Goal: Task Accomplishment & Management: Manage account settings

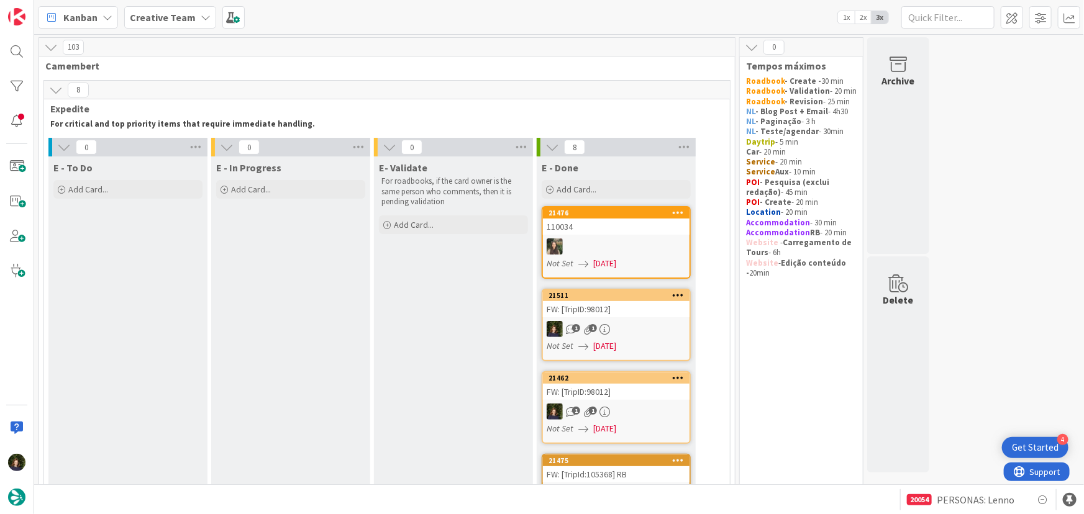
scroll to position [803, 0]
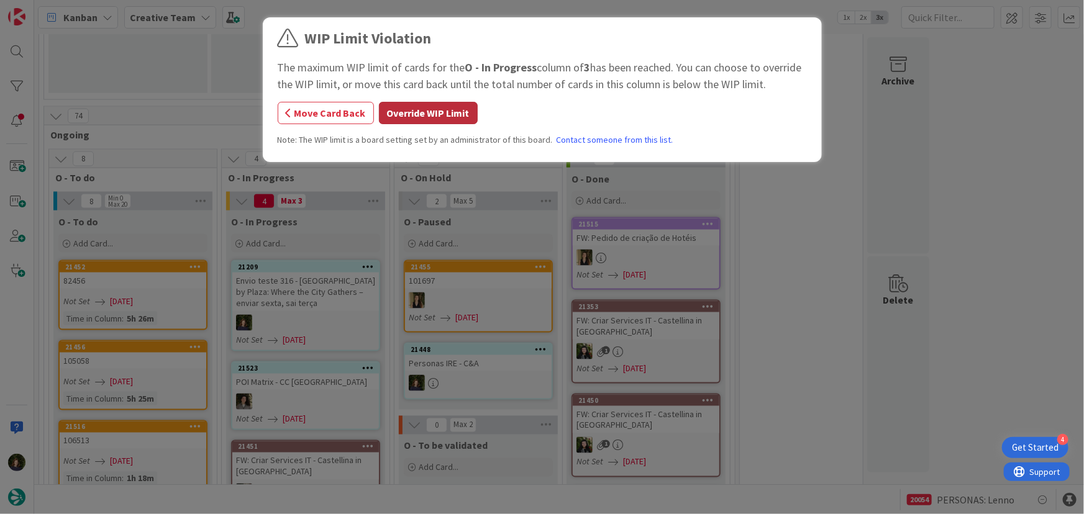
click at [435, 119] on button "Override WIP Limit" at bounding box center [428, 113] width 99 height 22
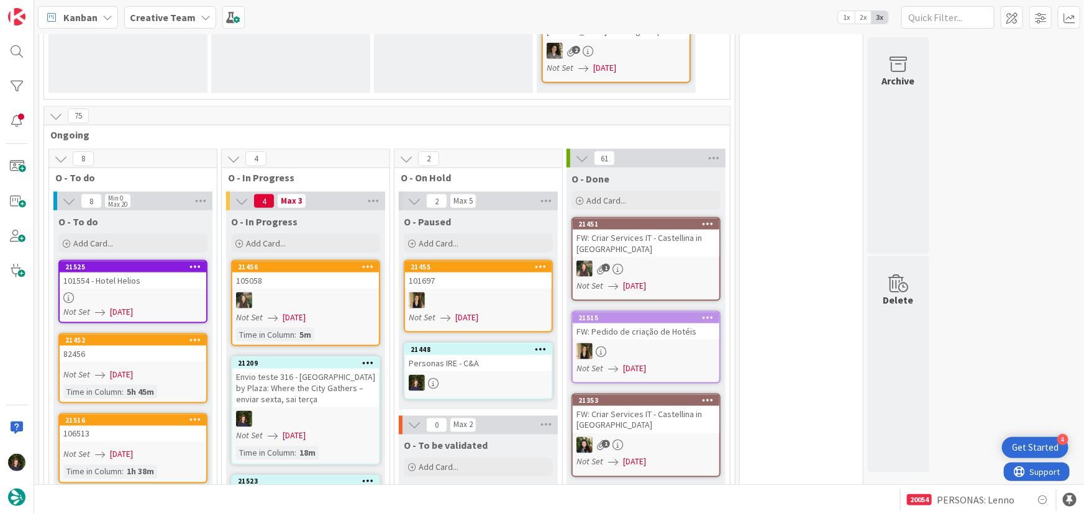
click at [201, 14] on icon at bounding box center [206, 17] width 10 height 10
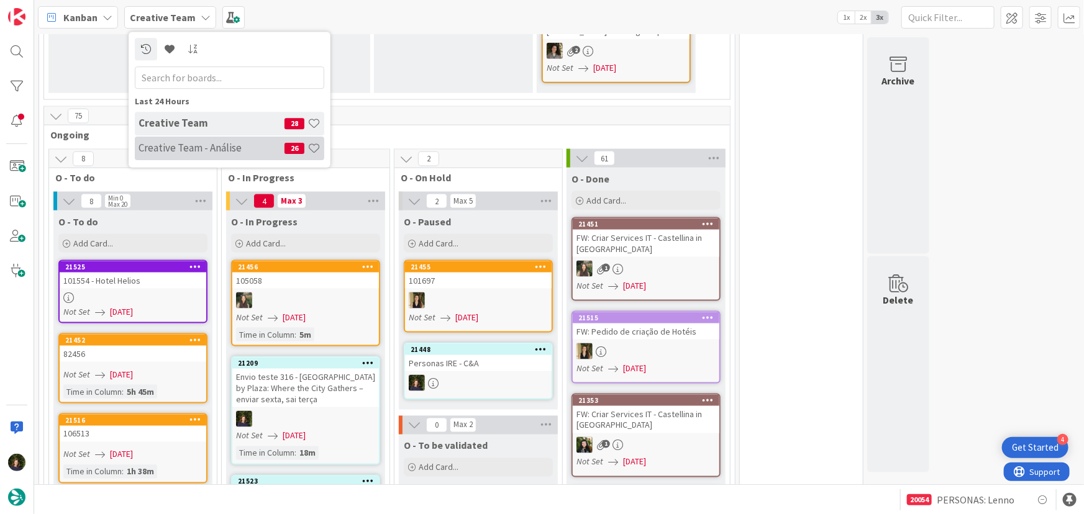
click at [196, 150] on h4 "Creative Team - Análise" at bounding box center [211, 148] width 146 height 12
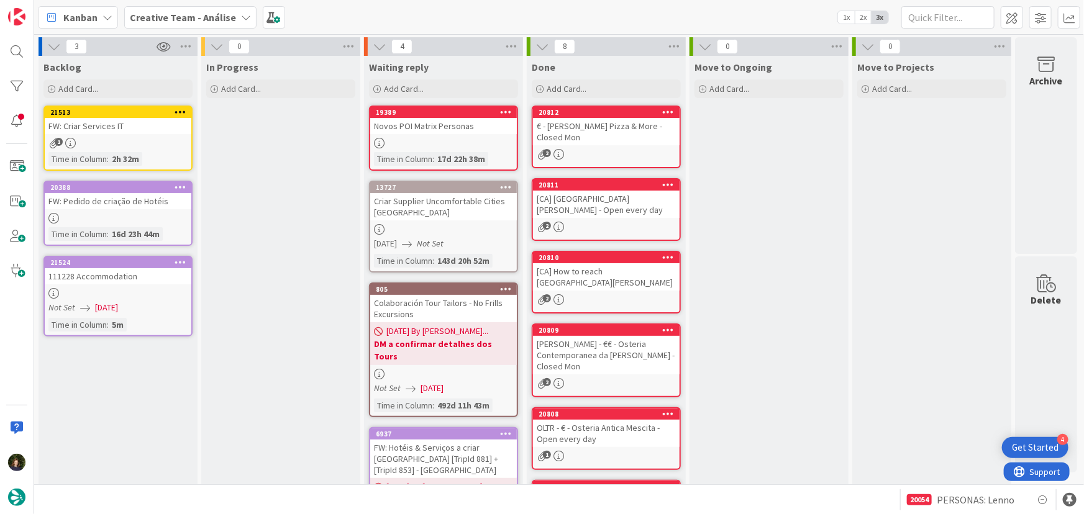
click at [99, 292] on div at bounding box center [118, 293] width 147 height 11
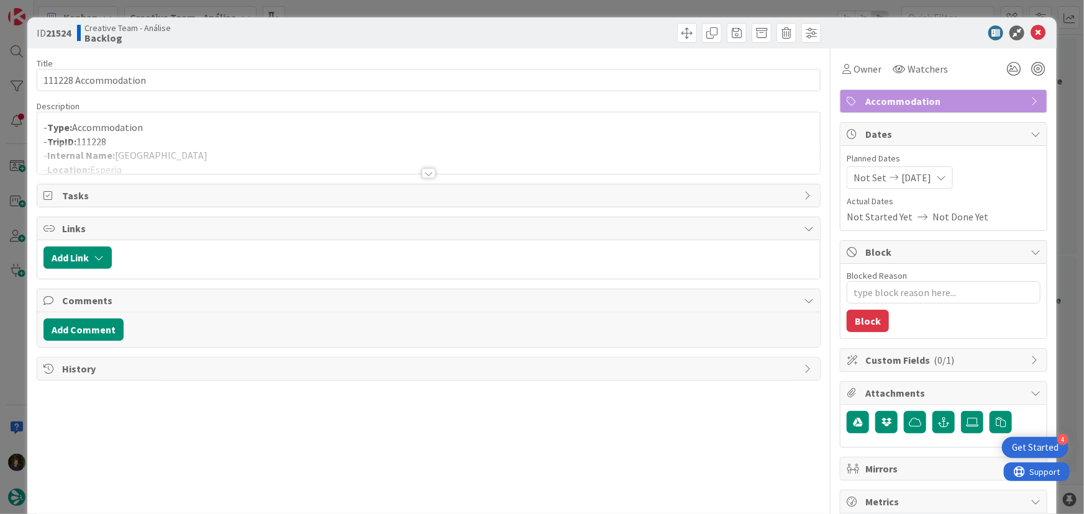
click at [423, 172] on div at bounding box center [429, 173] width 14 height 10
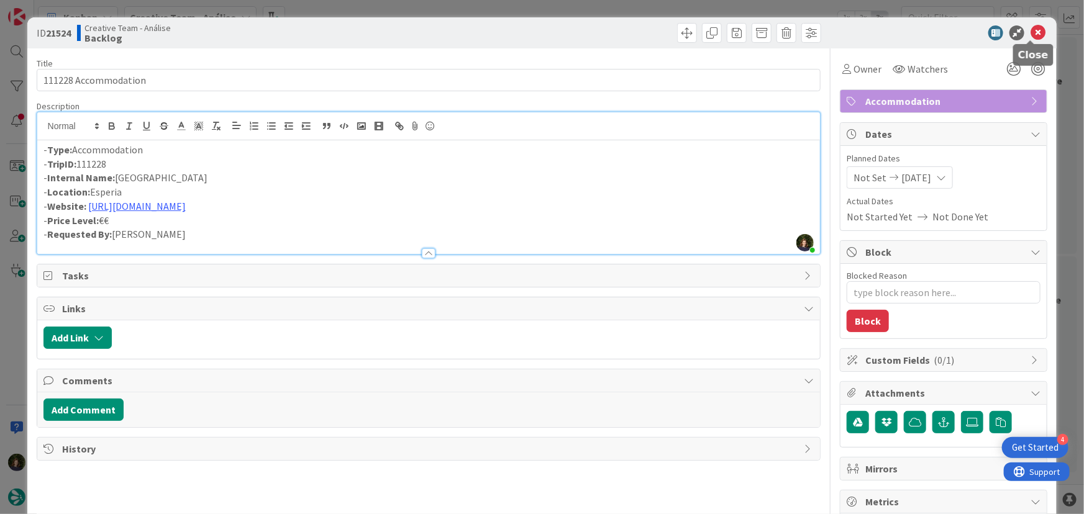
click at [1033, 31] on icon at bounding box center [1037, 32] width 15 height 15
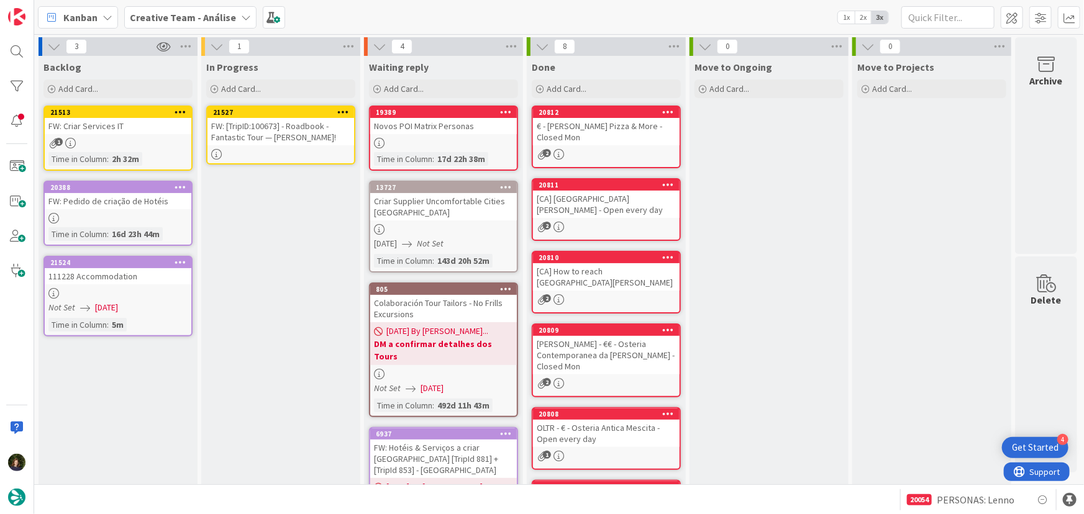
click at [348, 112] on div at bounding box center [343, 112] width 22 height 9
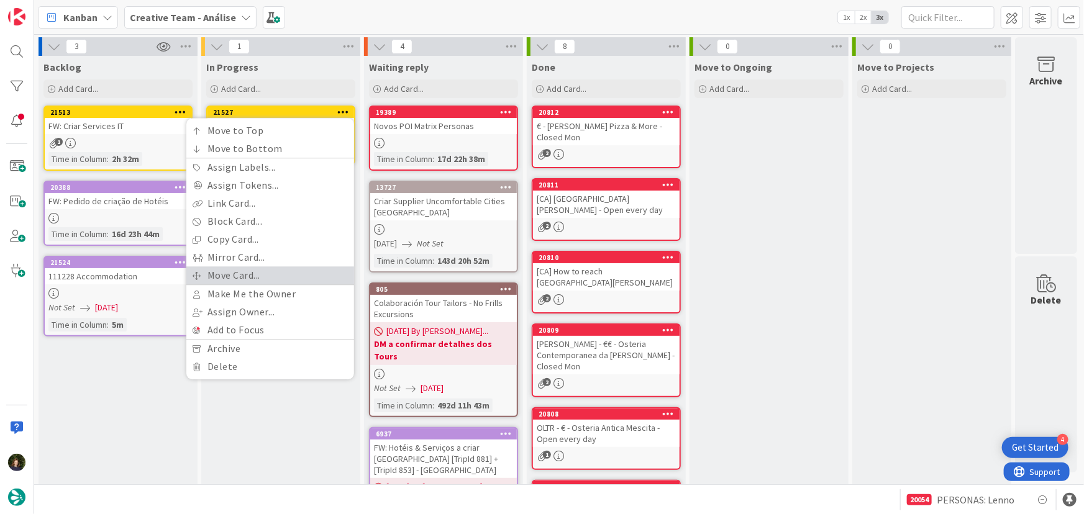
click at [321, 268] on link "Move Card..." at bounding box center [270, 275] width 168 height 18
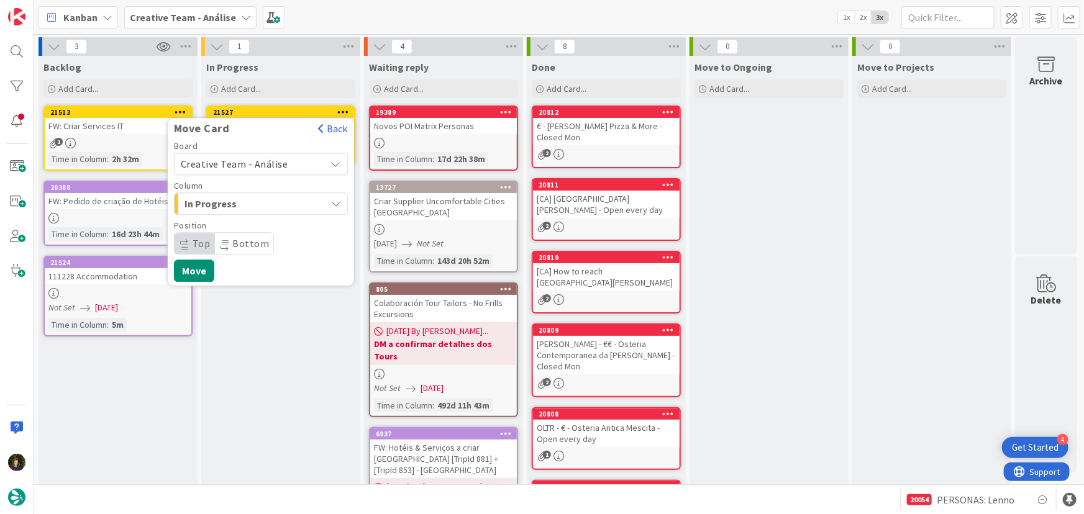
click at [292, 166] on span "Creative Team - Análise" at bounding box center [250, 163] width 139 height 17
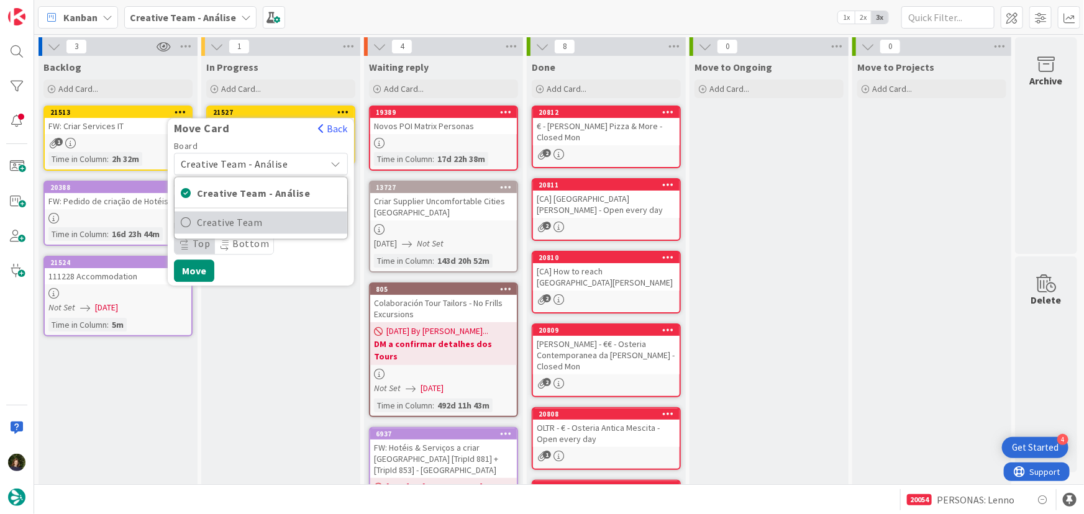
click at [307, 217] on span "Creative Team" at bounding box center [269, 223] width 144 height 19
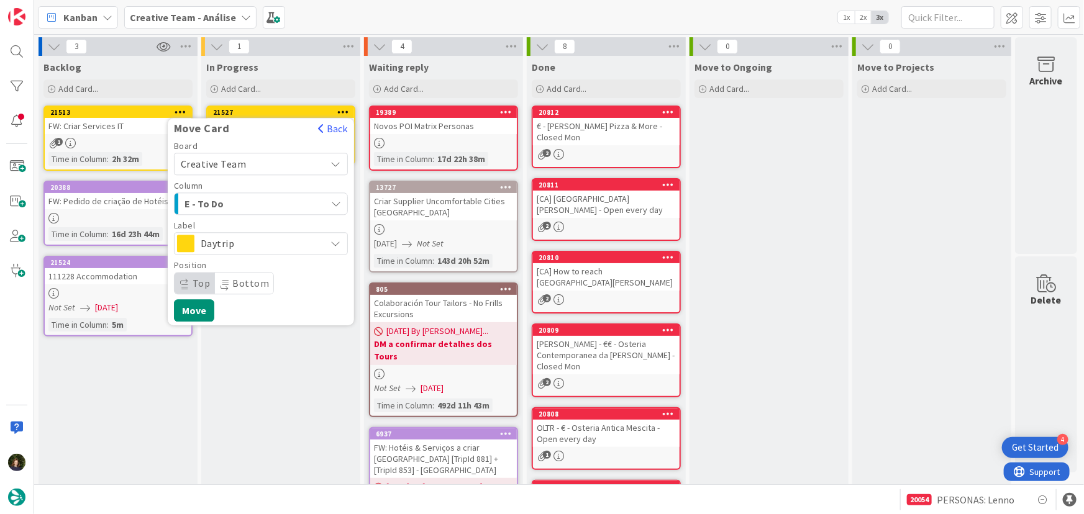
click at [294, 204] on div "E - To Do" at bounding box center [253, 204] width 145 height 20
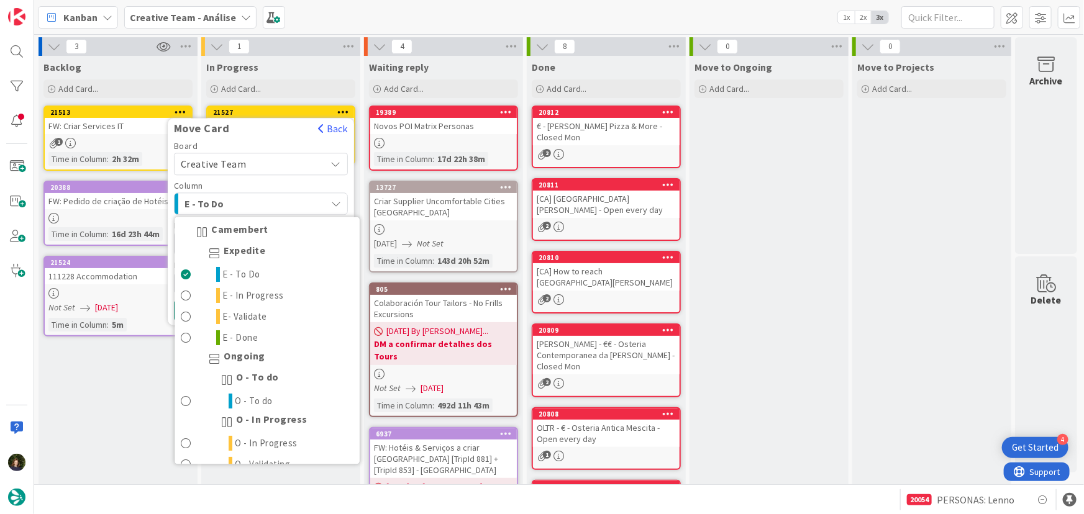
click at [283, 199] on div "E - To Do" at bounding box center [253, 204] width 145 height 20
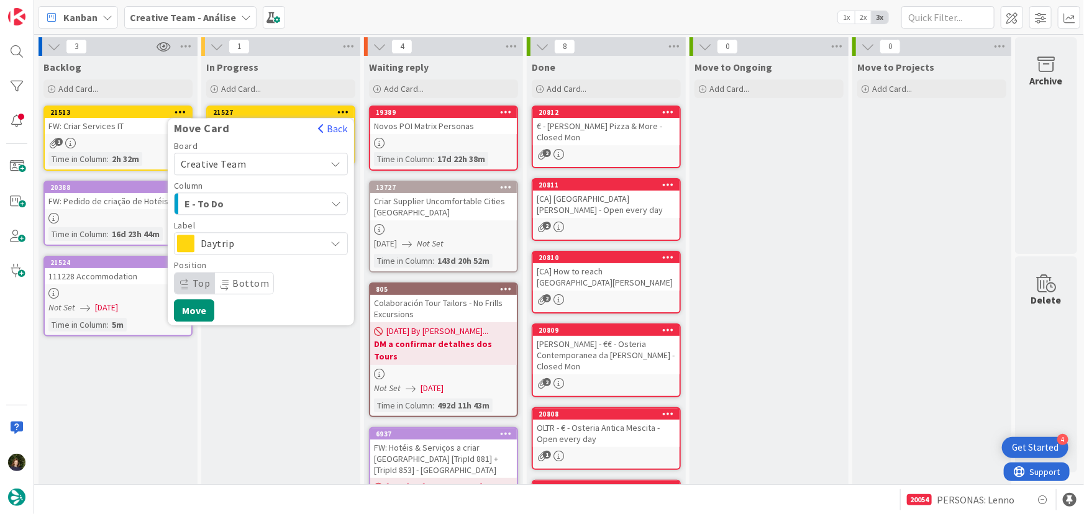
click at [283, 240] on span "Daytrip" at bounding box center [260, 243] width 119 height 17
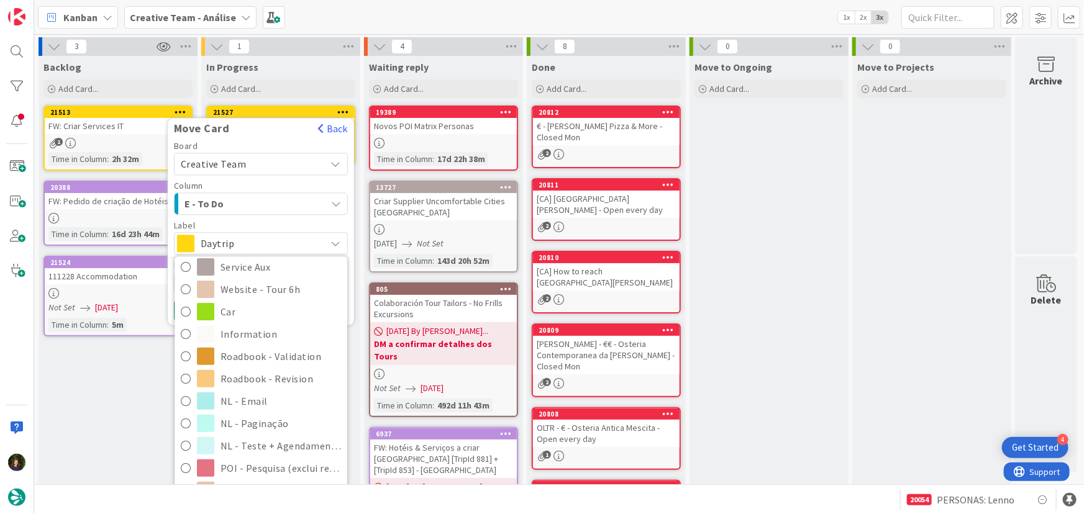
scroll to position [225, 0]
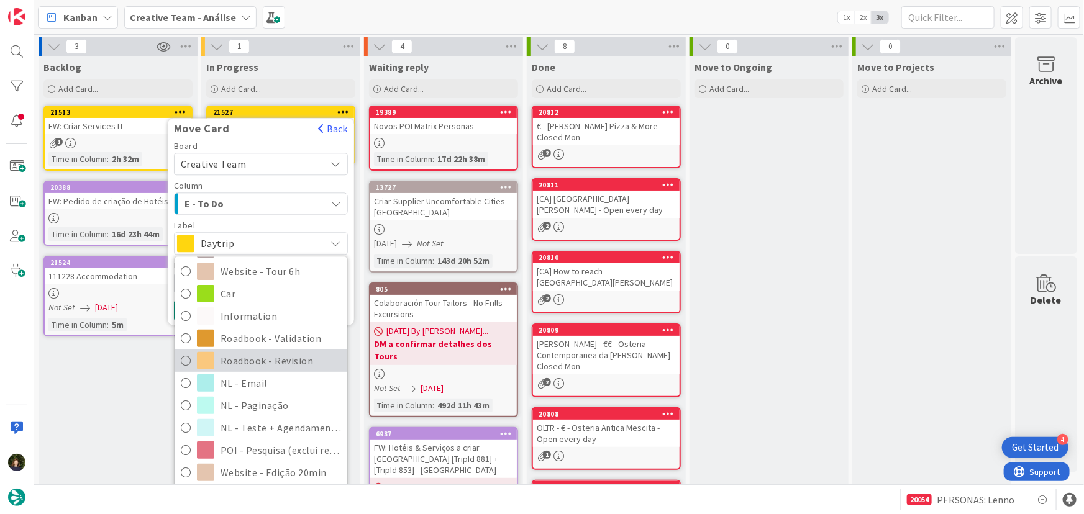
click at [289, 357] on span "Roadbook - Revision" at bounding box center [280, 360] width 120 height 19
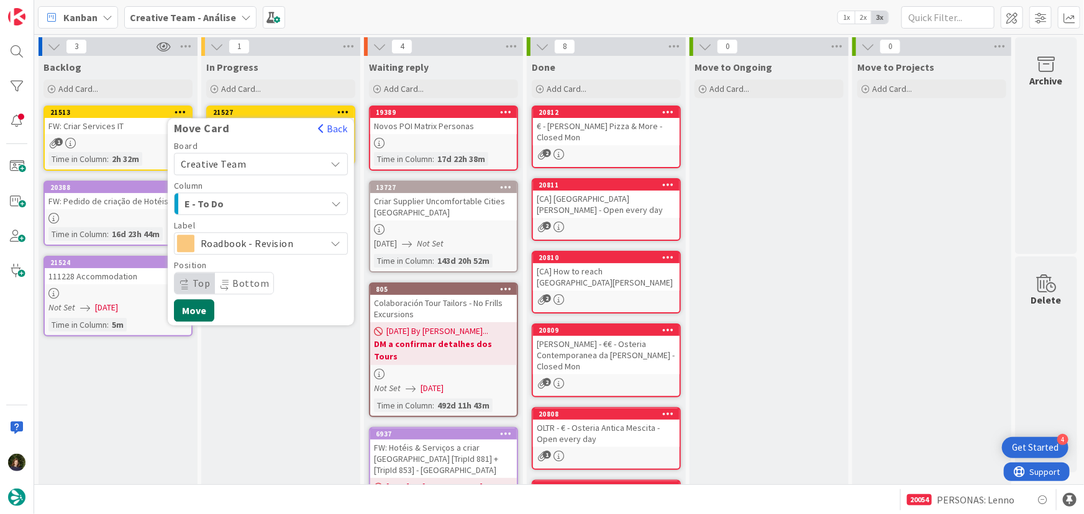
click at [193, 312] on button "Move" at bounding box center [194, 310] width 40 height 22
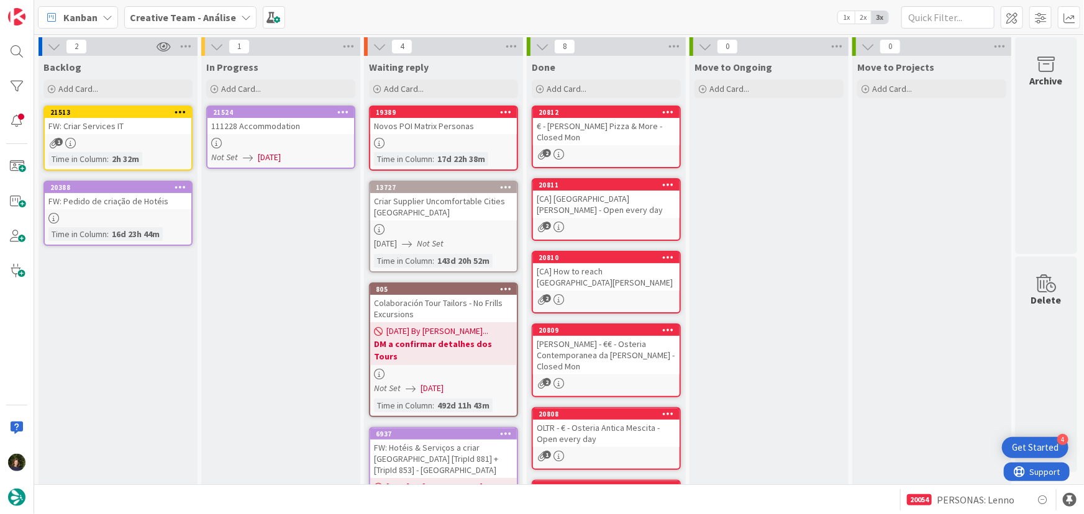
click at [202, 20] on b "Creative Team - Análise" at bounding box center [183, 17] width 106 height 12
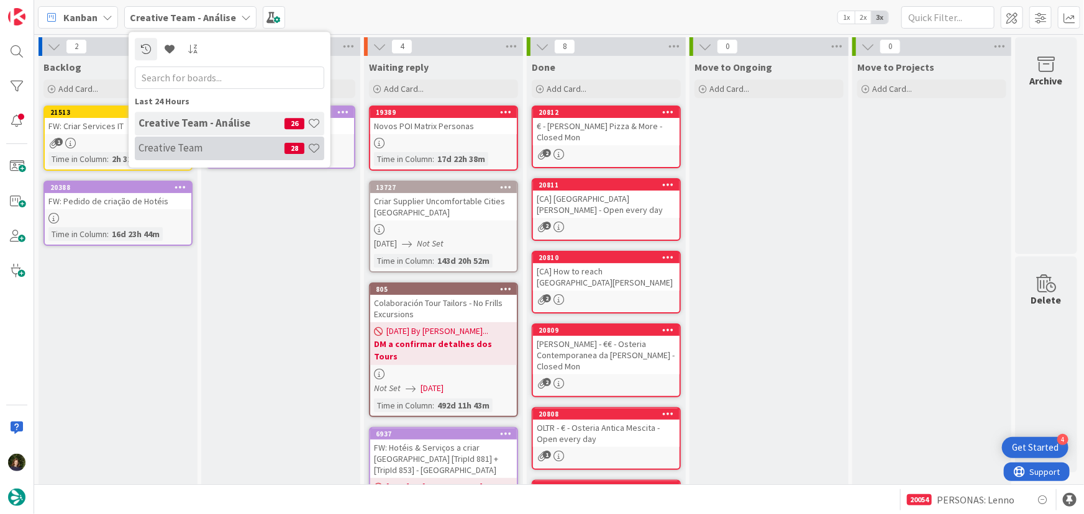
click at [205, 143] on h4 "Creative Team" at bounding box center [211, 148] width 146 height 12
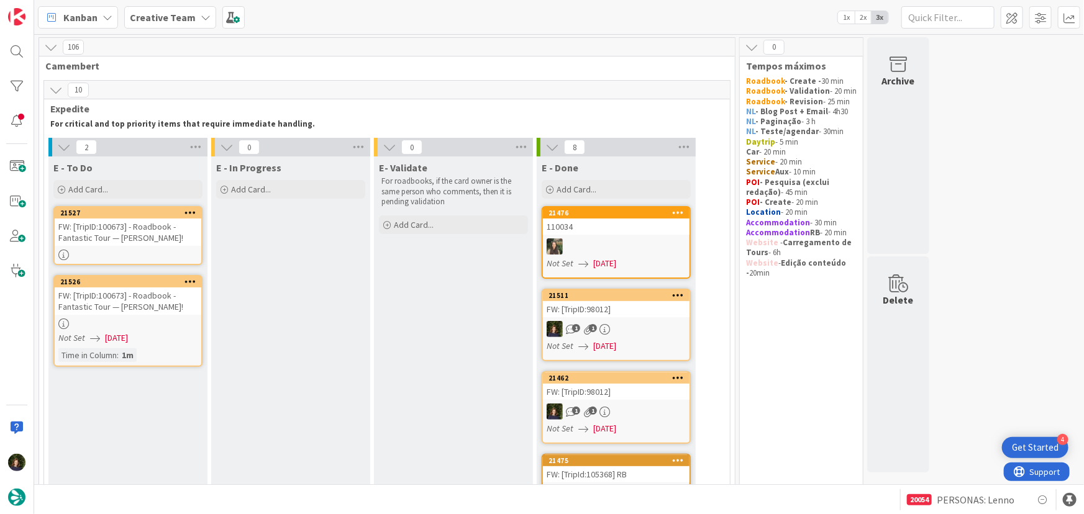
click at [189, 211] on icon at bounding box center [190, 212] width 12 height 9
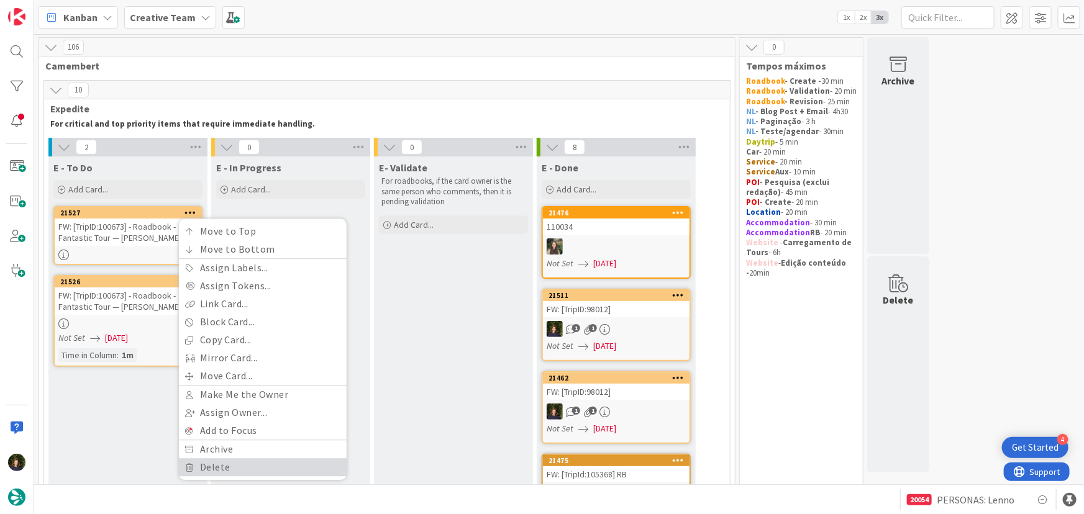
click at [233, 472] on link "Delete" at bounding box center [263, 468] width 168 height 18
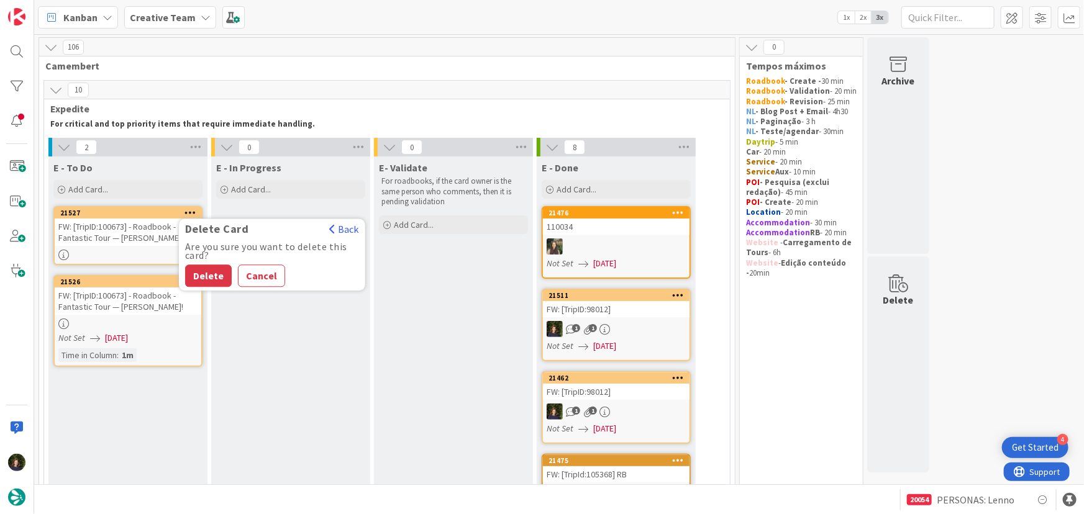
click at [201, 273] on button "Delete" at bounding box center [208, 276] width 47 height 22
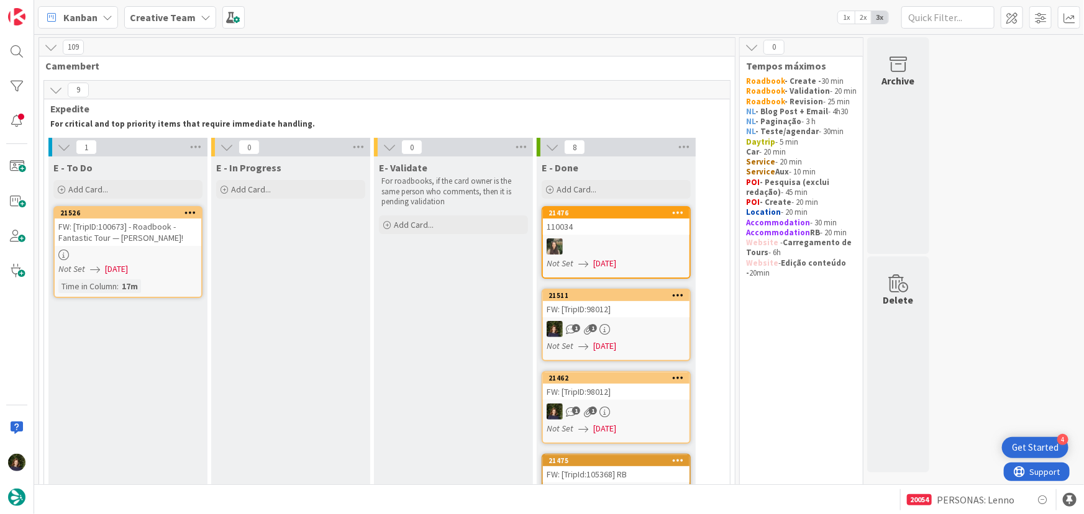
drag, startPoint x: 169, startPoint y: 14, endPoint x: 168, endPoint y: 25, distance: 10.6
click at [169, 14] on b "Creative Team" at bounding box center [163, 17] width 66 height 12
click at [189, 147] on h4 "Creative Team - Análise" at bounding box center [211, 148] width 146 height 12
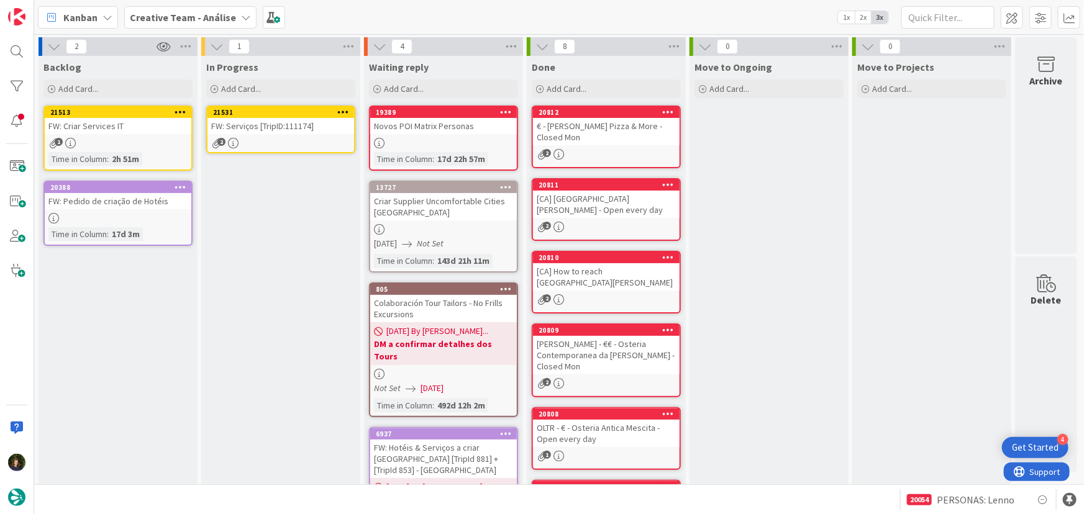
click at [274, 135] on link "21531 FW: Serviços [TripID:111174] 2" at bounding box center [280, 130] width 149 height 48
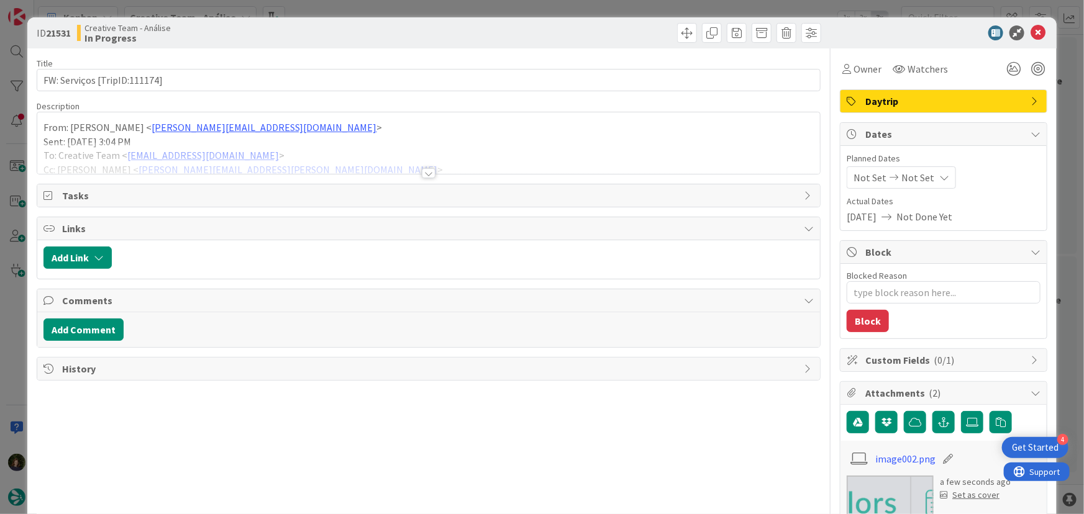
click at [422, 176] on div at bounding box center [429, 173] width 14 height 10
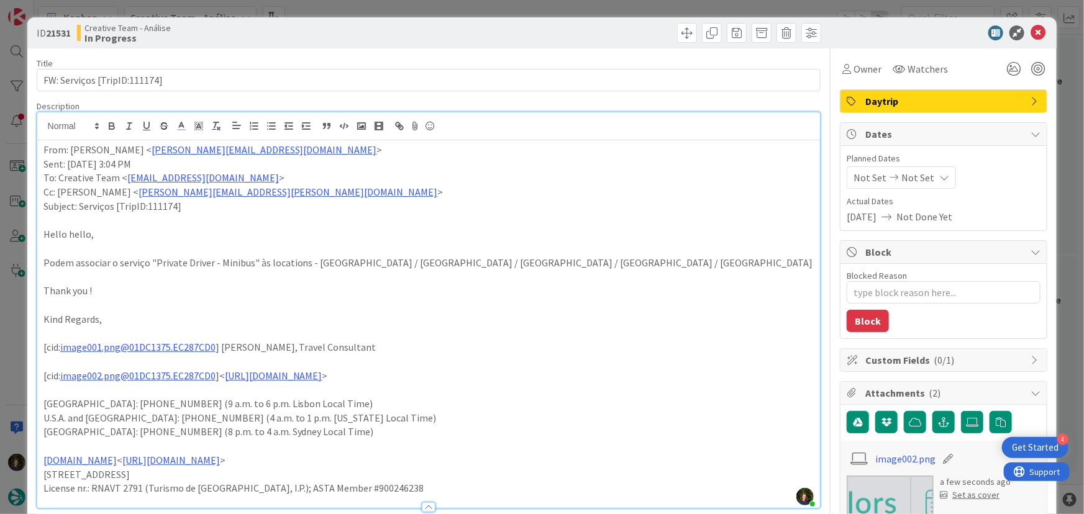
drag, startPoint x: 489, startPoint y: 263, endPoint x: 524, endPoint y: 266, distance: 35.5
click at [489, 263] on p "Podem associar o serviço "Private Driver - Minibus" às locations - Dublin / Cor…" at bounding box center [428, 263] width 771 height 14
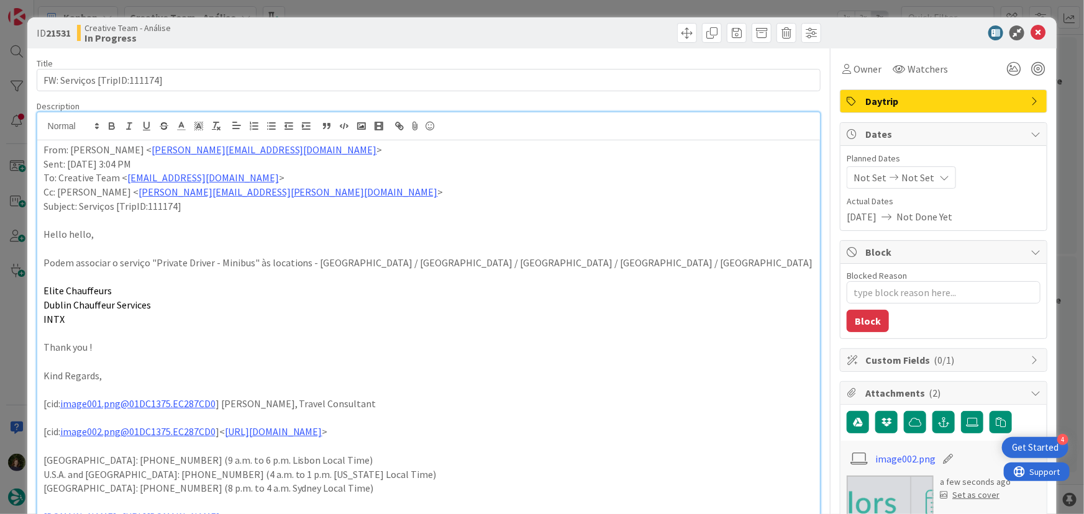
click at [42, 286] on div "From: João Galinha < joao.galinha@tourtailors.com > Sent: Friday, 22 August, 20…" at bounding box center [428, 352] width 783 height 424
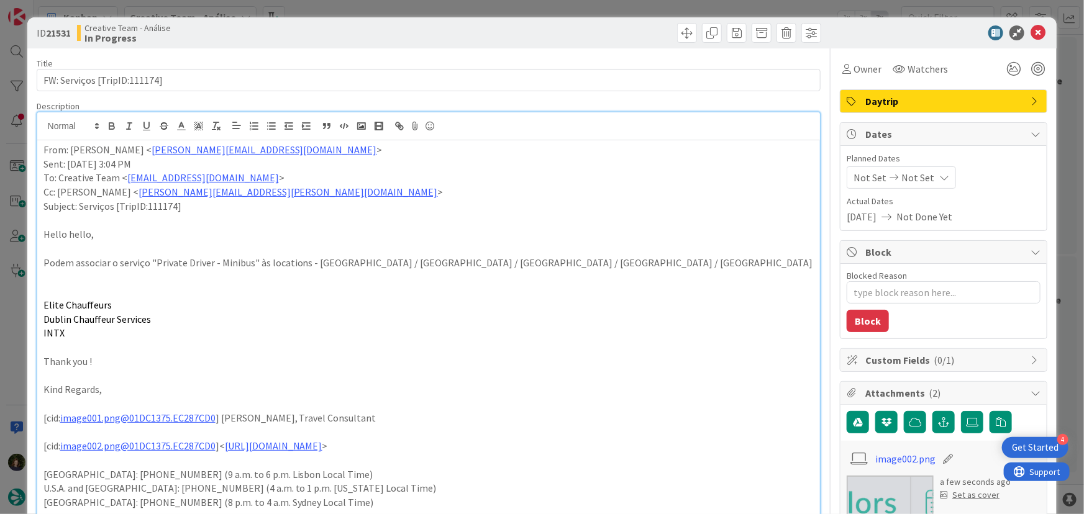
type textarea "x"
click at [1036, 32] on icon at bounding box center [1037, 32] width 15 height 15
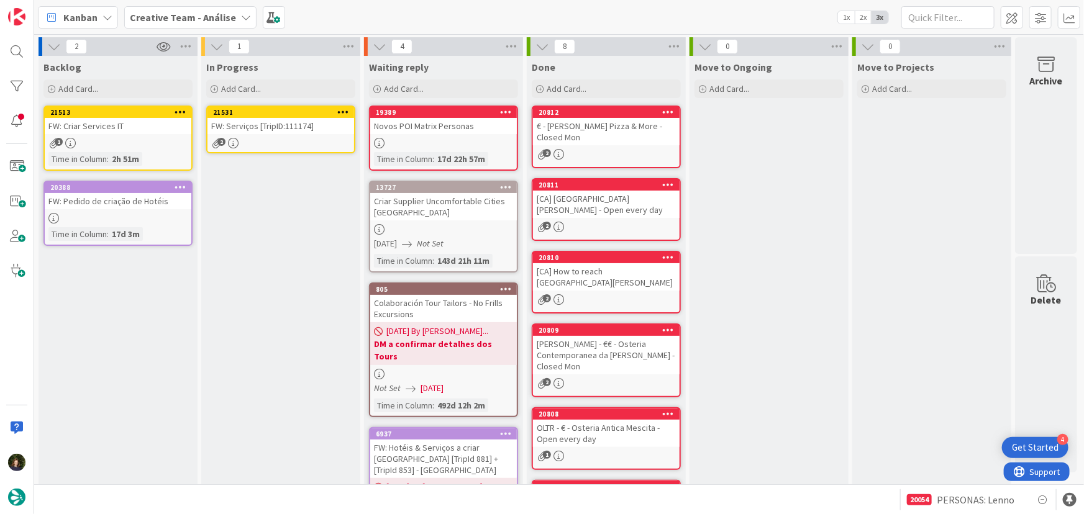
click at [343, 110] on icon at bounding box center [343, 111] width 12 height 9
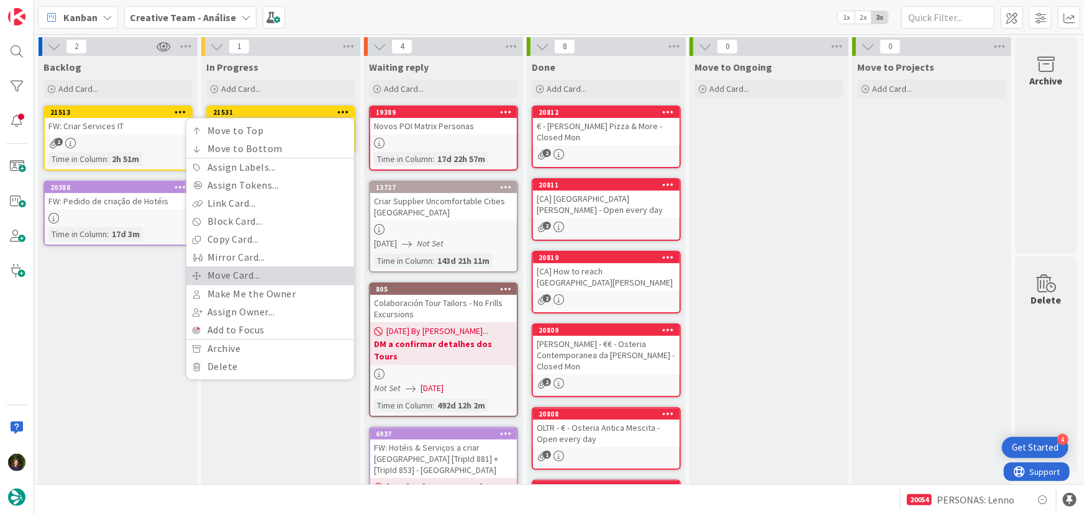
click at [308, 276] on link "Move Card..." at bounding box center [270, 275] width 168 height 18
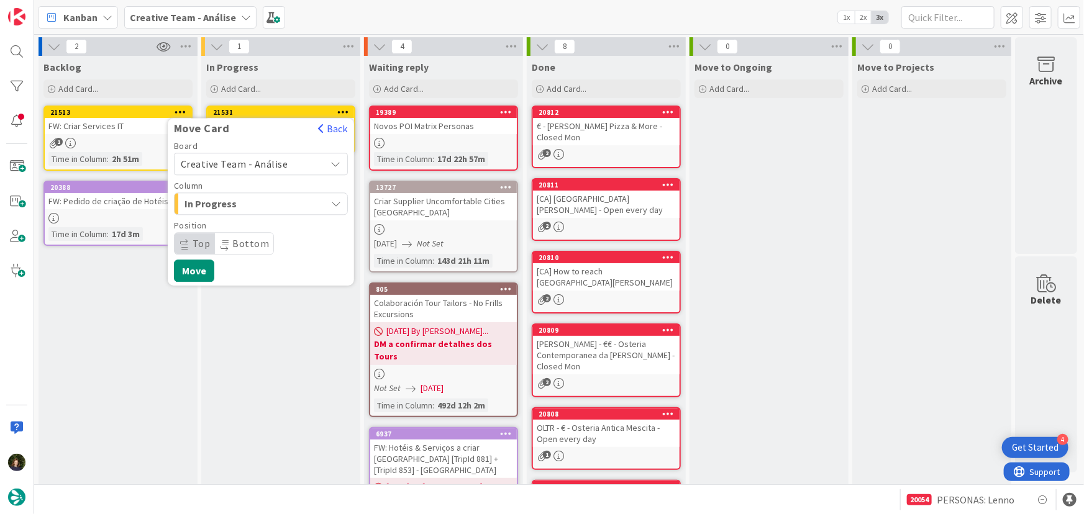
click at [293, 163] on span "Creative Team - Análise" at bounding box center [250, 163] width 139 height 17
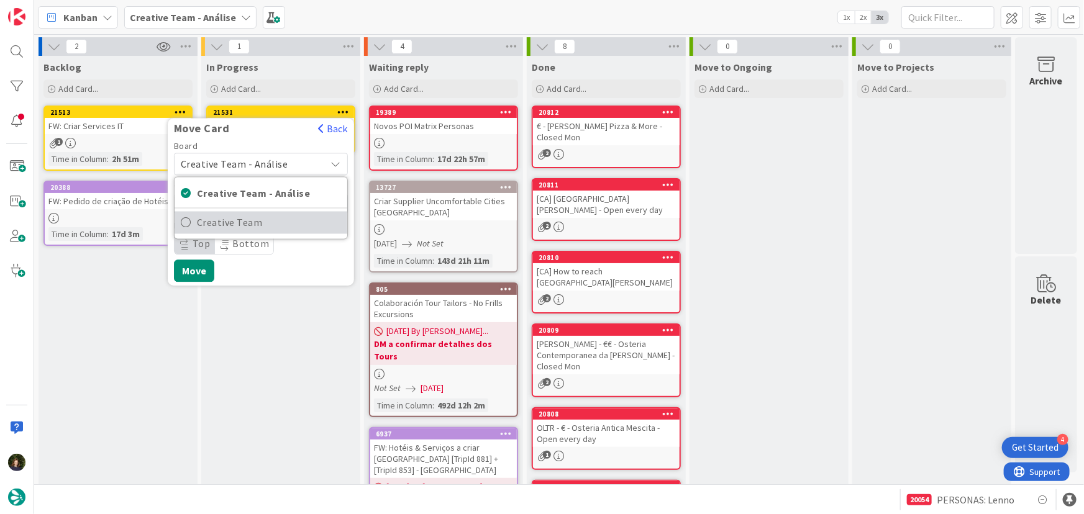
click at [300, 223] on span "Creative Team" at bounding box center [269, 223] width 144 height 19
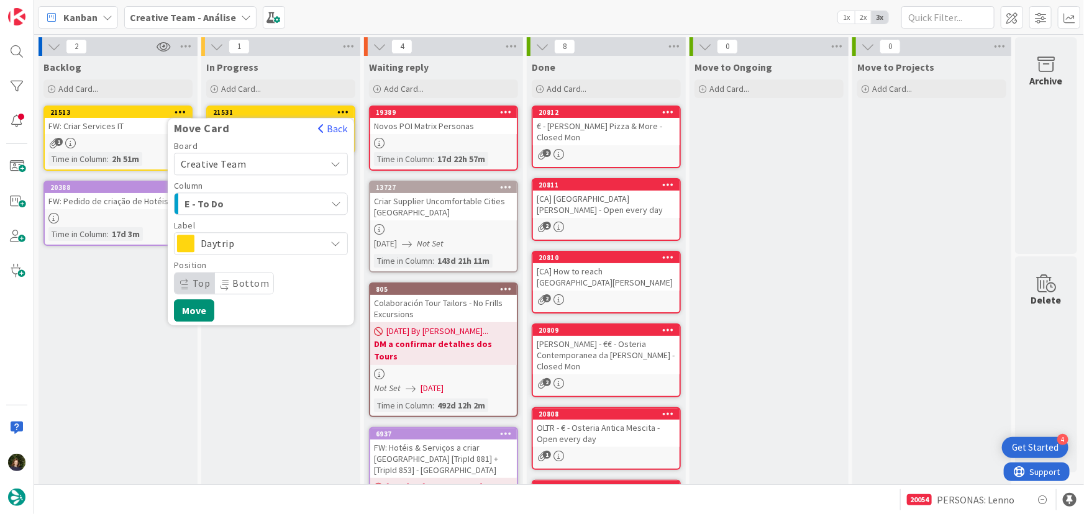
click at [298, 204] on div "E - To Do" at bounding box center [253, 204] width 145 height 20
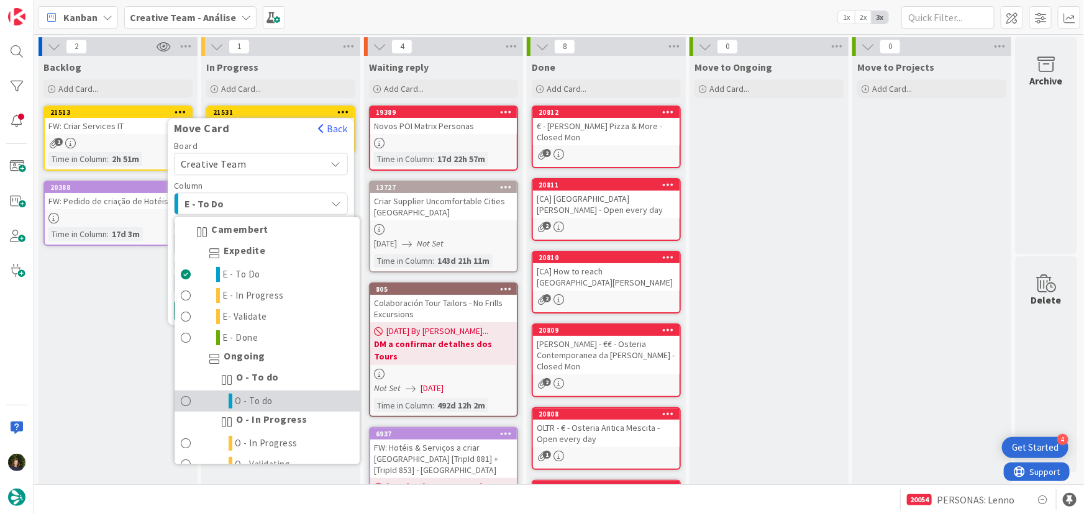
click at [302, 400] on link "O - To do" at bounding box center [267, 401] width 185 height 21
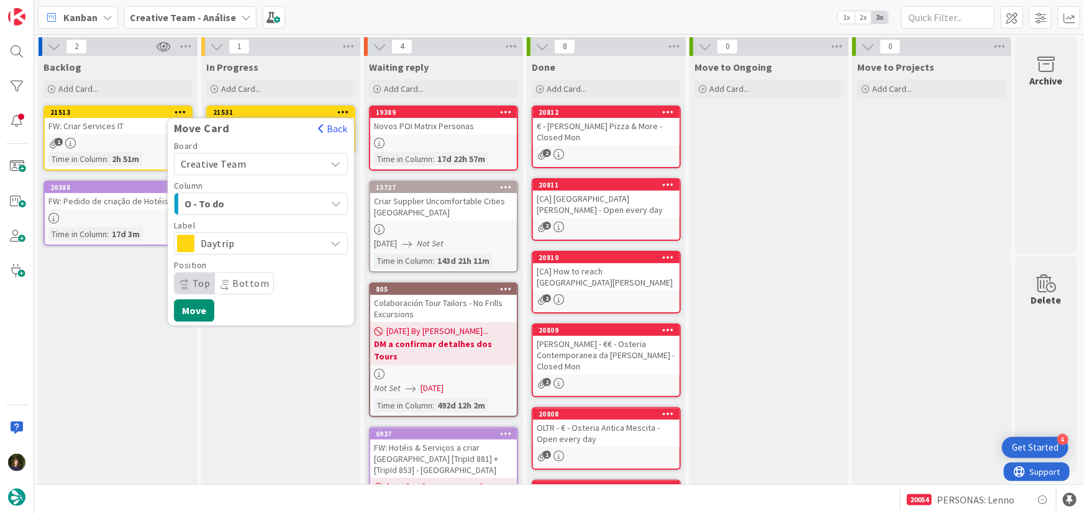
click at [275, 242] on span "Daytrip" at bounding box center [260, 243] width 119 height 17
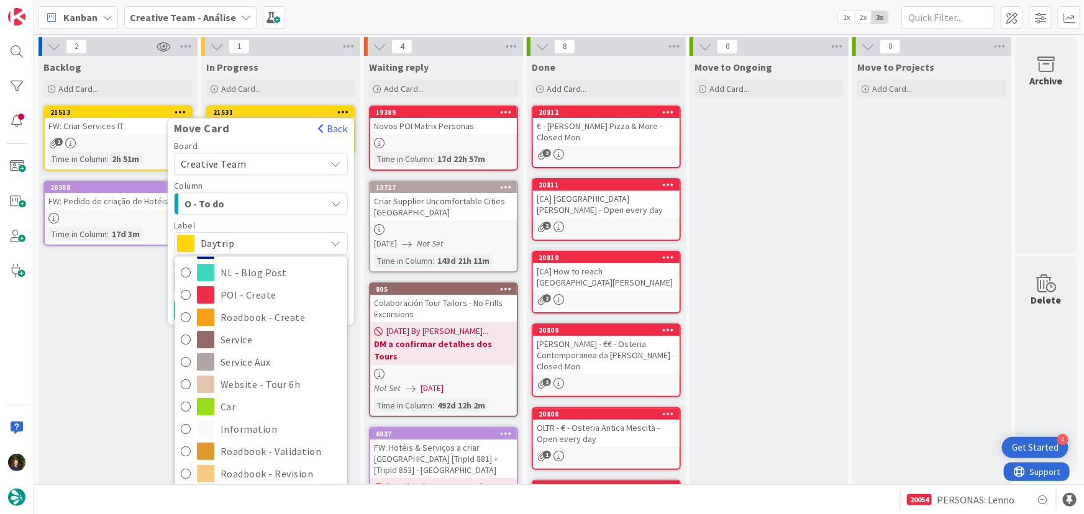
scroll to position [112, 0]
click at [290, 361] on span "Service Aux" at bounding box center [280, 362] width 120 height 19
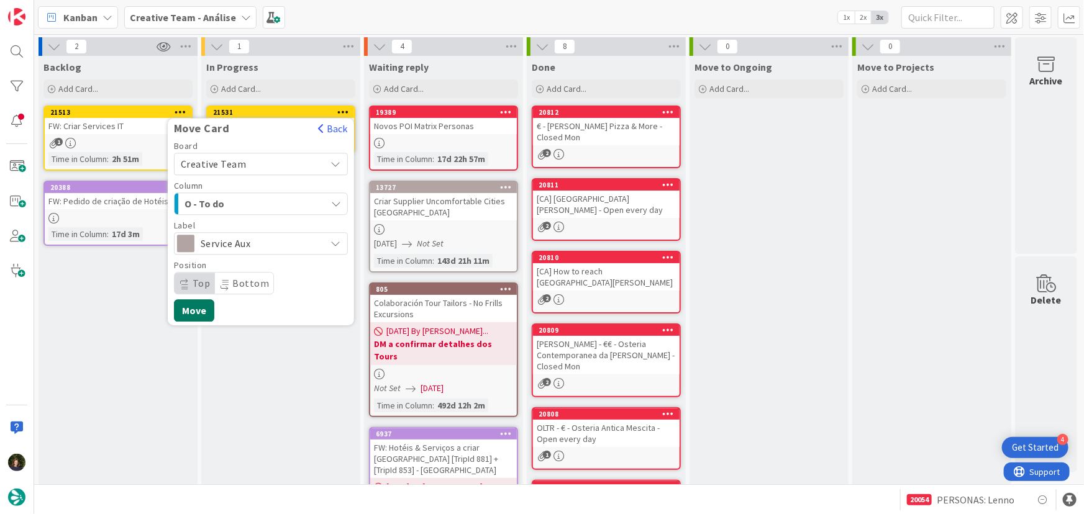
drag, startPoint x: 187, startPoint y: 306, endPoint x: 186, endPoint y: 315, distance: 9.4
click at [187, 307] on button "Move" at bounding box center [194, 310] width 40 height 22
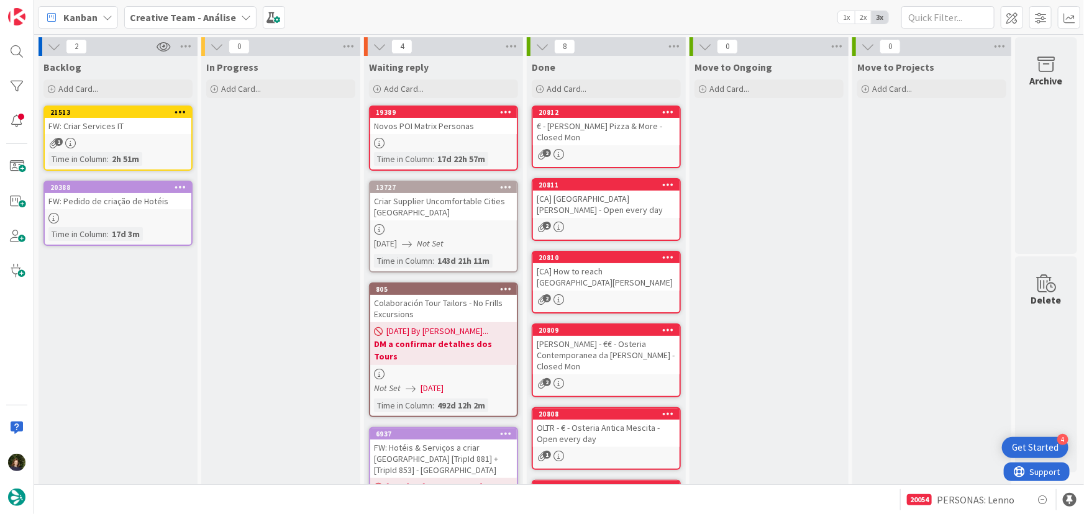
click at [230, 12] on b "Creative Team - Análise" at bounding box center [183, 17] width 106 height 12
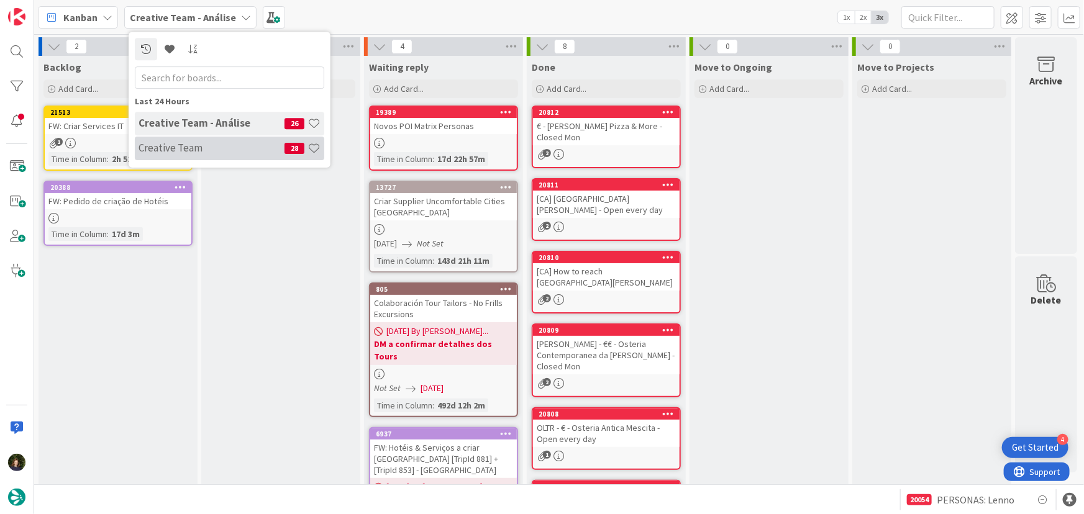
click at [218, 142] on div "Creative Team 28" at bounding box center [229, 149] width 189 height 24
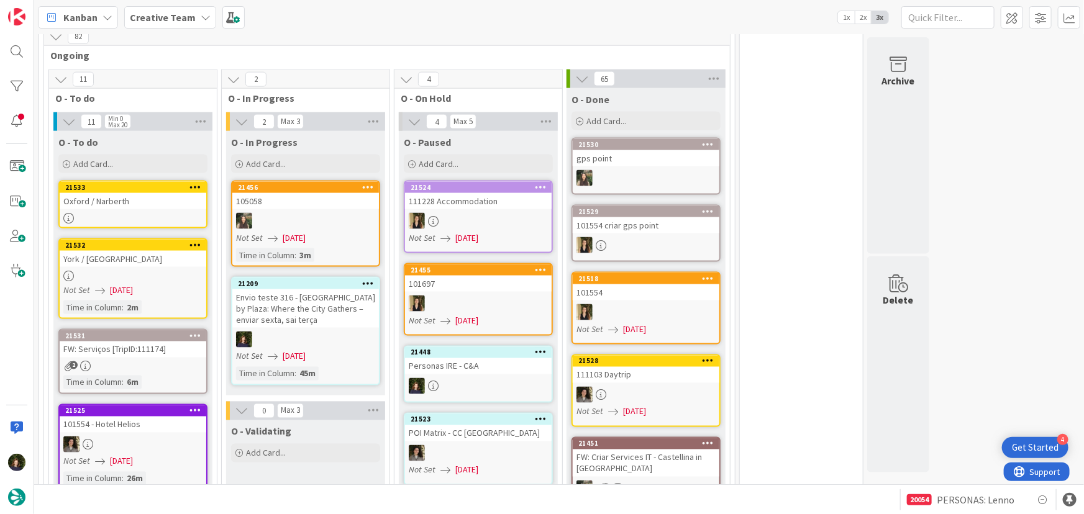
scroll to position [882, 0]
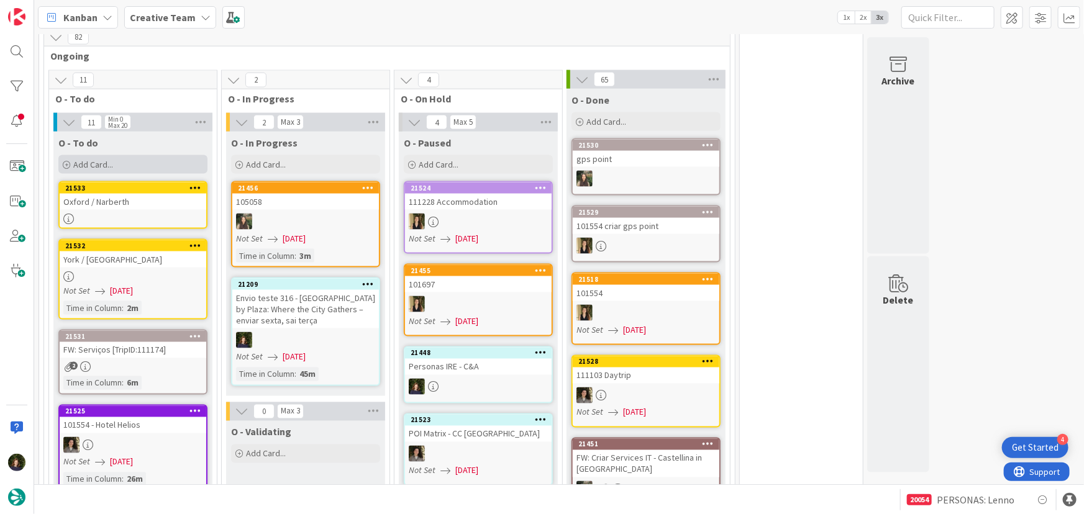
click at [148, 155] on div "Add Card..." at bounding box center [132, 164] width 149 height 19
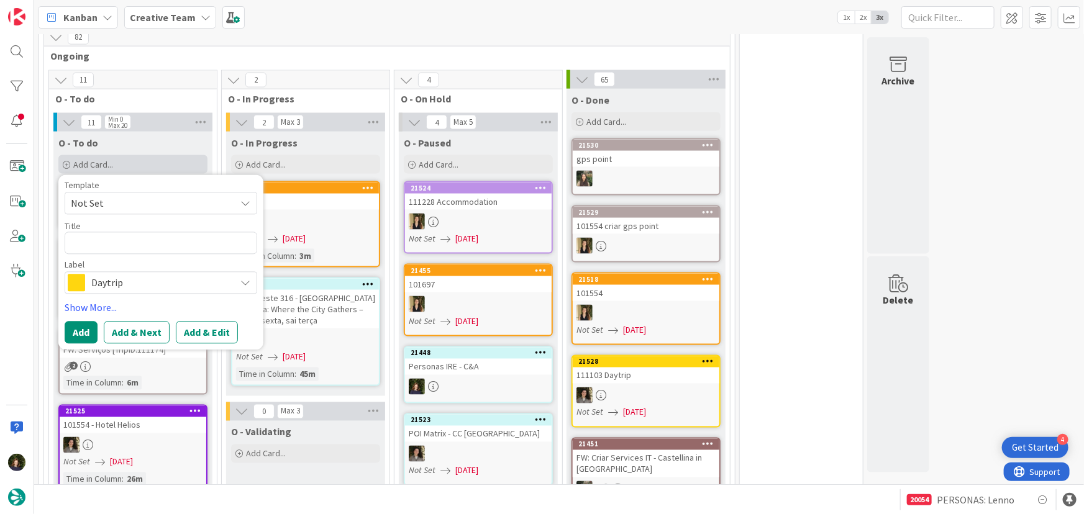
type textarea "x"
type textarea "D"
type textarea "x"
type textarea "De"
type textarea "x"
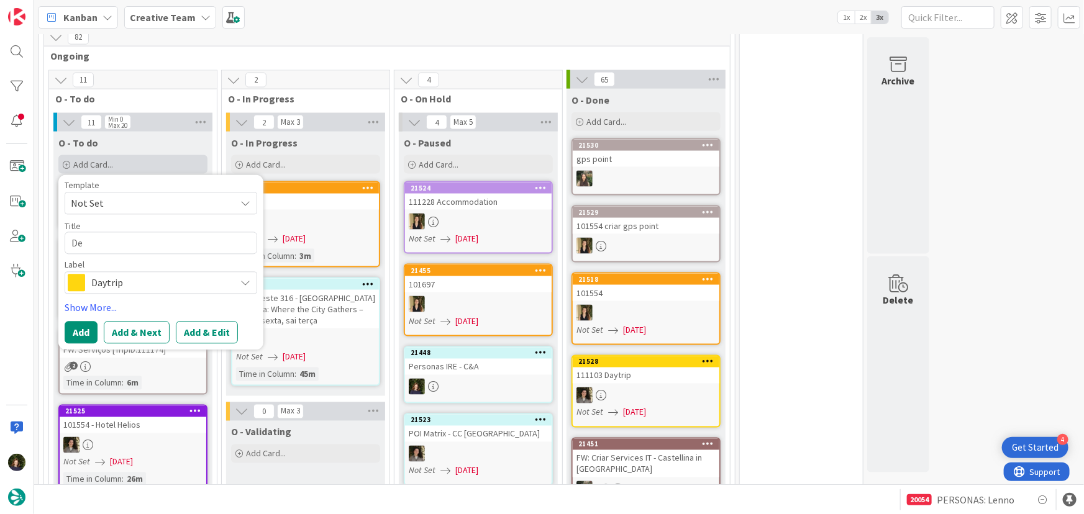
type textarea "Dev"
type textarea "x"
type textarea "Devo"
type textarea "x"
type textarea "Devon"
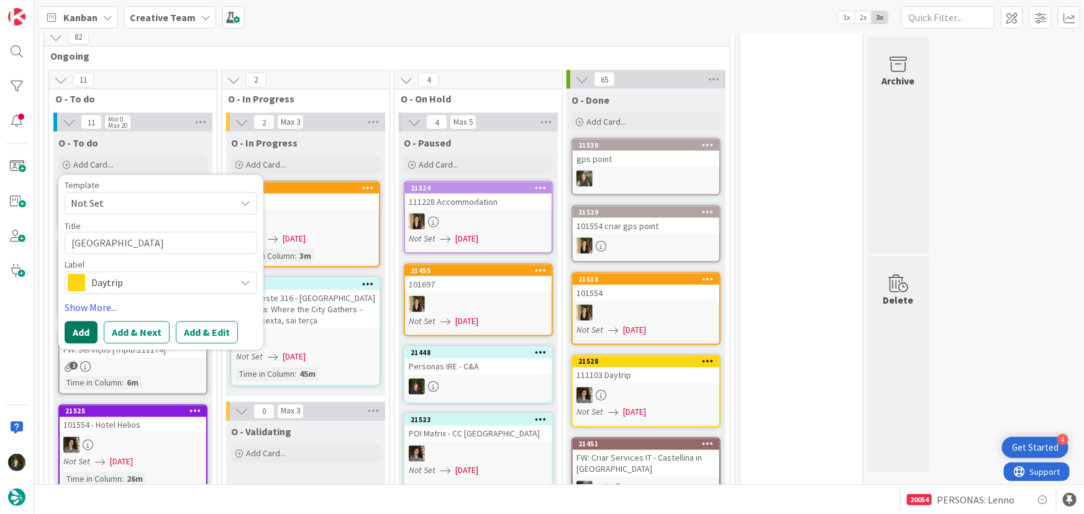
click at [83, 322] on button "Add" at bounding box center [81, 333] width 33 height 22
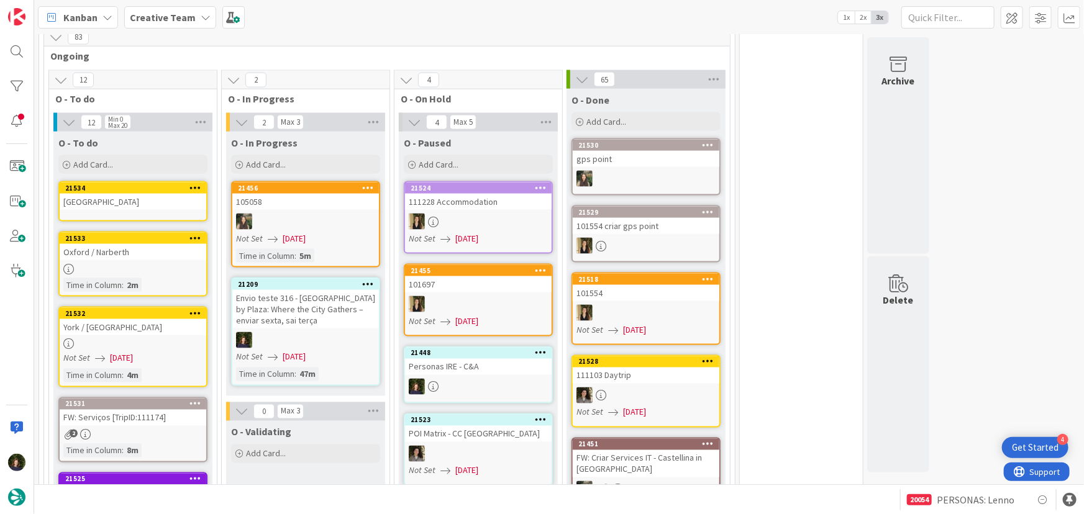
click at [101, 186] on link "21534 Devon" at bounding box center [132, 201] width 149 height 40
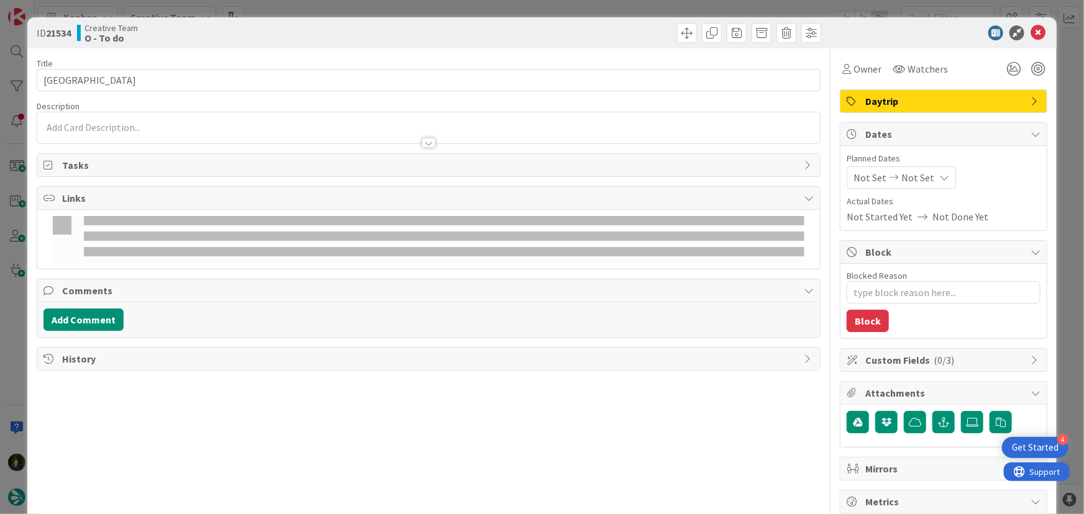
click at [189, 140] on div at bounding box center [428, 136] width 783 height 13
type textarea "x"
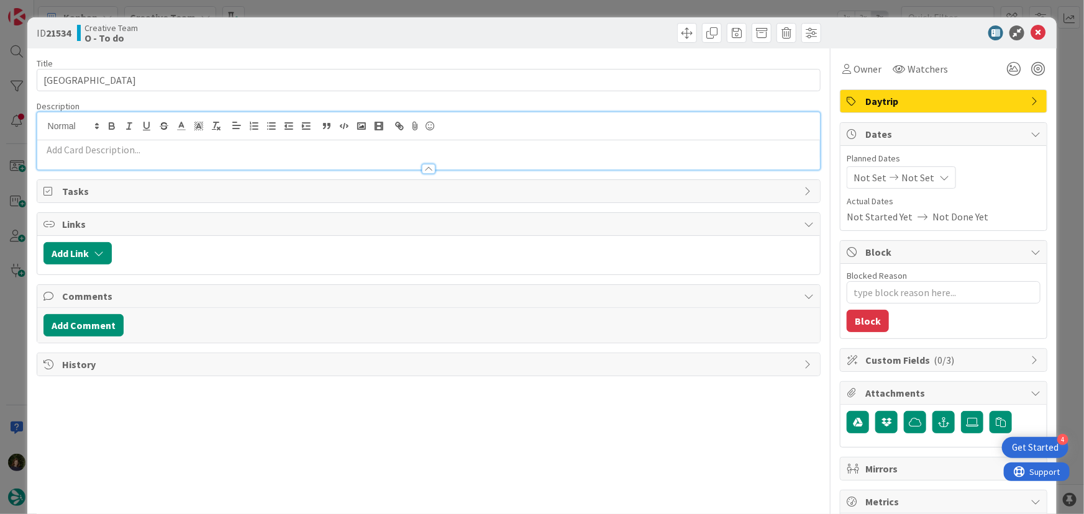
click at [156, 147] on p at bounding box center [428, 150] width 771 height 14
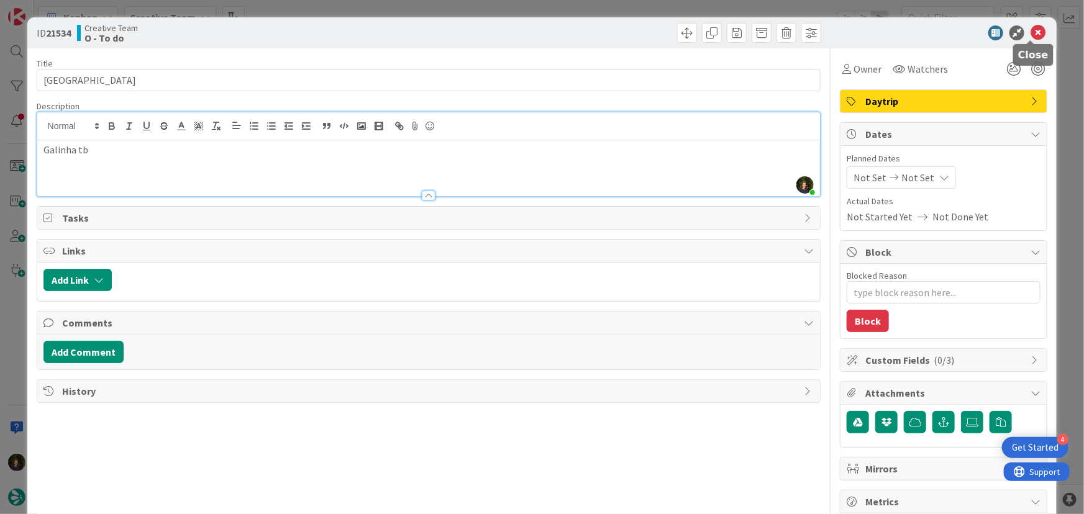
click at [1030, 28] on icon at bounding box center [1037, 32] width 15 height 15
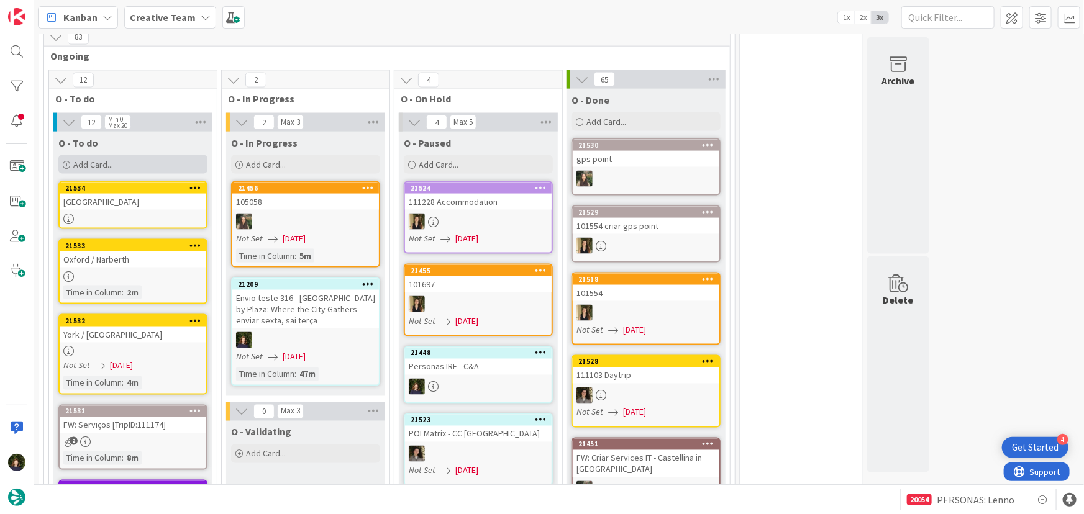
click at [106, 159] on span "Add Card..." at bounding box center [93, 164] width 40 height 11
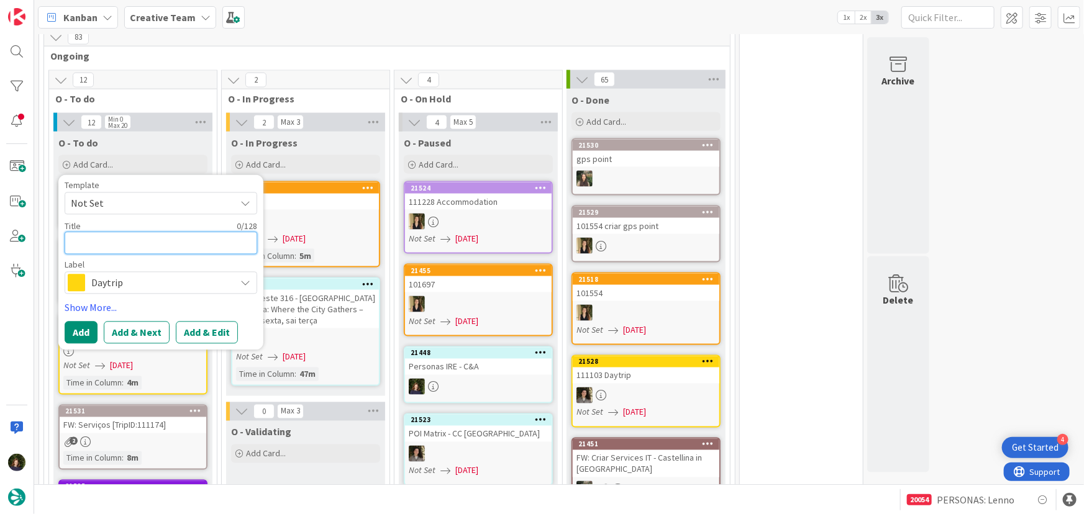
click at [105, 232] on textarea at bounding box center [161, 243] width 193 height 22
paste textarea "Bath / Cheddar / Glastonbury / Wells / Devon"
type textarea "x"
type textarea "Bath / Cheddar / Glastonbury / Wells / Devon"
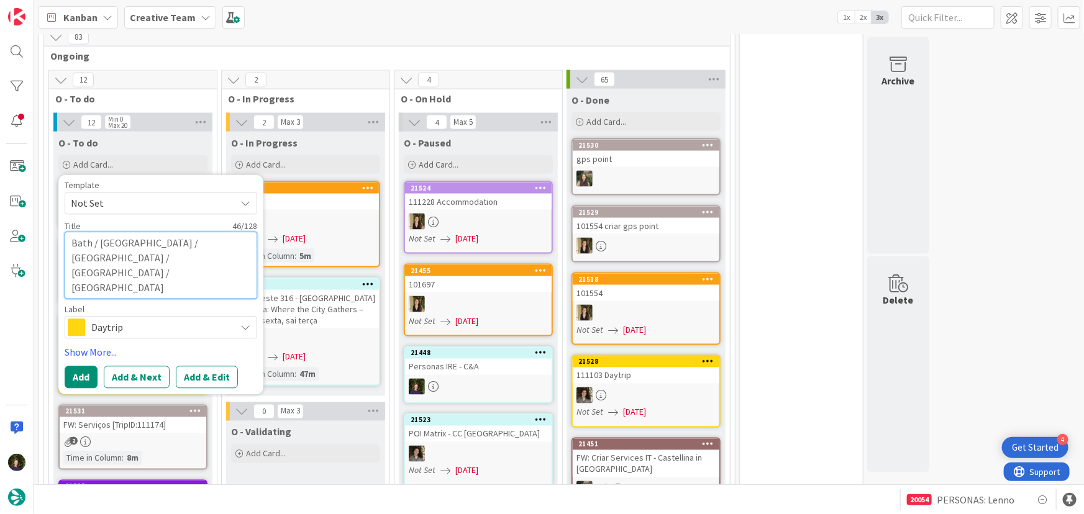
click at [116, 235] on textarea "Bath / Cheddar / Glastonbury / Wells / Devon" at bounding box center [161, 265] width 193 height 67
type textarea "x"
type textarea "Bath / Cheddar / Glastonbury / Wells / Devo"
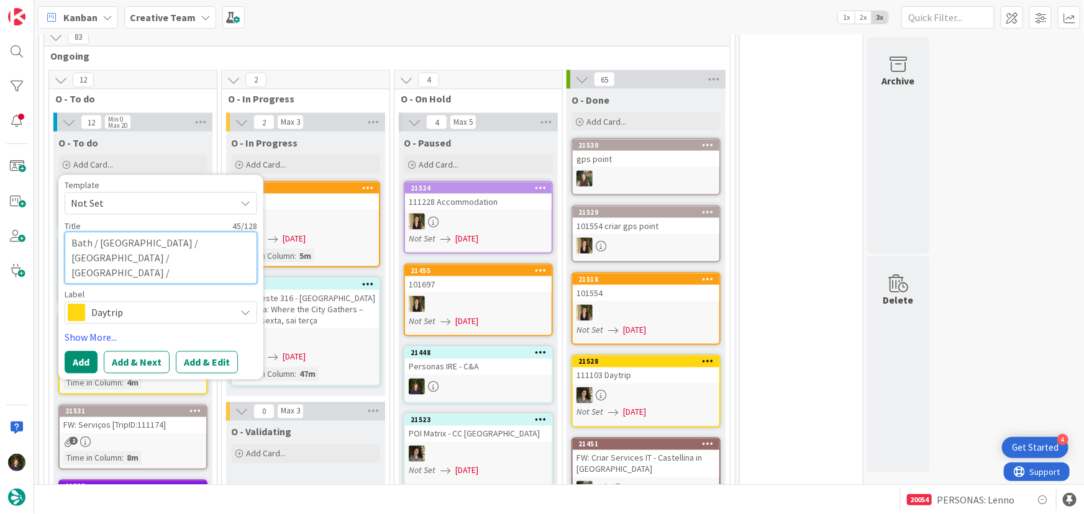
type textarea "x"
type textarea "Bath / Cheddar / Glastonbury / Wells / Dev"
type textarea "x"
type textarea "Bath / Cheddar / Glastonbury / Wells / De"
type textarea "x"
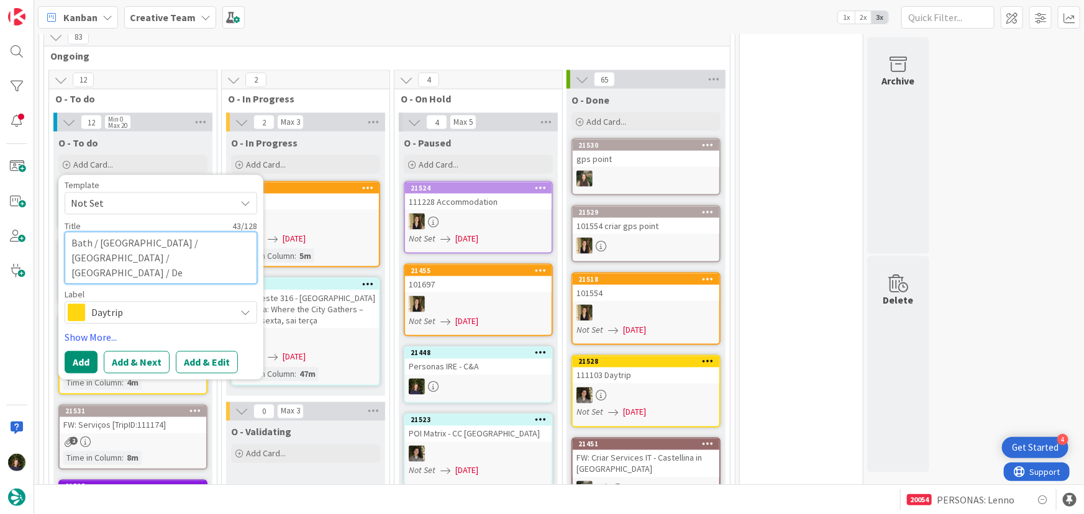
type textarea "Bath / Cheddar / Glastonbury / Wells / D"
type textarea "x"
type textarea "Bath / Cheddar / Glastonbury / Wells /"
type textarea "x"
type textarea "Bath / Cheddar / Glastonbury / Wells / S"
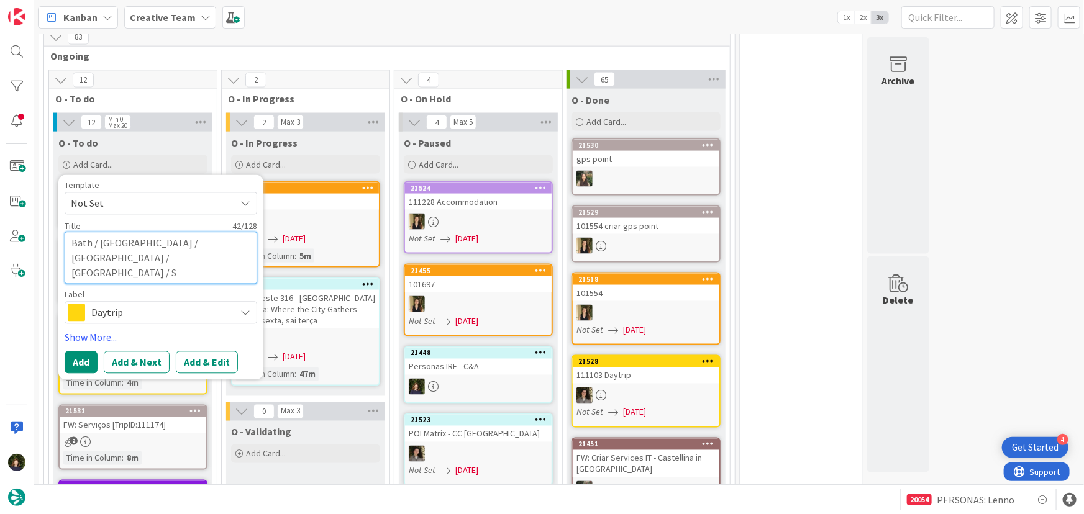
type textarea "x"
type textarea "Bath / Cheddar / Glastonbury / Wells / Si"
type textarea "x"
type textarea "Bath / Cheddar / Glastonbury / Wells / Sit"
type textarea "x"
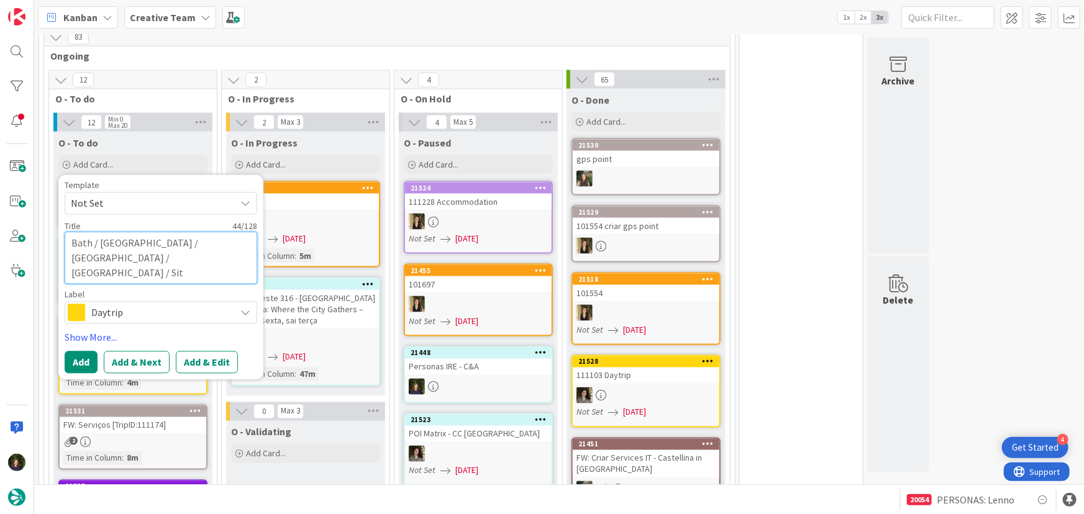
type textarea "Bath / Cheddar / Glastonbury / Wells / Sito"
type textarea "x"
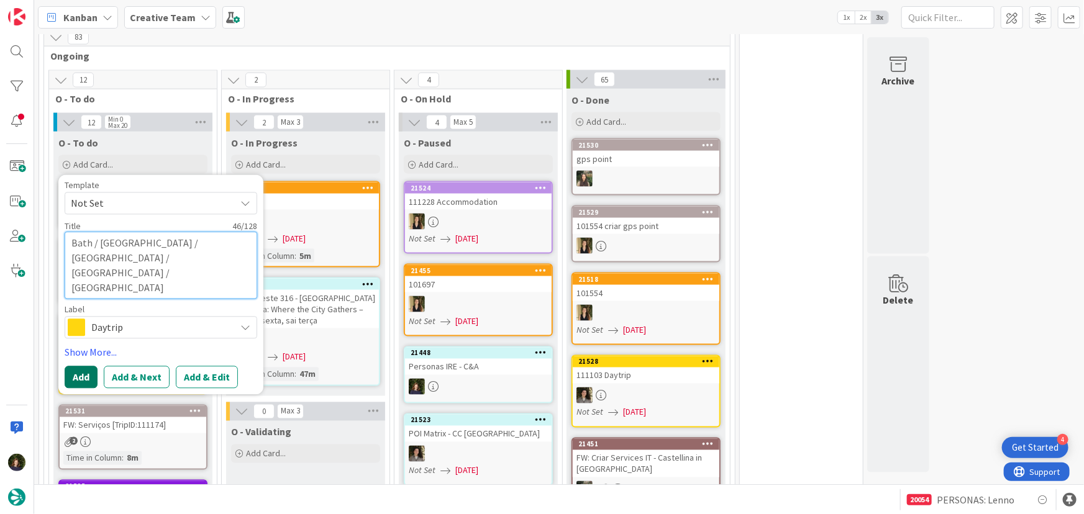
type textarea "Bath / Cheddar / Glastonbury / Wells / Siton"
click at [86, 366] on button "Add" at bounding box center [81, 377] width 33 height 22
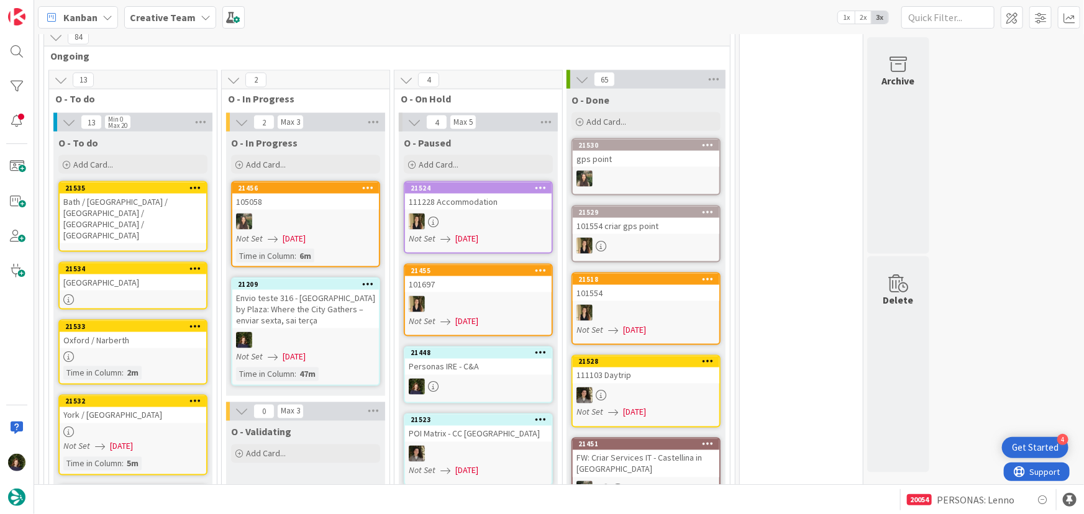
click at [103, 262] on link "21534 Devon" at bounding box center [132, 286] width 149 height 48
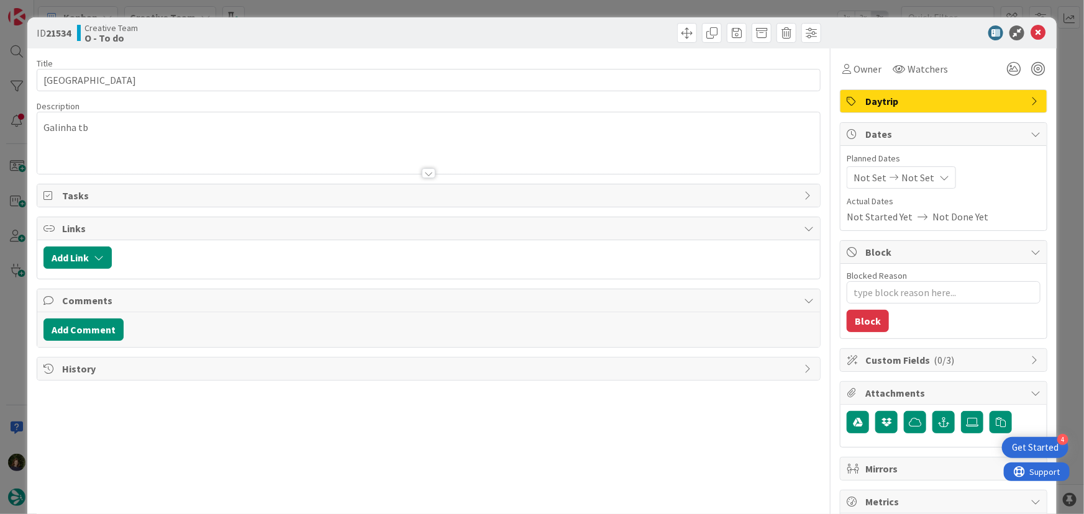
type textarea "x"
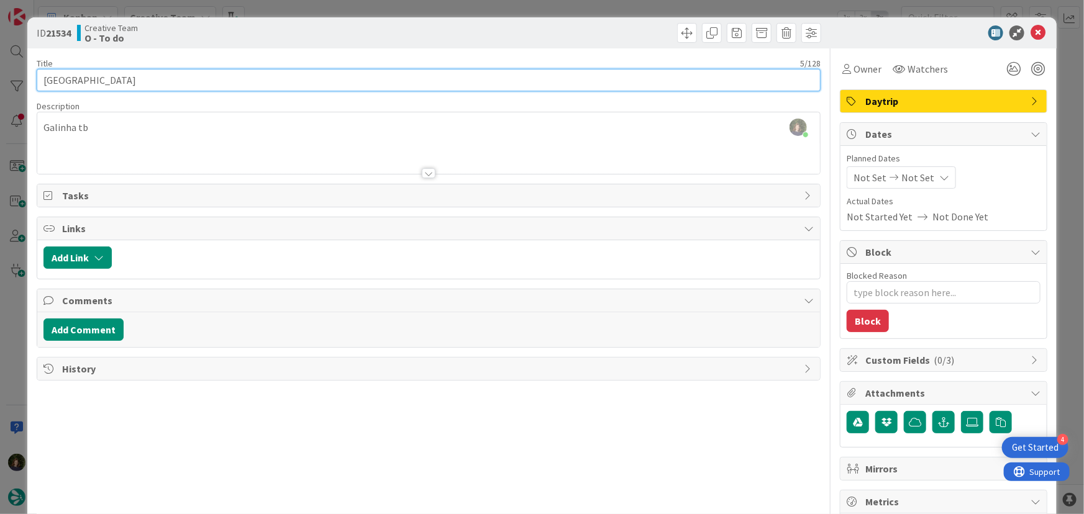
click at [91, 79] on input "Devon" at bounding box center [429, 80] width 784 height 22
type input "D"
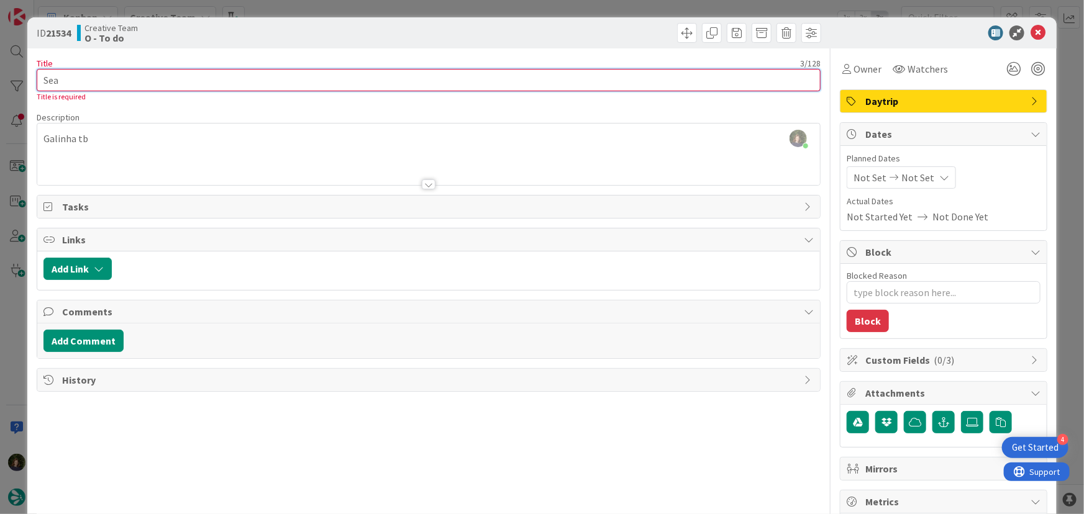
type input "Seat"
type textarea "x"
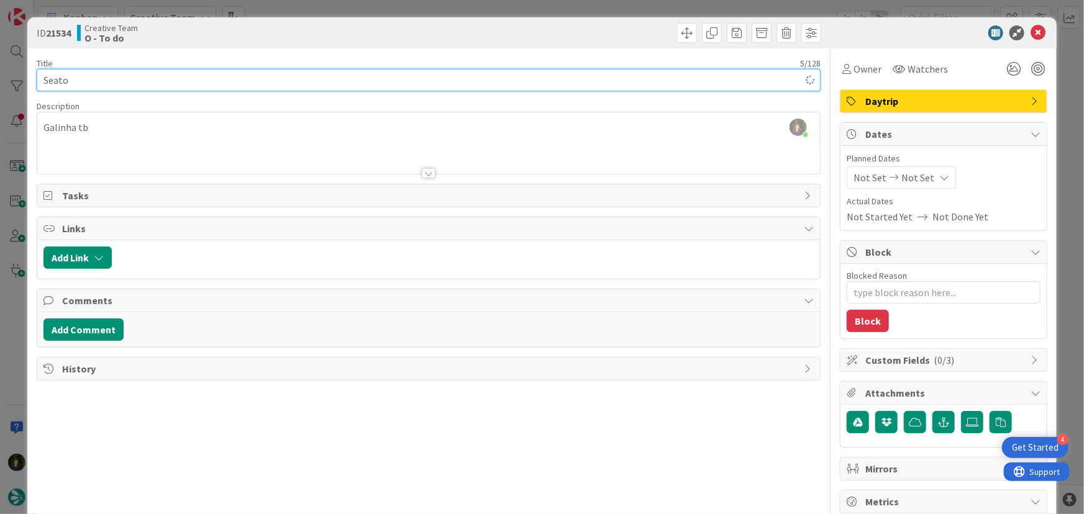
type input "Seaton"
type textarea "x"
type input "Seaton"
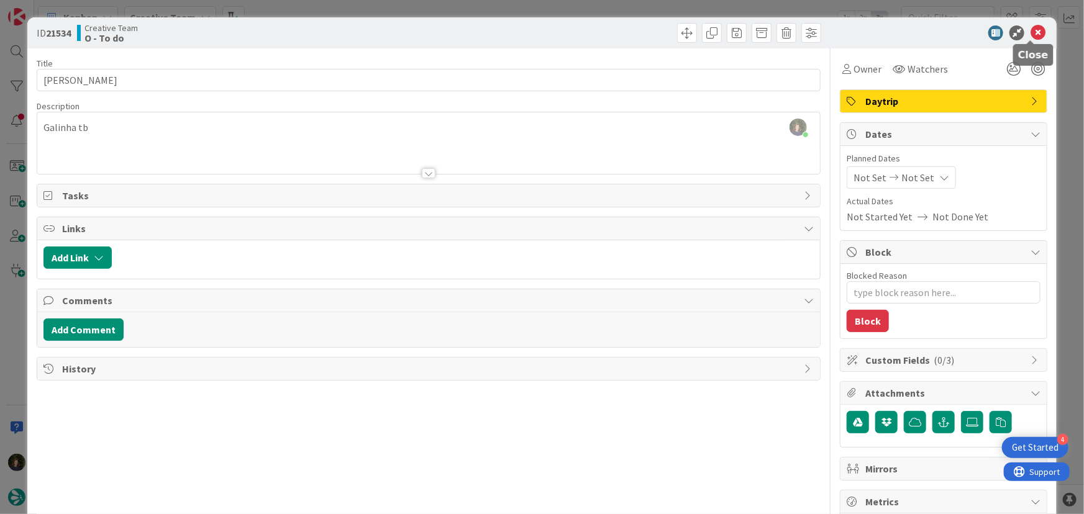
click at [1030, 32] on icon at bounding box center [1037, 32] width 15 height 15
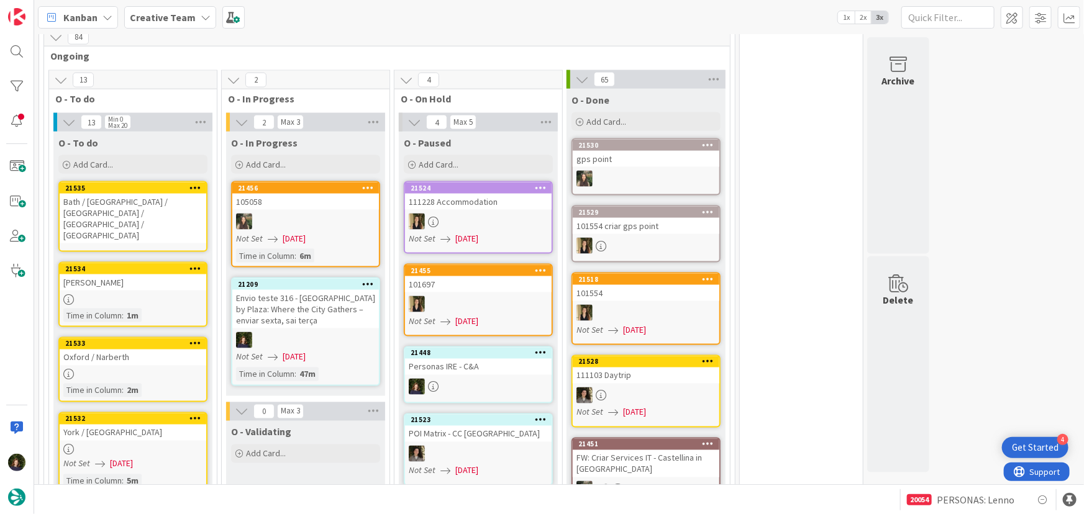
click at [193, 264] on icon at bounding box center [195, 268] width 12 height 9
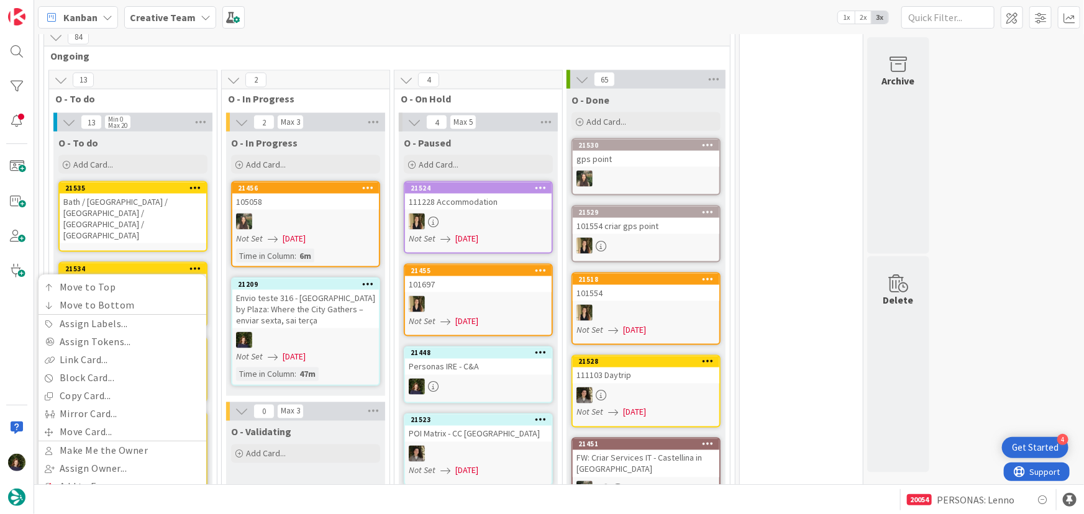
click at [119, 514] on link "Delete" at bounding box center [123, 524] width 168 height 18
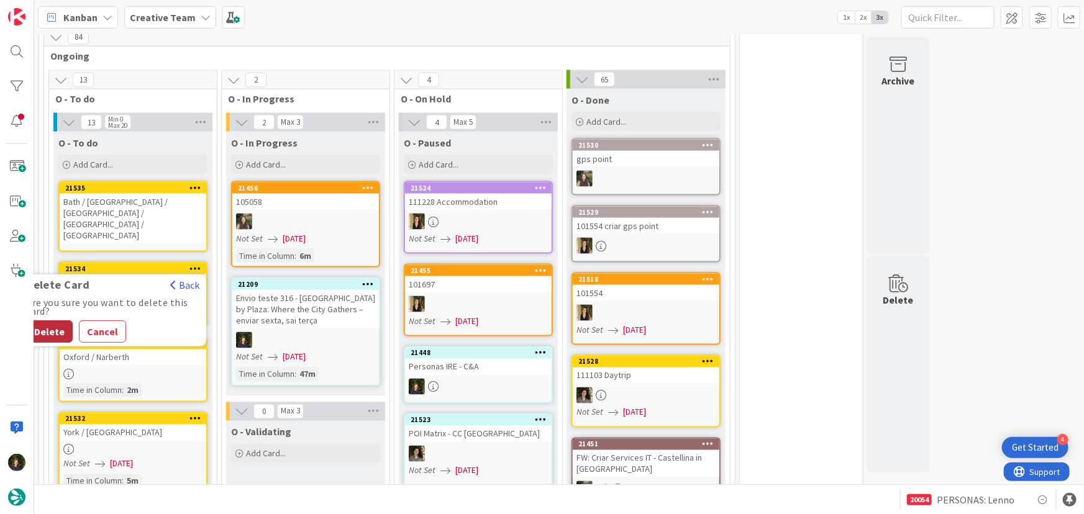
click at [56, 321] on button "Delete" at bounding box center [49, 332] width 47 height 22
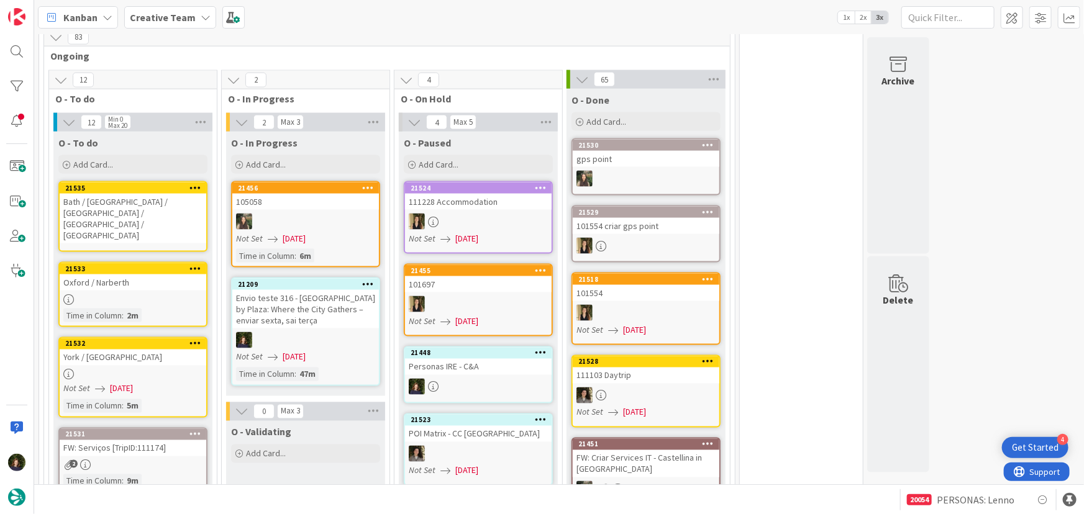
click at [184, 14] on b "Creative Team" at bounding box center [163, 17] width 66 height 12
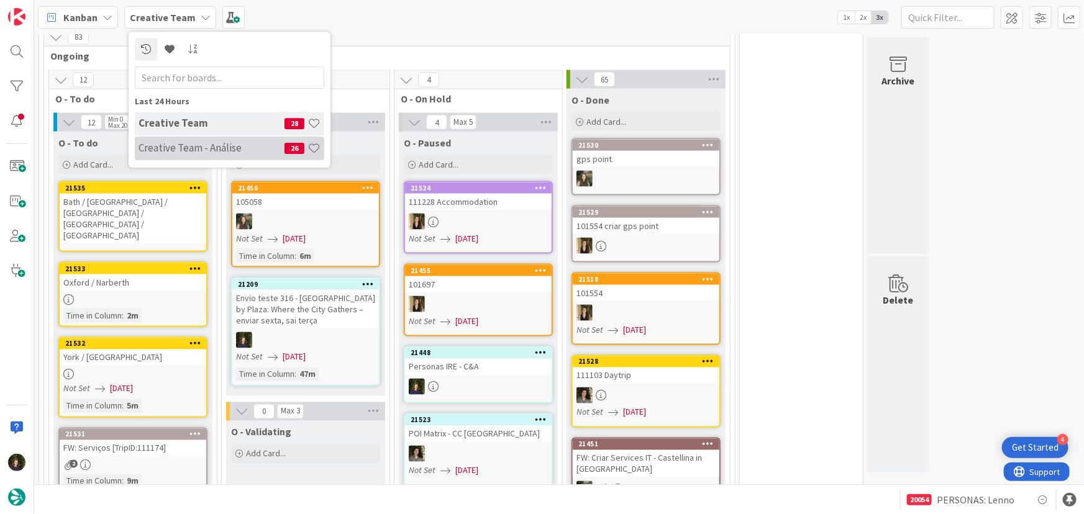
click at [189, 151] on h4 "Creative Team - Análise" at bounding box center [211, 148] width 146 height 12
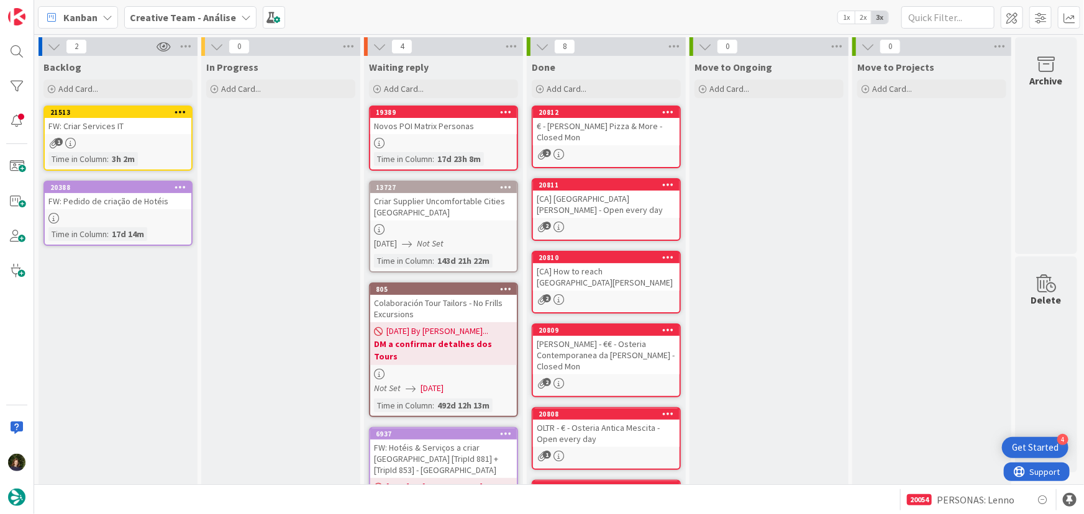
click at [147, 18] on b "Creative Team - Análise" at bounding box center [183, 17] width 106 height 12
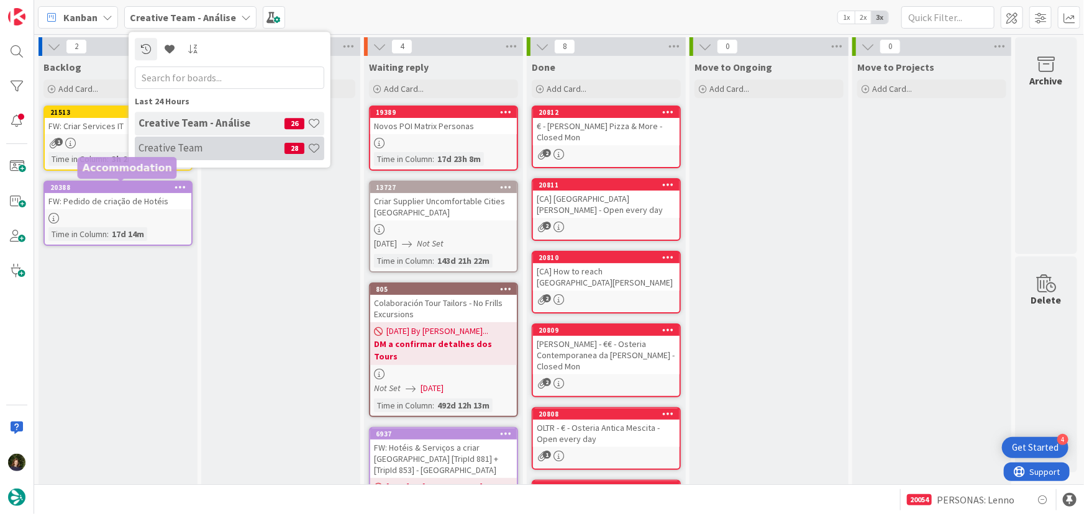
click at [157, 158] on div "Creative Team 28" at bounding box center [229, 149] width 189 height 24
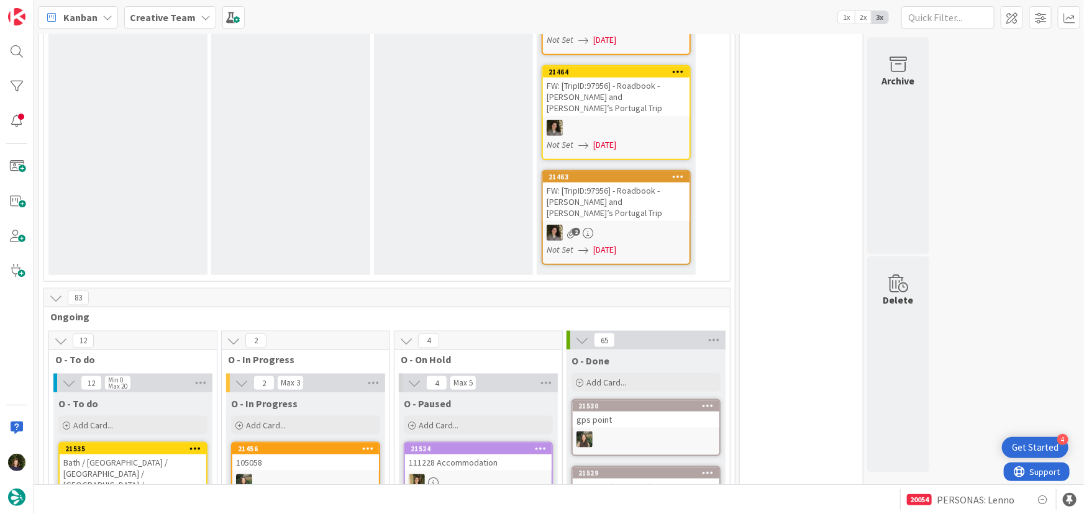
scroll to position [846, 0]
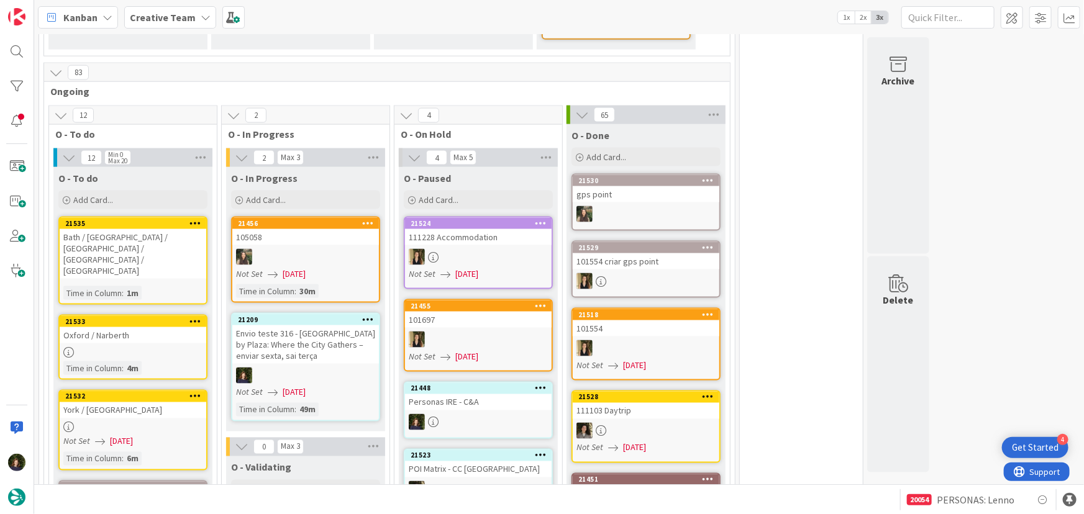
click at [194, 219] on icon at bounding box center [195, 223] width 12 height 9
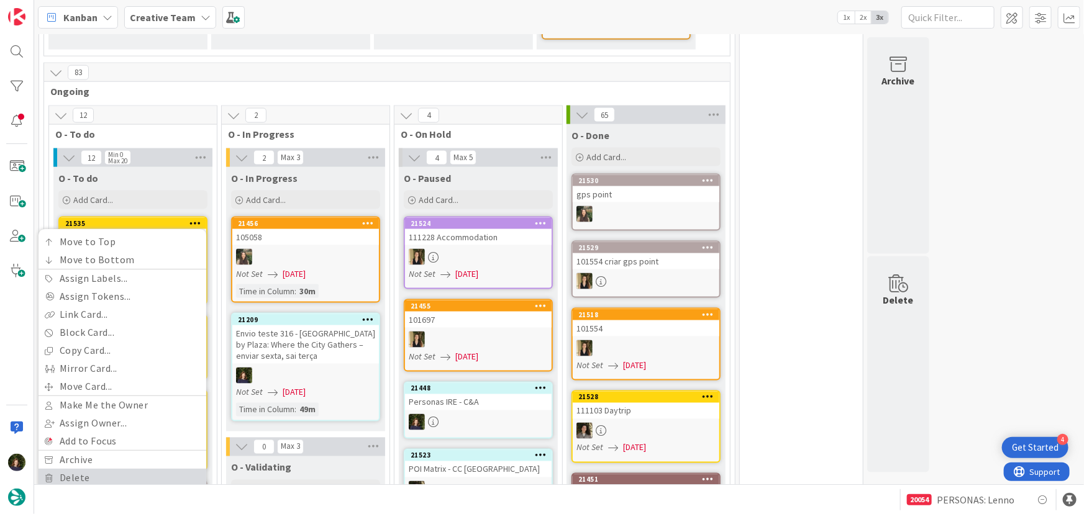
click at [115, 469] on link "Delete" at bounding box center [123, 478] width 168 height 18
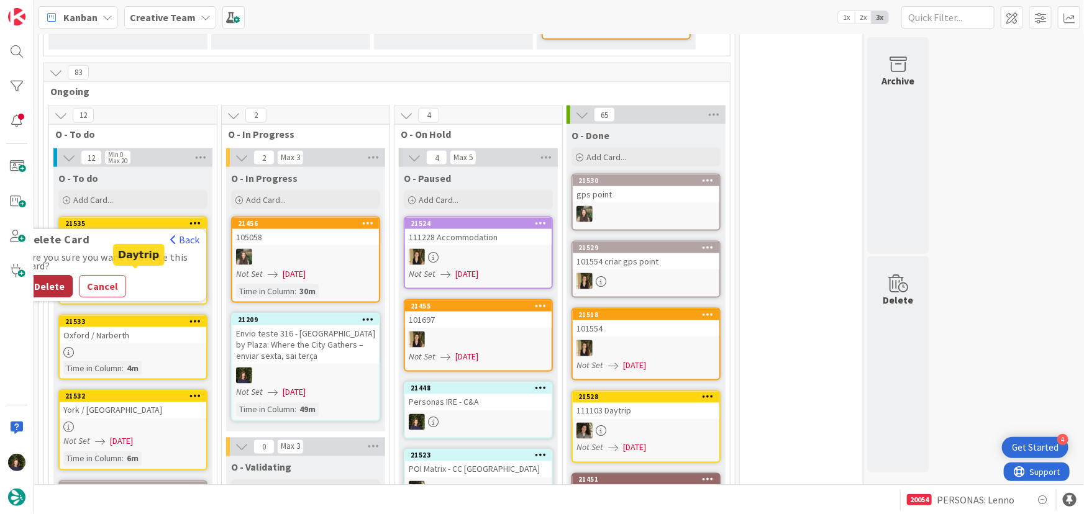
click at [56, 276] on button "Delete" at bounding box center [49, 287] width 47 height 22
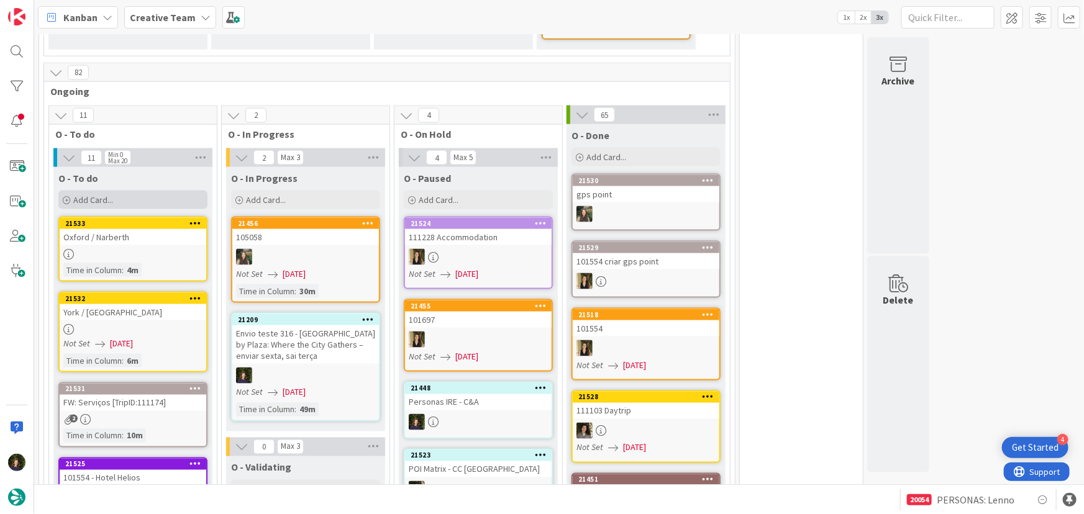
click at [139, 191] on div "Add Card..." at bounding box center [132, 200] width 149 height 19
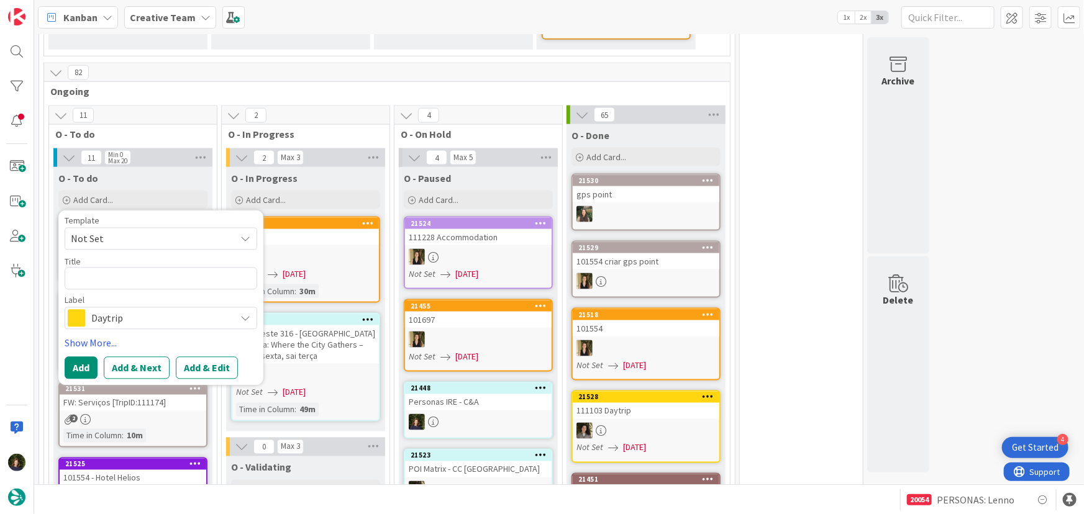
click at [112, 310] on span "Daytrip" at bounding box center [160, 318] width 138 height 17
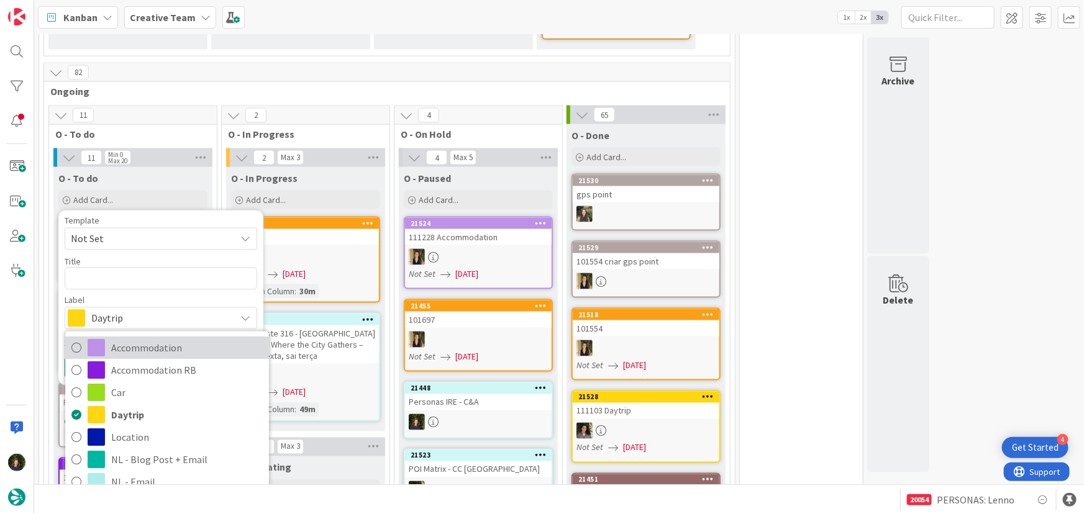
click at [120, 338] on span "Accommodation" at bounding box center [187, 347] width 152 height 19
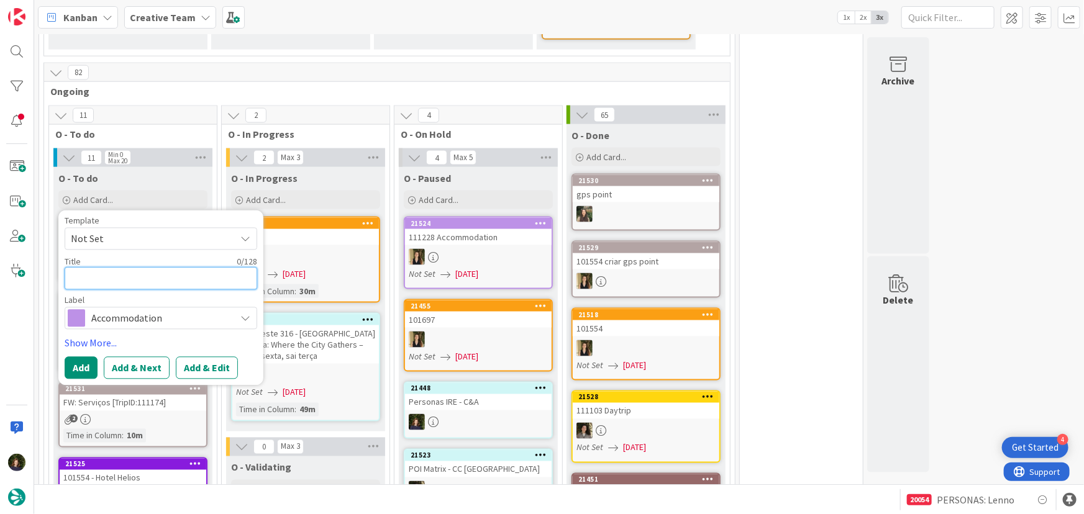
click at [99, 268] on textarea at bounding box center [161, 279] width 193 height 22
click at [485, 63] on div "82" at bounding box center [387, 72] width 686 height 19
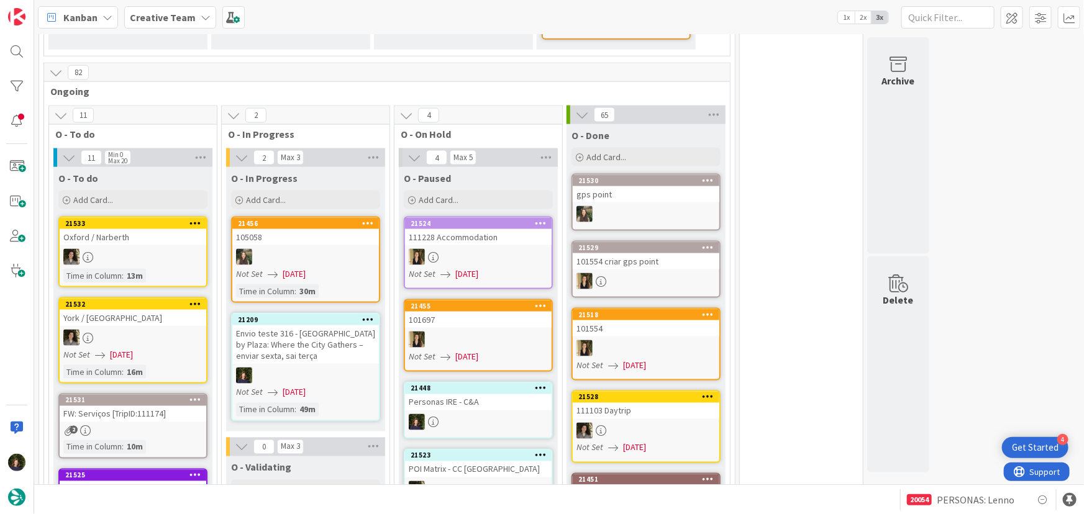
click at [291, 337] on div "Envio teste 316 - [GEOGRAPHIC_DATA] by Plaza: Where the City Gathers – enviar s…" at bounding box center [305, 344] width 147 height 39
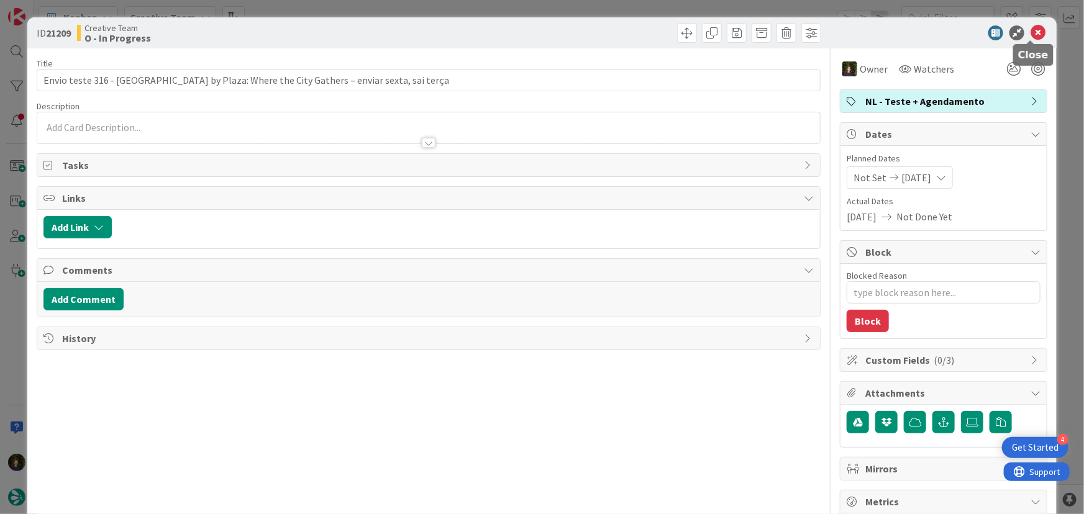
click at [1031, 32] on icon at bounding box center [1037, 32] width 15 height 15
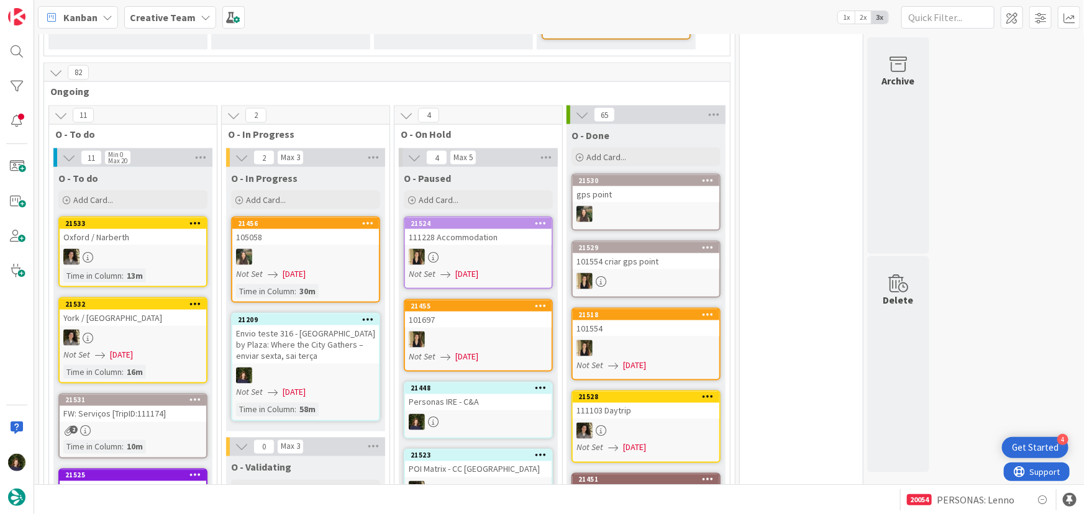
click at [362, 315] on icon at bounding box center [368, 319] width 12 height 9
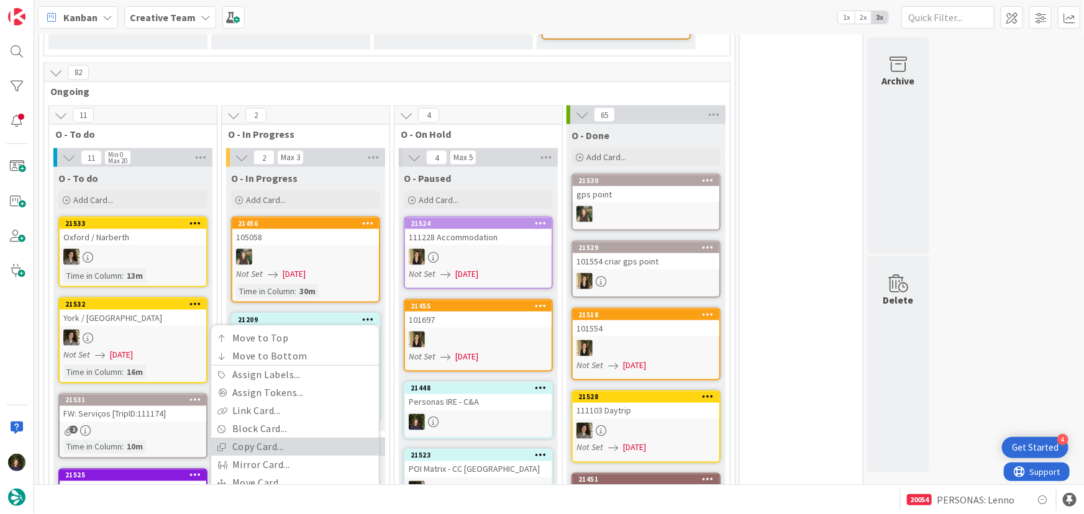
click at [300, 438] on link "Copy Card..." at bounding box center [295, 447] width 168 height 18
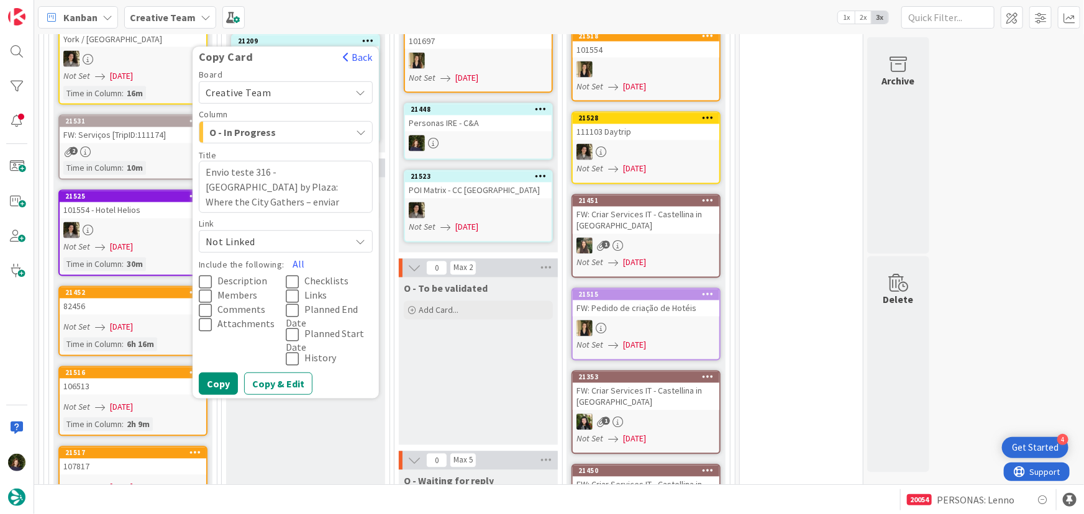
scroll to position [1129, 0]
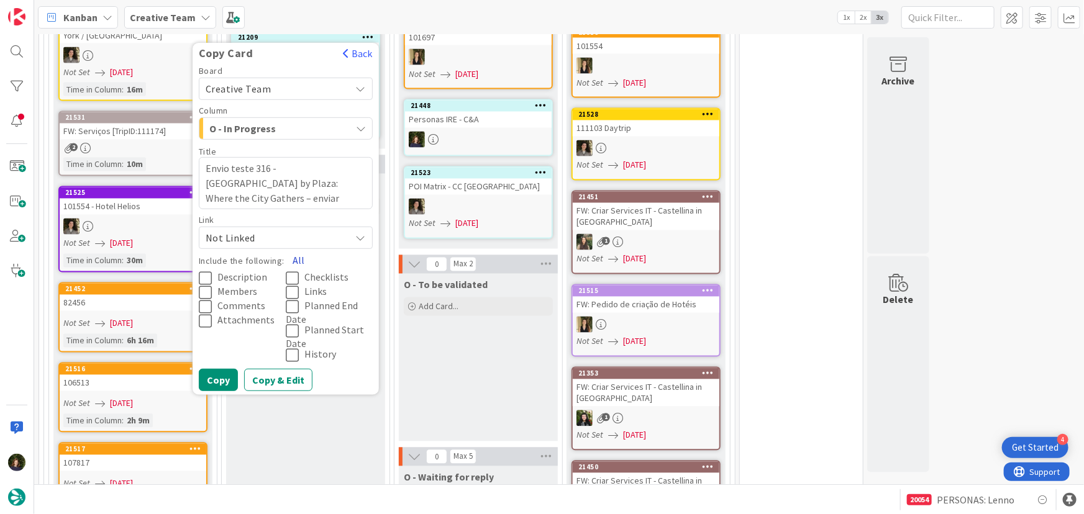
click at [299, 249] on button "All" at bounding box center [298, 260] width 28 height 22
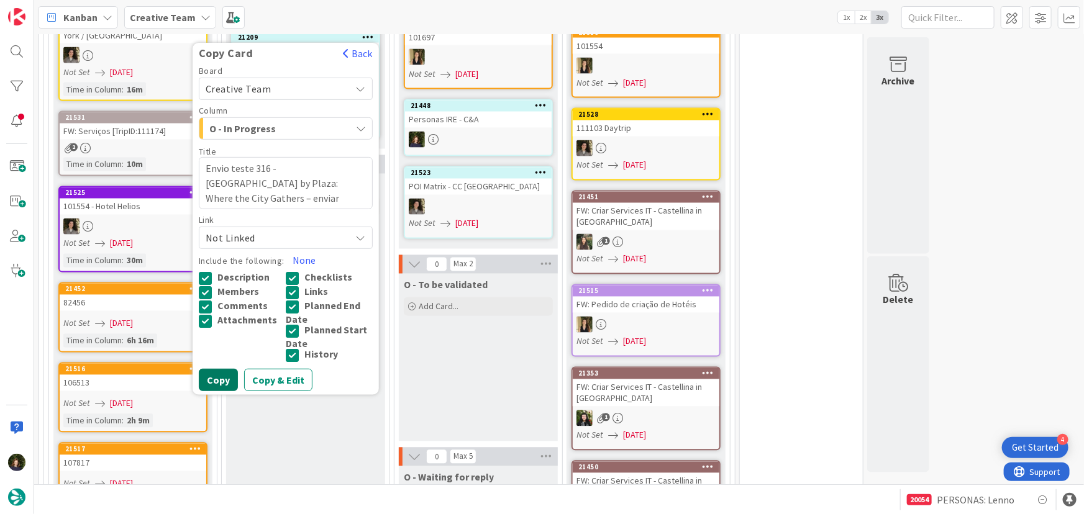
click at [212, 369] on button "Copy" at bounding box center [218, 380] width 39 height 22
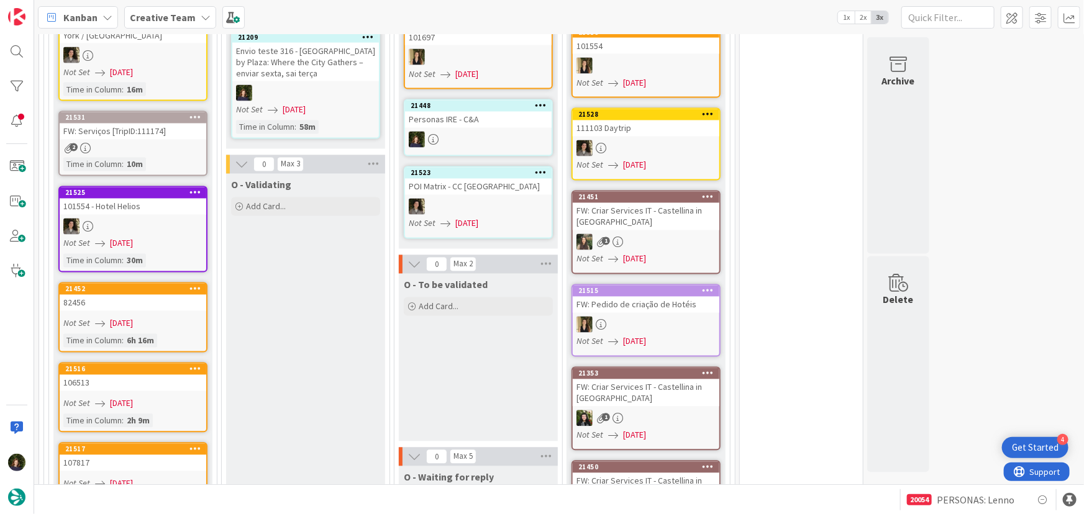
type textarea "x"
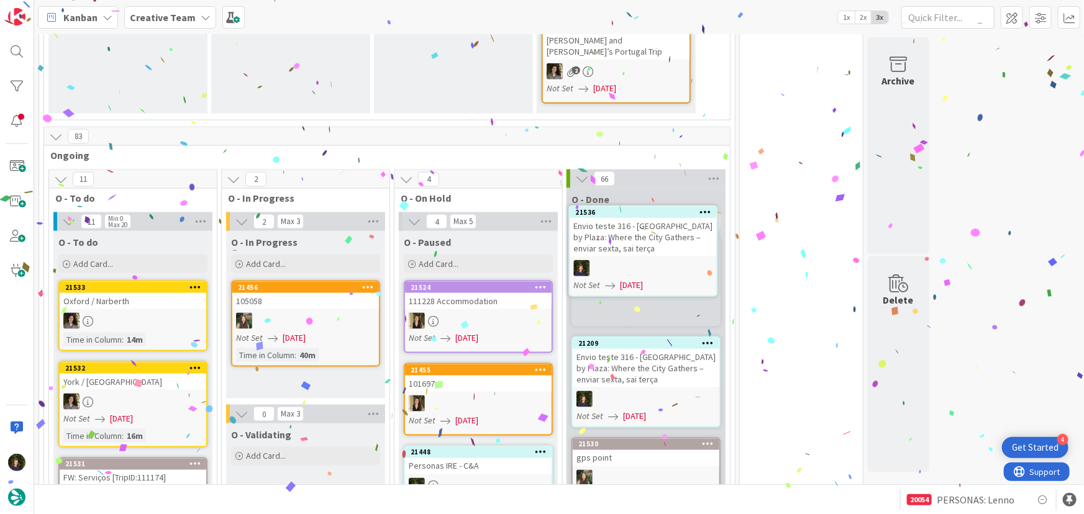
scroll to position [782, 0]
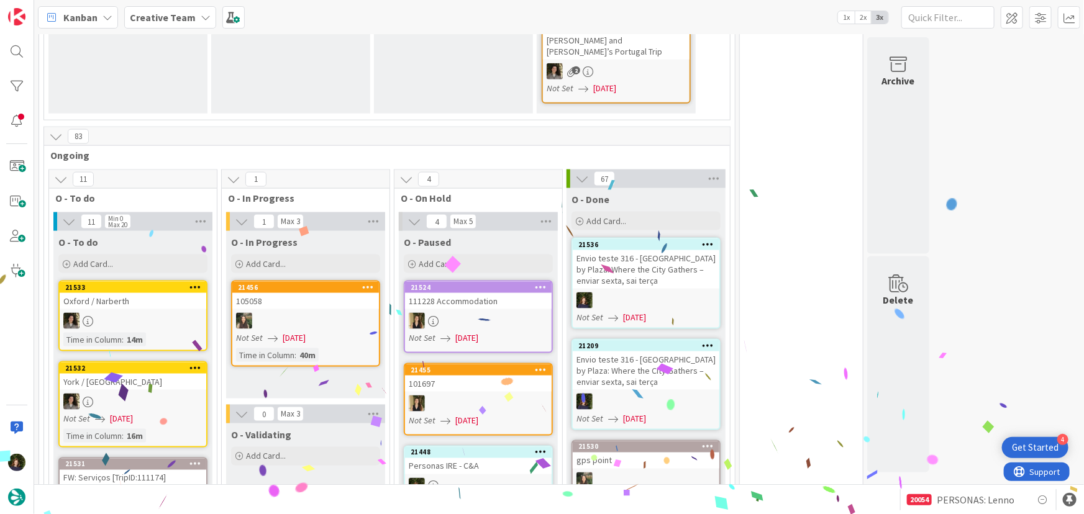
click at [192, 22] on div "Creative Team" at bounding box center [170, 17] width 92 height 22
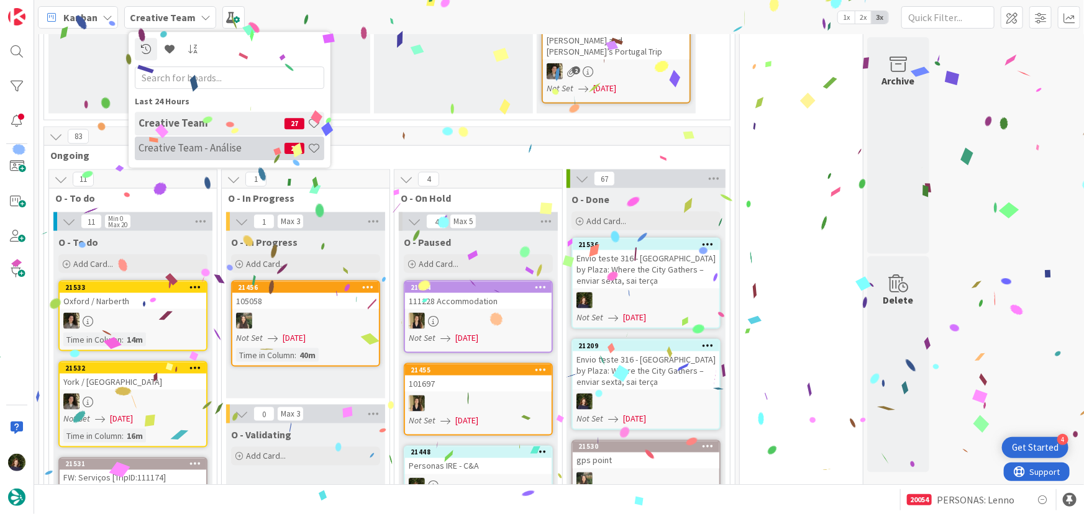
click at [198, 150] on h4 "Creative Team - Análise" at bounding box center [211, 148] width 146 height 12
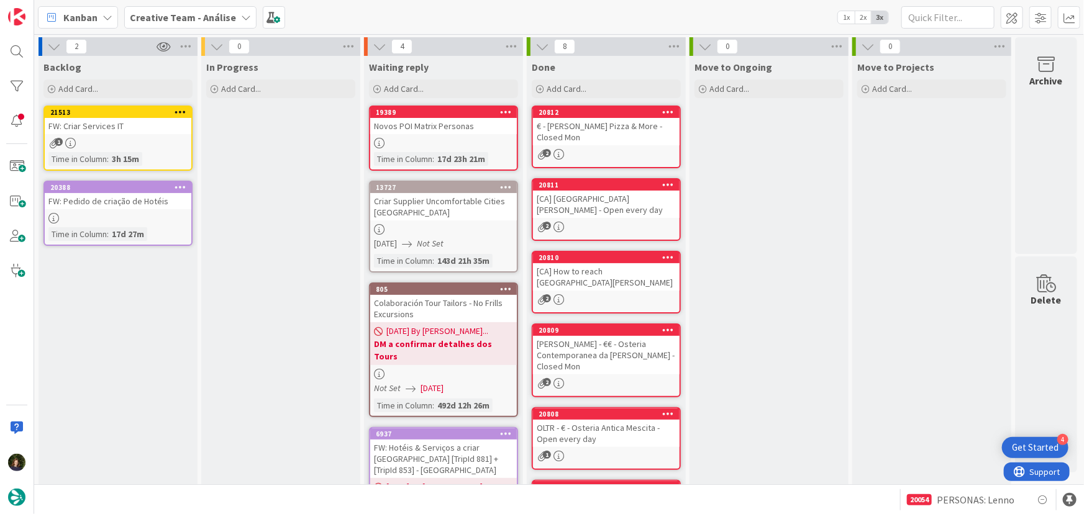
click at [197, 17] on b "Creative Team - Análise" at bounding box center [183, 17] width 106 height 12
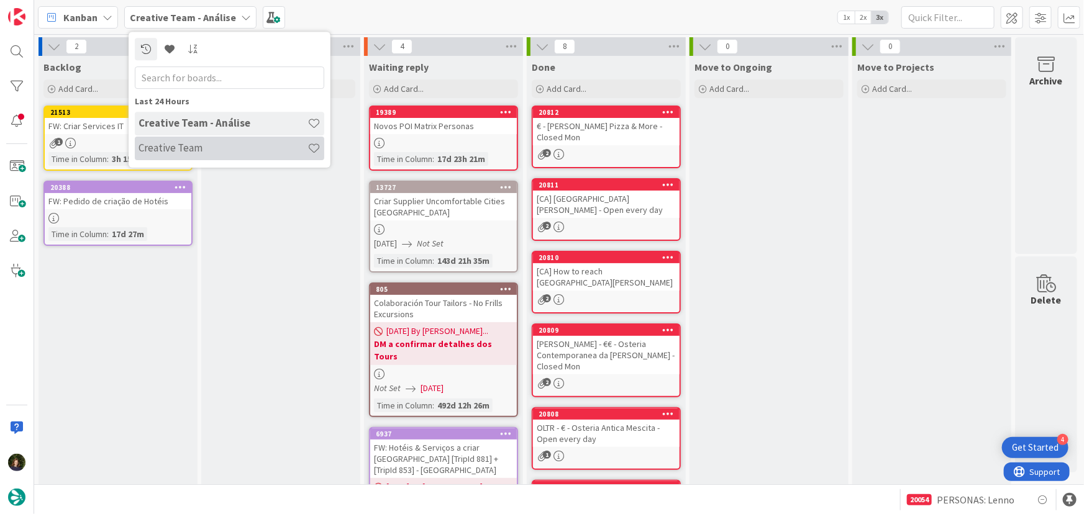
click at [207, 141] on div "Creative Team" at bounding box center [229, 149] width 189 height 24
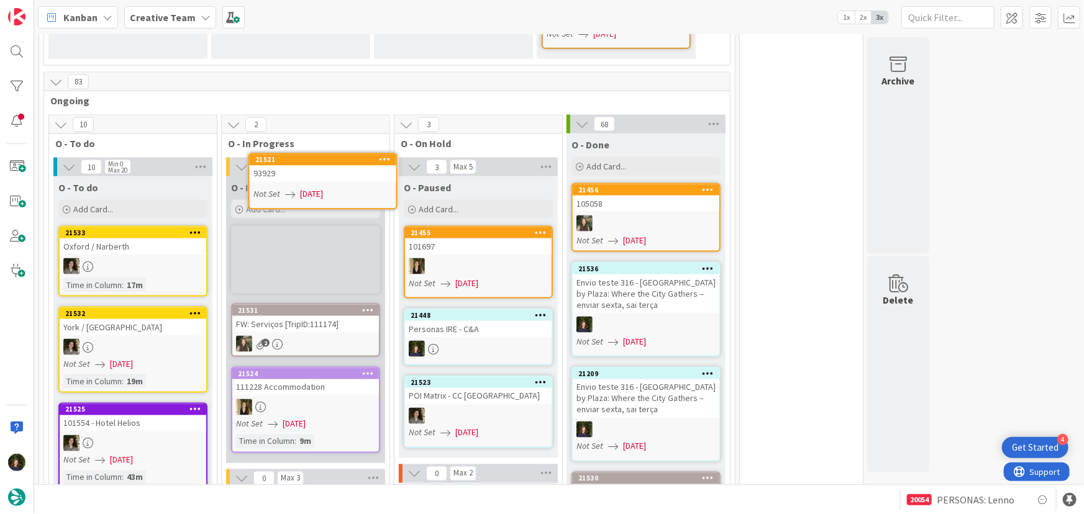
scroll to position [837, 0]
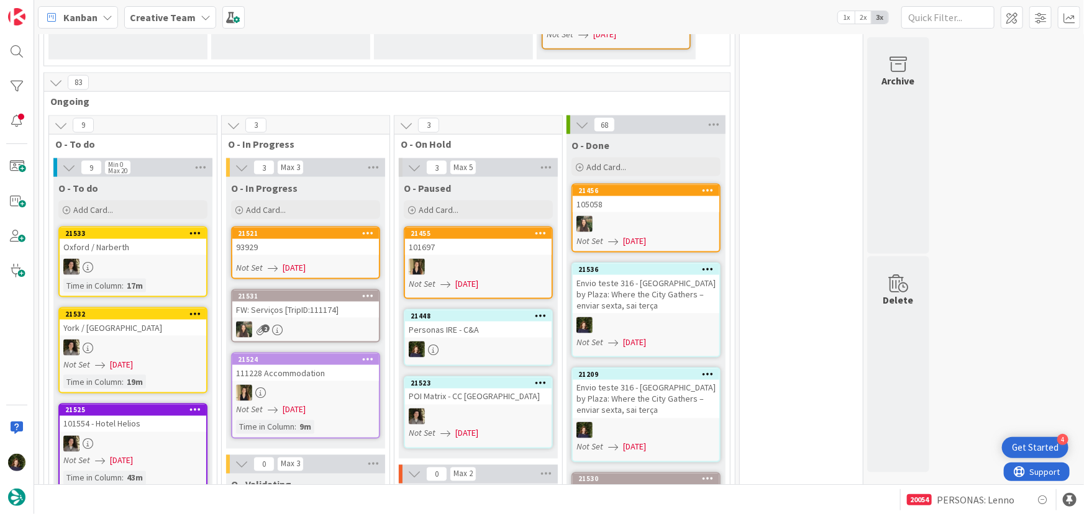
click at [304, 239] on div "93929" at bounding box center [305, 247] width 147 height 16
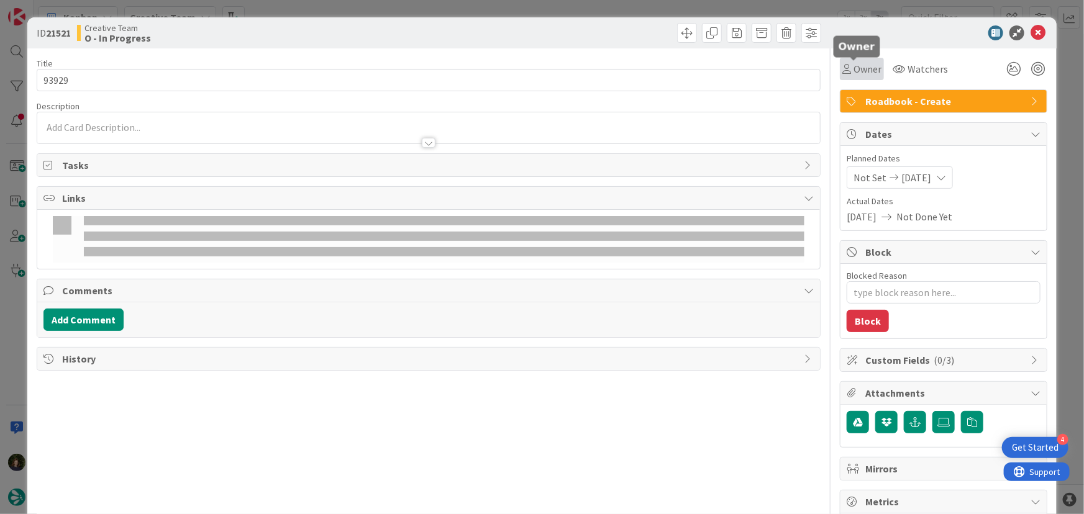
click at [861, 66] on span "Owner" at bounding box center [867, 68] width 28 height 15
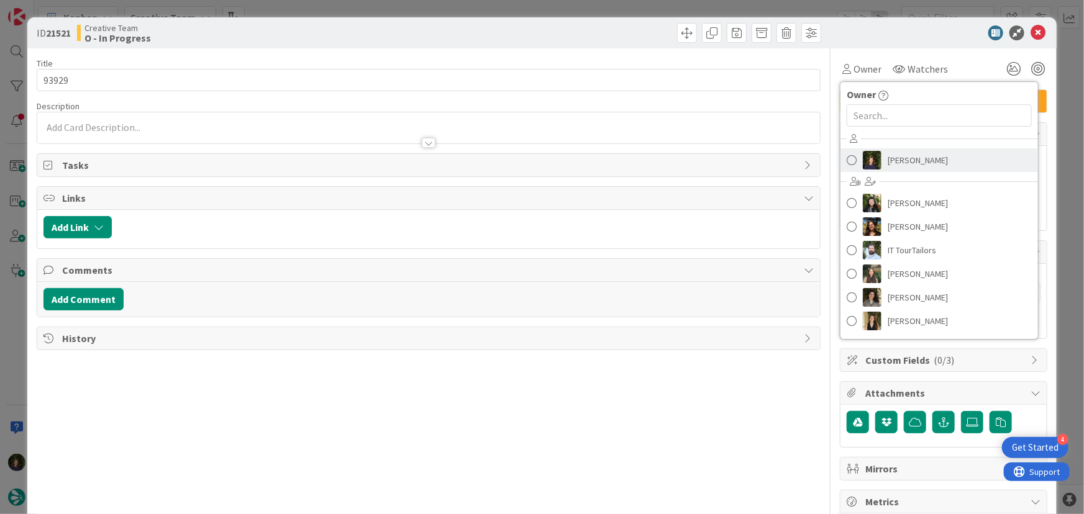
click at [917, 158] on span "[PERSON_NAME]" at bounding box center [917, 160] width 60 height 19
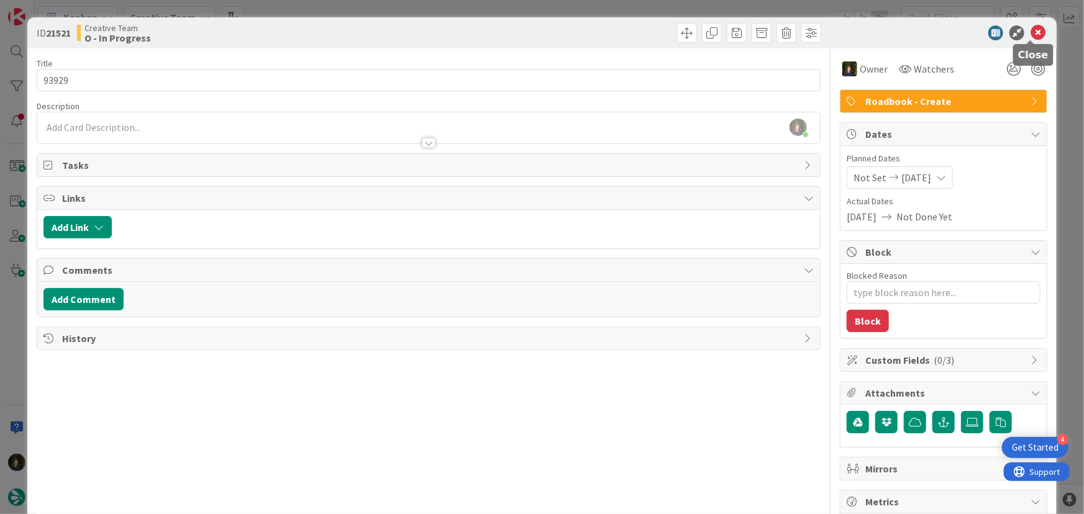
click at [1030, 32] on icon at bounding box center [1037, 32] width 15 height 15
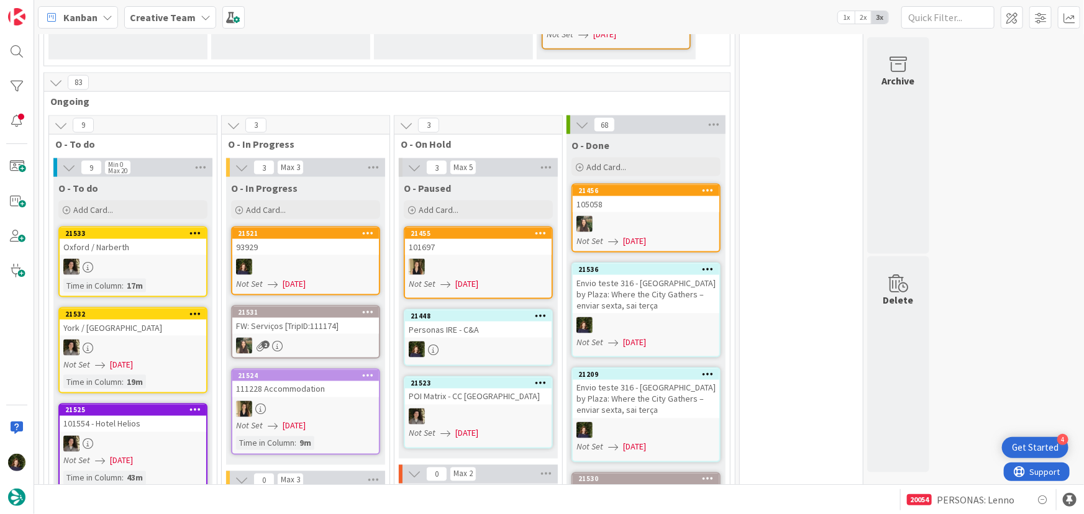
click at [175, 18] on b "Creative Team" at bounding box center [163, 17] width 66 height 12
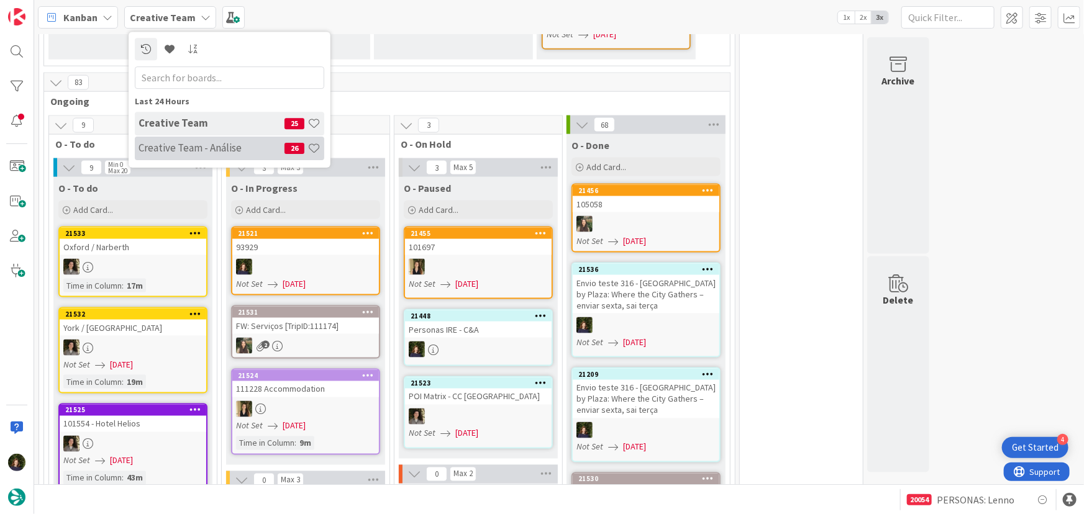
click at [185, 148] on h4 "Creative Team - Análise" at bounding box center [211, 148] width 146 height 12
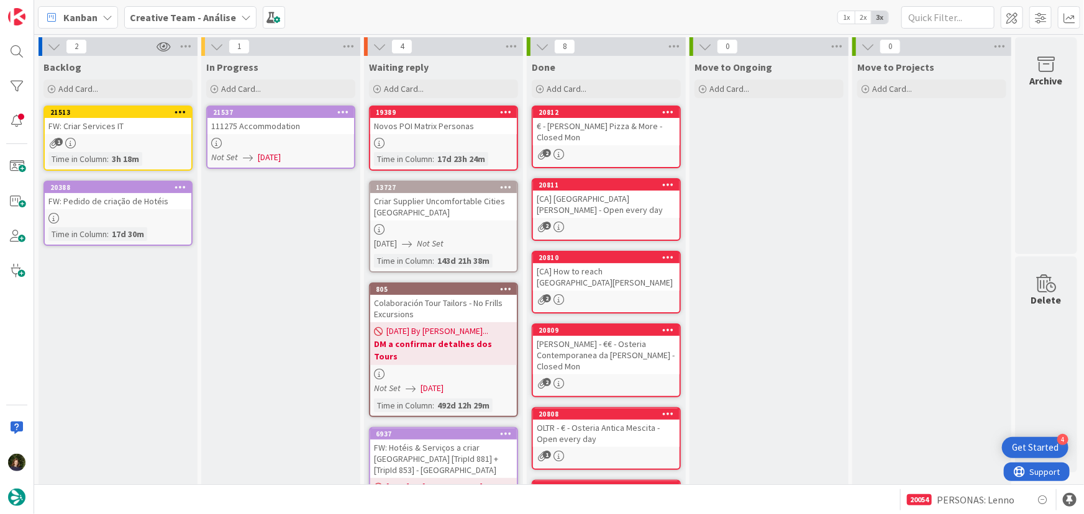
click at [288, 146] on div at bounding box center [280, 143] width 147 height 11
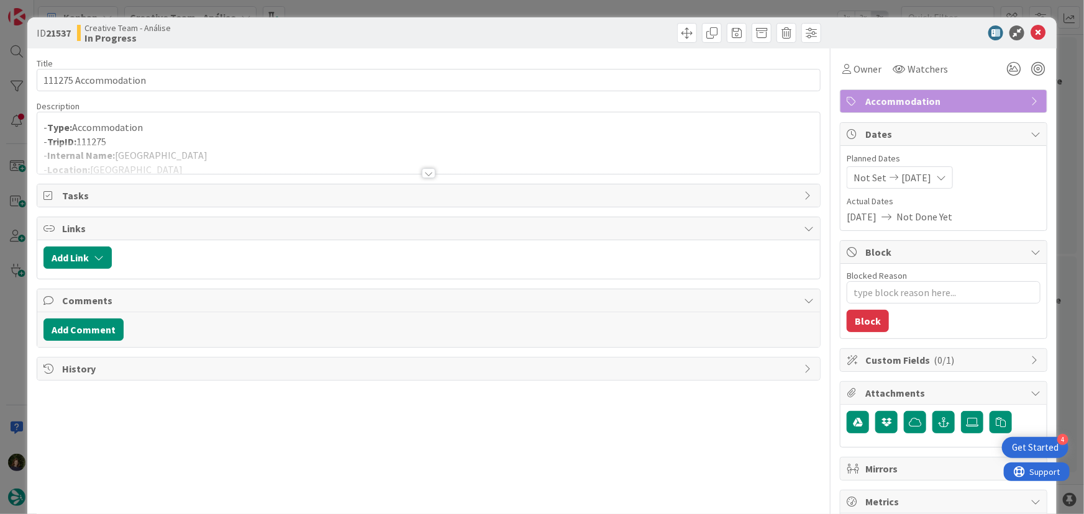
click at [424, 175] on div at bounding box center [429, 173] width 14 height 10
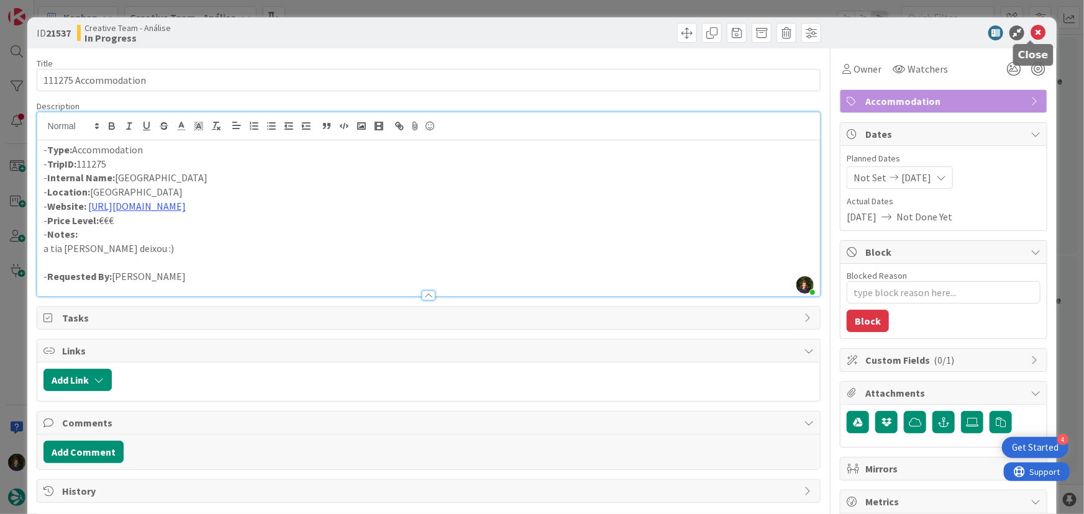
click at [1030, 36] on icon at bounding box center [1037, 32] width 15 height 15
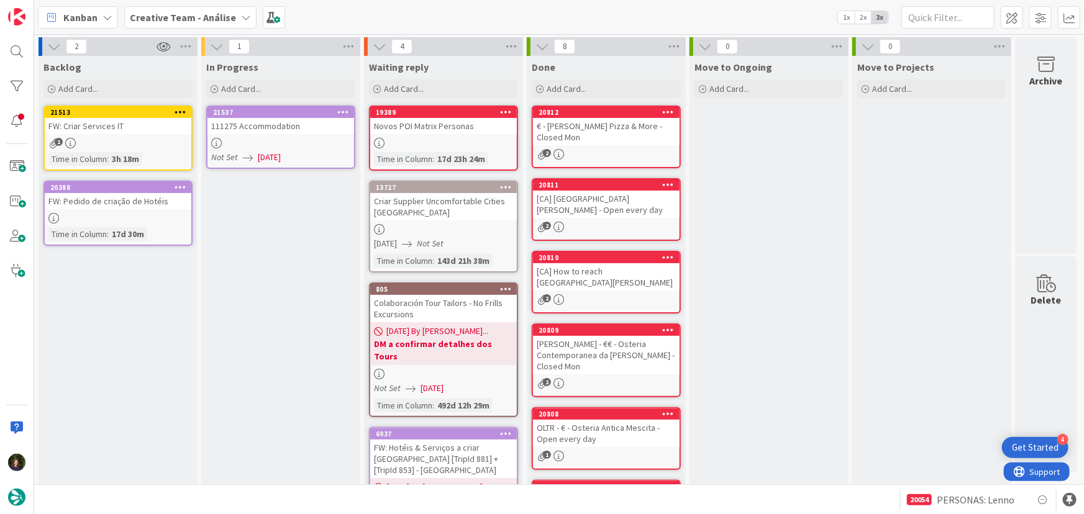
click at [342, 112] on icon at bounding box center [343, 111] width 12 height 9
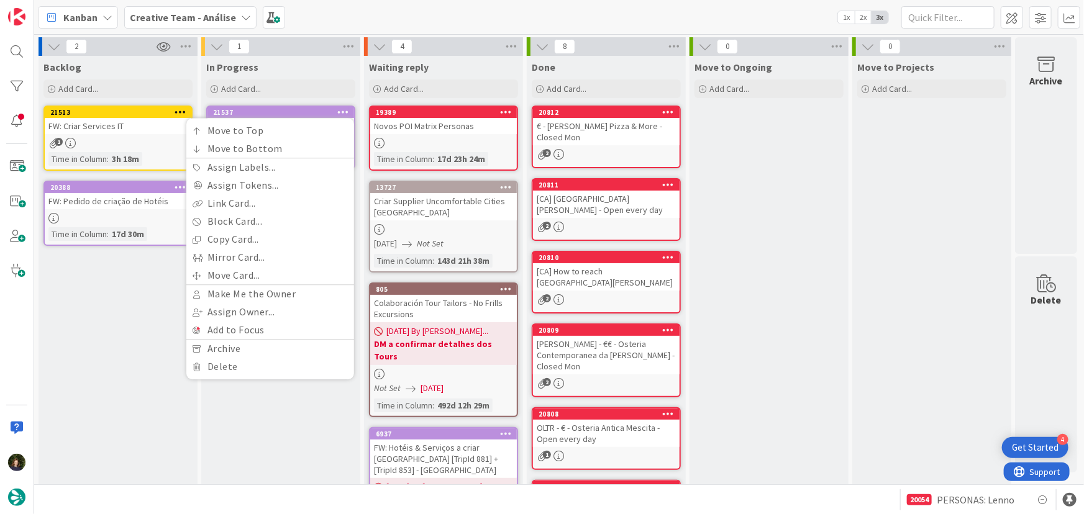
click at [250, 427] on div "In Progress Add Card... 21537 Move to Top Move to Bottom Assign Labels... Assig…" at bounding box center [280, 371] width 159 height 631
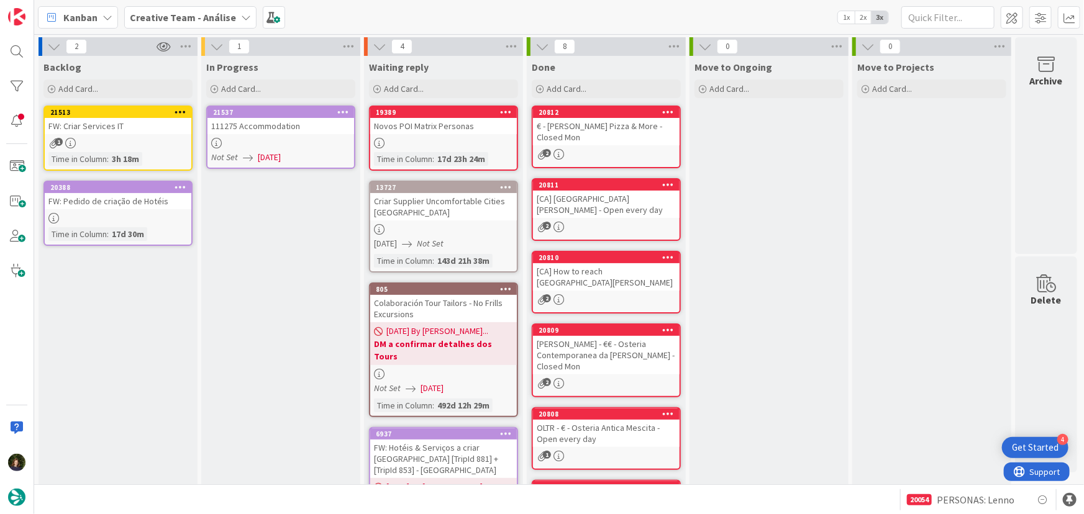
click at [274, 140] on div at bounding box center [280, 143] width 147 height 11
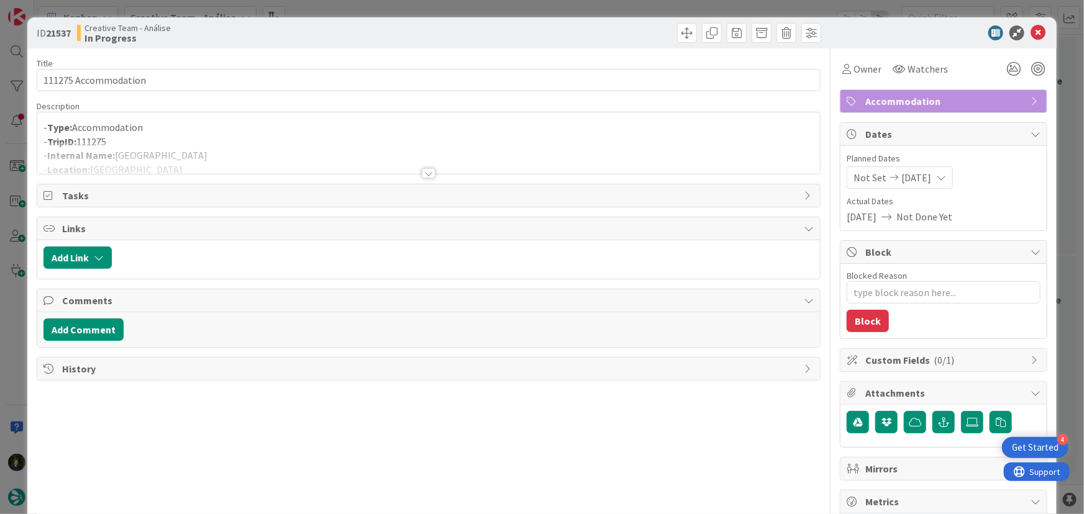
click at [425, 172] on div at bounding box center [429, 173] width 14 height 10
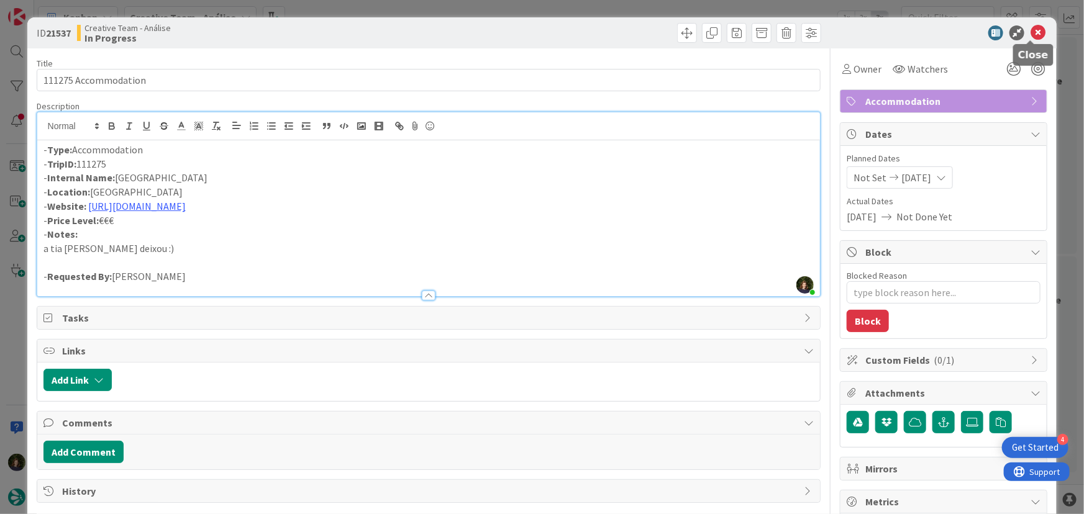
click at [1030, 36] on icon at bounding box center [1037, 32] width 15 height 15
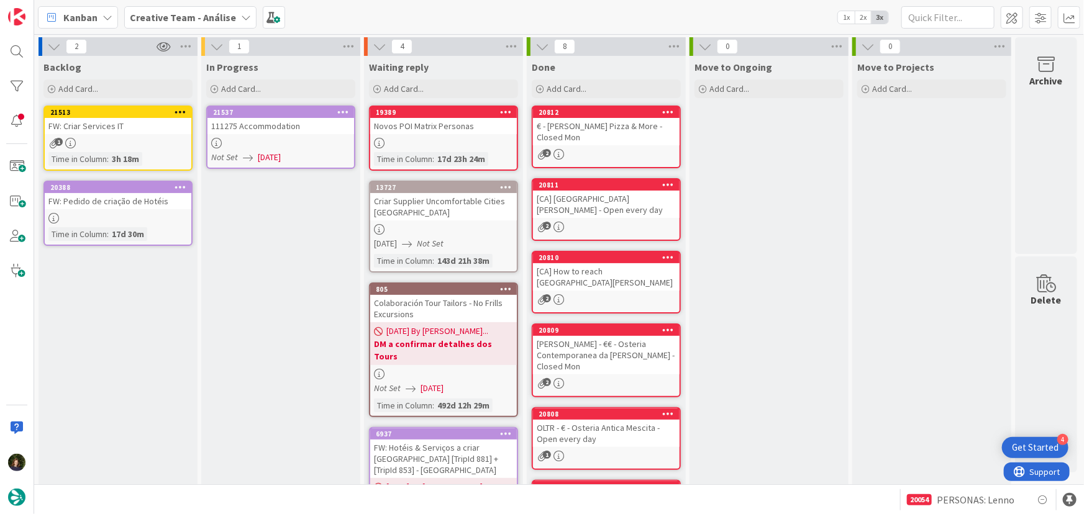
click at [342, 109] on icon at bounding box center [343, 111] width 12 height 9
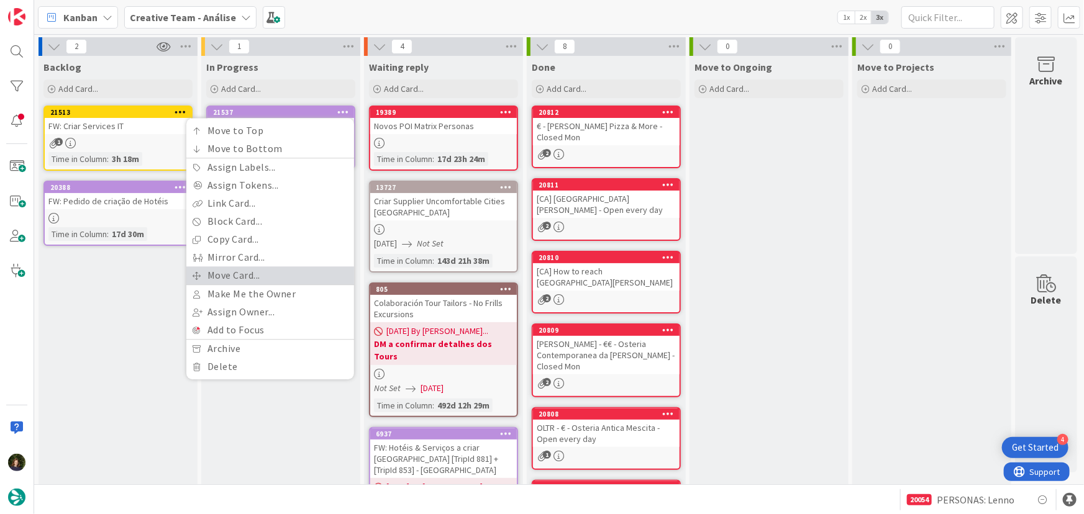
click at [312, 273] on link "Move Card..." at bounding box center [270, 275] width 168 height 18
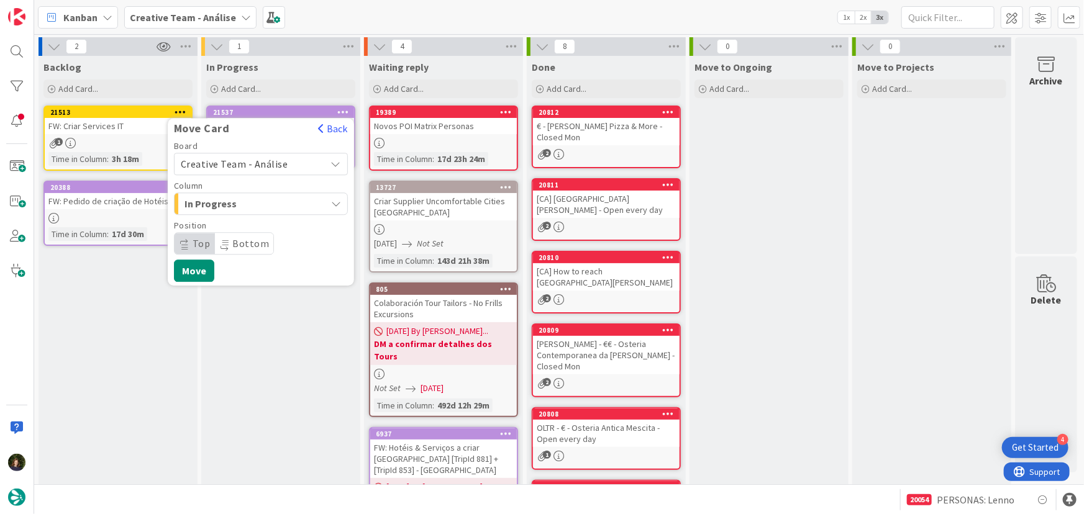
click at [273, 161] on span "Creative Team - Análise" at bounding box center [234, 164] width 107 height 12
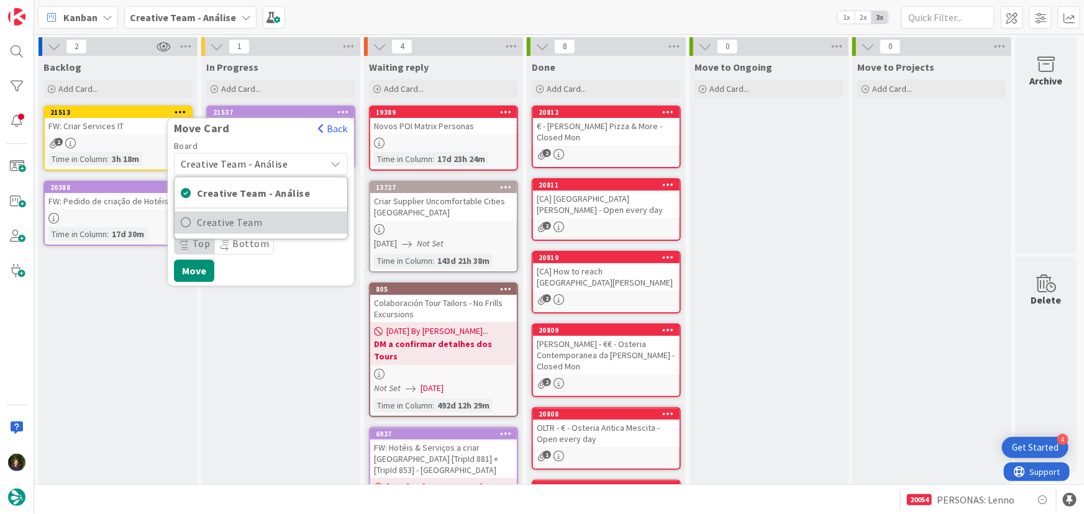
click at [296, 222] on span "Creative Team" at bounding box center [269, 223] width 144 height 19
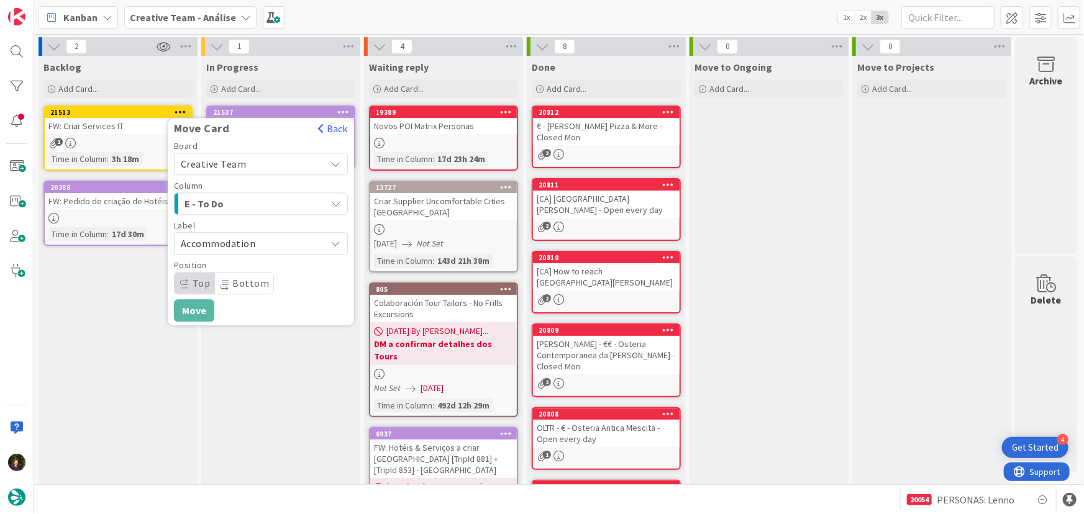
click at [287, 205] on div "E - To Do" at bounding box center [253, 204] width 145 height 20
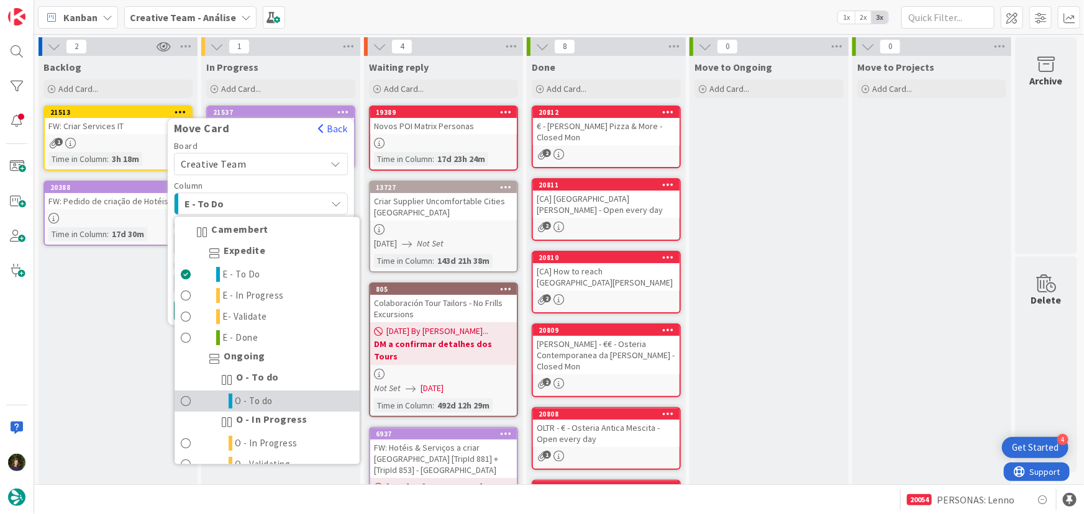
click at [276, 393] on link "O - To do" at bounding box center [267, 401] width 185 height 21
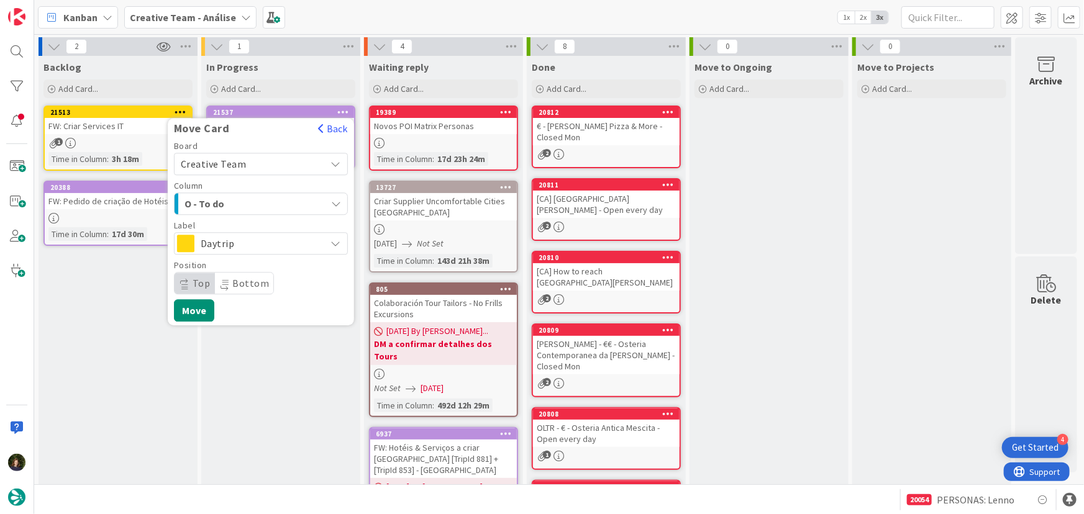
click at [233, 244] on span "Daytrip" at bounding box center [260, 243] width 119 height 17
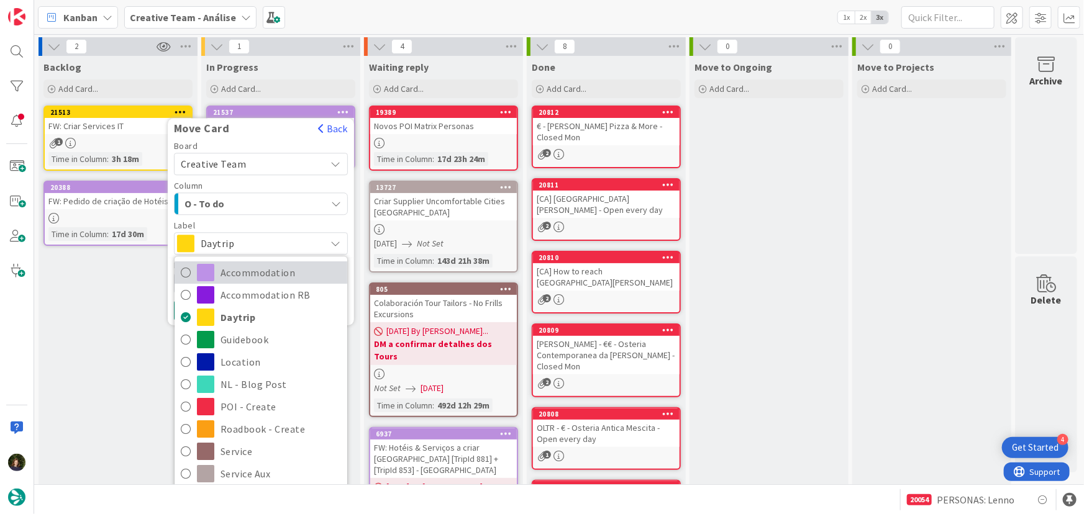
click at [256, 272] on span "Accommodation" at bounding box center [280, 273] width 120 height 19
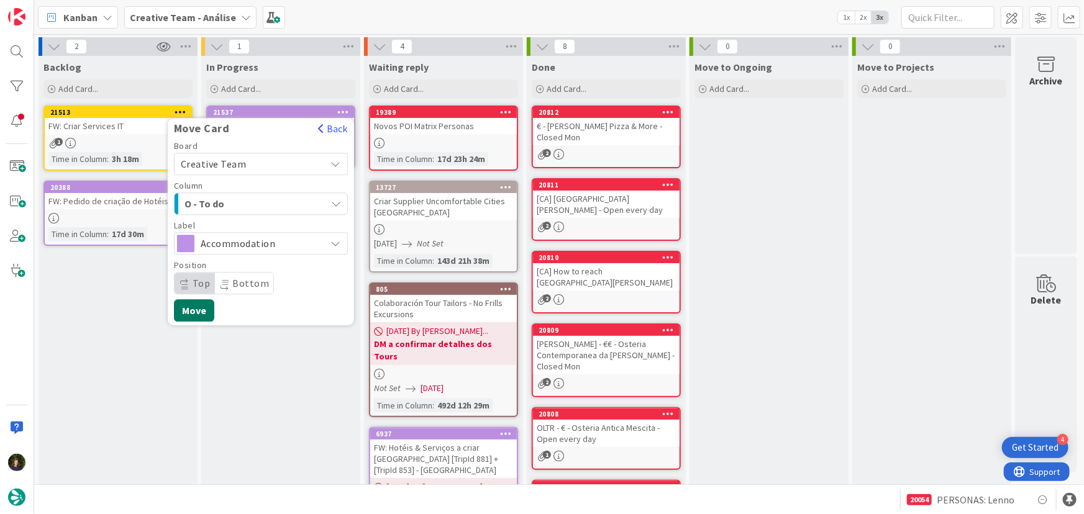
click at [194, 316] on button "Move" at bounding box center [194, 310] width 40 height 22
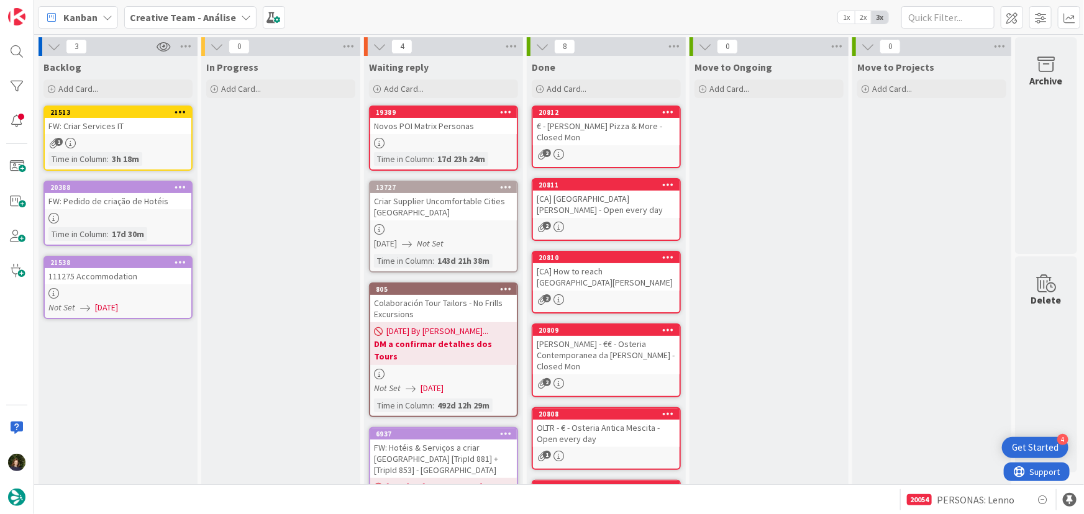
click at [106, 285] on link "21538 111275 Accommodation Not Set 22/08/2025" at bounding box center [117, 287] width 149 height 63
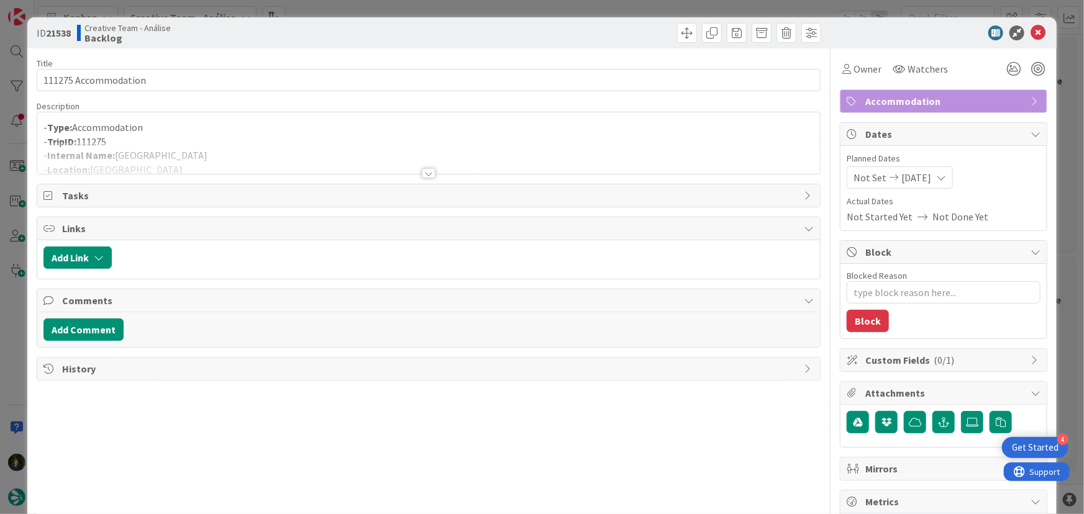
type textarea "x"
click at [425, 170] on div at bounding box center [429, 173] width 14 height 10
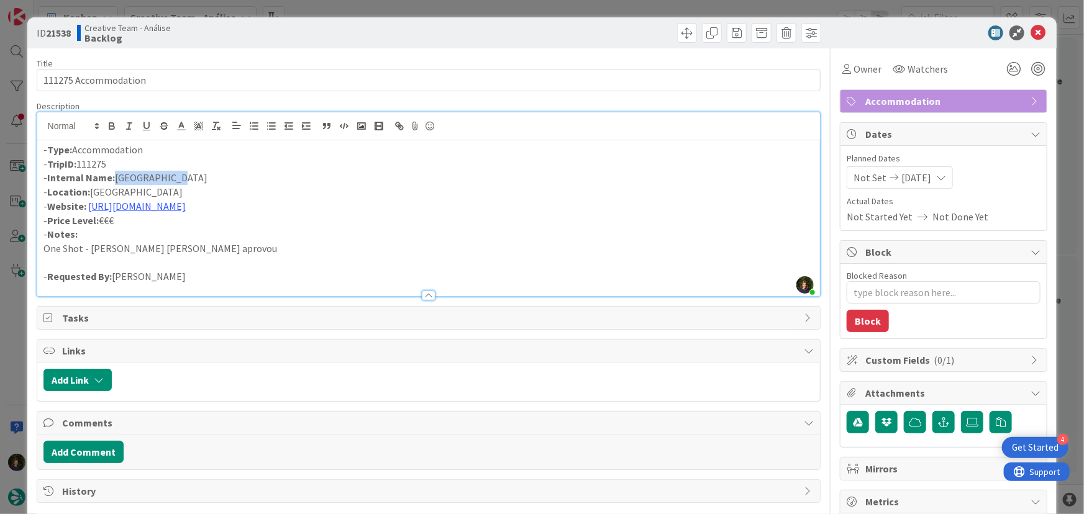
drag, startPoint x: 191, startPoint y: 179, endPoint x: 114, endPoint y: 178, distance: 76.4
click at [114, 178] on p "- Internal Name: Wilton House" at bounding box center [428, 178] width 771 height 14
drag, startPoint x: 119, startPoint y: 178, endPoint x: 1031, endPoint y: 32, distance: 923.3
click at [1032, 31] on icon at bounding box center [1037, 32] width 15 height 15
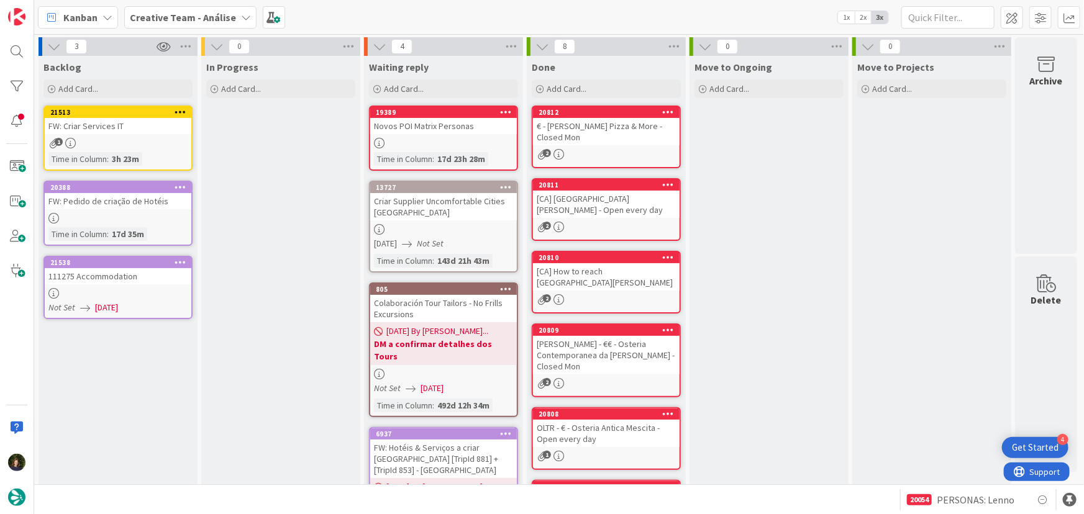
click at [212, 13] on b "Creative Team - Análise" at bounding box center [183, 17] width 106 height 12
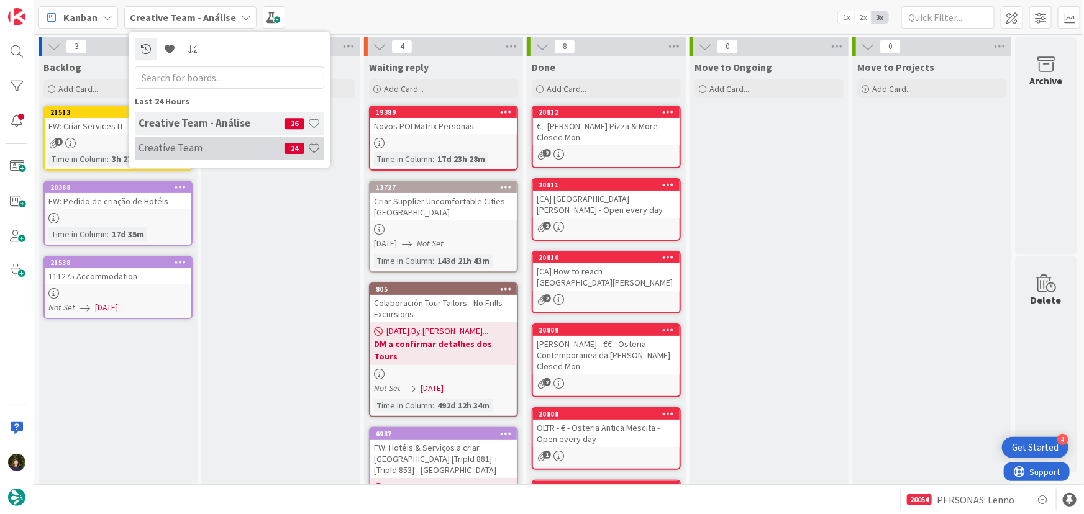
click at [219, 147] on h4 "Creative Team" at bounding box center [211, 148] width 146 height 12
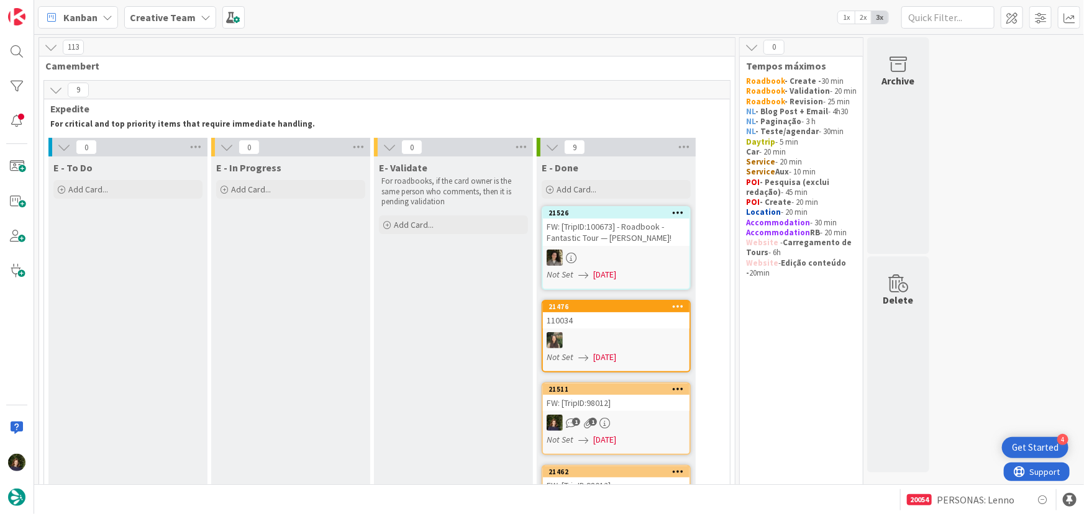
click at [158, 18] on b "Creative Team" at bounding box center [163, 17] width 66 height 12
click at [188, 148] on h4 "Creative Team - Análise" at bounding box center [211, 148] width 146 height 12
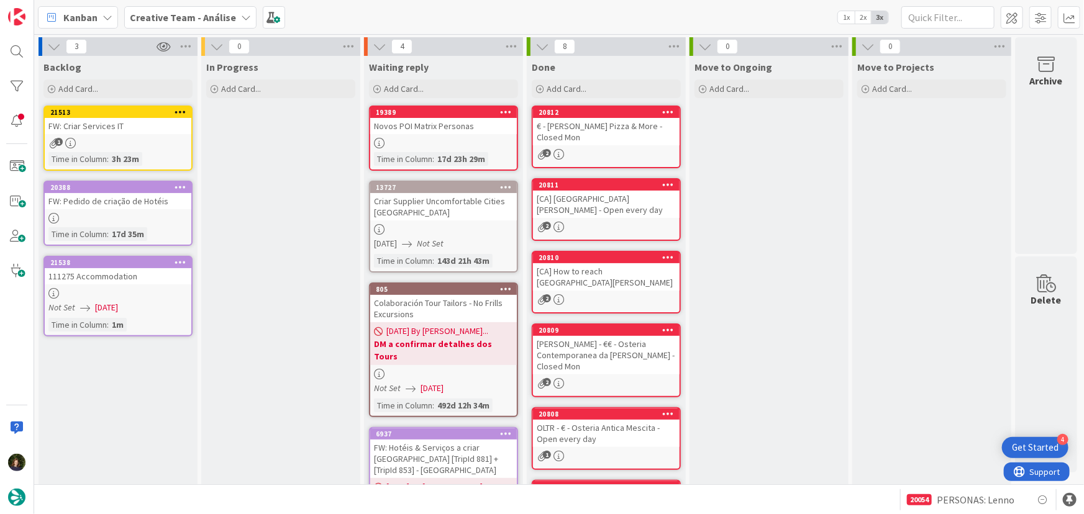
click at [130, 288] on div at bounding box center [118, 293] width 147 height 11
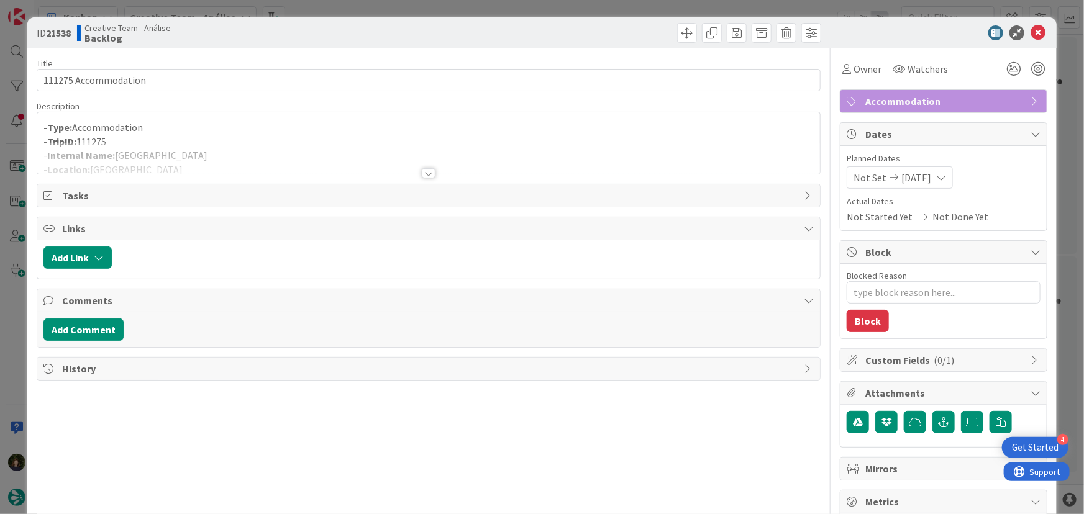
click at [424, 175] on div at bounding box center [429, 173] width 14 height 10
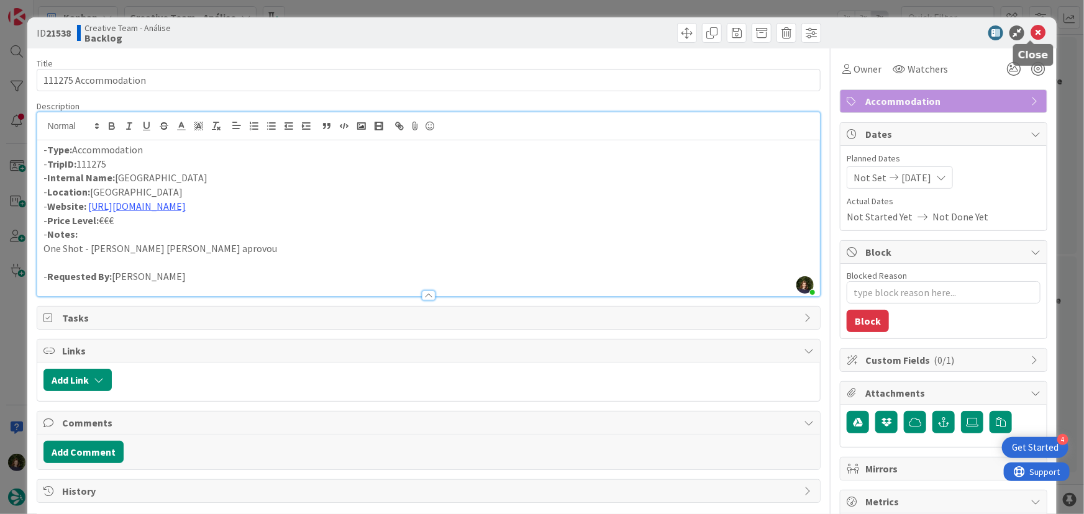
click at [1033, 30] on icon at bounding box center [1037, 32] width 15 height 15
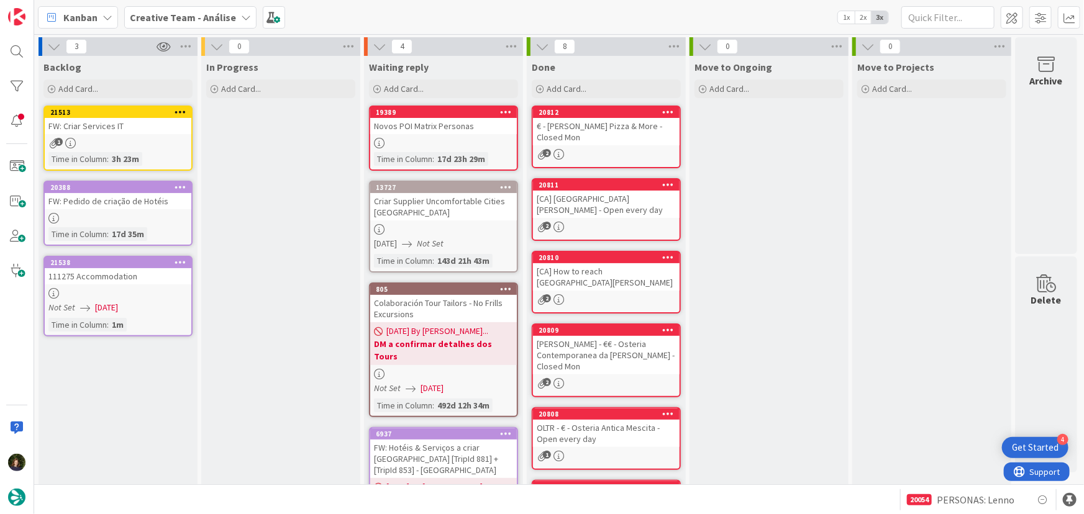
click at [137, 286] on link "21538 111275 Accommodation Not Set [DATE] Time in [GEOGRAPHIC_DATA] : 1m" at bounding box center [117, 296] width 149 height 81
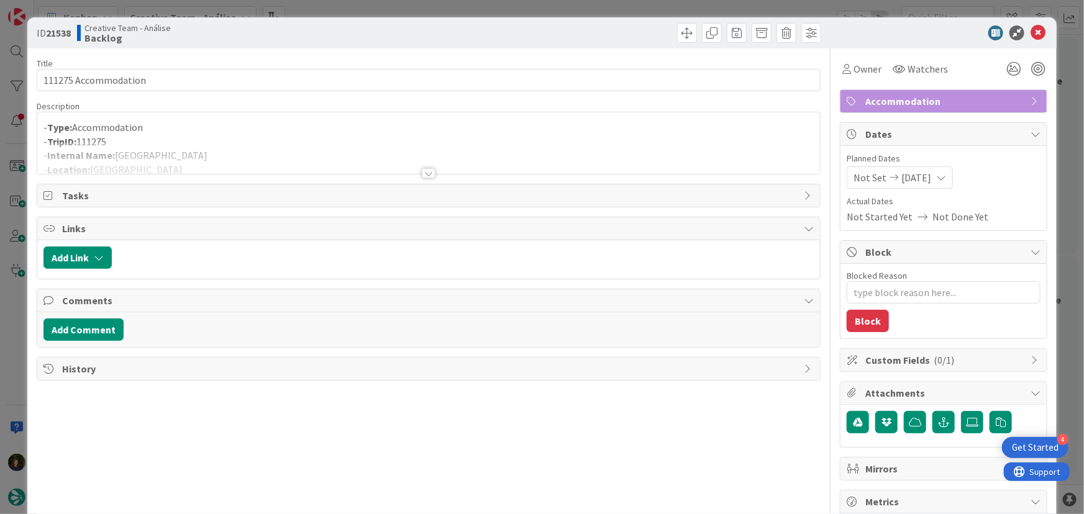
type textarea "x"
click at [423, 174] on div at bounding box center [429, 173] width 14 height 10
drag, startPoint x: 1030, startPoint y: 33, endPoint x: 975, endPoint y: 60, distance: 61.1
click at [1030, 32] on icon at bounding box center [1037, 32] width 15 height 15
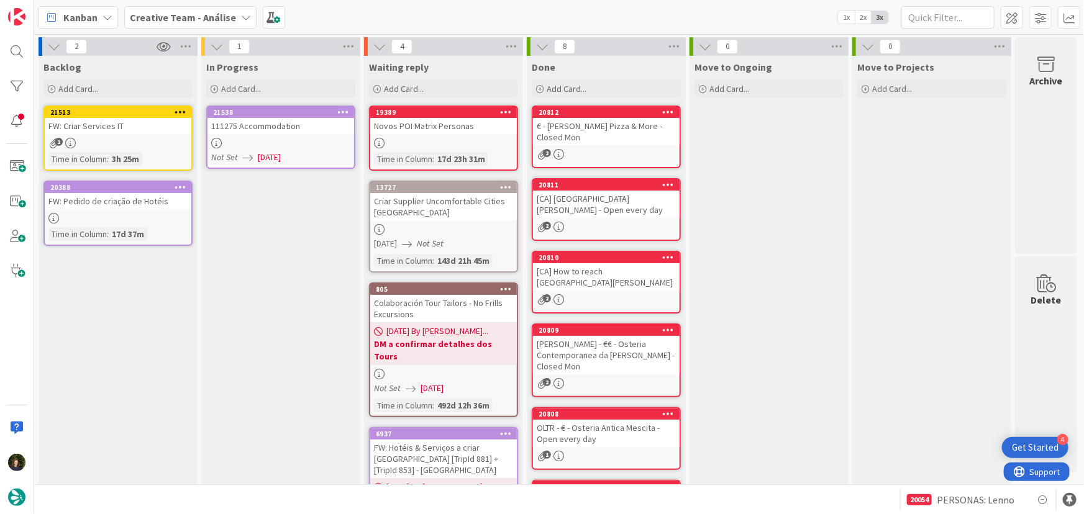
click at [347, 107] on icon at bounding box center [343, 111] width 12 height 9
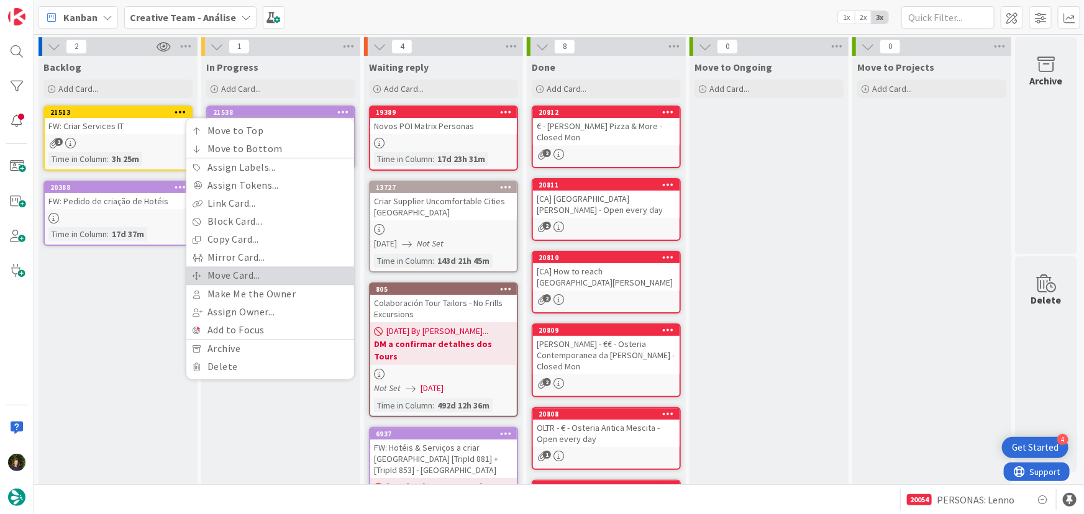
click at [294, 276] on link "Move Card..." at bounding box center [270, 275] width 168 height 18
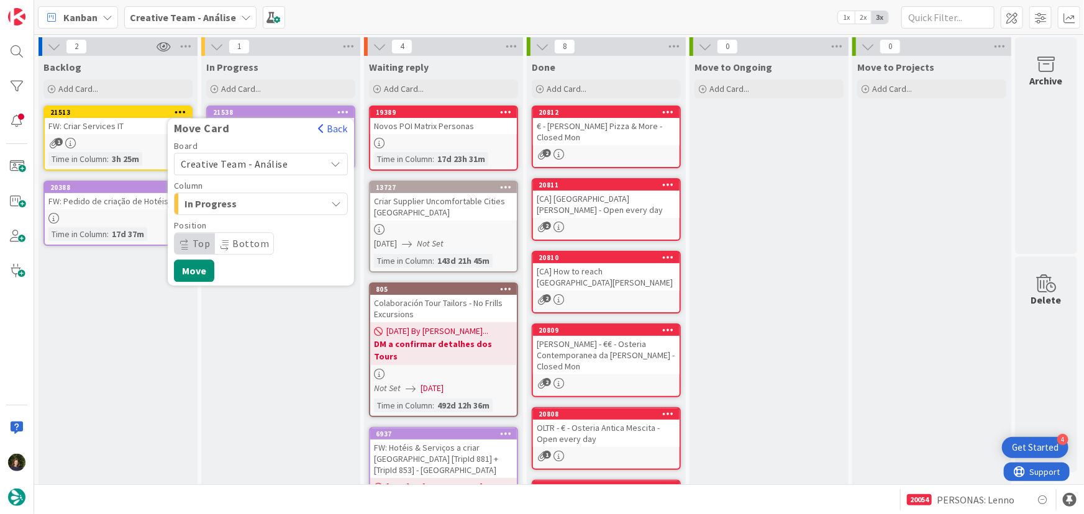
click at [270, 163] on span "Creative Team - Análise" at bounding box center [234, 164] width 107 height 12
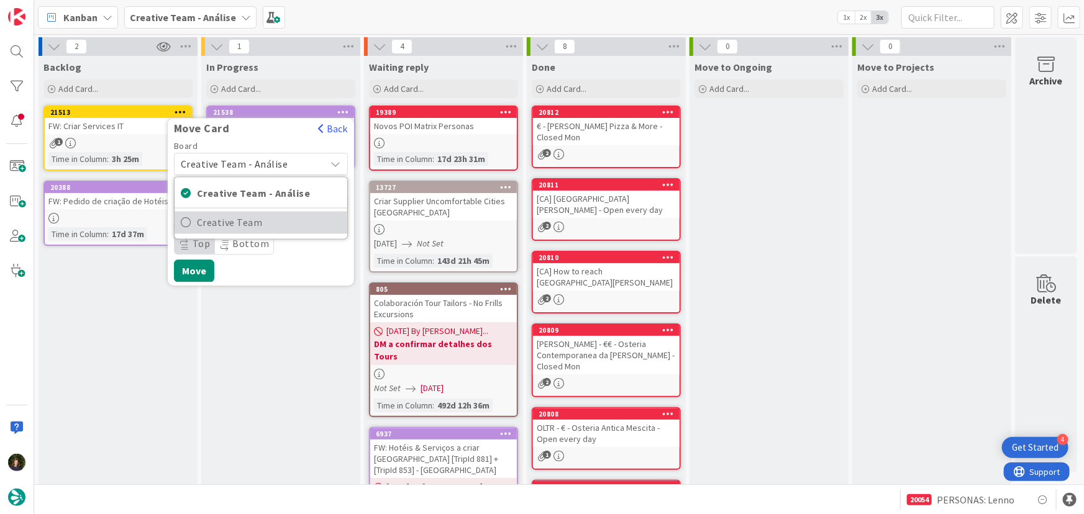
click at [281, 222] on span "Creative Team" at bounding box center [269, 223] width 144 height 19
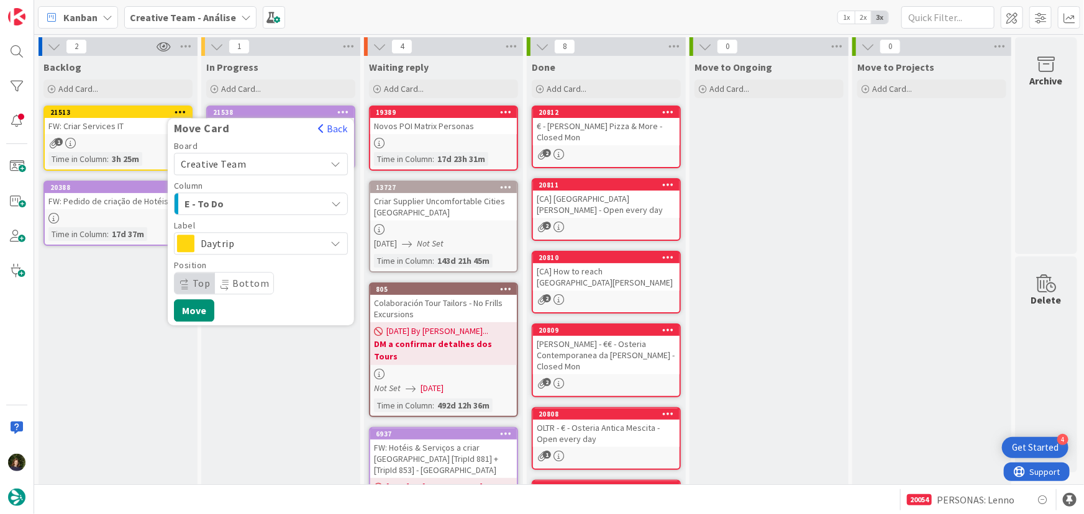
click at [279, 199] on div "E - To Do" at bounding box center [253, 204] width 145 height 20
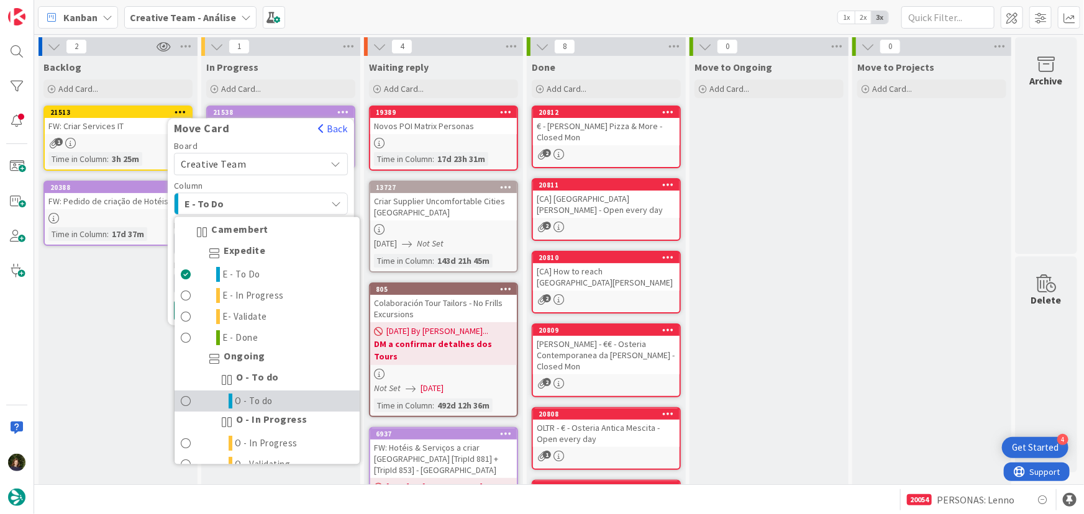
click at [284, 404] on link "O - To do" at bounding box center [267, 401] width 185 height 21
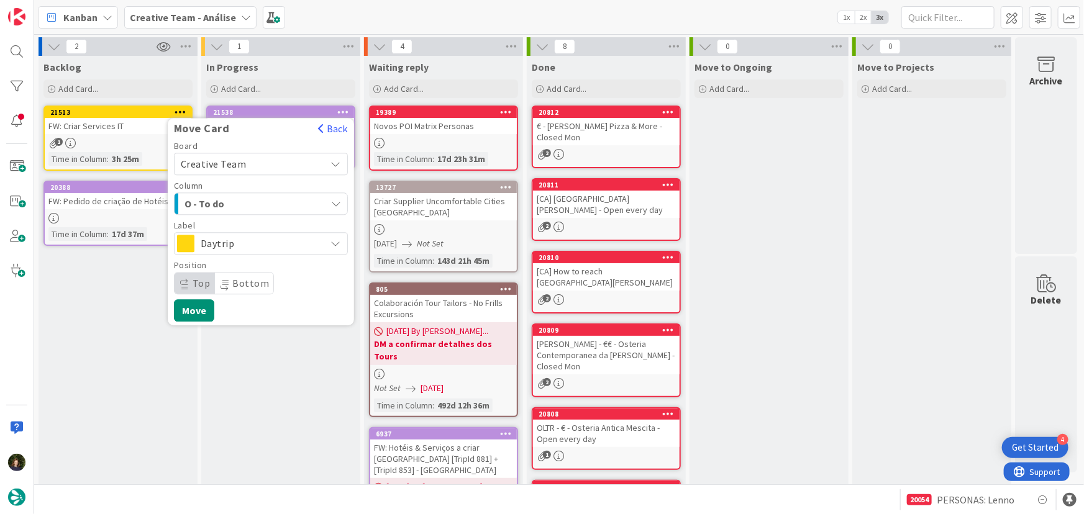
click at [271, 242] on span "Daytrip" at bounding box center [260, 243] width 119 height 17
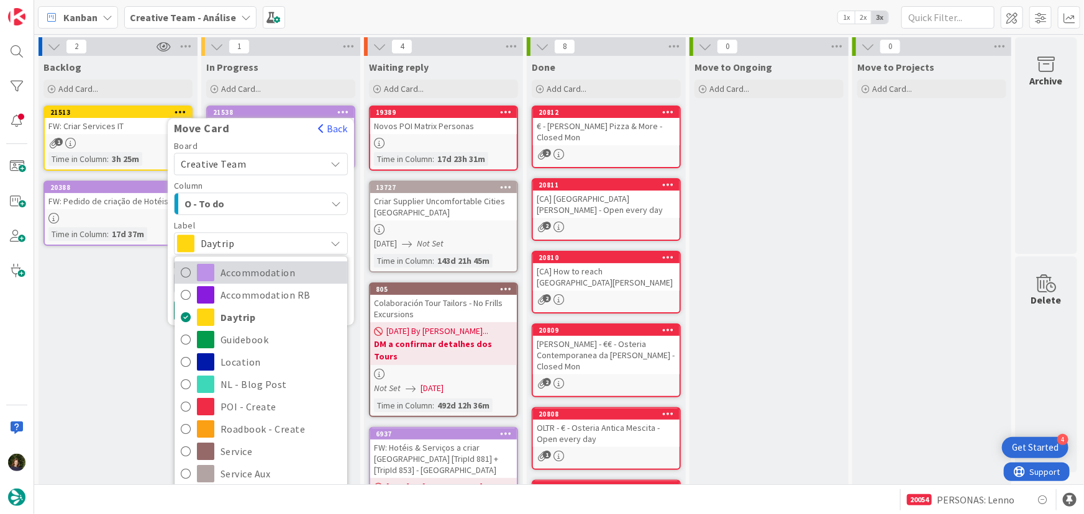
click at [270, 277] on span "Accommodation" at bounding box center [280, 273] width 120 height 19
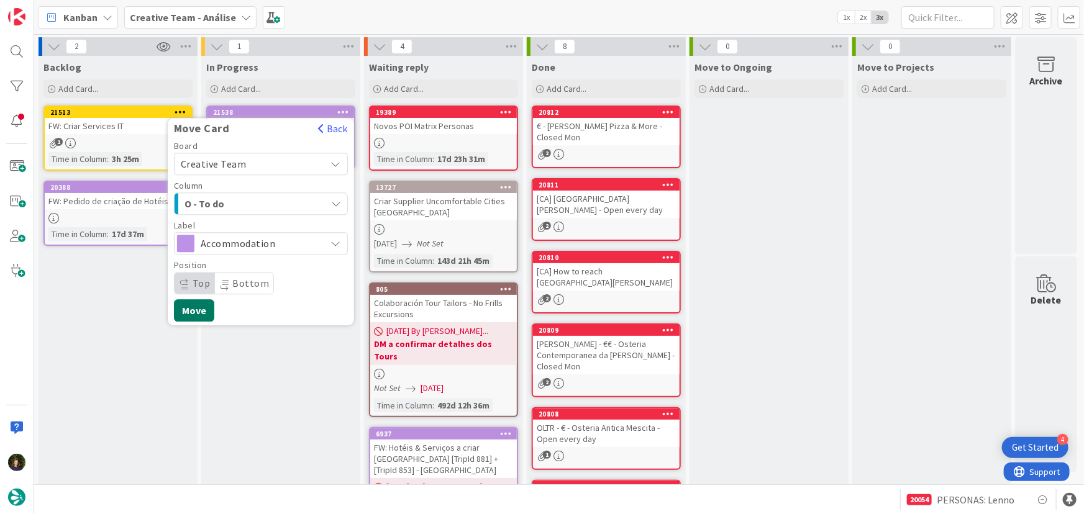
click at [199, 313] on button "Move" at bounding box center [194, 310] width 40 height 22
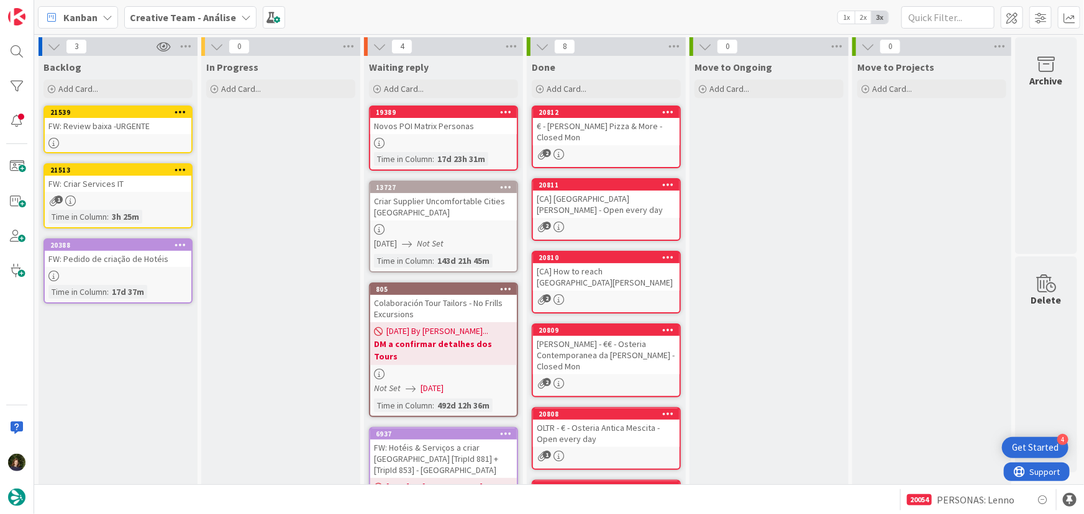
click at [222, 17] on b "Creative Team - Análise" at bounding box center [183, 17] width 106 height 12
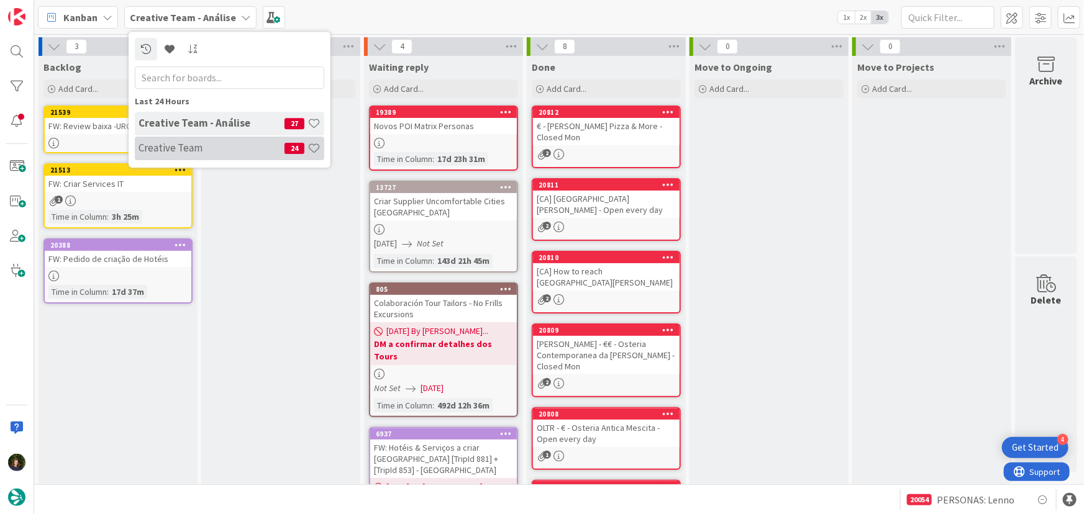
click at [236, 149] on h4 "Creative Team" at bounding box center [211, 148] width 146 height 12
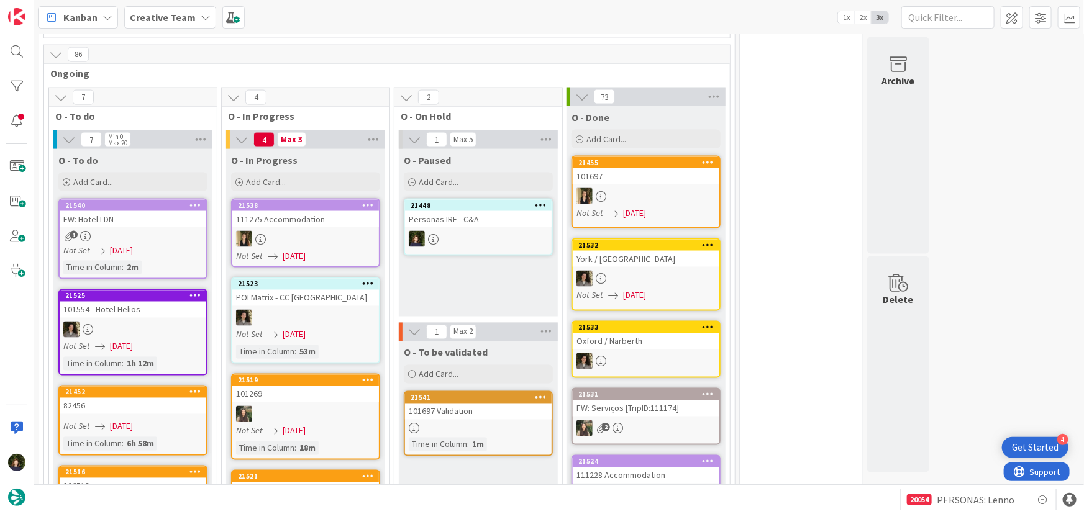
scroll to position [1016, 0]
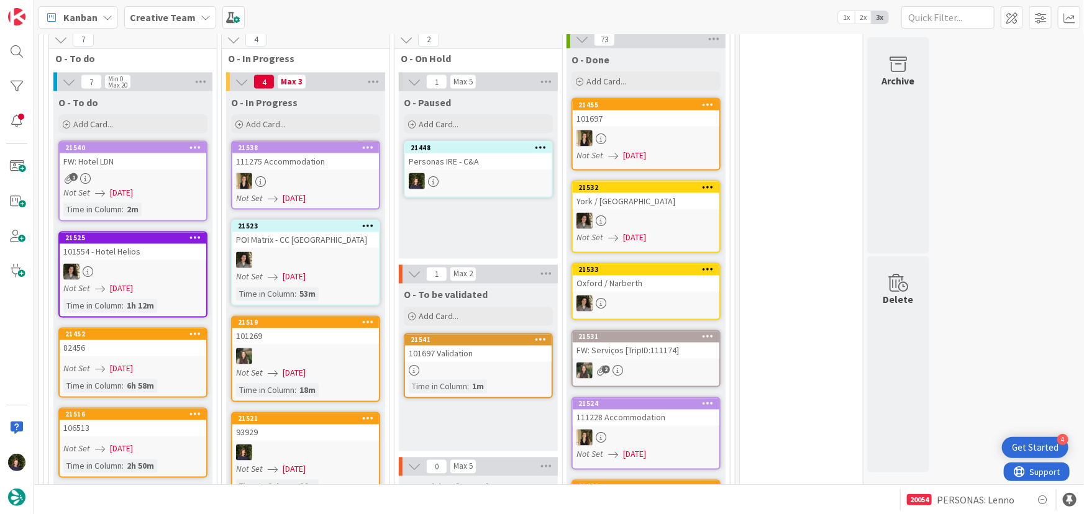
click at [308, 415] on link "21521 93929 Not Set 22/08/2025 Time in Column : 26m" at bounding box center [305, 455] width 149 height 86
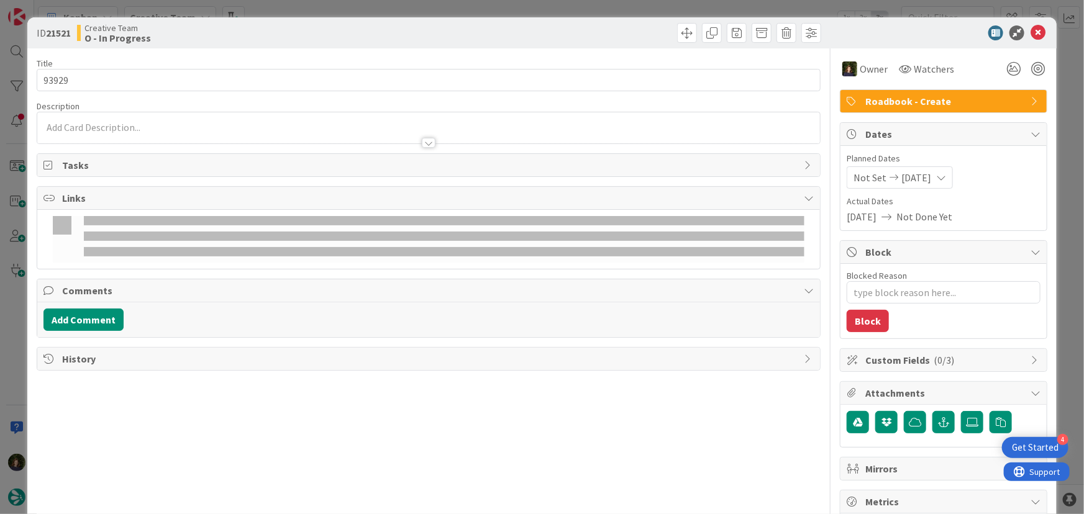
type textarea "x"
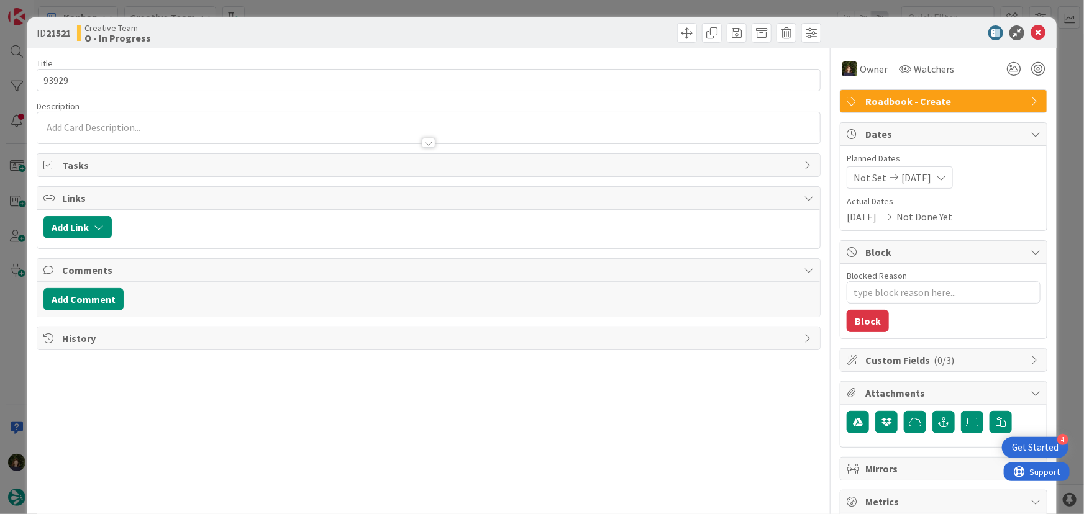
click at [93, 134] on div at bounding box center [428, 136] width 783 height 13
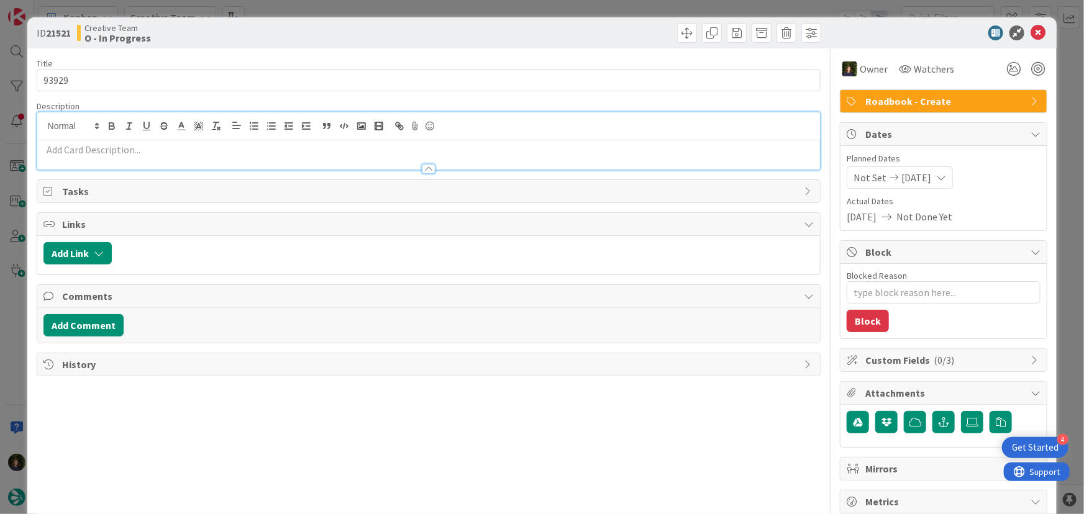
click at [129, 154] on p at bounding box center [428, 150] width 771 height 14
paste div
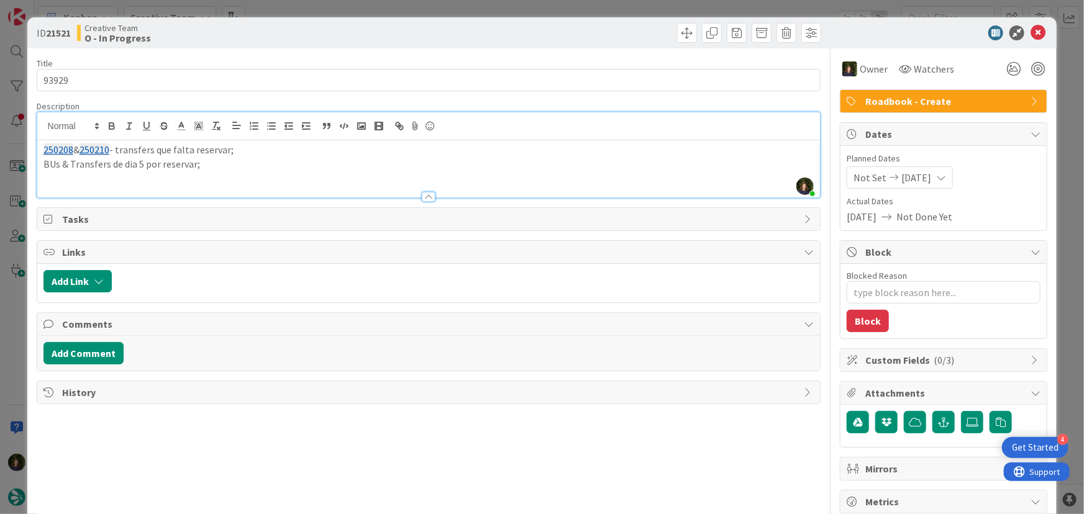
click at [61, 166] on p "BUs & Transfers de dia 5 por reservar;" at bounding box center [428, 164] width 771 height 14
drag, startPoint x: 1028, startPoint y: 35, endPoint x: 951, endPoint y: 73, distance: 86.1
click at [1030, 35] on icon at bounding box center [1037, 32] width 15 height 15
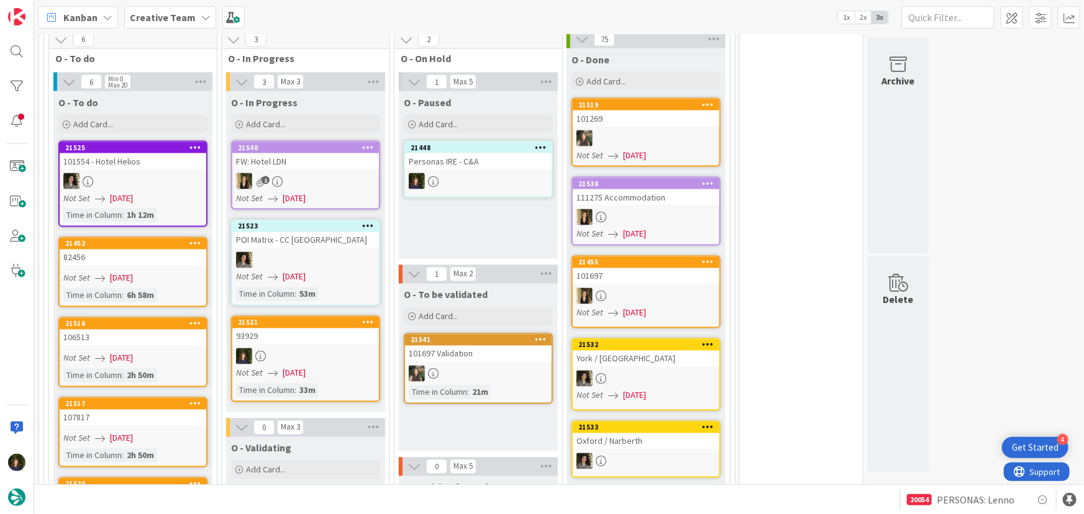
click at [148, 153] on div "101554 - Hotel Helios" at bounding box center [133, 161] width 147 height 16
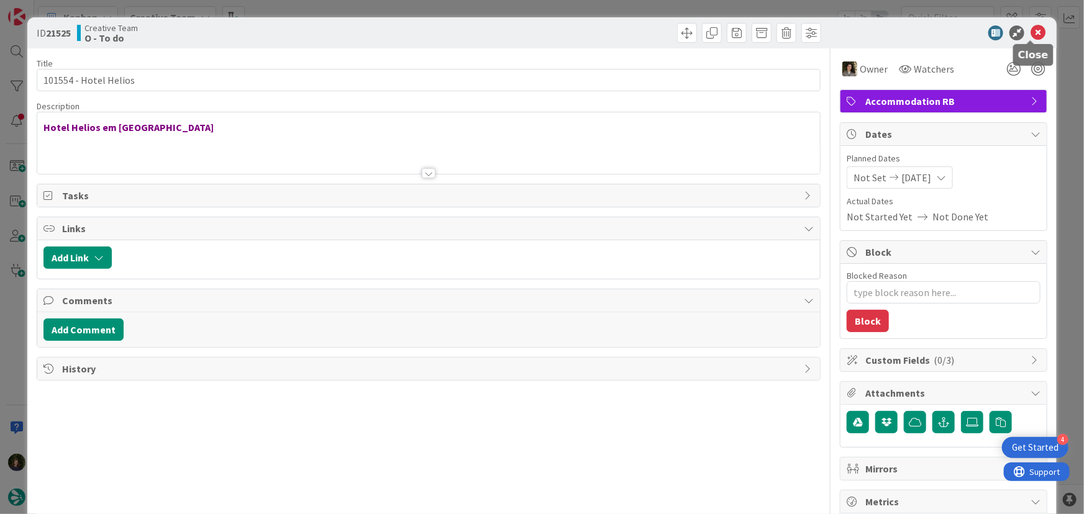
click at [1032, 26] on icon at bounding box center [1037, 32] width 15 height 15
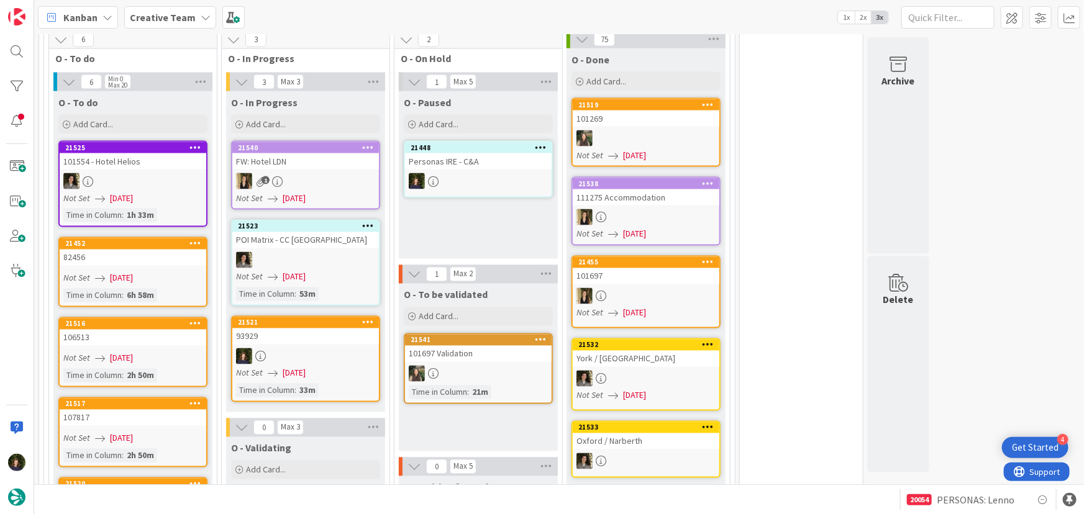
click at [148, 16] on b "Creative Team" at bounding box center [163, 17] width 66 height 12
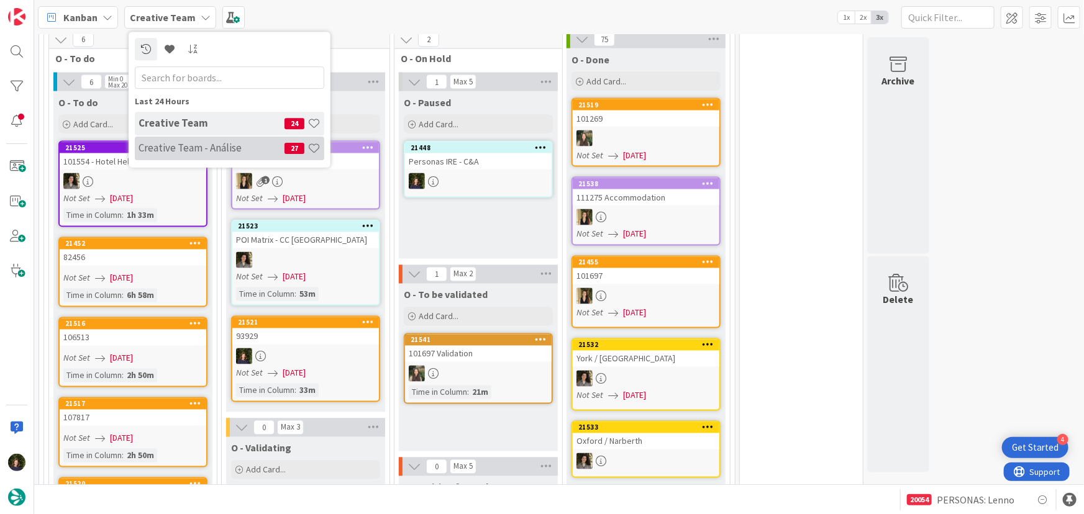
click at [161, 143] on h4 "Creative Team - Análise" at bounding box center [211, 148] width 146 height 12
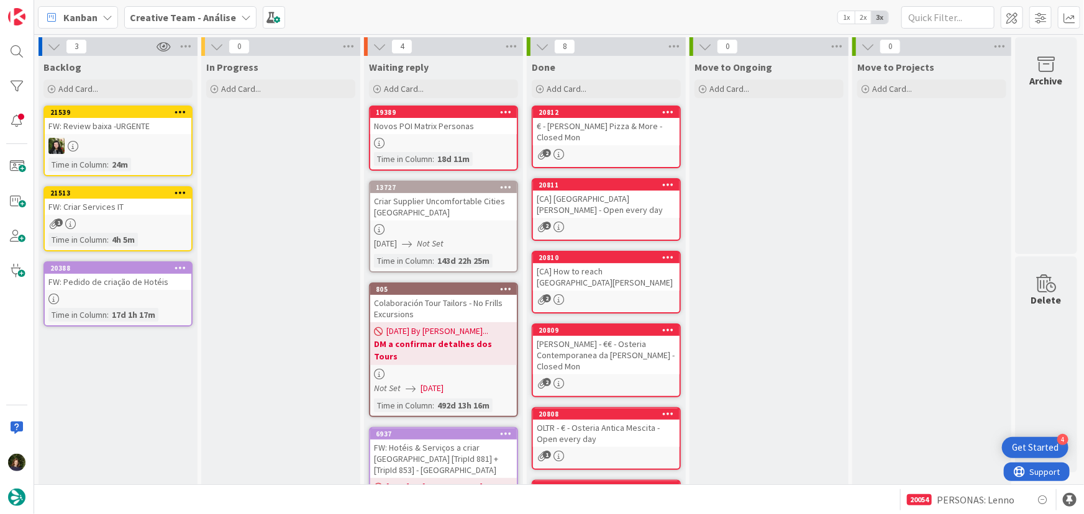
click at [217, 15] on b "Creative Team - Análise" at bounding box center [183, 17] width 106 height 12
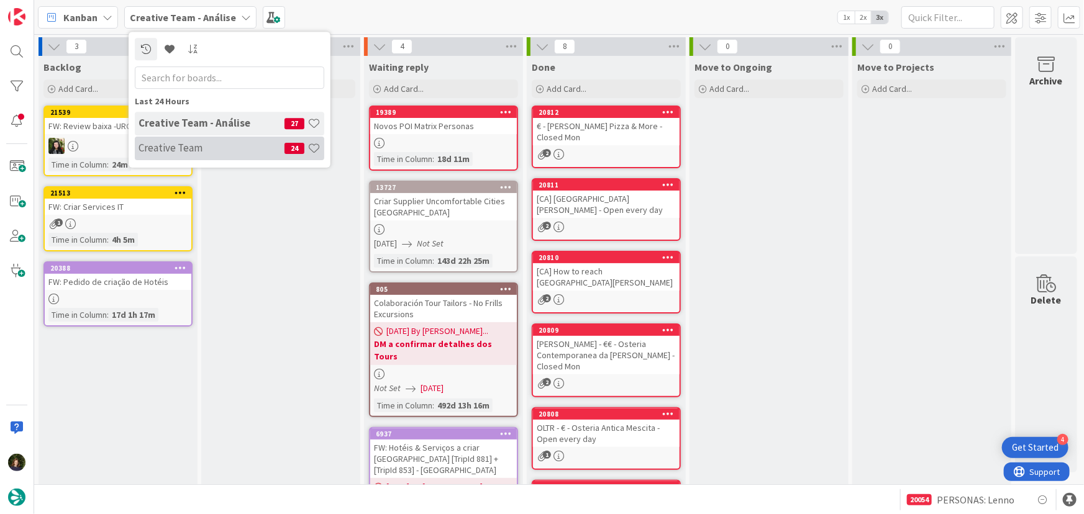
click at [230, 146] on h4 "Creative Team" at bounding box center [211, 148] width 146 height 12
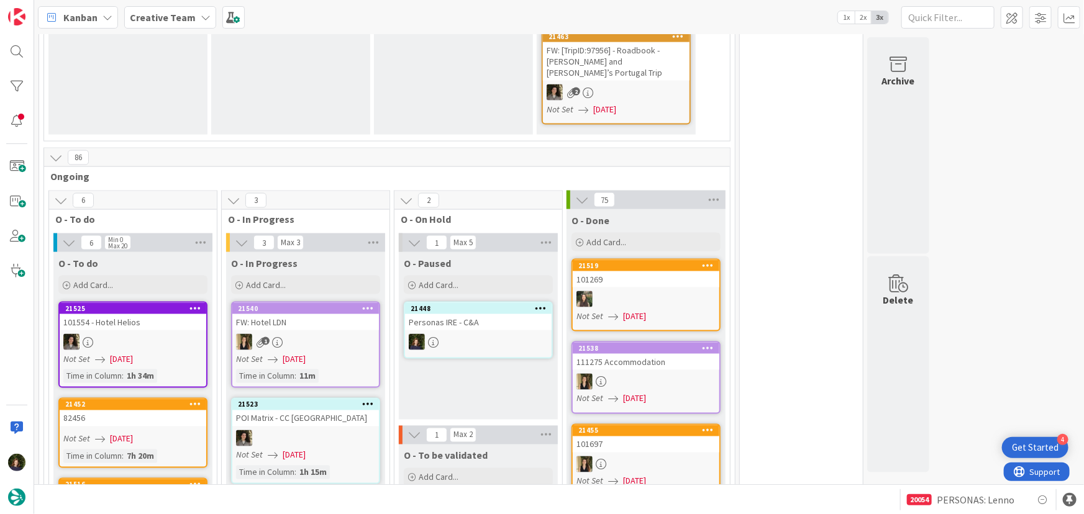
scroll to position [959, 0]
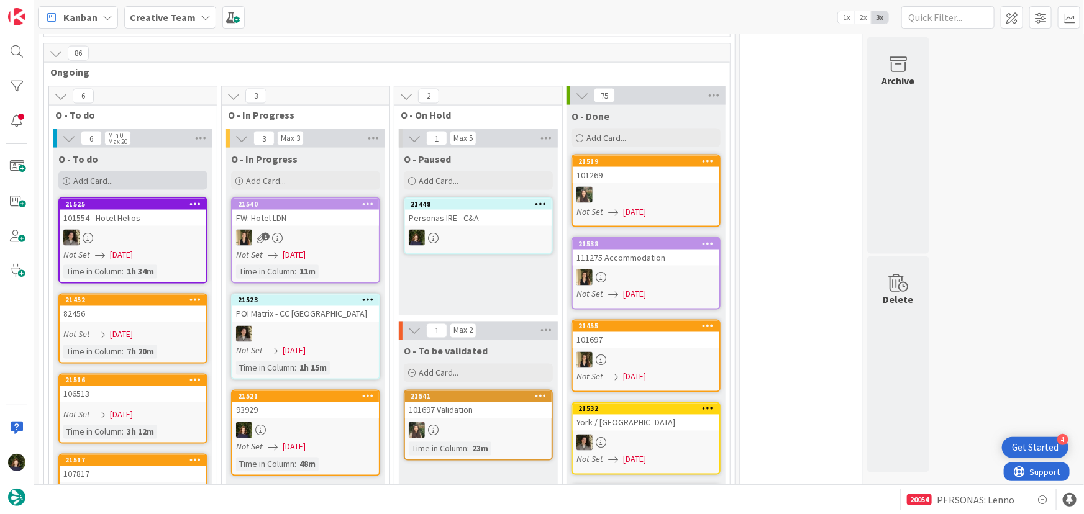
click at [141, 171] on div "Add Card..." at bounding box center [132, 180] width 149 height 19
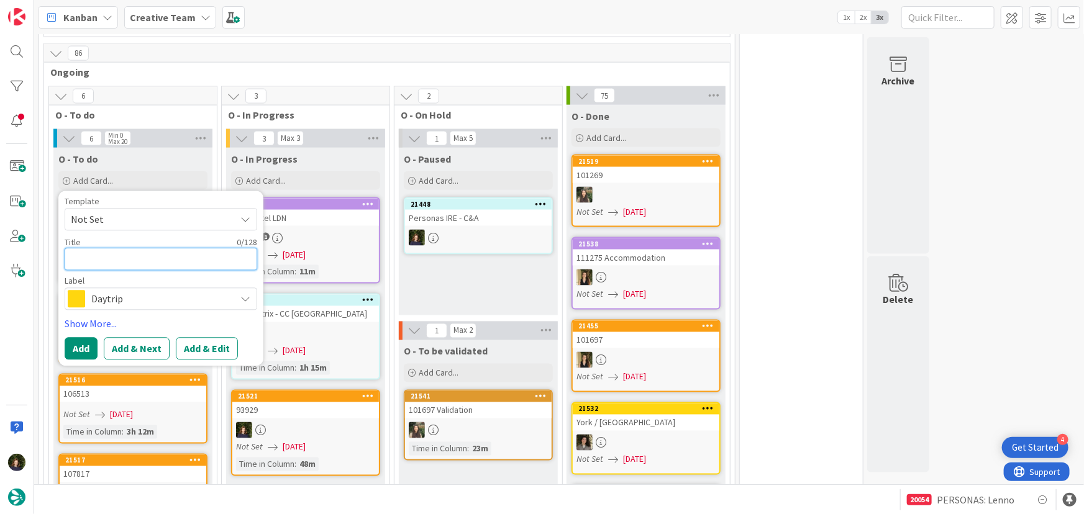
click at [174, 248] on textarea at bounding box center [161, 259] width 193 height 22
type textarea "x"
type textarea "E"
type textarea "x"
type textarea "Es"
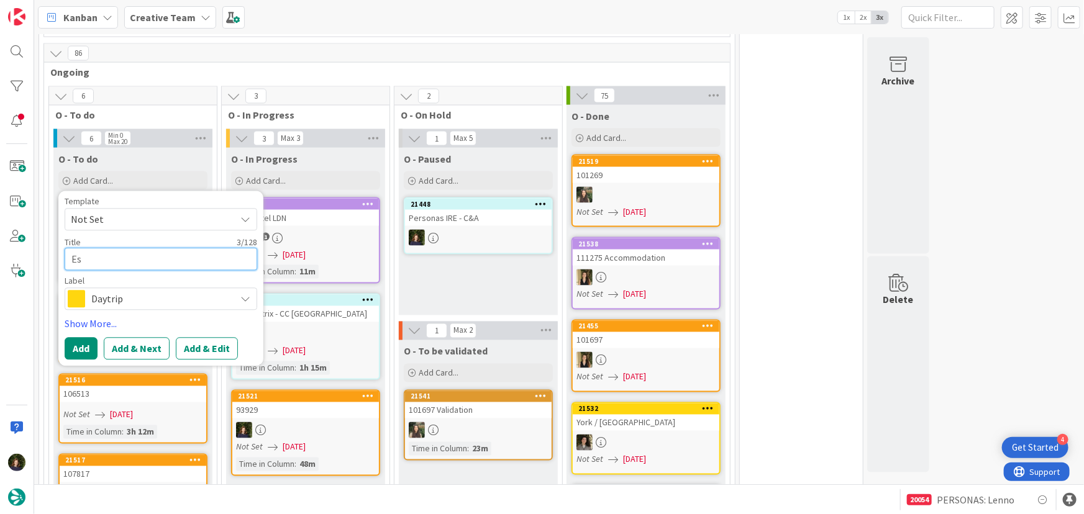
type textarea "x"
type textarea "Esp"
type textarea "x"
type textarea "Espe"
type textarea "x"
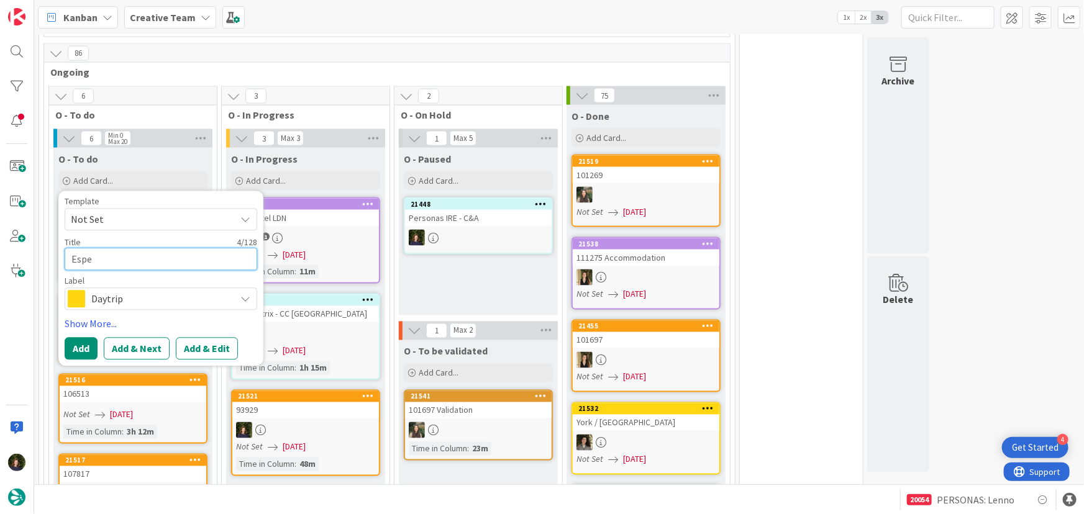
type textarea "Esper"
type textarea "x"
type textarea "Esperi"
type textarea "x"
type textarea "Esperia"
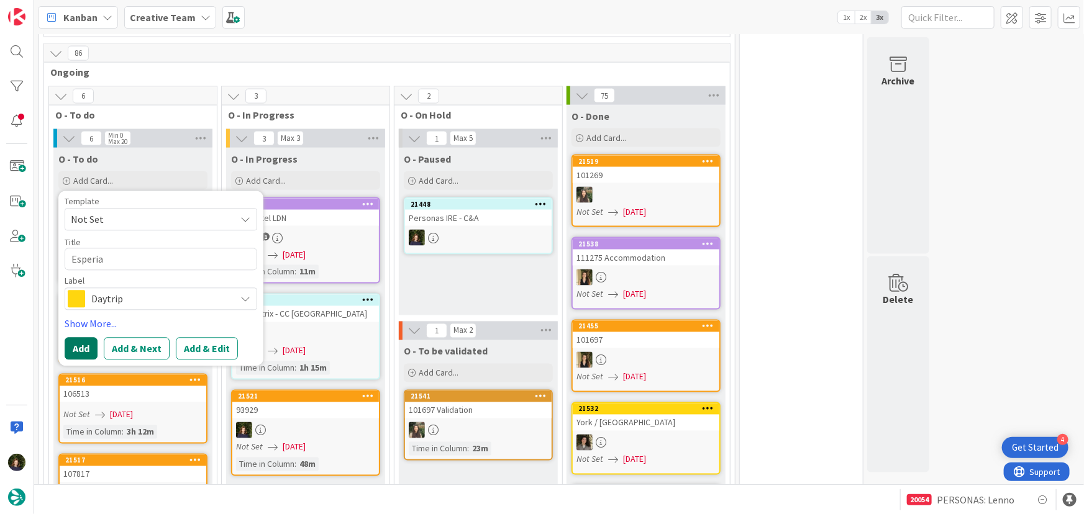
click at [82, 338] on button "Add" at bounding box center [81, 349] width 33 height 22
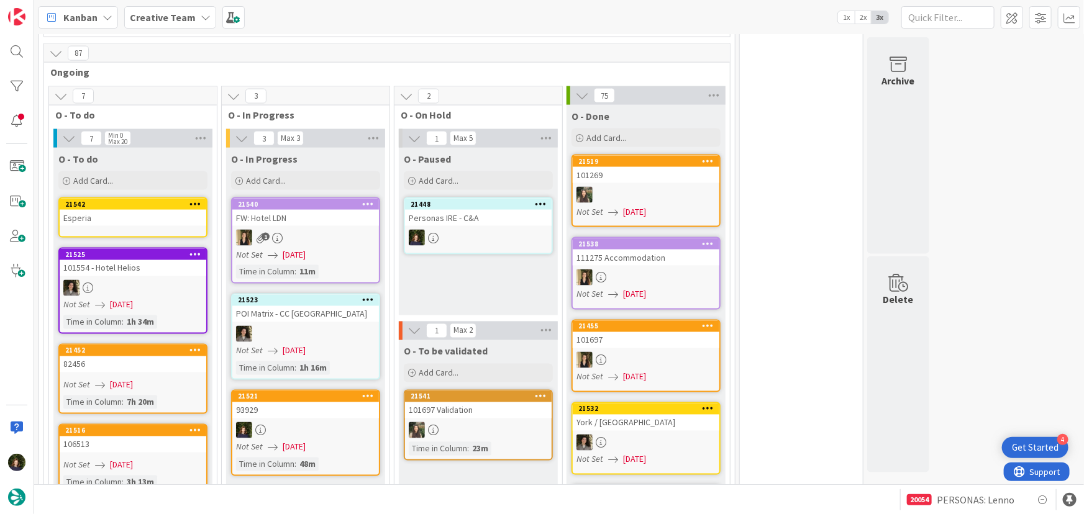
click at [137, 210] on div "Esperia" at bounding box center [133, 218] width 147 height 16
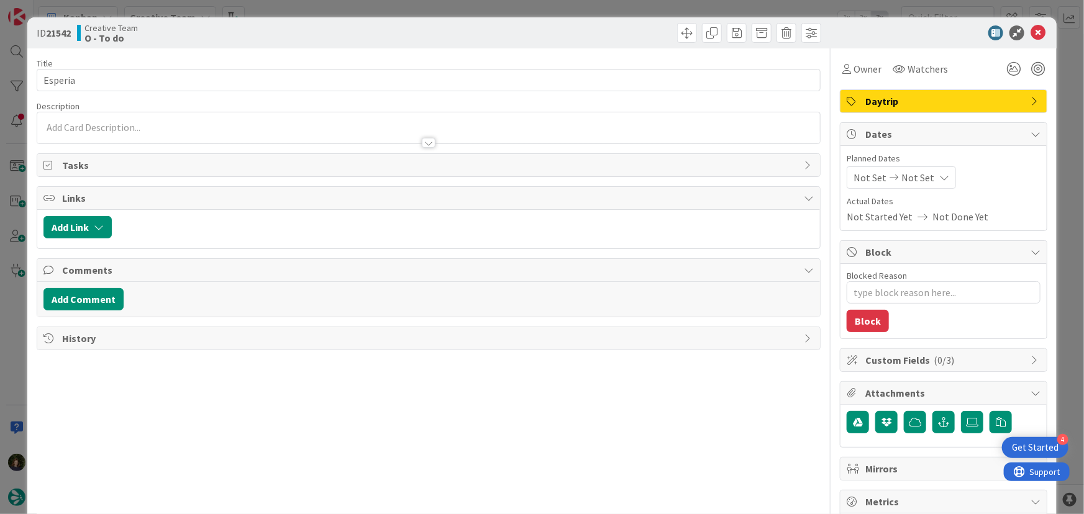
type textarea "x"
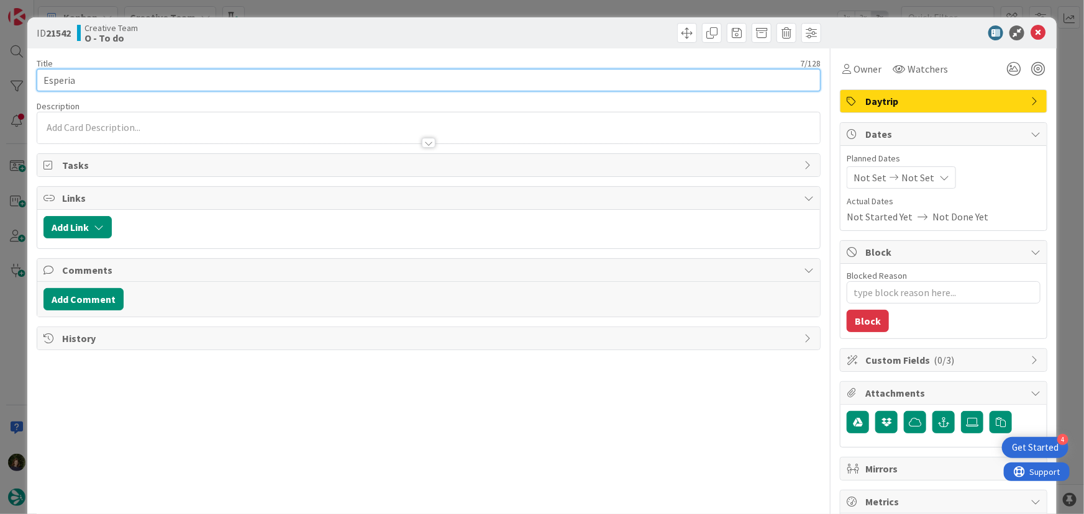
click at [127, 71] on input "Esperia" at bounding box center [429, 80] width 784 height 22
type input "Esperia avisar Bea"
type textarea "x"
type input "Esperia avisar Bea"
type textarea "x"
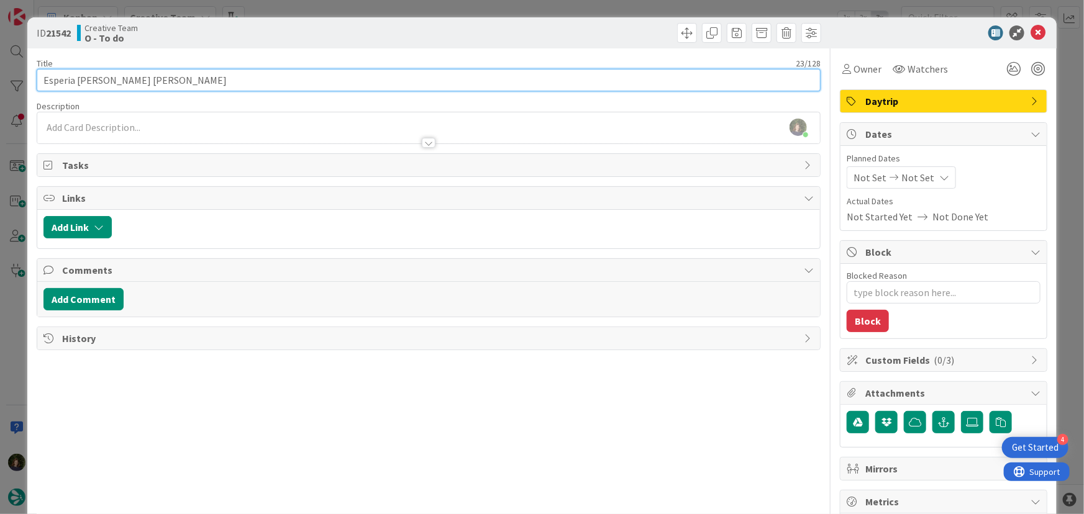
type input "Esperia avisar Bea Rafael"
type textarea "x"
type input "Esperia avisar Bea Rafael"
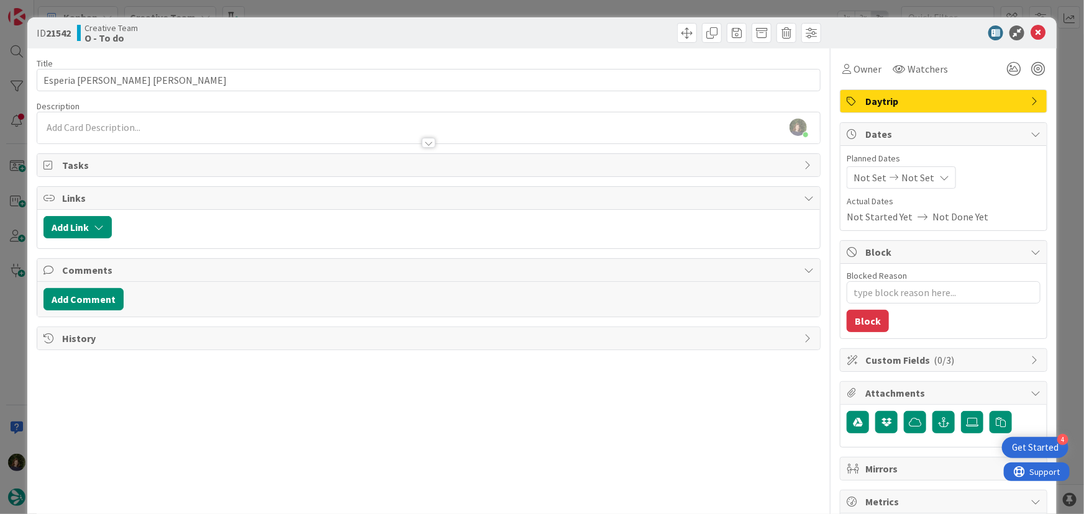
click at [1037, 30] on div at bounding box center [937, 32] width 220 height 15
click at [1030, 35] on icon at bounding box center [1037, 32] width 15 height 15
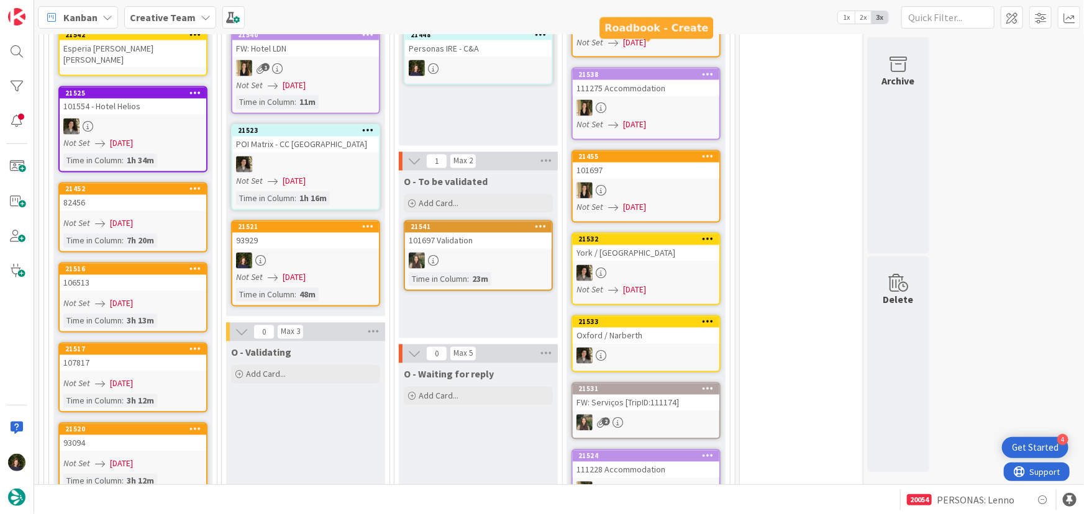
scroll to position [1354, 0]
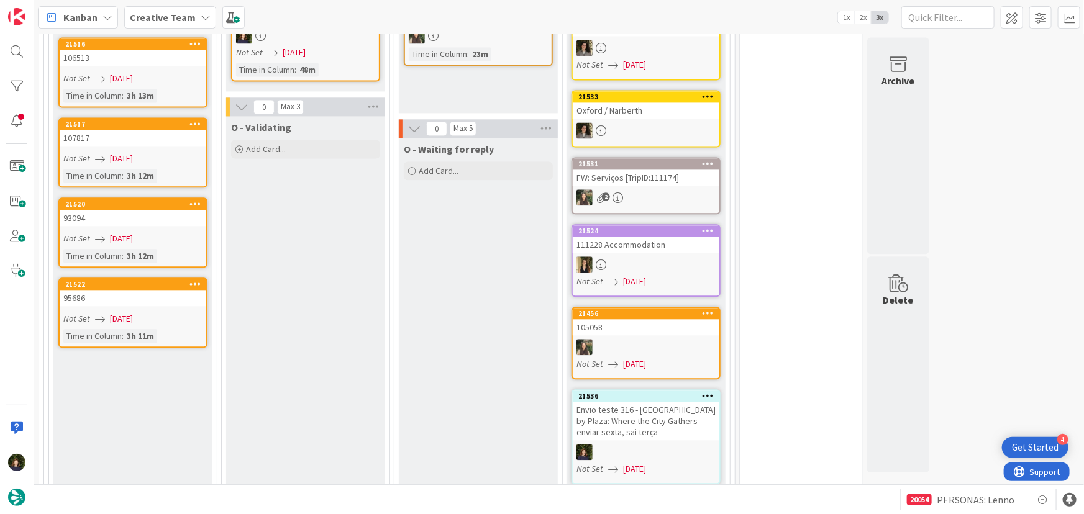
click at [638, 256] on div at bounding box center [646, 264] width 147 height 16
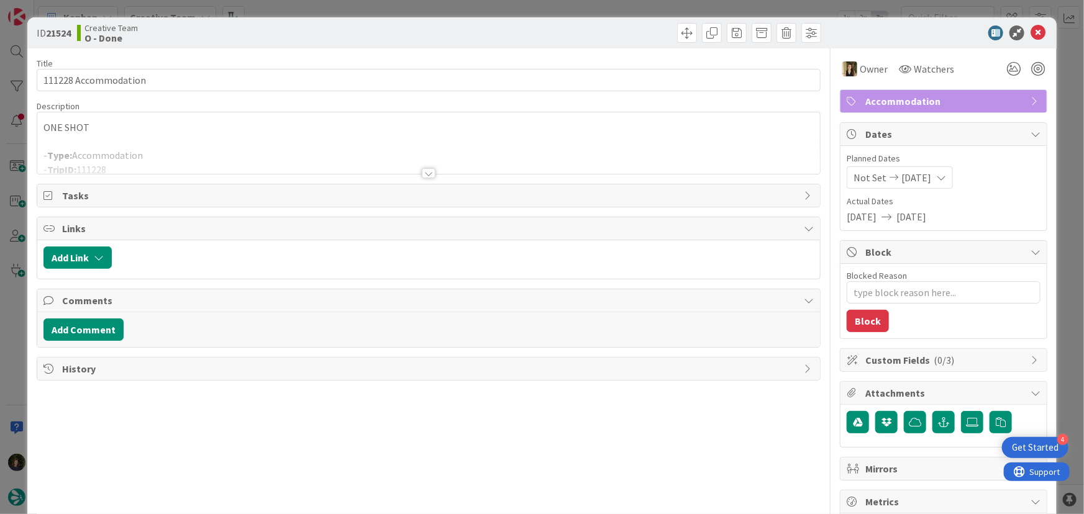
click at [425, 174] on div at bounding box center [429, 173] width 14 height 10
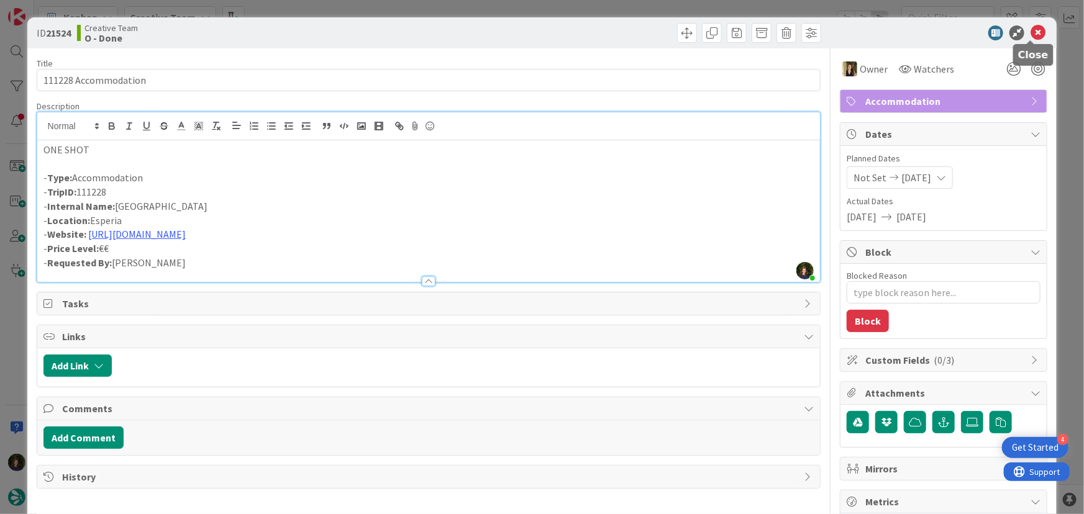
click at [1030, 37] on icon at bounding box center [1037, 32] width 15 height 15
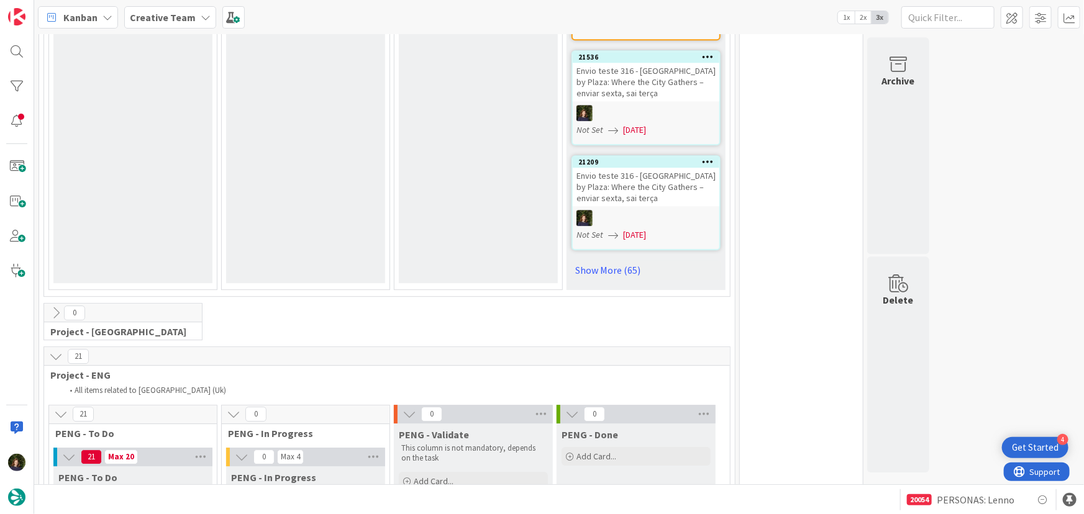
click at [167, 21] on b "Creative Team" at bounding box center [163, 17] width 66 height 12
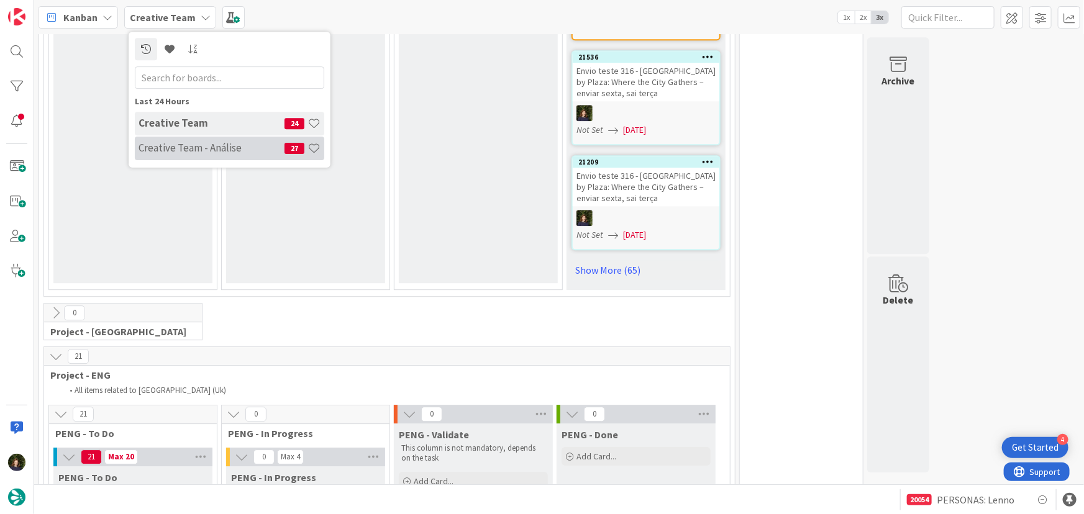
click at [184, 147] on h4 "Creative Team - Análise" at bounding box center [211, 148] width 146 height 12
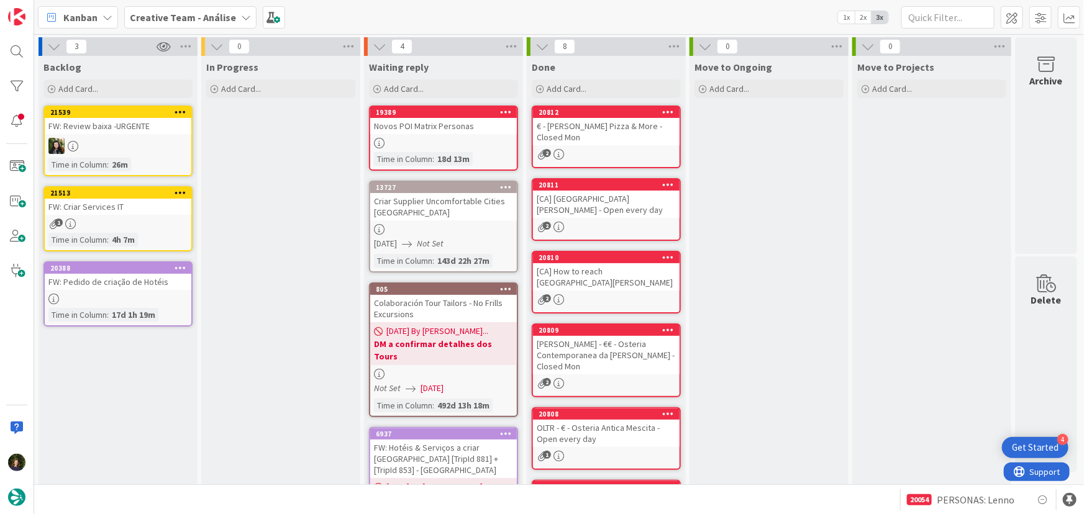
click at [97, 304] on link "20388 FW: Pedido de criação de Hotéis Time in Column : 17d 1h 19m" at bounding box center [117, 293] width 149 height 65
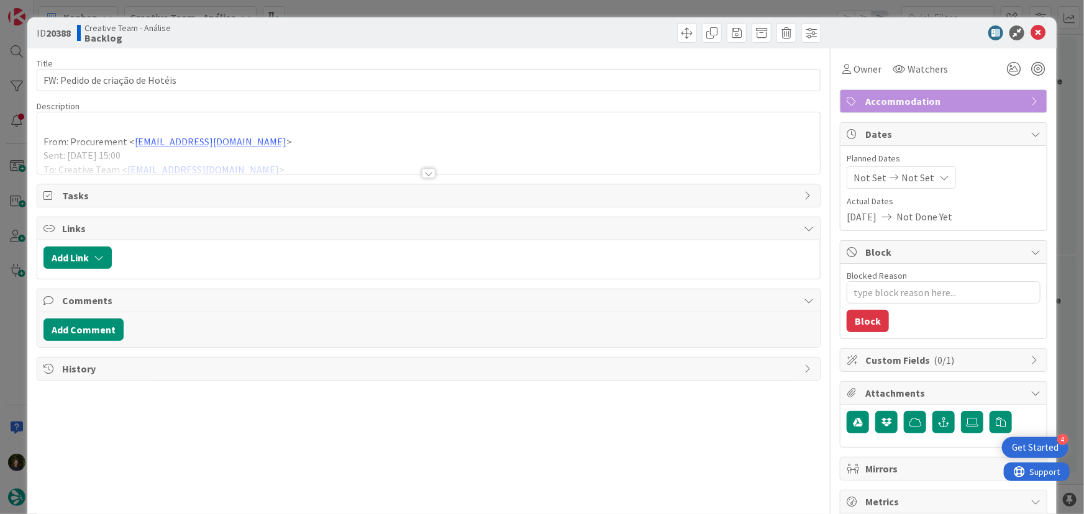
click at [422, 175] on div at bounding box center [429, 173] width 14 height 10
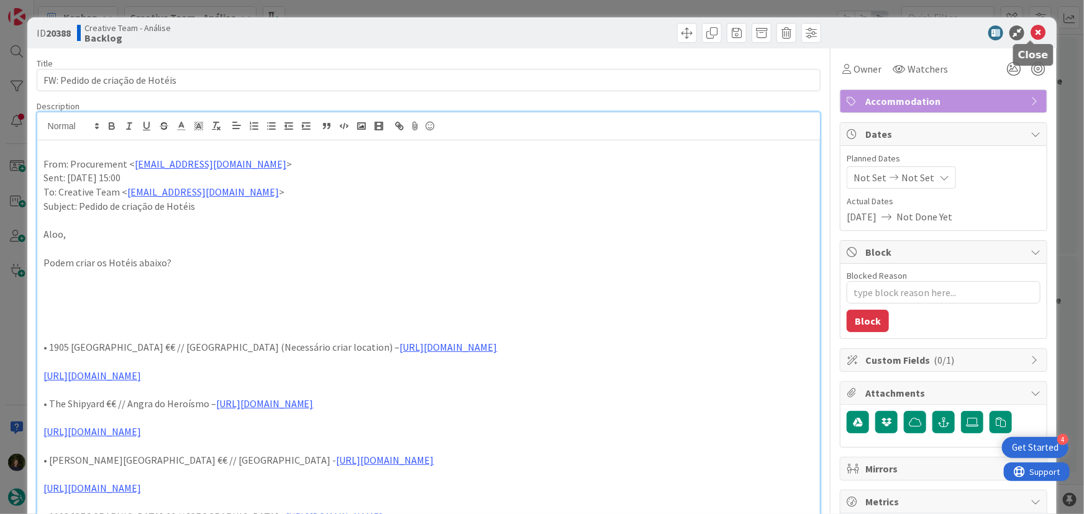
click at [1030, 35] on icon at bounding box center [1037, 32] width 15 height 15
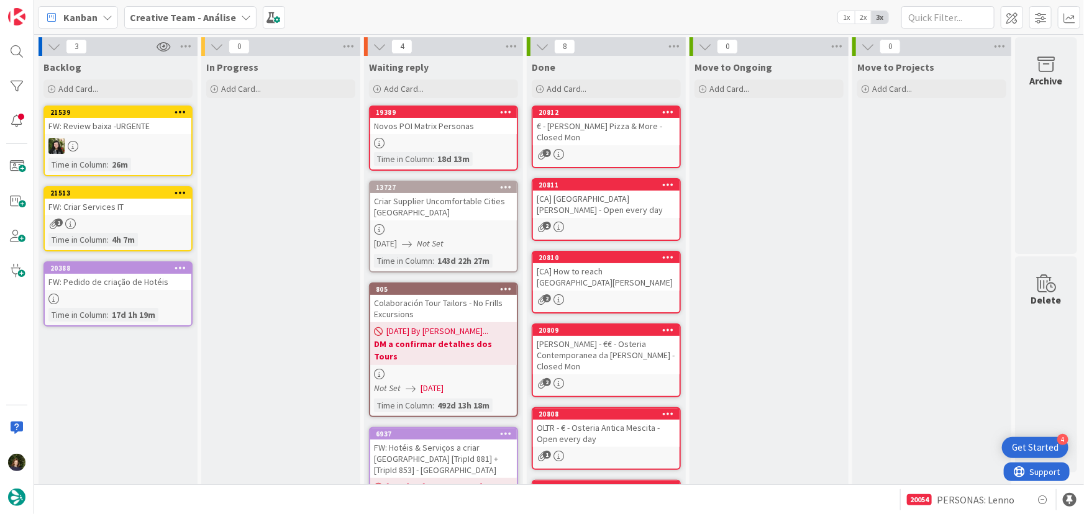
click at [124, 140] on div at bounding box center [118, 146] width 147 height 16
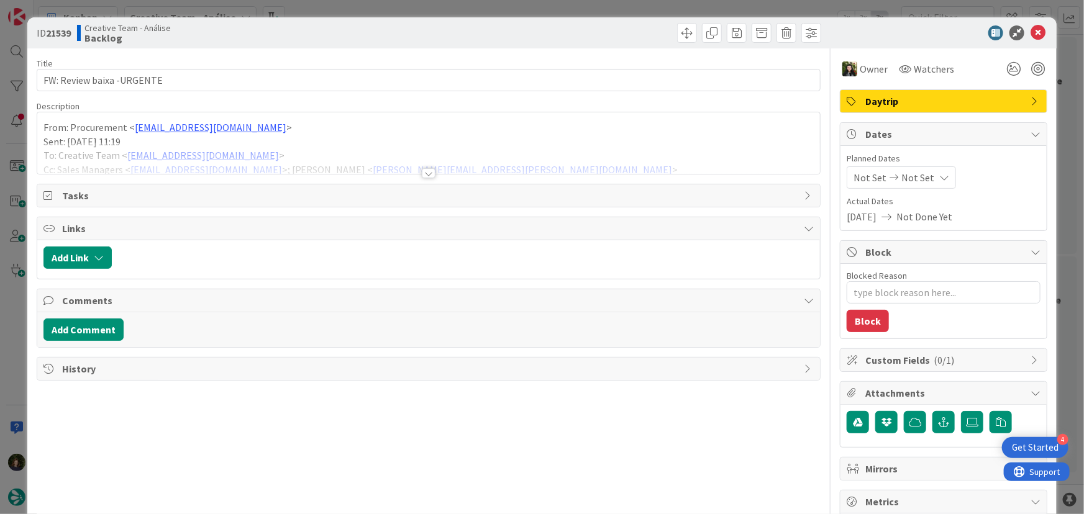
click at [427, 174] on div at bounding box center [429, 173] width 14 height 10
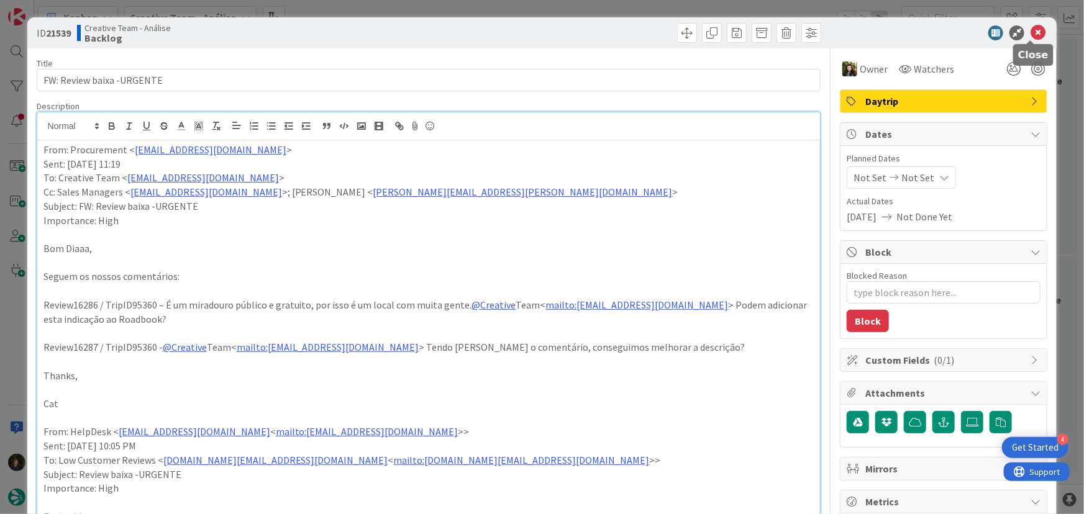
click at [1031, 35] on icon at bounding box center [1037, 32] width 15 height 15
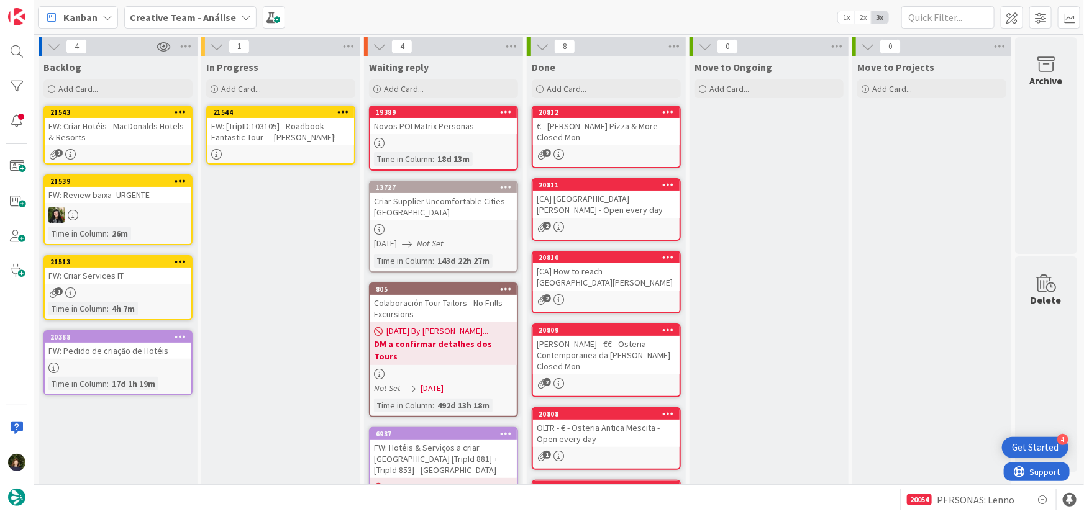
click at [345, 109] on icon at bounding box center [343, 111] width 12 height 9
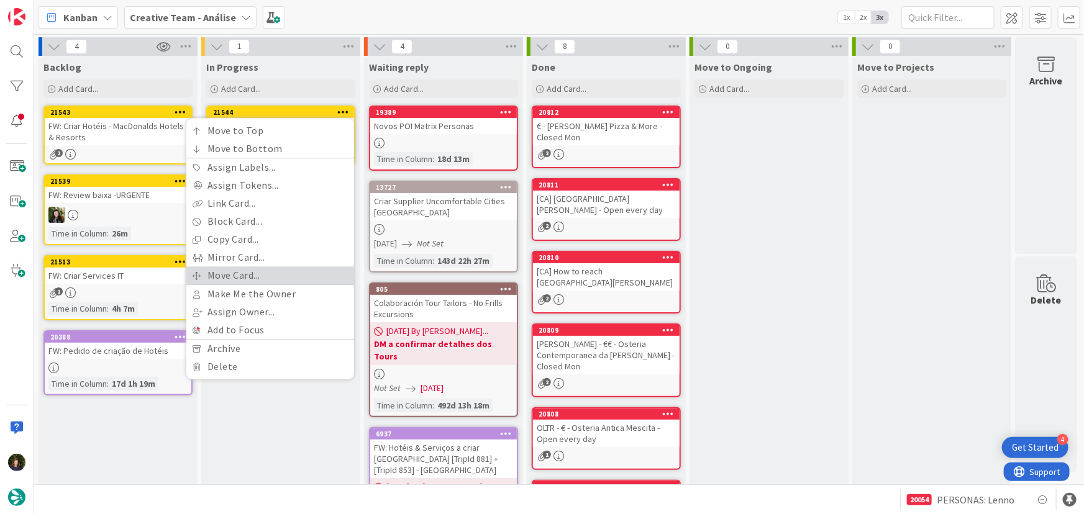
click at [311, 270] on link "Move Card..." at bounding box center [270, 275] width 168 height 18
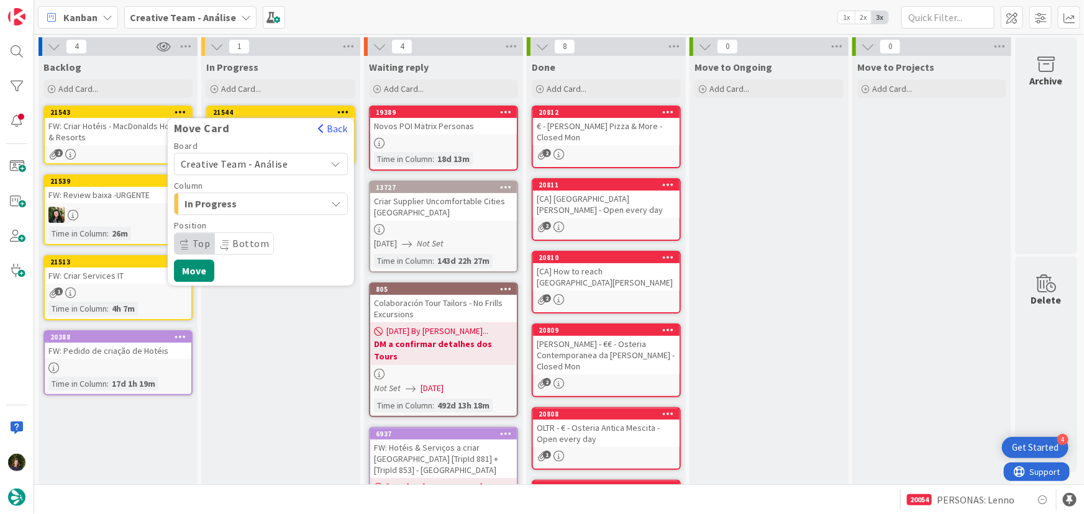
click at [302, 153] on div "Creative Team - Análise" at bounding box center [261, 164] width 174 height 22
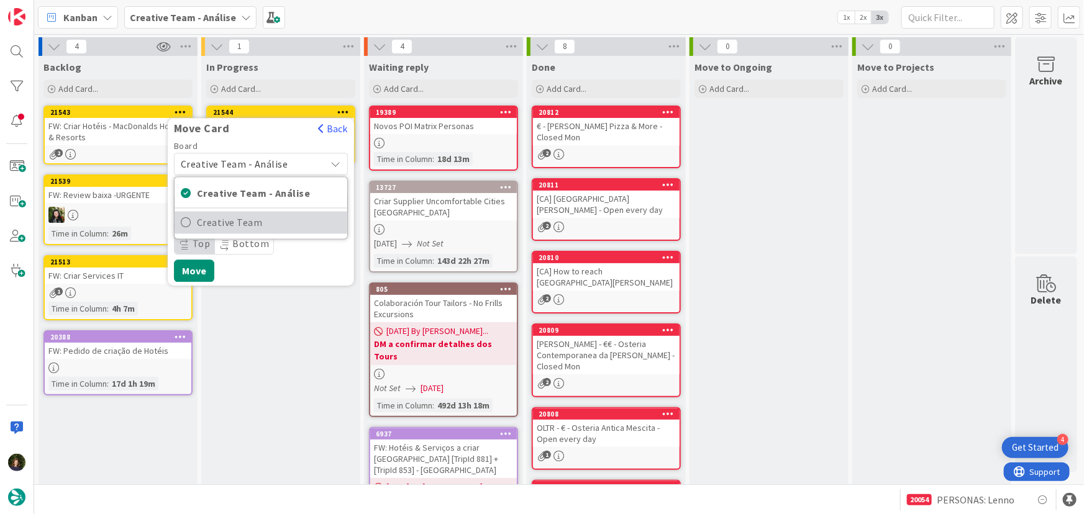
click at [313, 221] on span "Creative Team" at bounding box center [269, 223] width 144 height 19
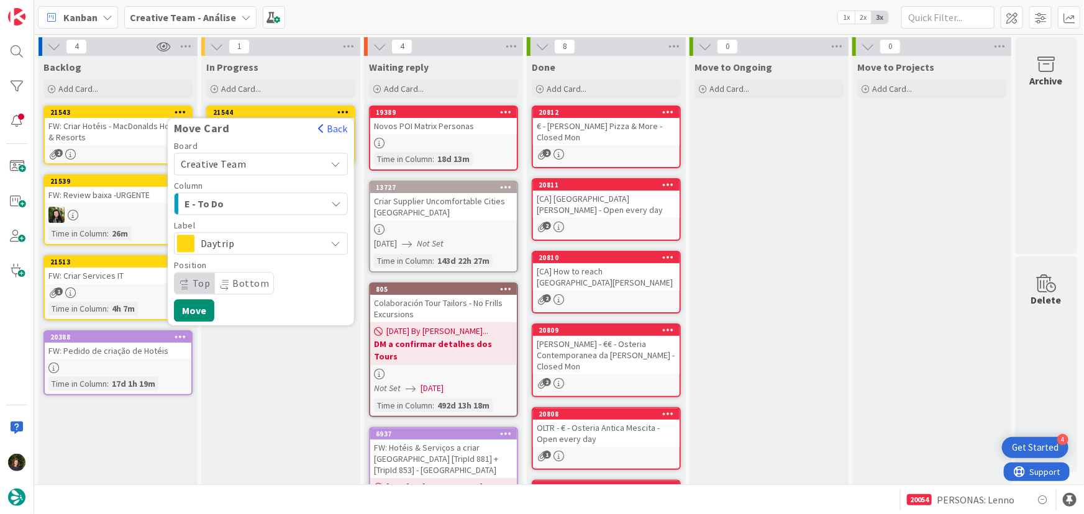
click at [293, 201] on div "E - To Do" at bounding box center [253, 204] width 145 height 20
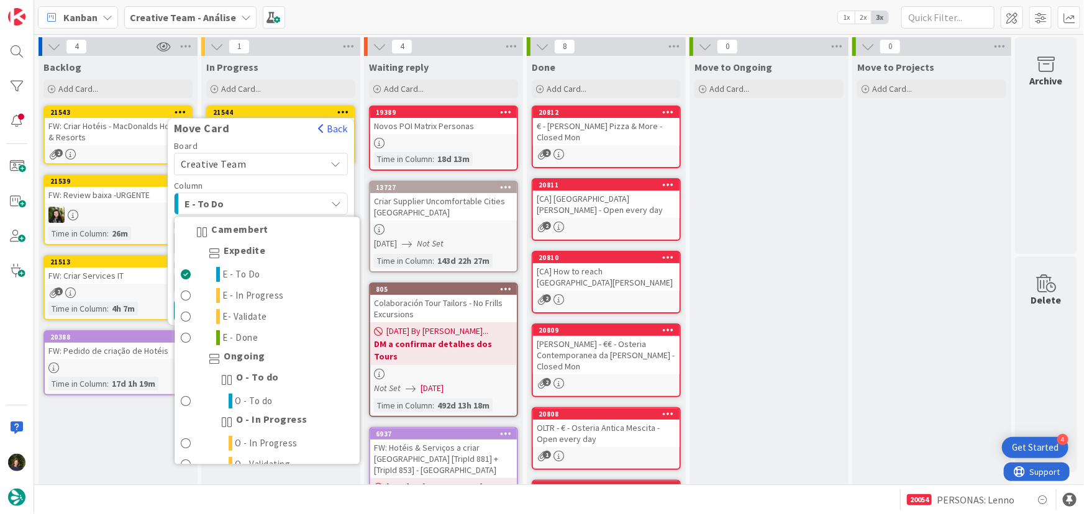
click at [245, 203] on span "E - To Do" at bounding box center [230, 204] width 93 height 16
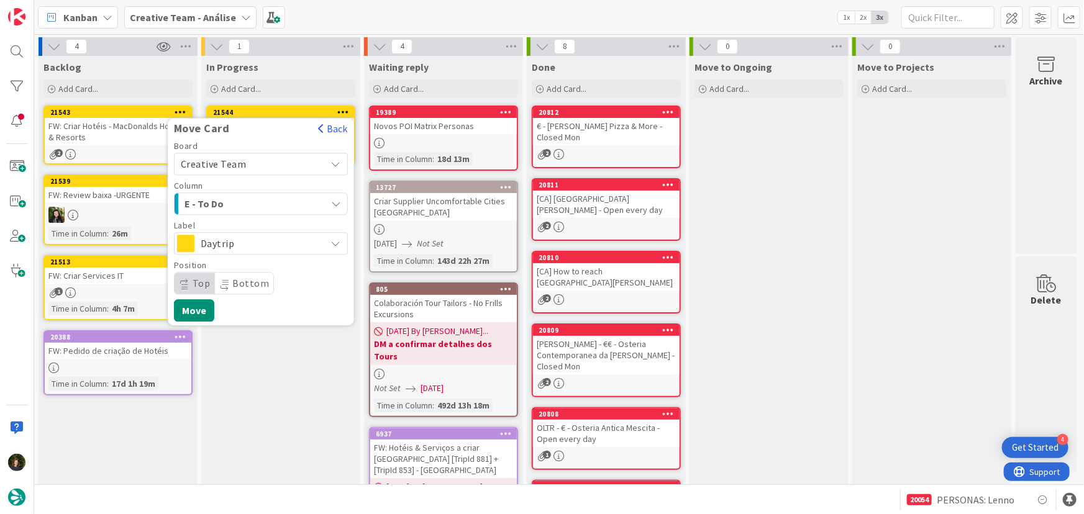
click at [279, 236] on span "Daytrip" at bounding box center [260, 243] width 119 height 17
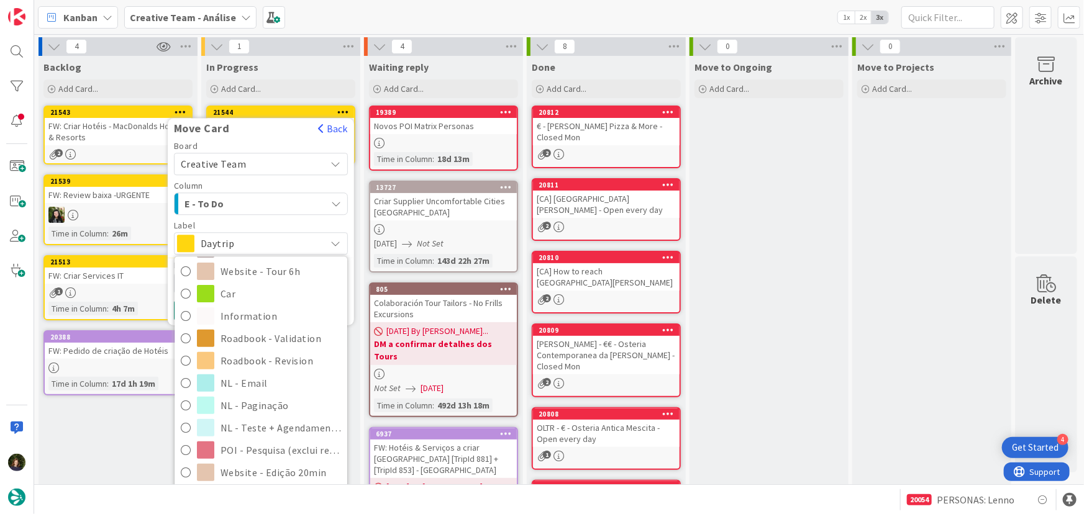
scroll to position [265, 0]
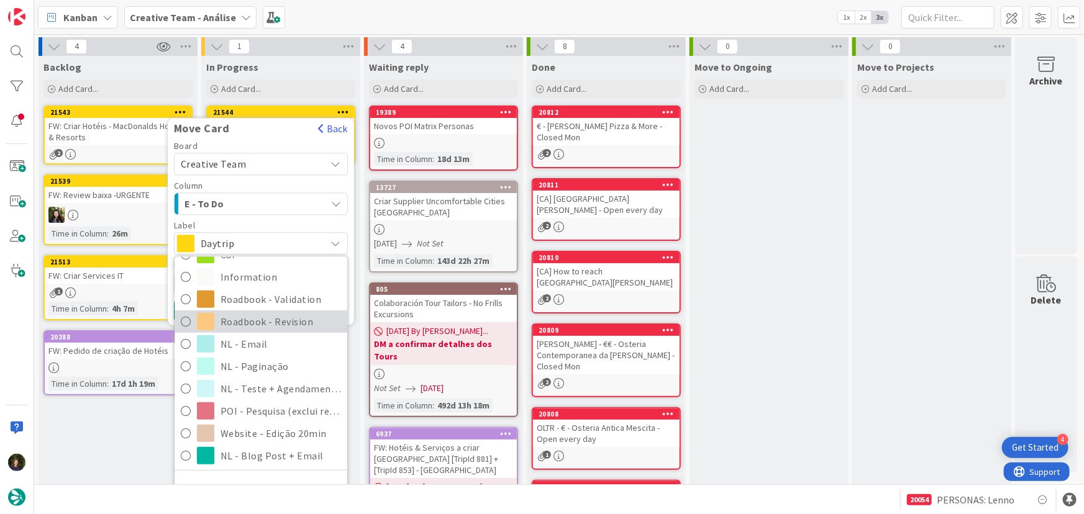
click at [280, 323] on span "Roadbook - Revision" at bounding box center [280, 321] width 120 height 19
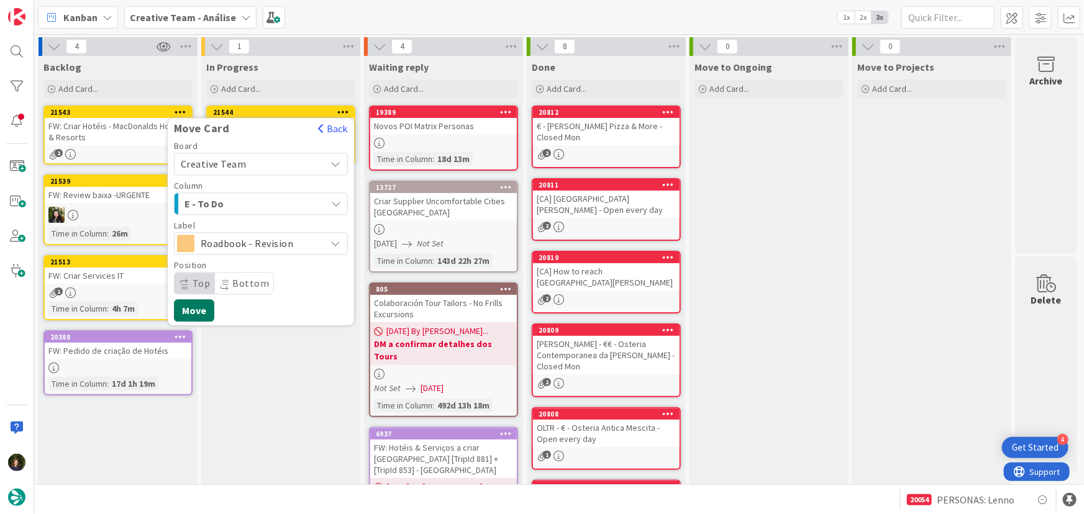
click at [204, 314] on button "Move" at bounding box center [194, 310] width 40 height 22
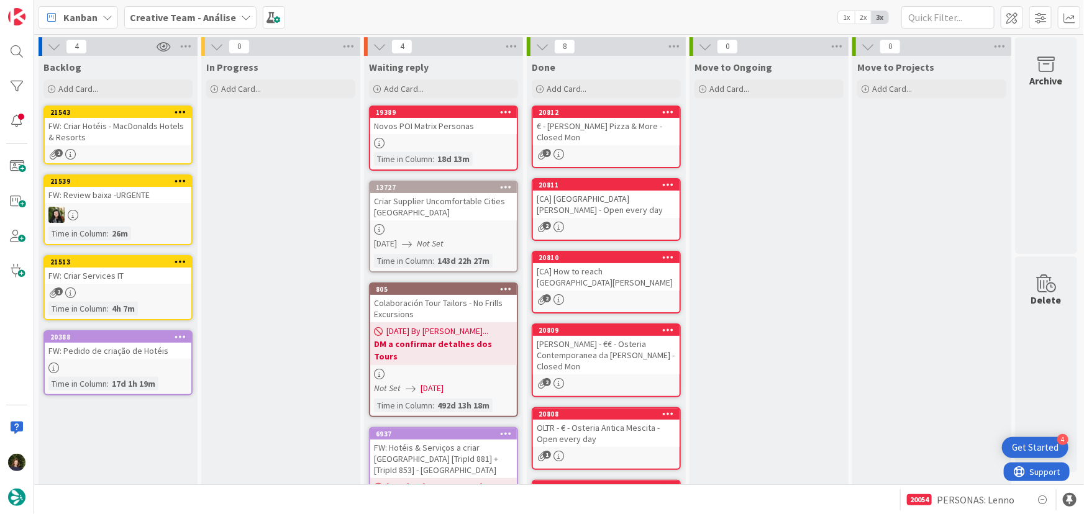
click at [202, 20] on b "Creative Team - Análise" at bounding box center [183, 17] width 106 height 12
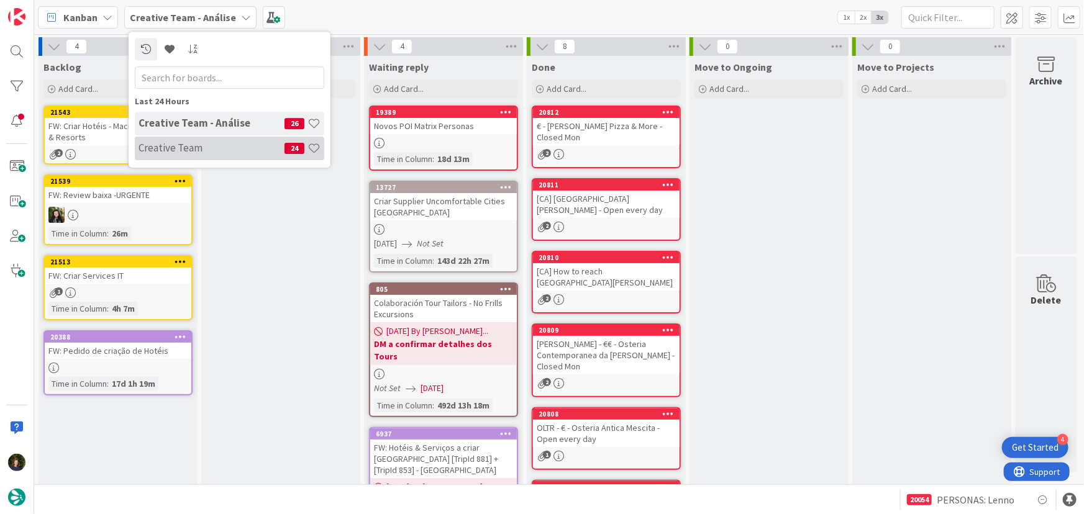
click at [212, 143] on h4 "Creative Team" at bounding box center [211, 148] width 146 height 12
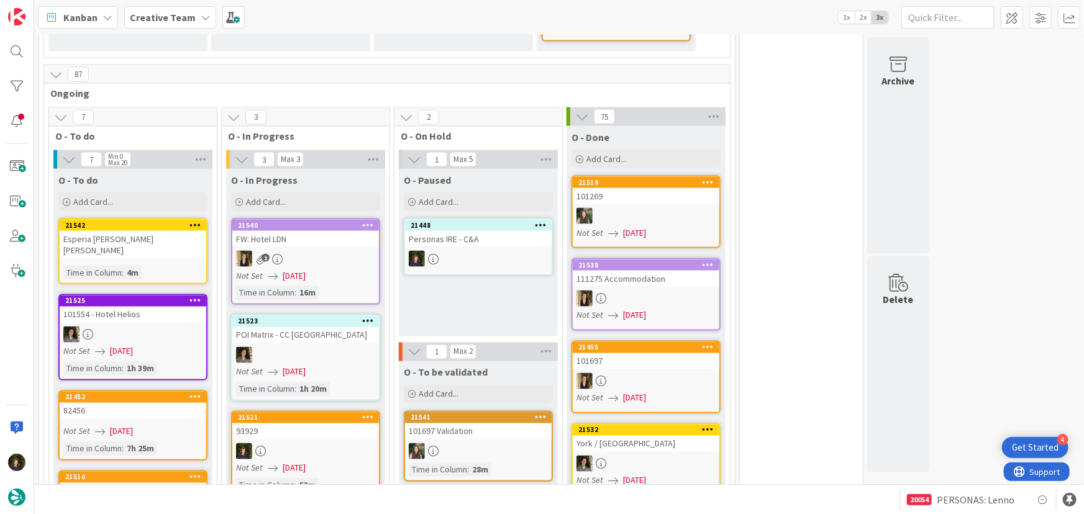
scroll to position [1016, 0]
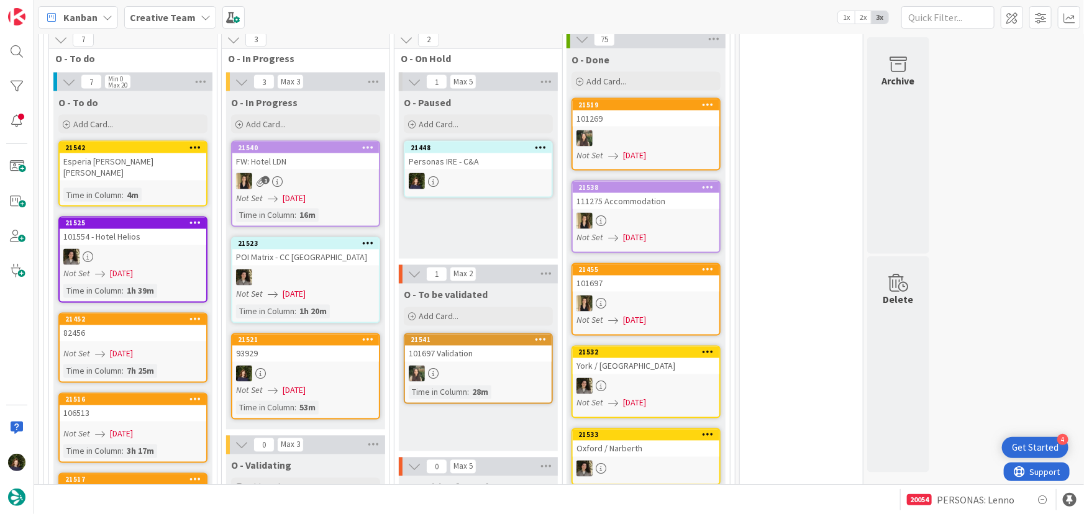
click at [289, 366] on div at bounding box center [305, 374] width 147 height 16
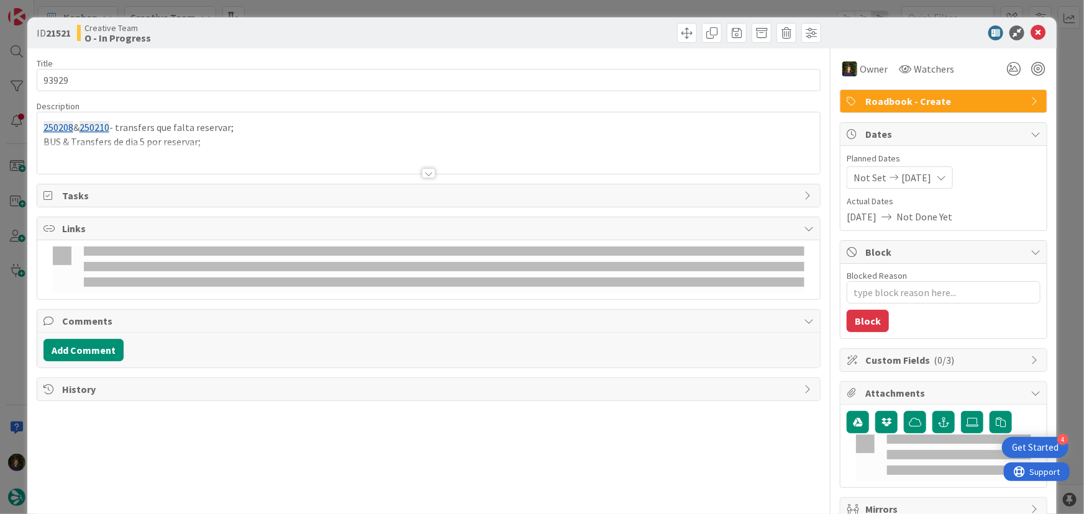
type textarea "x"
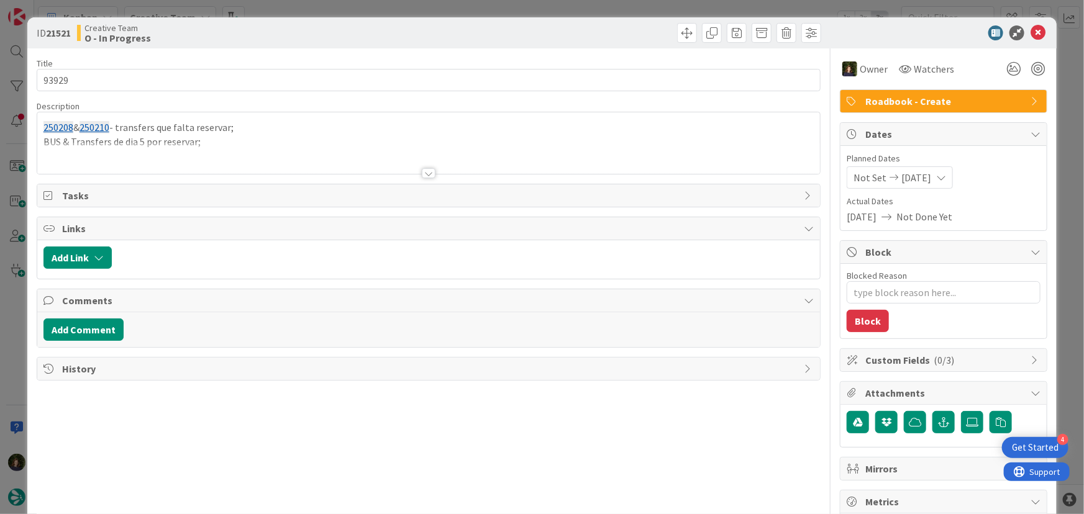
click at [233, 147] on div at bounding box center [428, 158] width 783 height 32
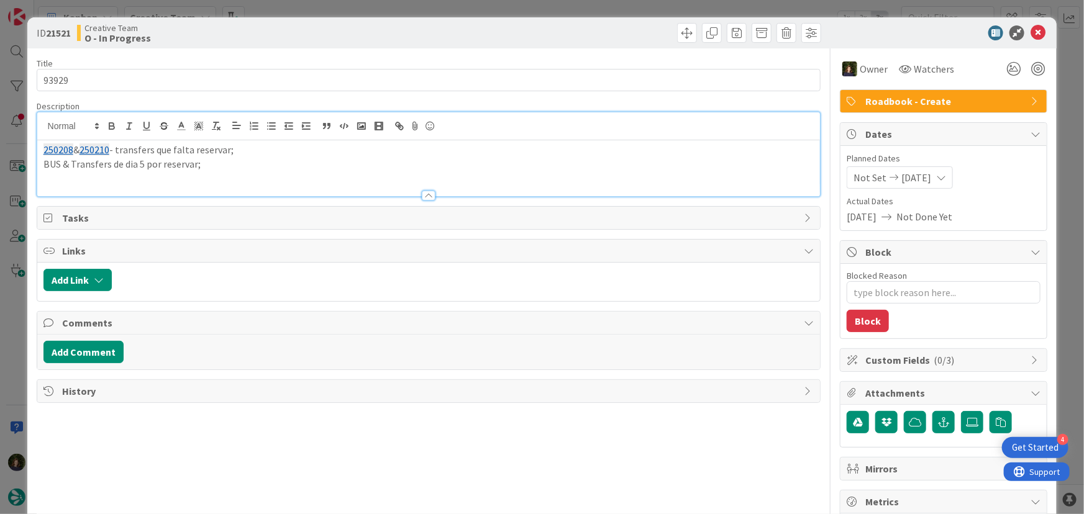
click at [212, 161] on p "BUS & Transfers de dia 5 por reservar;" at bounding box center [428, 164] width 771 height 14
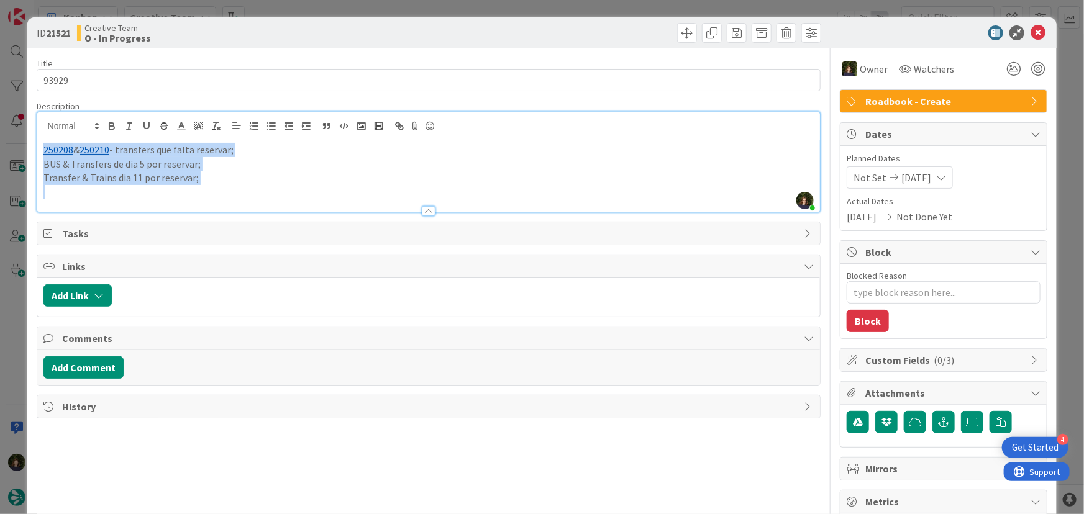
drag, startPoint x: 204, startPoint y: 183, endPoint x: 36, endPoint y: 150, distance: 170.8
click at [37, 150] on div "Margarida Carvalho joined 6 m ago 250208 & 250210 - transfers que falta reserva…" at bounding box center [429, 162] width 784 height 101
copy div "250208 & 250210 - transfers que falta reservar; BUS & Transfers de dia 5 por re…"
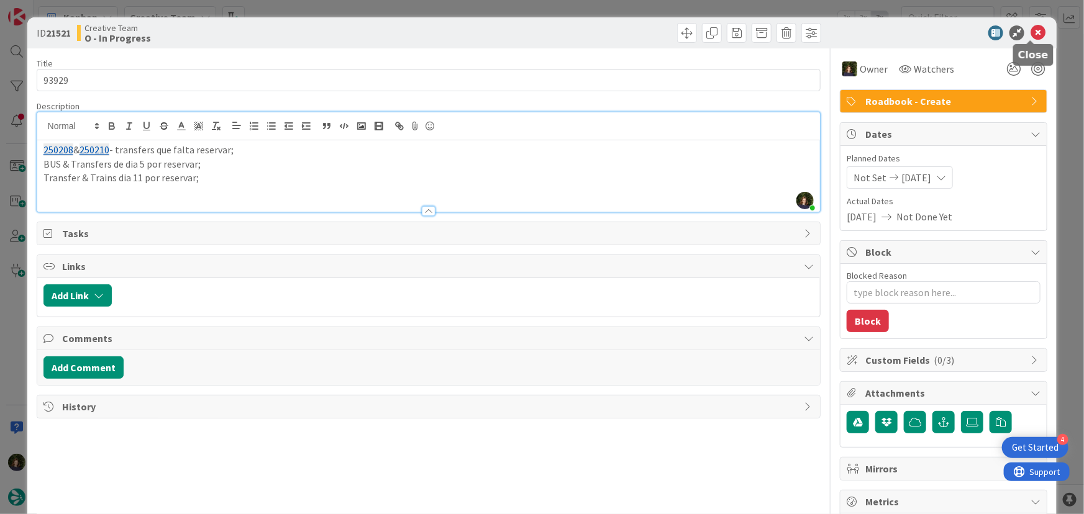
click at [1030, 37] on icon at bounding box center [1037, 32] width 15 height 15
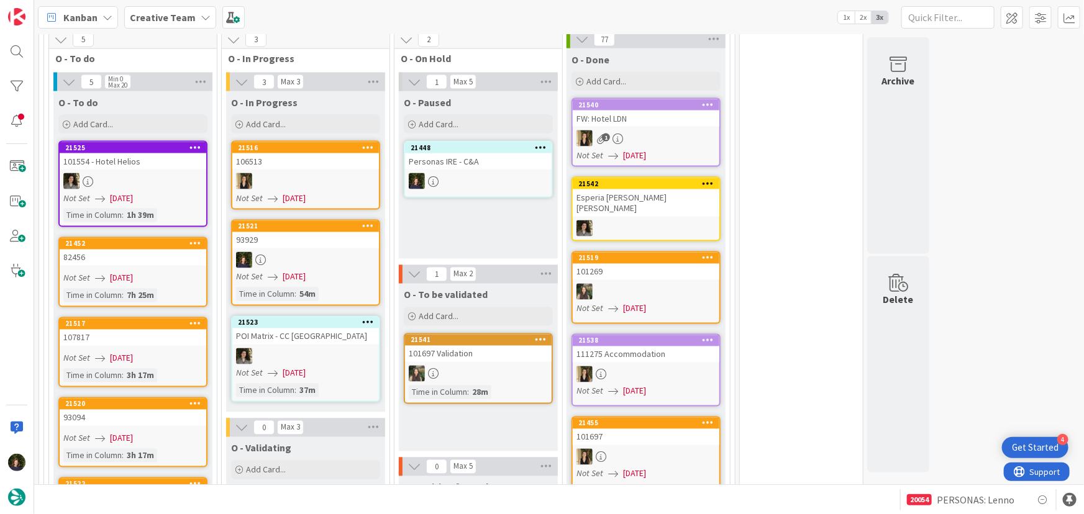
click at [367, 222] on icon at bounding box center [368, 226] width 12 height 9
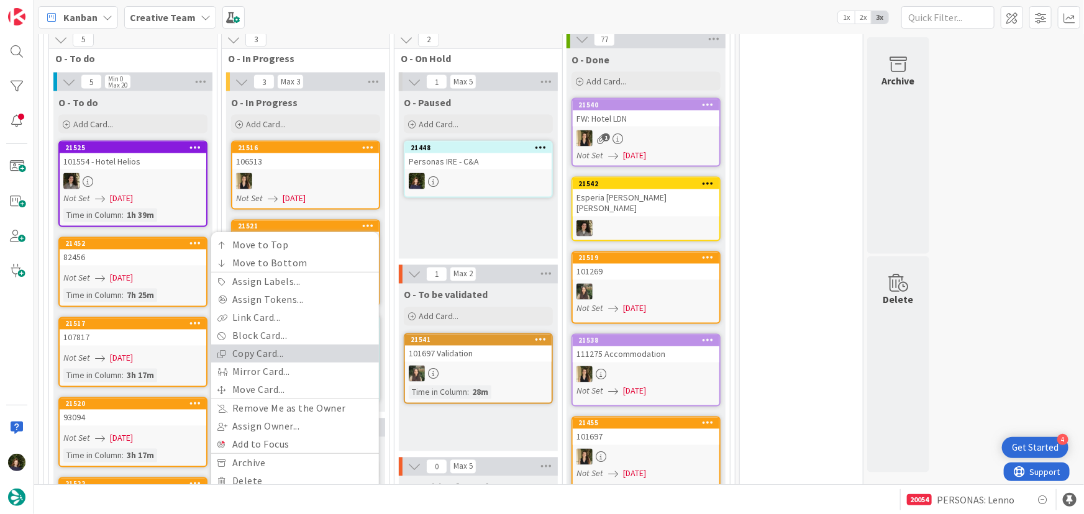
click at [301, 345] on link "Copy Card..." at bounding box center [295, 354] width 168 height 18
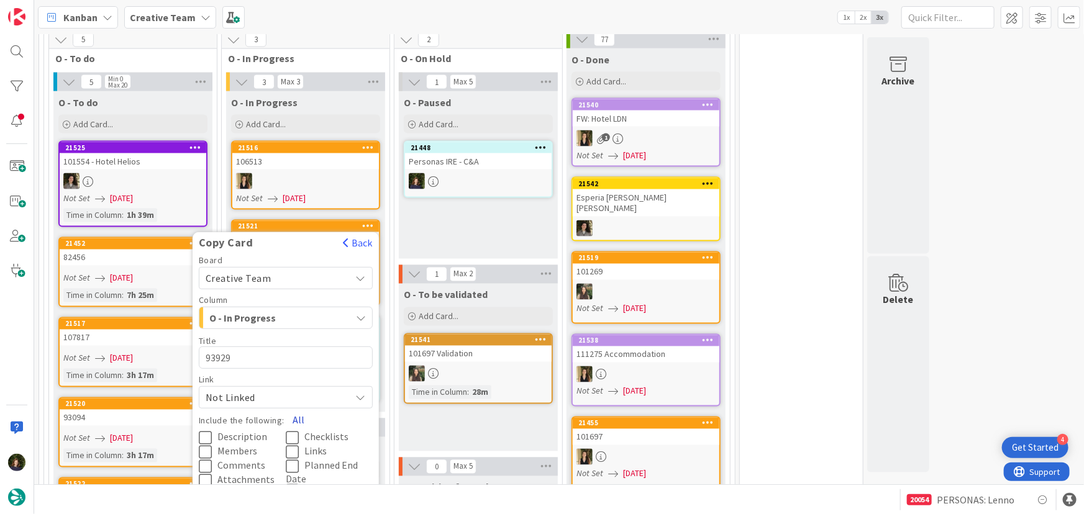
click at [300, 409] on button "All" at bounding box center [298, 420] width 28 height 22
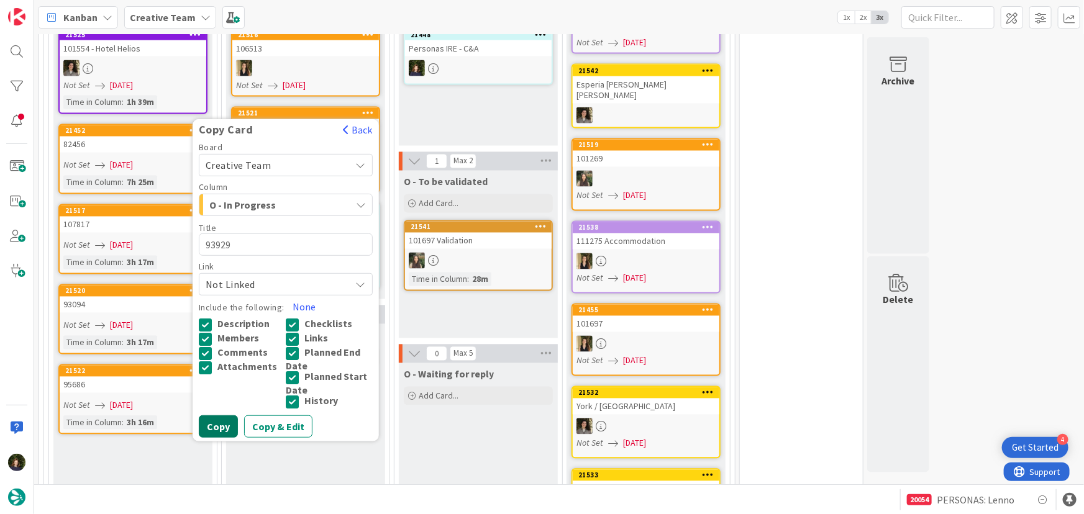
click at [220, 416] on button "Copy" at bounding box center [218, 427] width 39 height 22
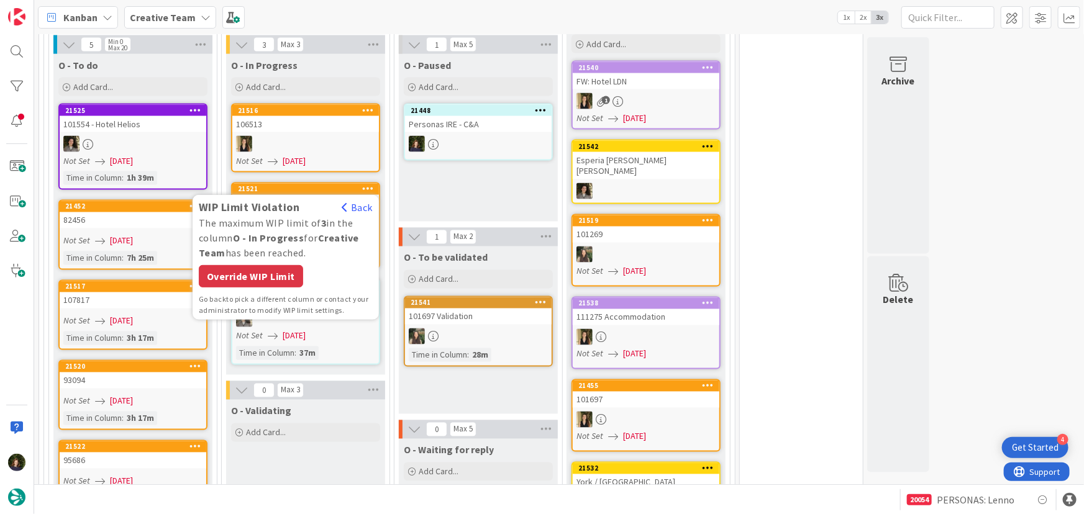
scroll to position [1016, 0]
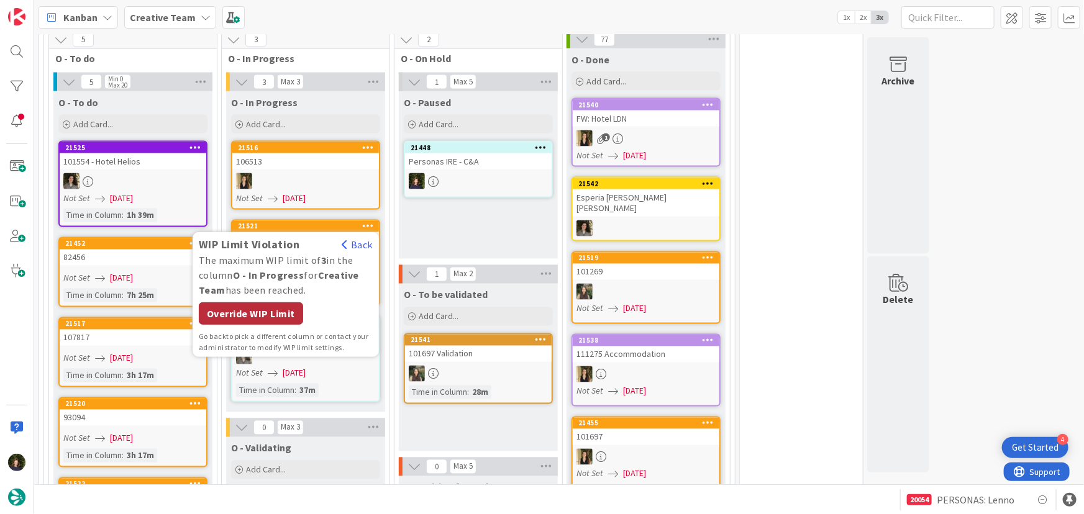
click at [256, 303] on div "Override WIP Limit" at bounding box center [251, 314] width 104 height 22
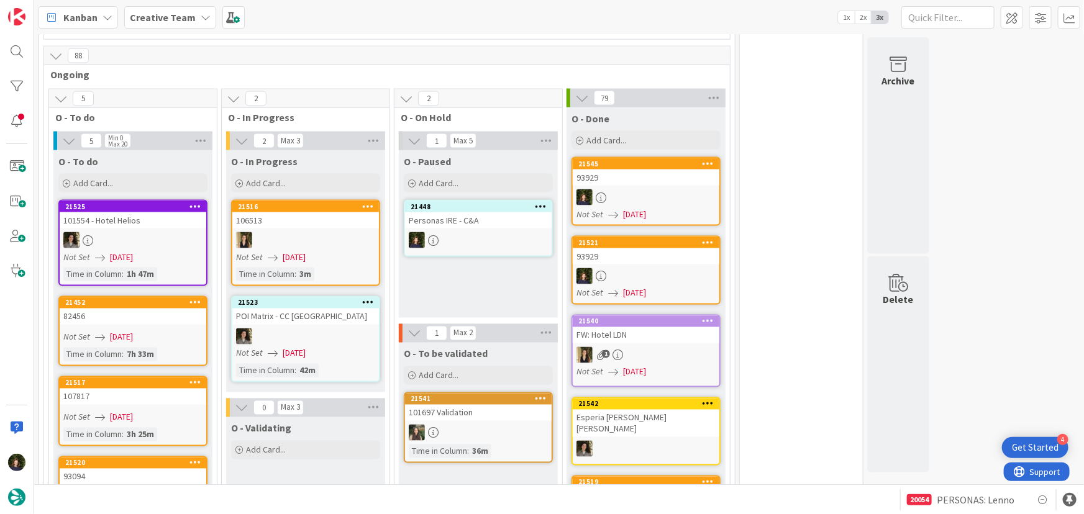
scroll to position [846, 0]
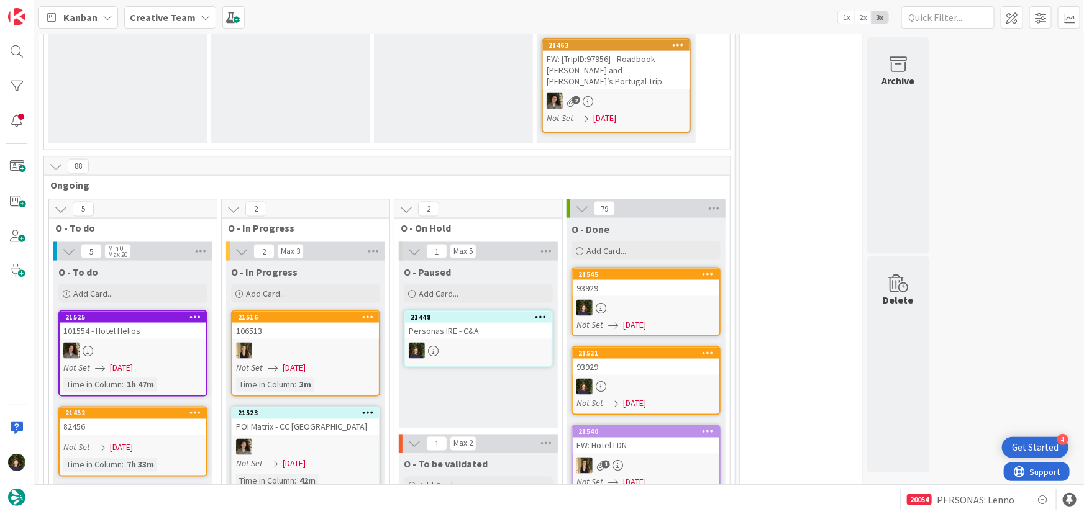
click at [180, 16] on b "Creative Team" at bounding box center [163, 17] width 66 height 12
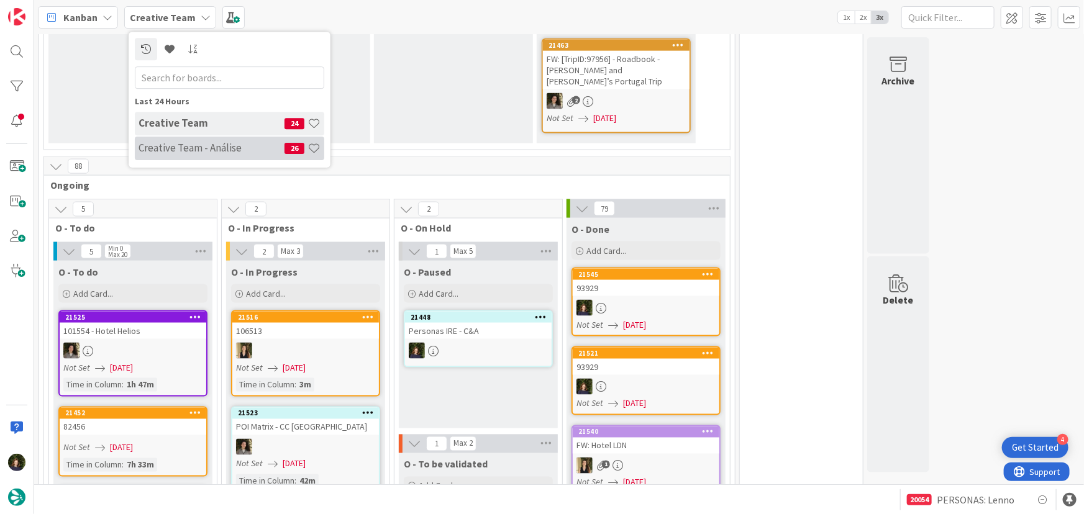
click at [166, 152] on h4 "Creative Team - Análise" at bounding box center [211, 148] width 146 height 12
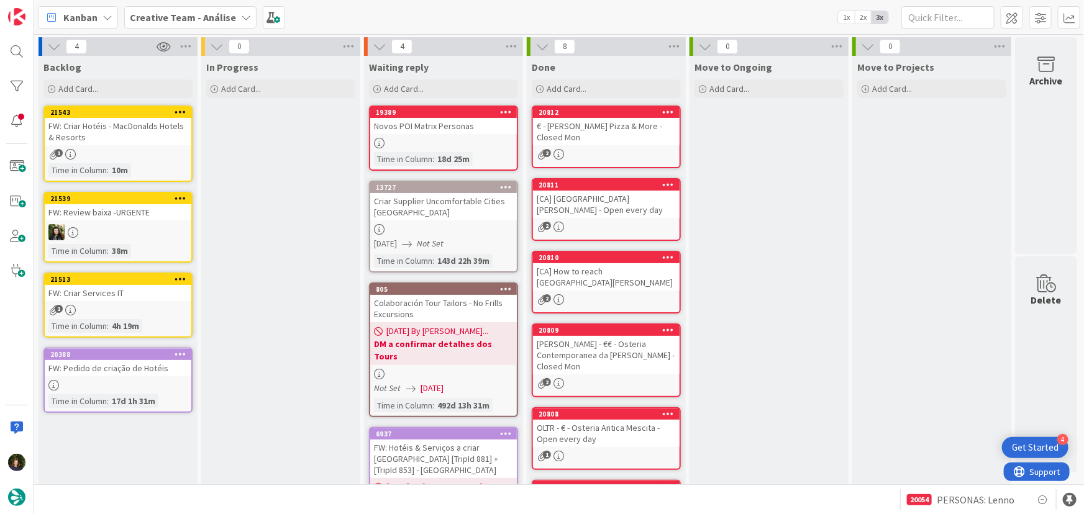
click at [91, 378] on link "20388 FW: Pedido de criação de Hotéis Time in Column : 17d 1h 31m" at bounding box center [117, 380] width 149 height 65
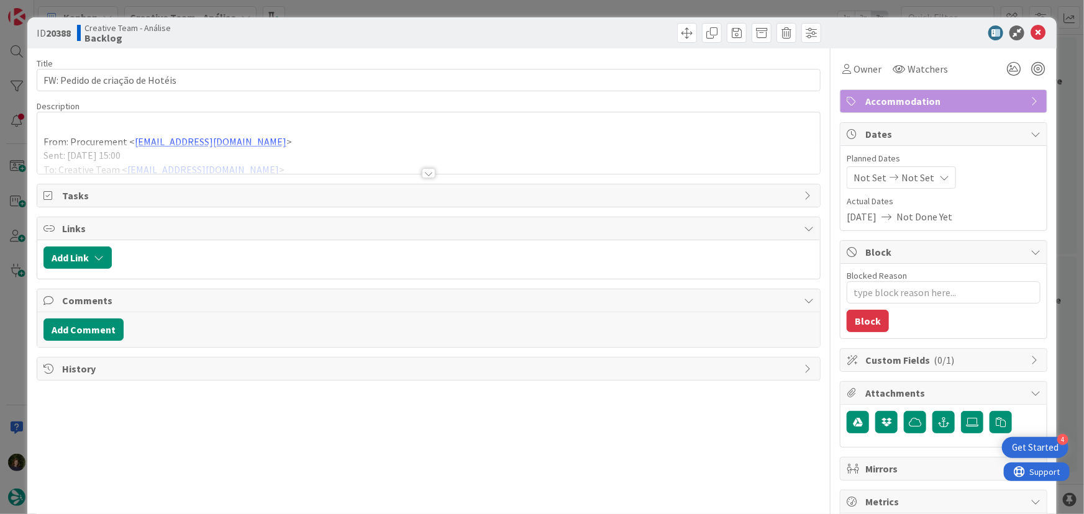
click at [428, 173] on div at bounding box center [429, 173] width 14 height 10
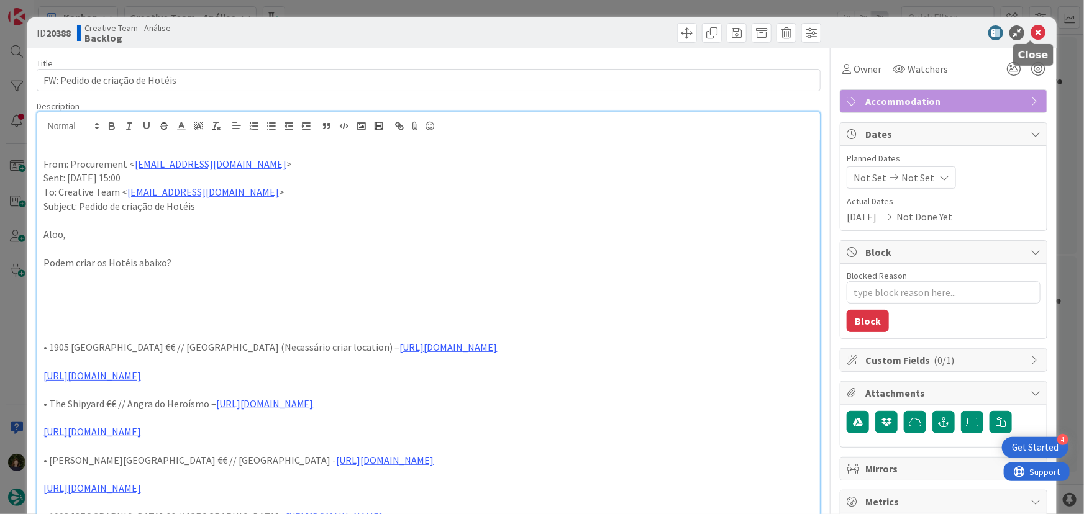
click at [1030, 31] on icon at bounding box center [1037, 32] width 15 height 15
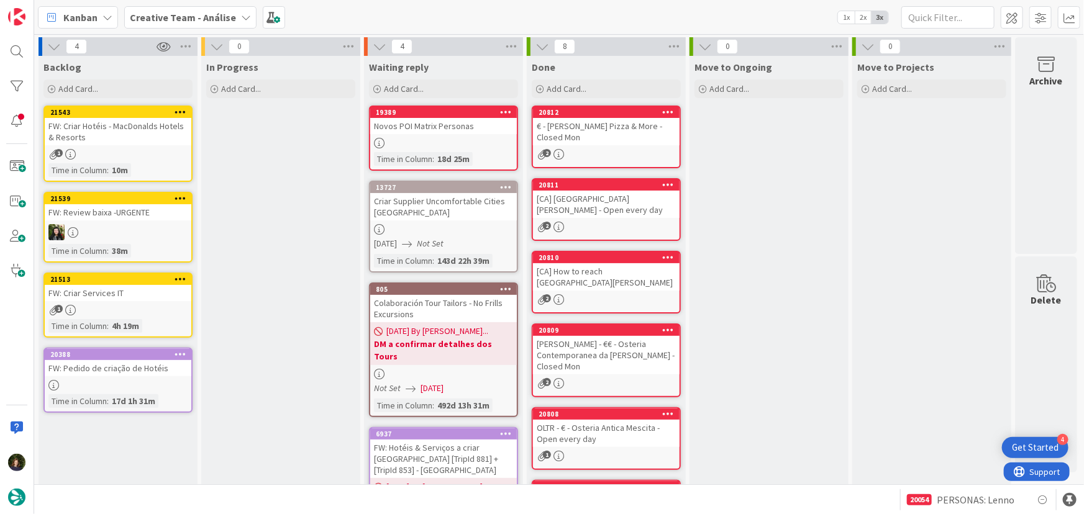
click at [194, 15] on b "Creative Team - Análise" at bounding box center [183, 17] width 106 height 12
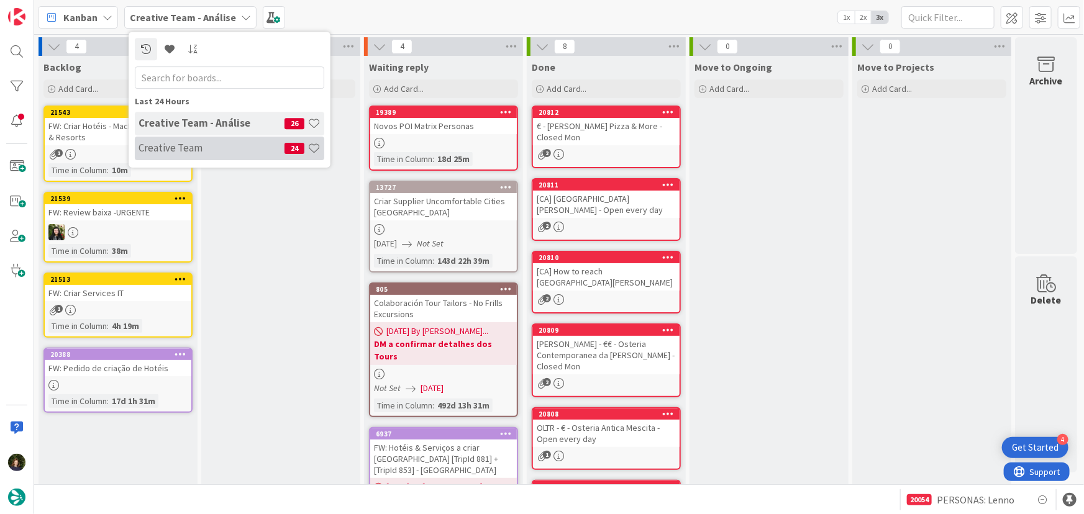
click at [227, 148] on h4 "Creative Team" at bounding box center [211, 148] width 146 height 12
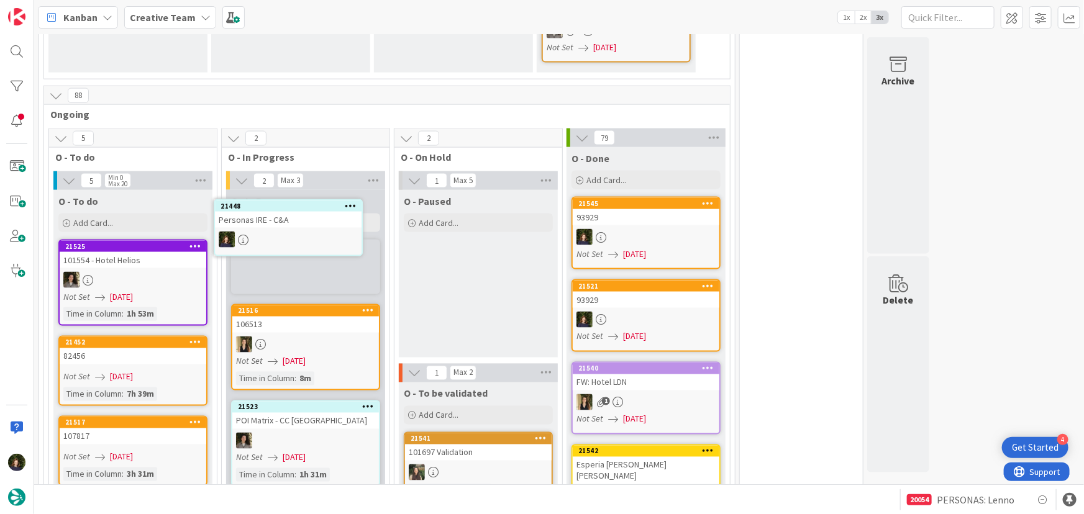
scroll to position [906, 0]
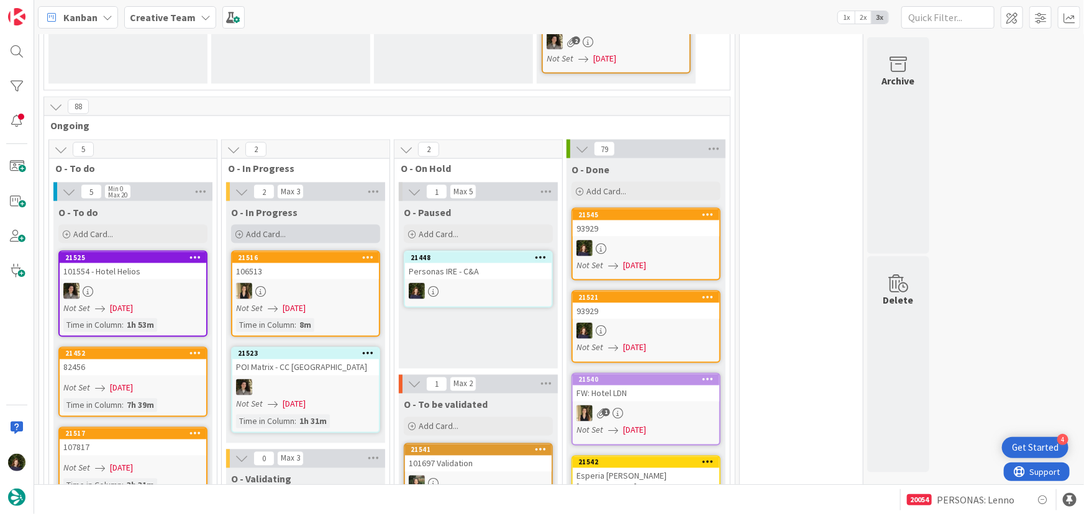
click at [288, 225] on div "Add Card..." at bounding box center [305, 234] width 149 height 19
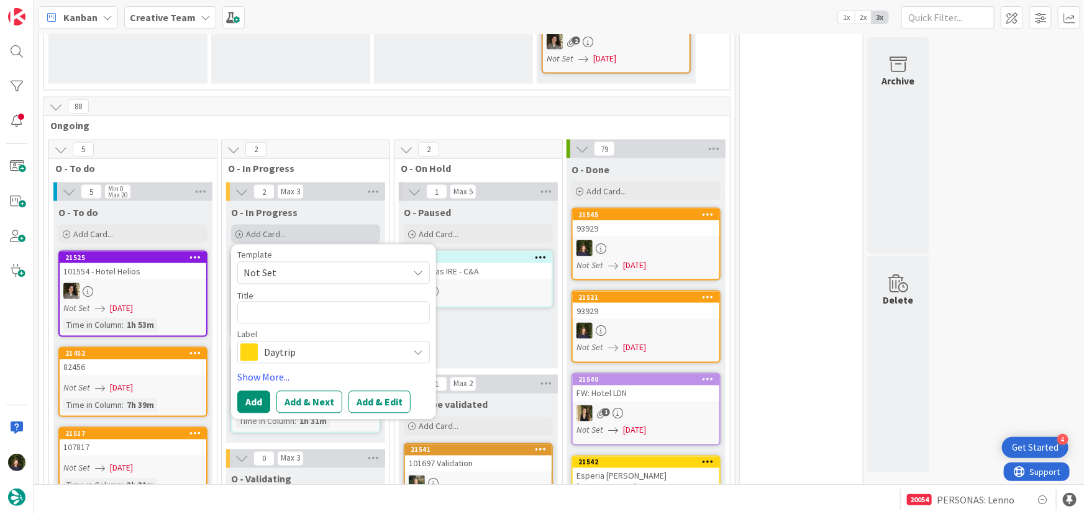
type textarea "x"
type textarea "R"
type textarea "x"
type textarea "RE"
type textarea "x"
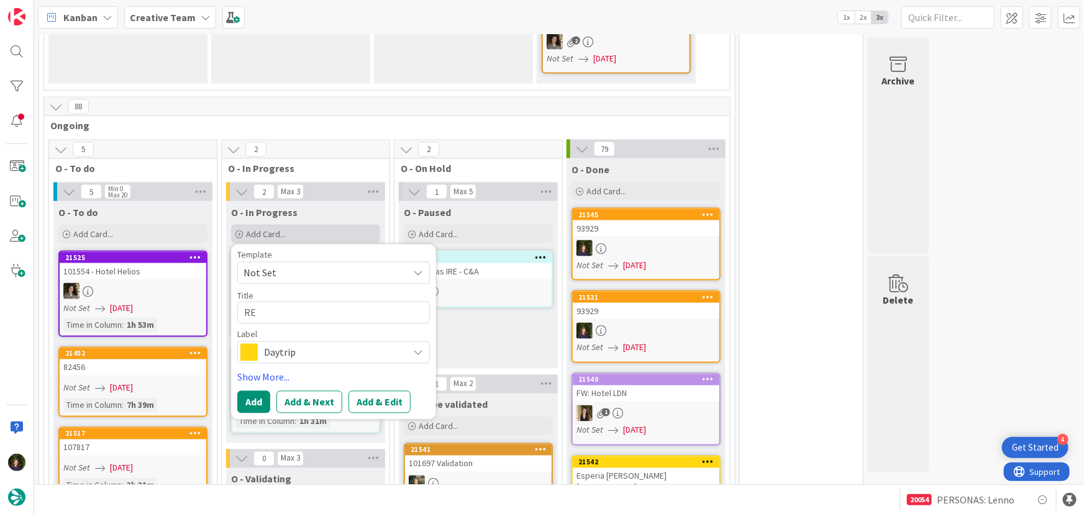
type textarea "REv"
type textarea "x"
type textarea "RE"
type textarea "x"
type textarea "R"
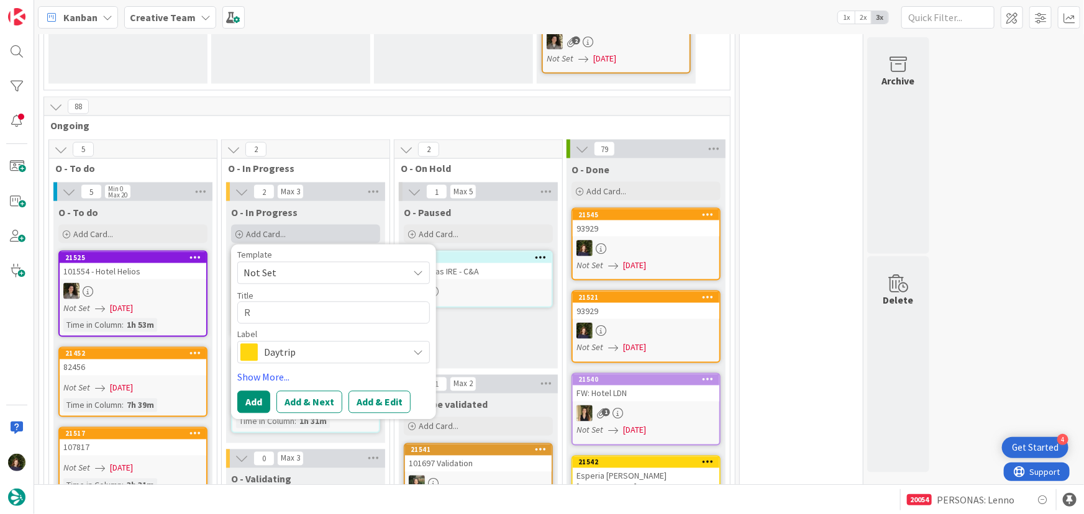
type textarea "x"
type textarea "Re"
type textarea "x"
type textarea "Rev"
type textarea "x"
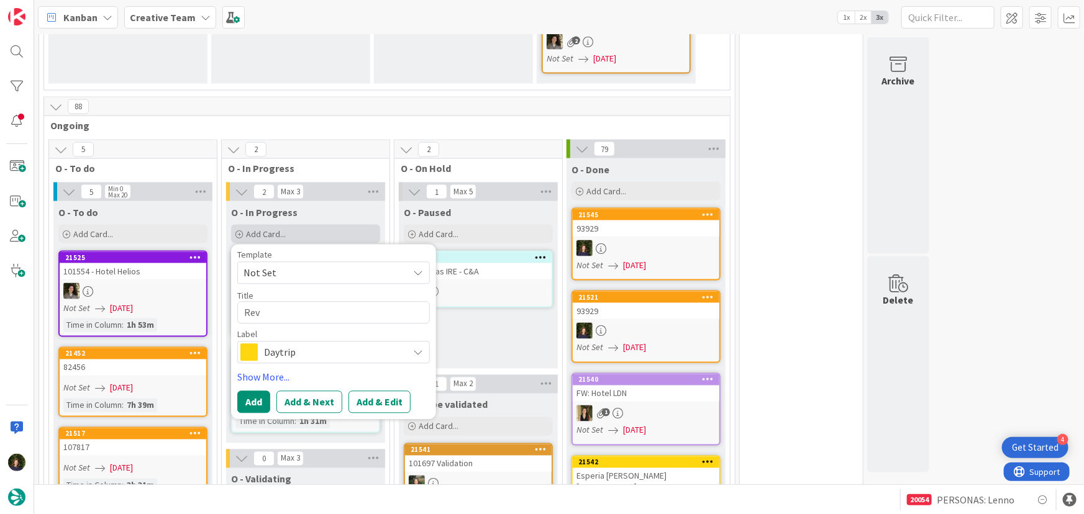
type textarea "Revi"
type textarea "x"
type textarea "Revis"
type textarea "x"
type textarea "Revisã"
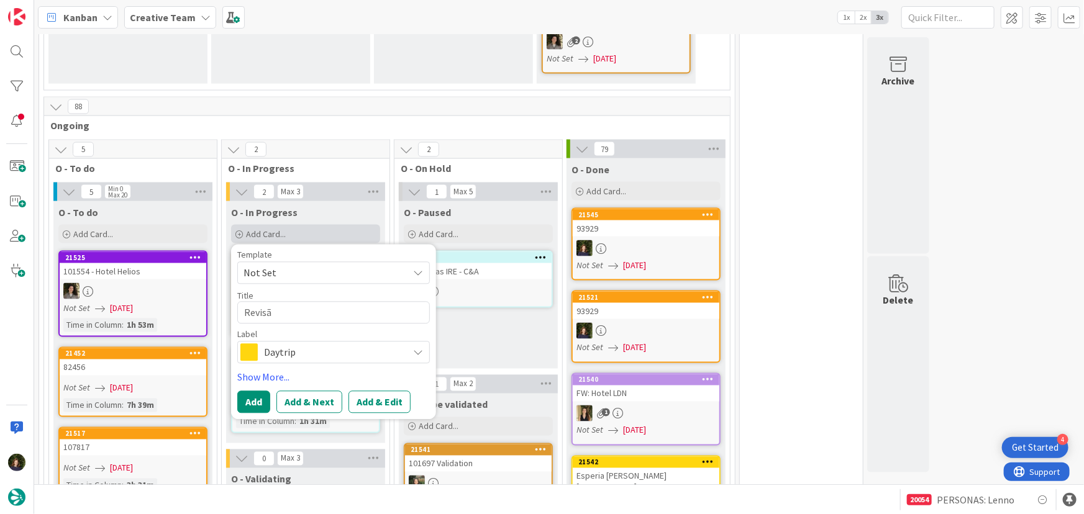
type textarea "x"
type textarea "Revisão"
type textarea "x"
type textarea "Revisão"
type textarea "x"
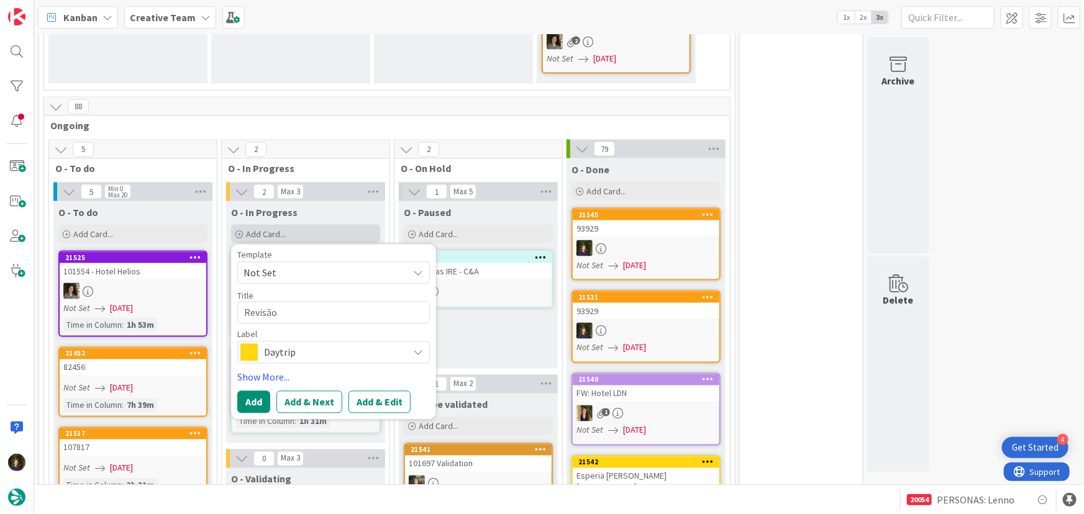
type textarea "Revisão P"
type textarea "x"
type textarea "Revisão Pe"
type textarea "x"
type textarea "Revisão Per"
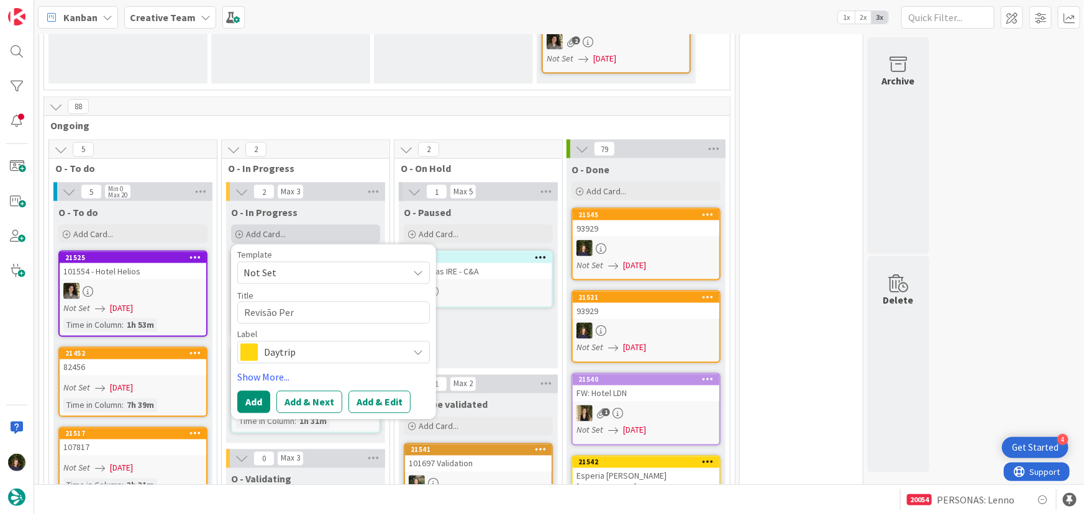
type textarea "x"
type textarea "Revisão Pers"
type textarea "x"
type textarea "Revisão Perso"
type textarea "x"
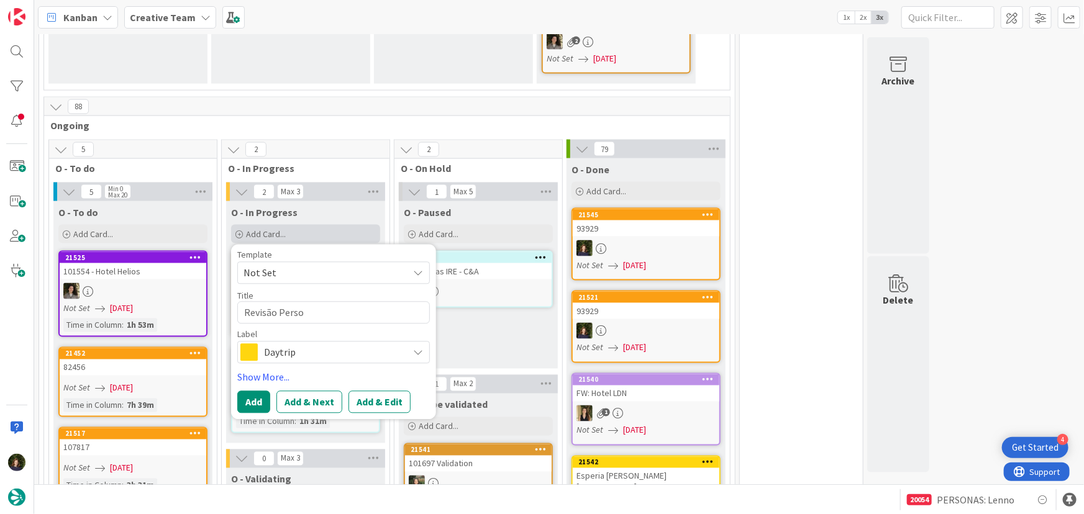
type textarea "Revisão Person"
type textarea "x"
type textarea "Revisão Persona"
type textarea "x"
type textarea "Revisão Personas"
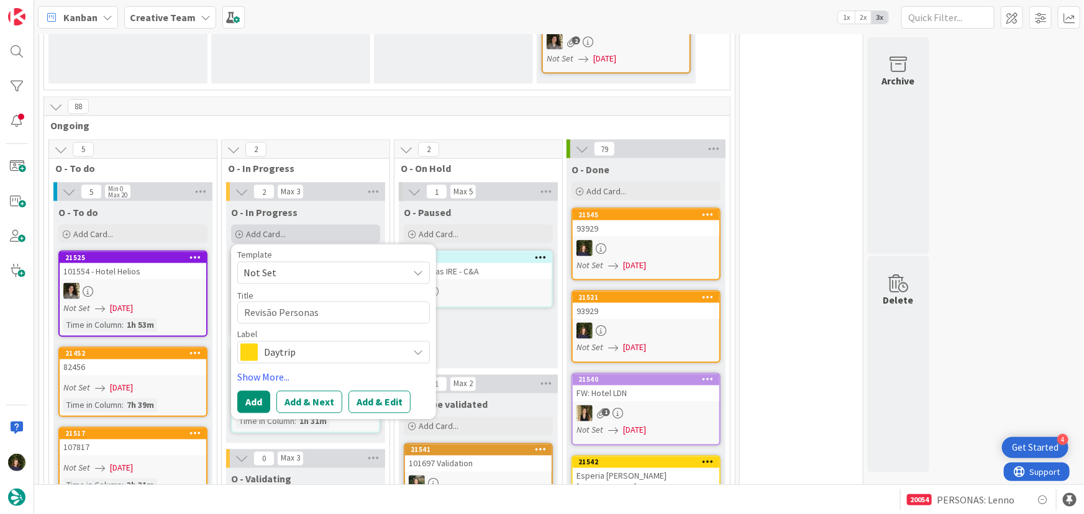
type textarea "x"
type textarea "Revisão Personas"
type textarea "x"
type textarea "Revisão Personas I"
type textarea "x"
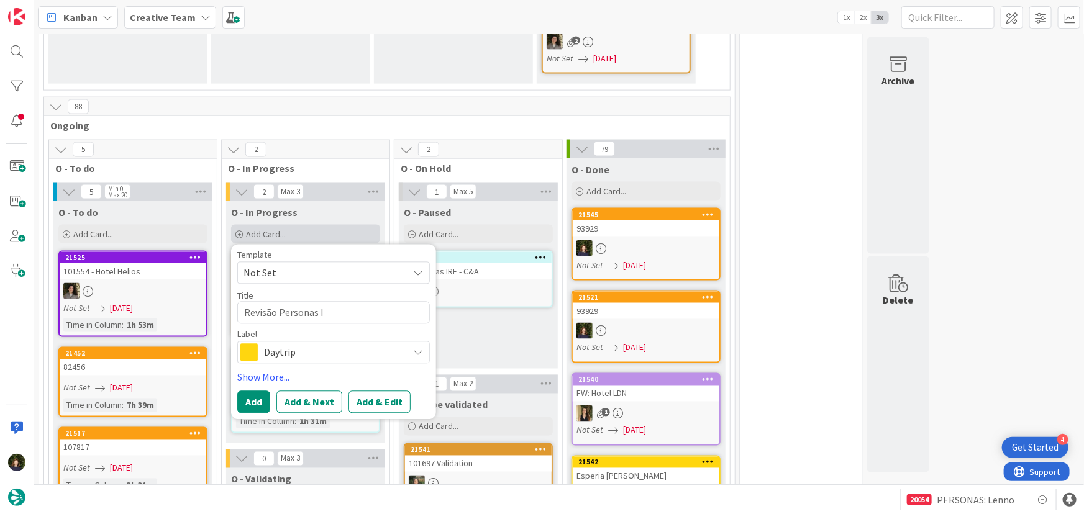
type textarea "Revisão Personas IT"
click at [246, 302] on textarea "Revisão Personas IT" at bounding box center [333, 313] width 193 height 22
type textarea "x"
type textarea "FRevisão Personas IT"
type textarea "x"
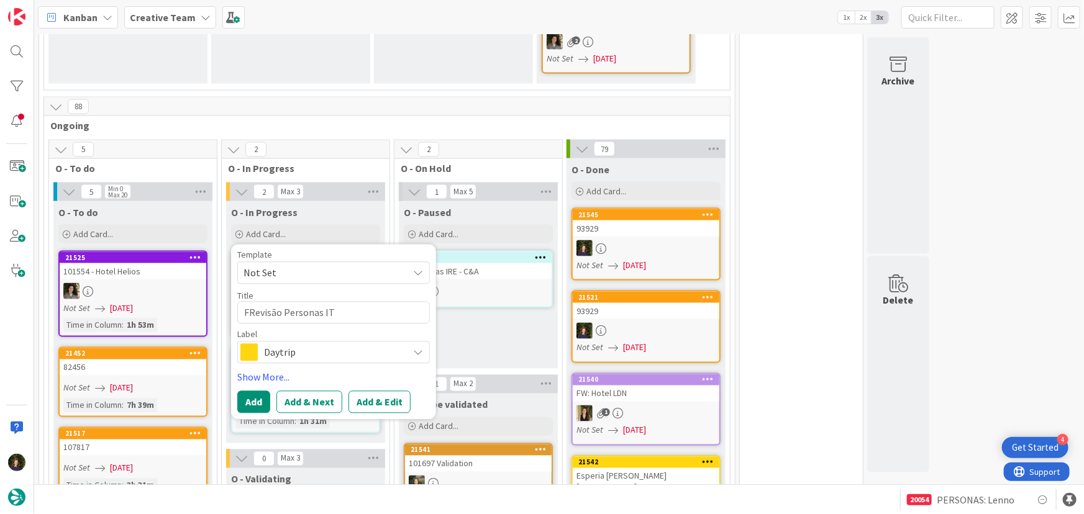
type textarea "FiRevisão Personas IT"
type textarea "x"
type textarea "FinRevisão Personas IT"
type textarea "x"
type textarea "FinaRevisão Personas IT"
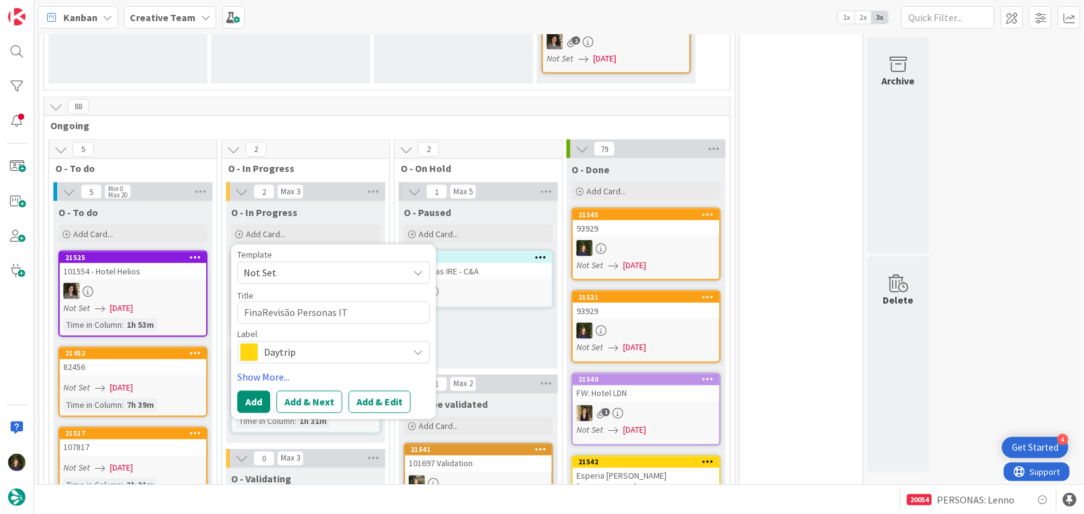
type textarea "x"
type textarea "FinalRevisão Personas IT"
type textarea "x"
type textarea "FinaliRevisão Personas IT"
type textarea "x"
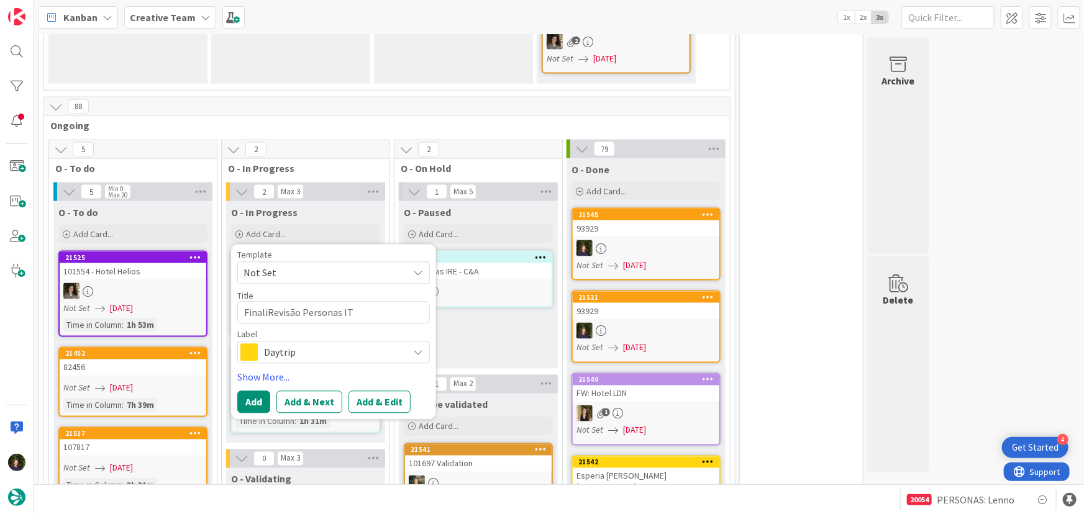
type textarea "FinalizRevisão Personas IT"
type textarea "x"
type textarea "FinalizaRevisão Personas IT"
type textarea "x"
type textarea "FinalizarRevisão Personas IT"
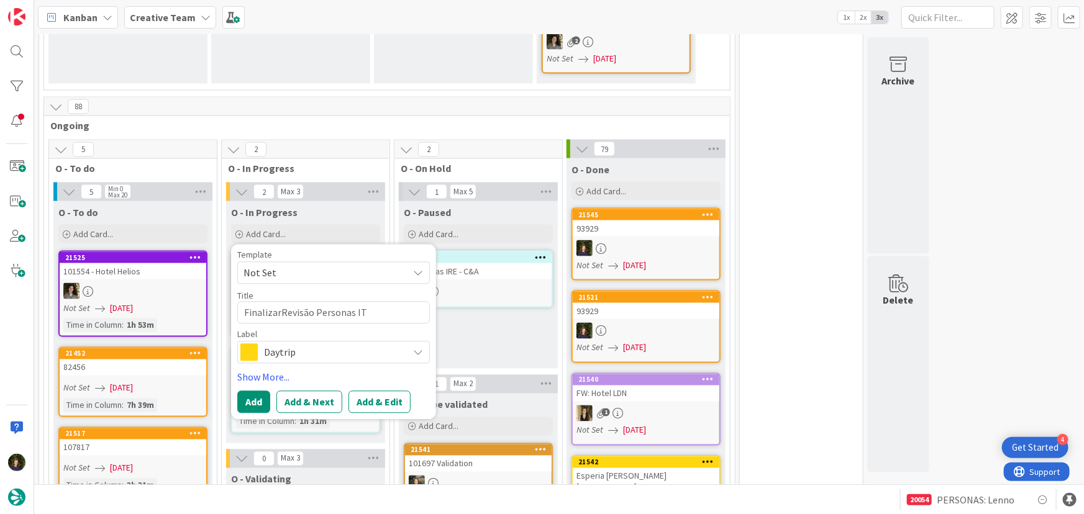
type textarea "x"
type textarea "Finalizar Revisão Personas IT"
click at [273, 344] on span "Daytrip" at bounding box center [333, 352] width 138 height 17
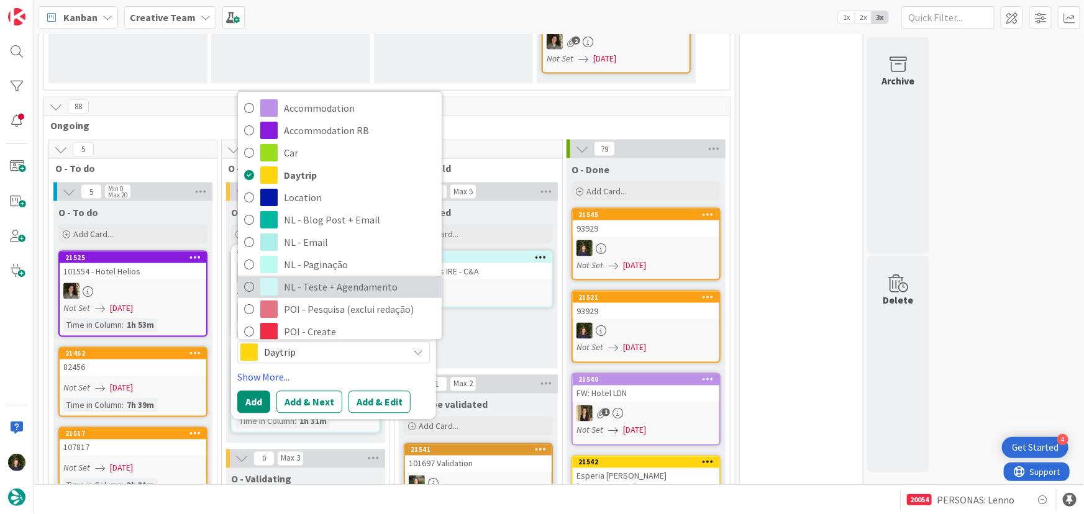
click at [318, 278] on span "NL - Teste + Agendamento" at bounding box center [360, 287] width 152 height 19
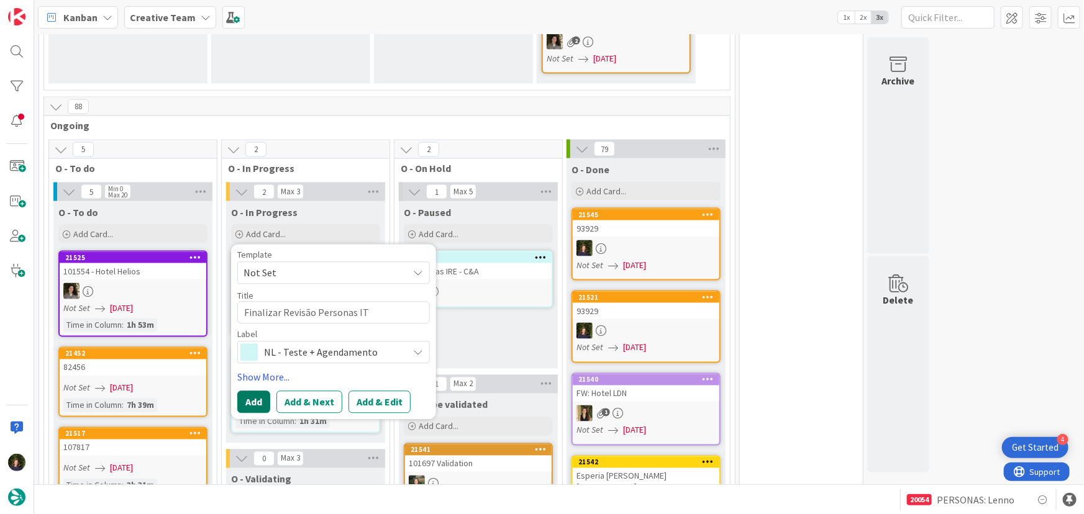
click at [255, 391] on button "Add" at bounding box center [253, 402] width 33 height 22
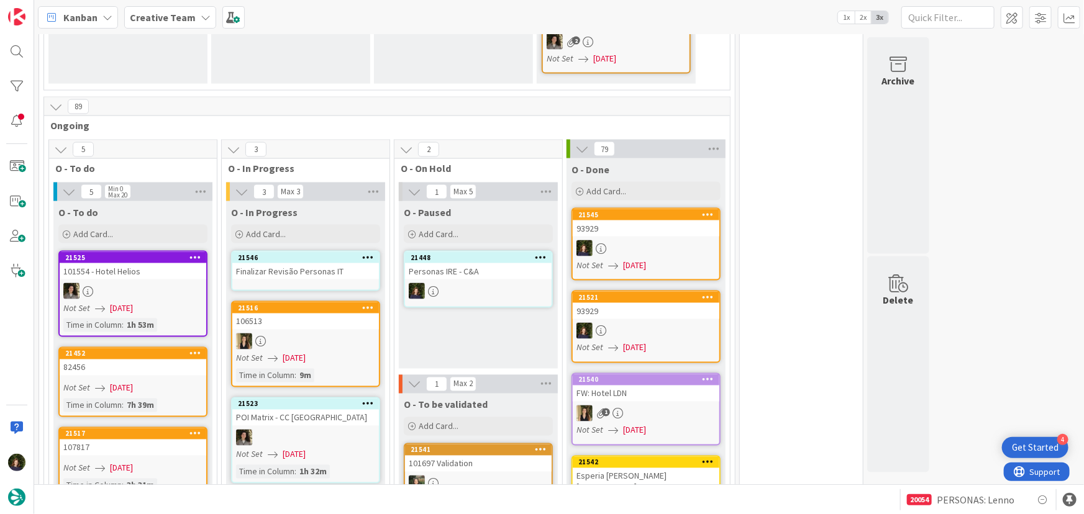
click at [282, 263] on div "Finalizar Revisão Personas IT" at bounding box center [305, 271] width 147 height 16
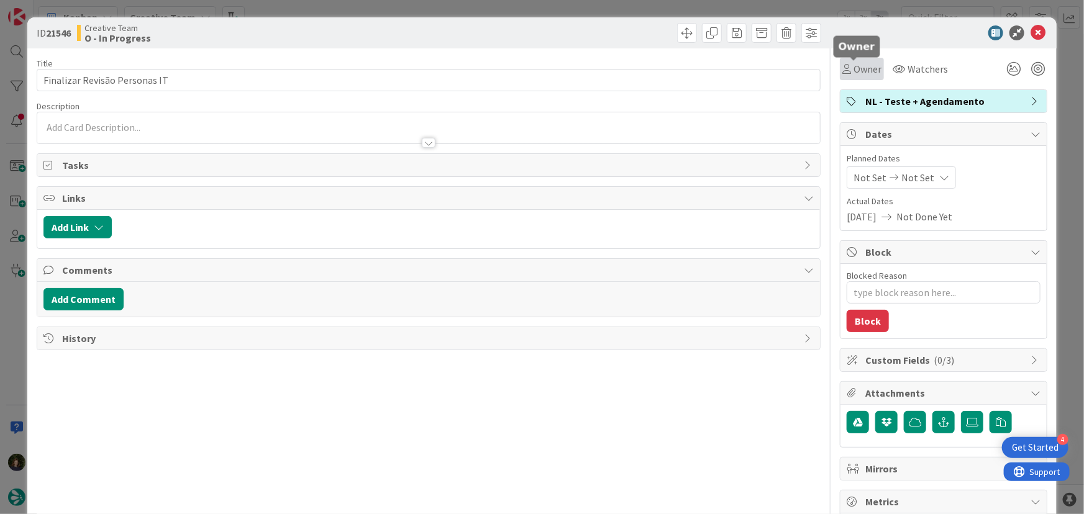
click at [867, 71] on span "Owner" at bounding box center [867, 68] width 28 height 15
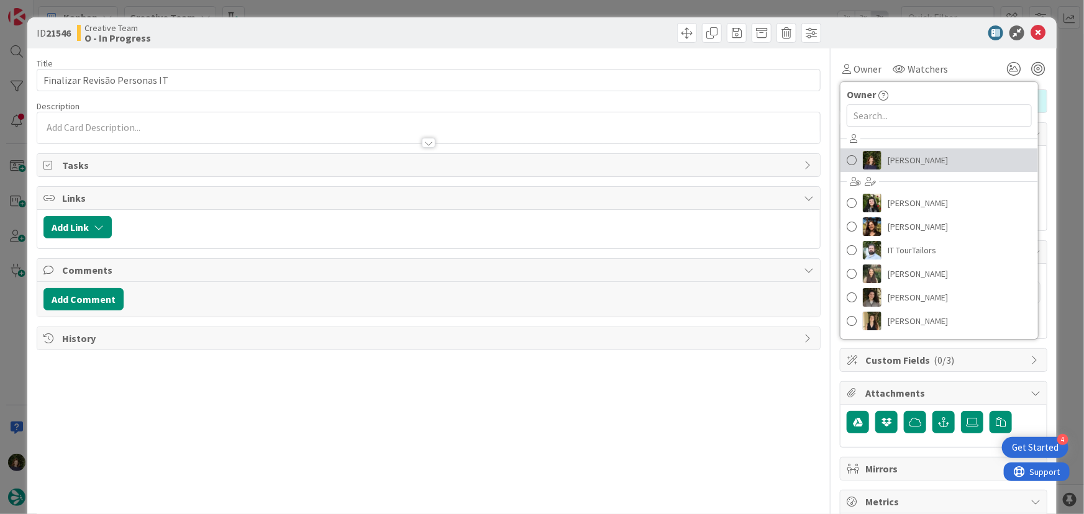
click at [889, 158] on span "[PERSON_NAME]" at bounding box center [917, 160] width 60 height 19
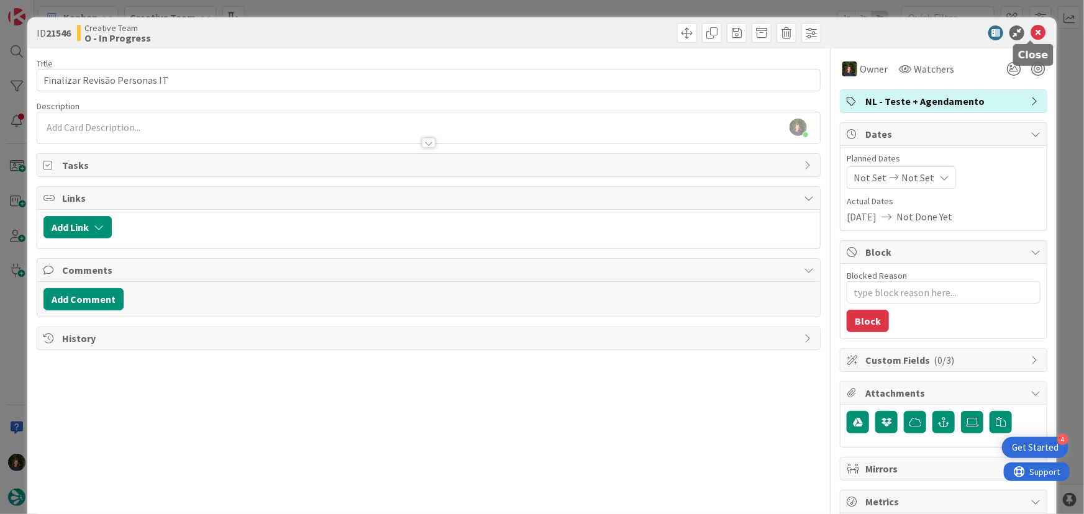
click at [1030, 34] on icon at bounding box center [1037, 32] width 15 height 15
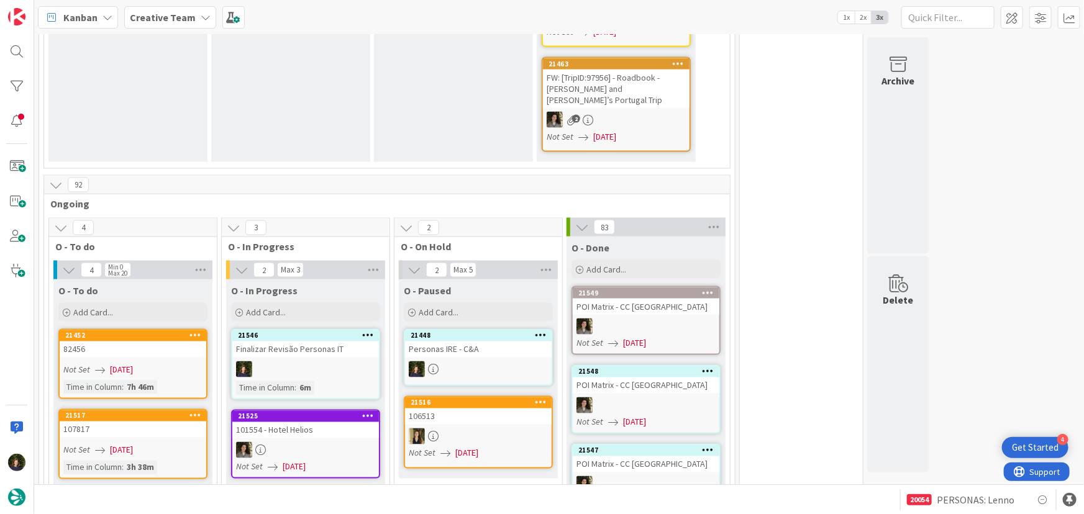
click at [181, 21] on b "Creative Team" at bounding box center [163, 17] width 66 height 12
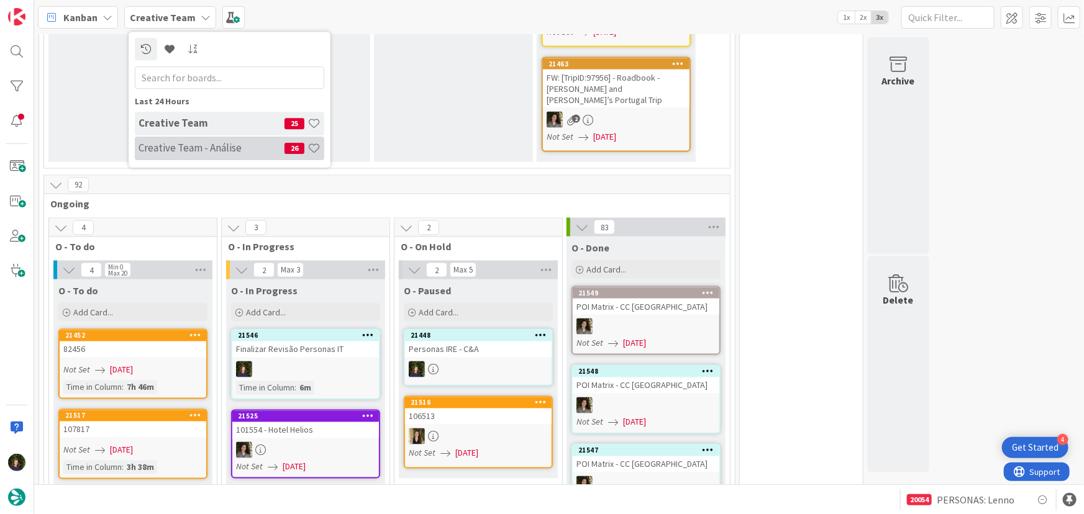
click at [178, 155] on div "Creative Team - Análise 26" at bounding box center [229, 149] width 189 height 24
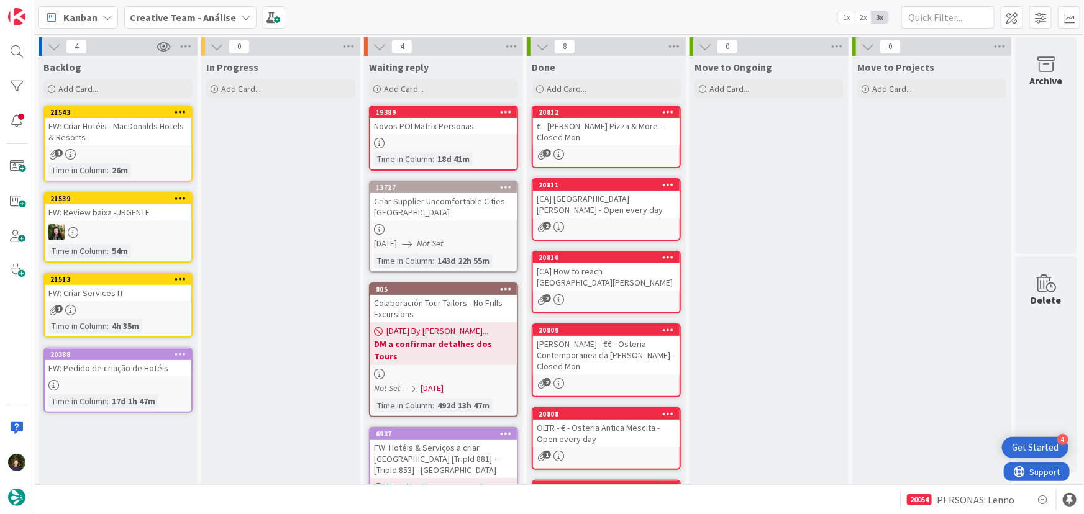
click at [194, 14] on b "Creative Team - Análise" at bounding box center [183, 17] width 106 height 12
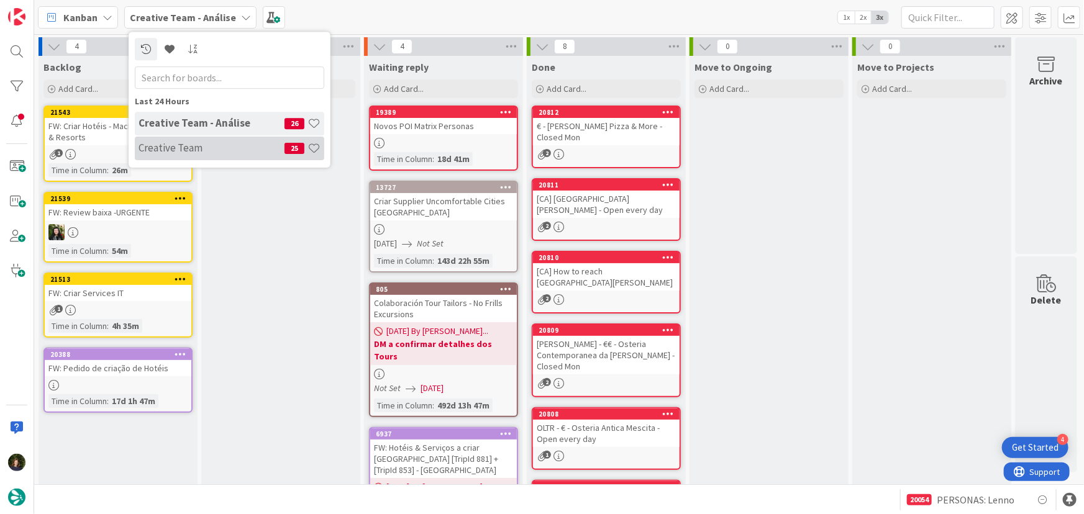
click at [208, 148] on h4 "Creative Team" at bounding box center [211, 148] width 146 height 12
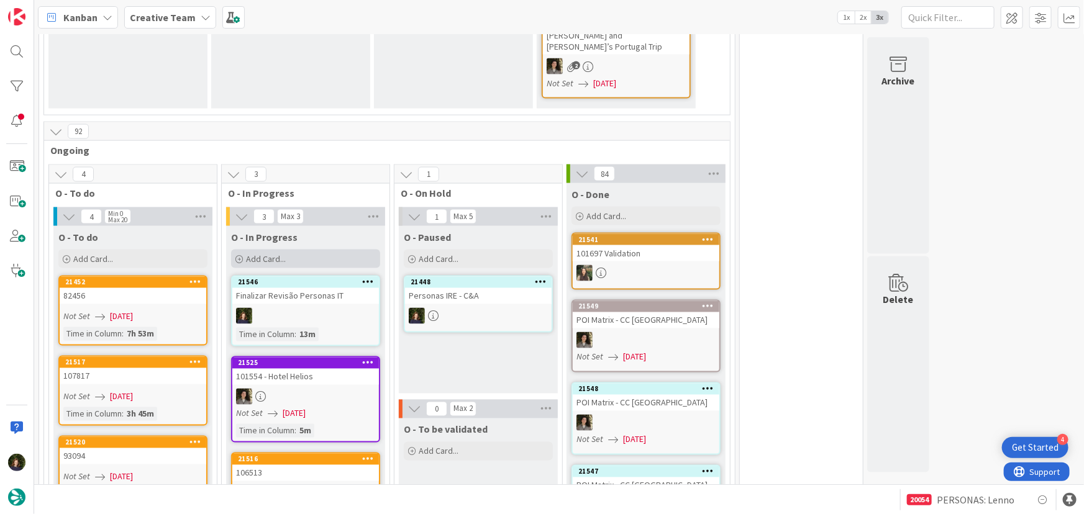
scroll to position [1129, 0]
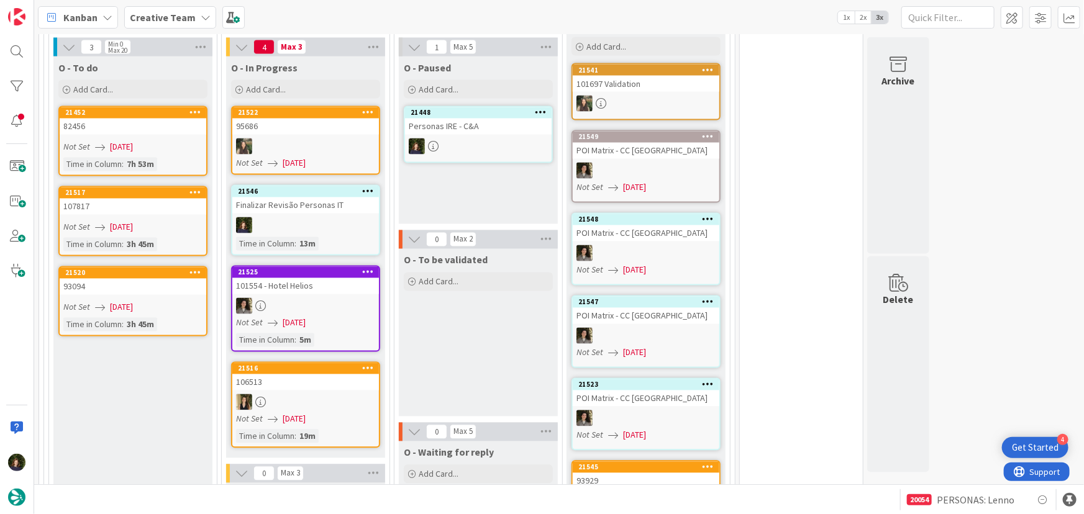
click at [160, 13] on b "Creative Team" at bounding box center [163, 17] width 66 height 12
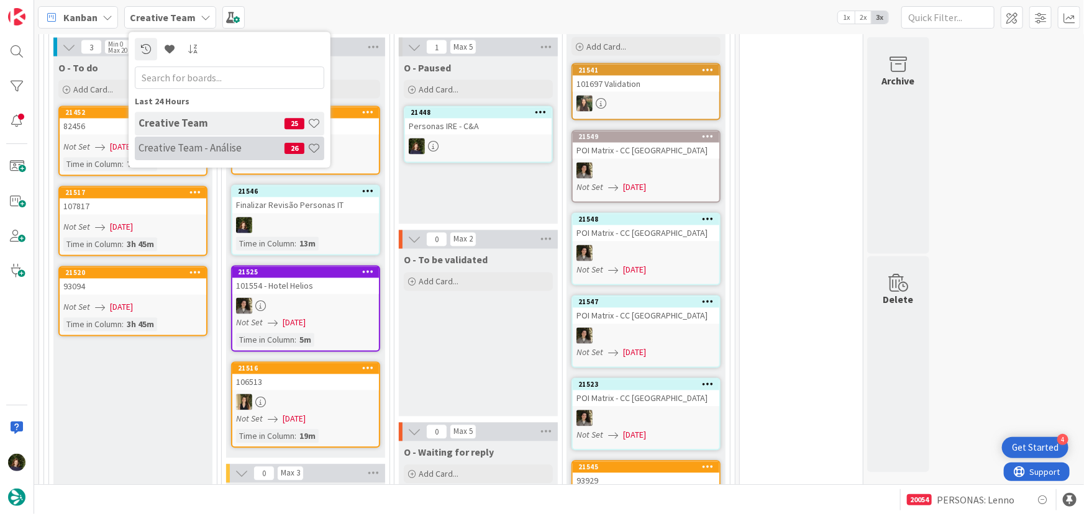
click at [186, 152] on h4 "Creative Team - Análise" at bounding box center [211, 148] width 146 height 12
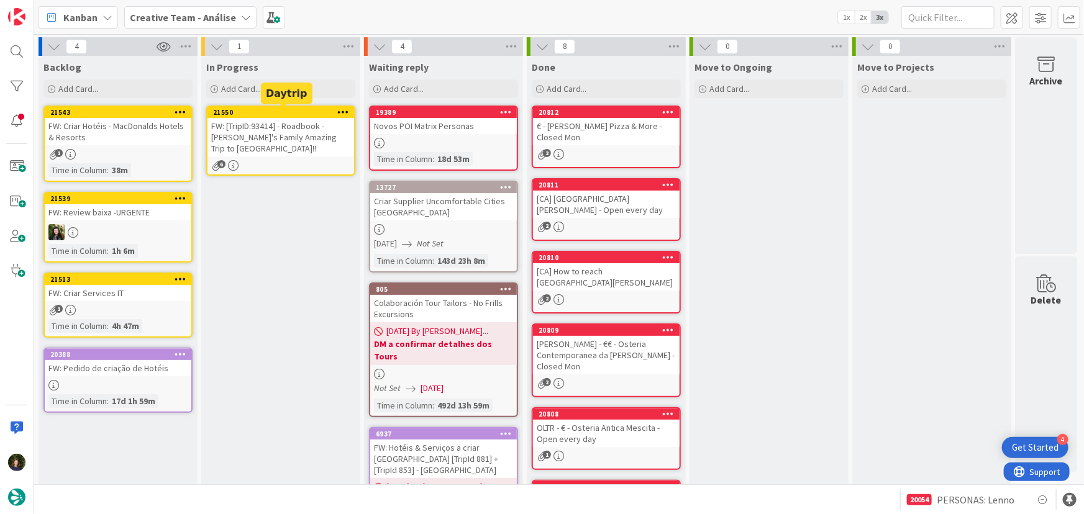
click at [338, 111] on icon at bounding box center [343, 111] width 12 height 9
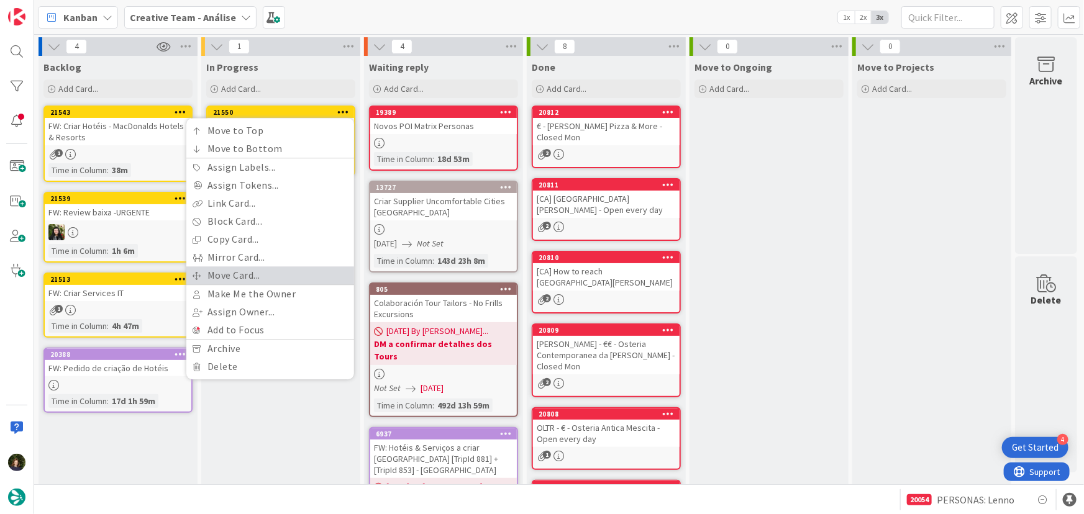
click at [286, 267] on link "Move Card..." at bounding box center [270, 275] width 168 height 18
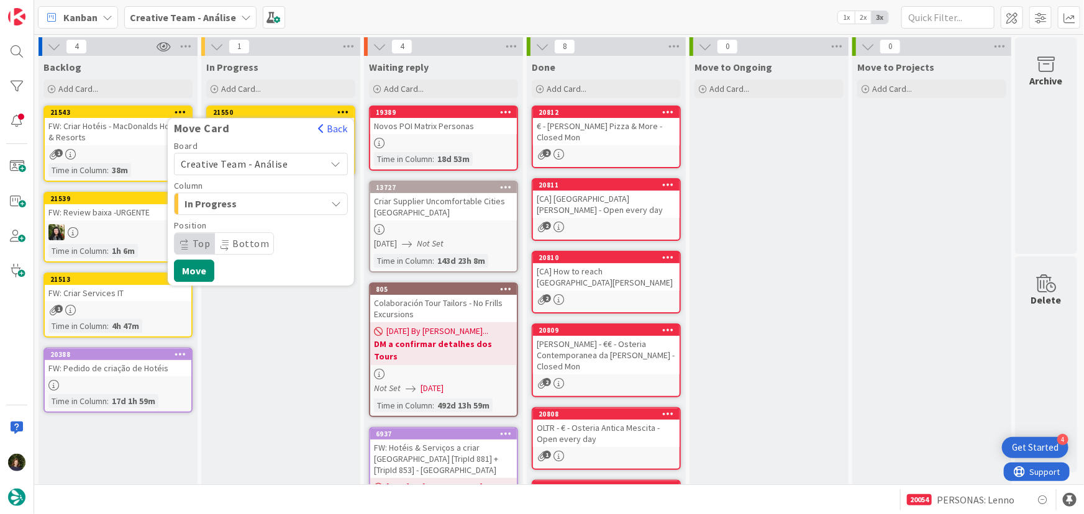
click at [262, 158] on span "Creative Team - Análise" at bounding box center [234, 164] width 107 height 12
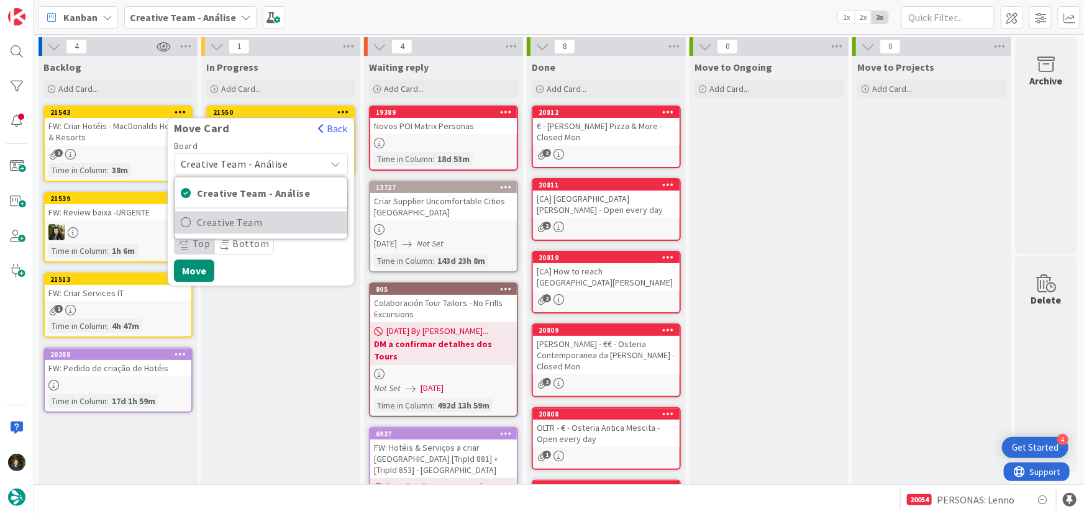
click at [293, 222] on span "Creative Team" at bounding box center [269, 223] width 144 height 19
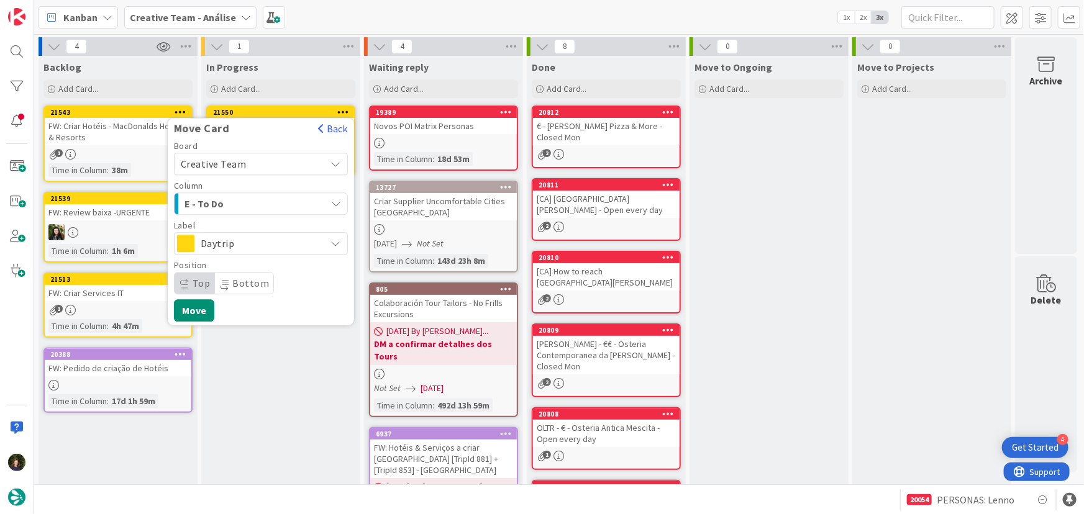
click at [270, 202] on span "E - To Do" at bounding box center [230, 204] width 93 height 16
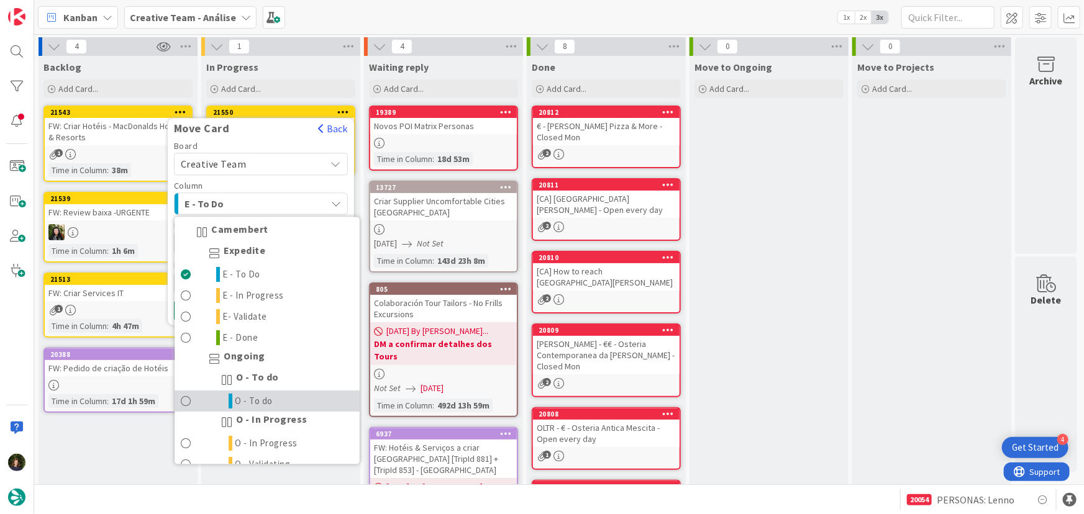
click at [297, 397] on link "O - To do" at bounding box center [267, 401] width 185 height 21
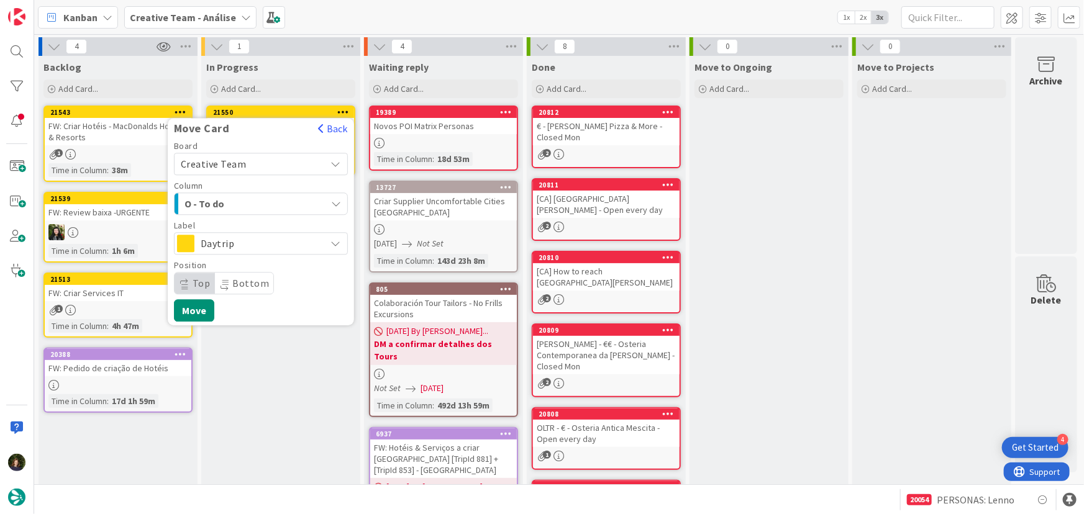
click at [276, 191] on div "Column O - To do Camembert Expedite E - To Do E - In Progress E- Validate E - D…" at bounding box center [261, 198] width 174 height 34
click at [276, 199] on span "O - To do" at bounding box center [230, 204] width 93 height 16
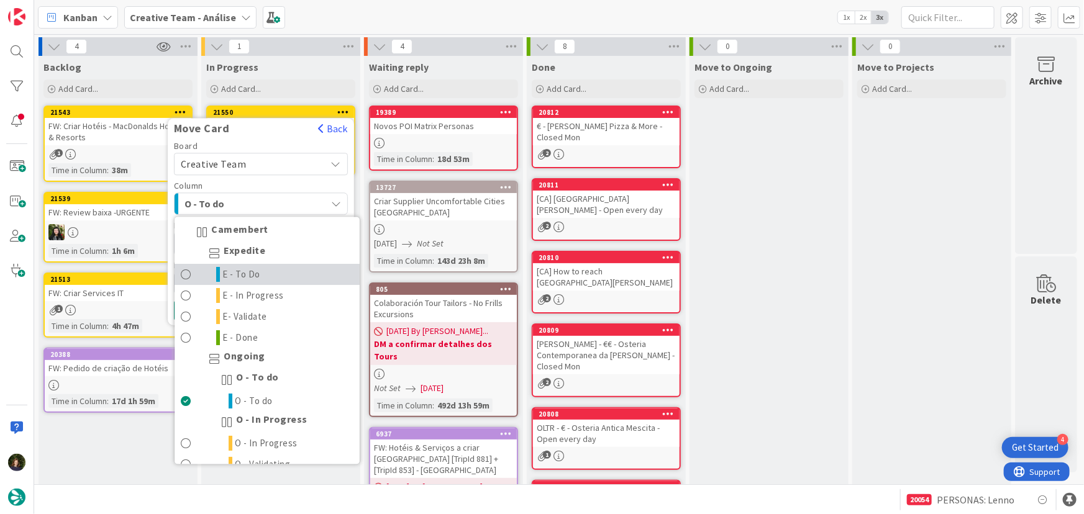
click at [263, 281] on link "E - To Do" at bounding box center [267, 275] width 185 height 21
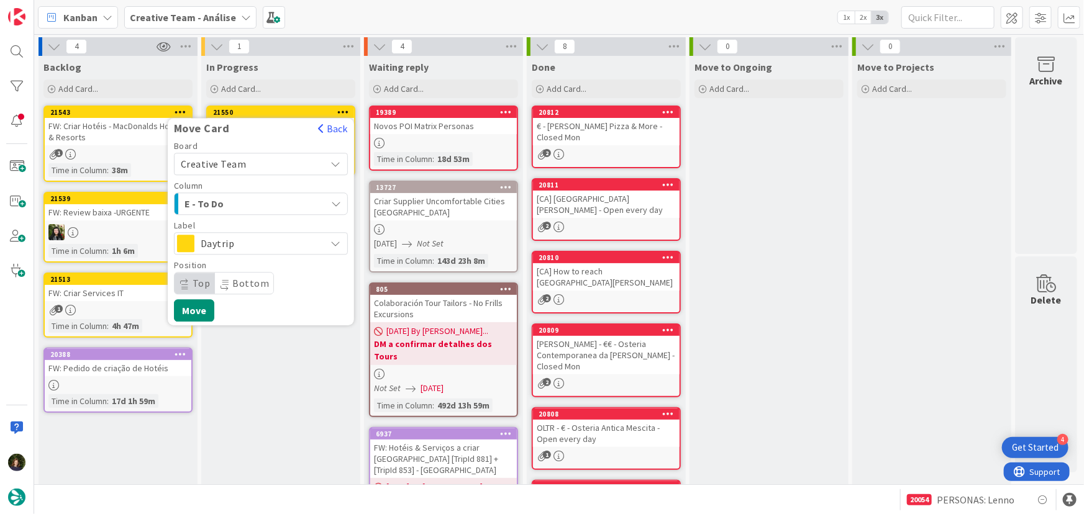
click at [268, 246] on span "Daytrip" at bounding box center [260, 243] width 119 height 17
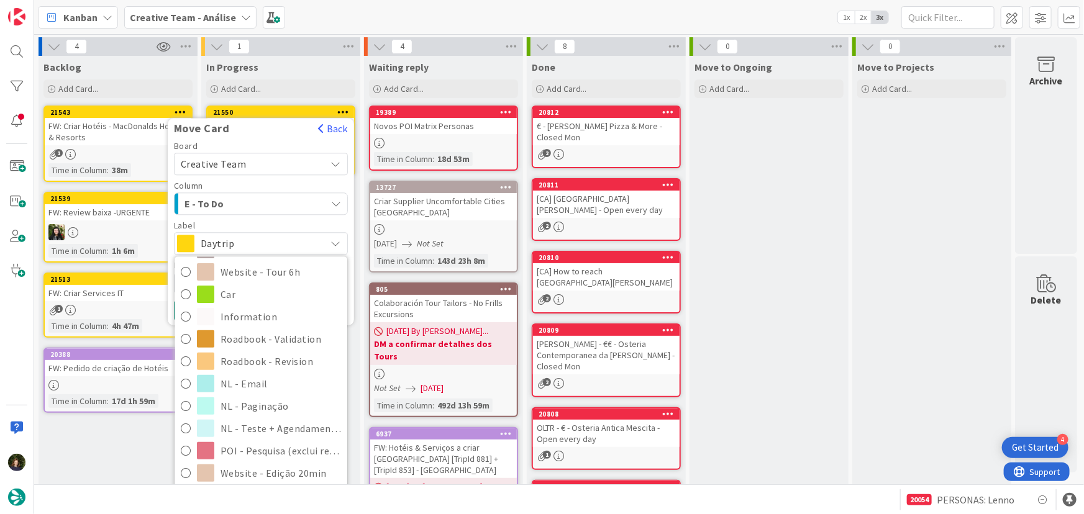
scroll to position [225, 0]
click at [286, 356] on span "Roadbook - Revision" at bounding box center [280, 360] width 120 height 19
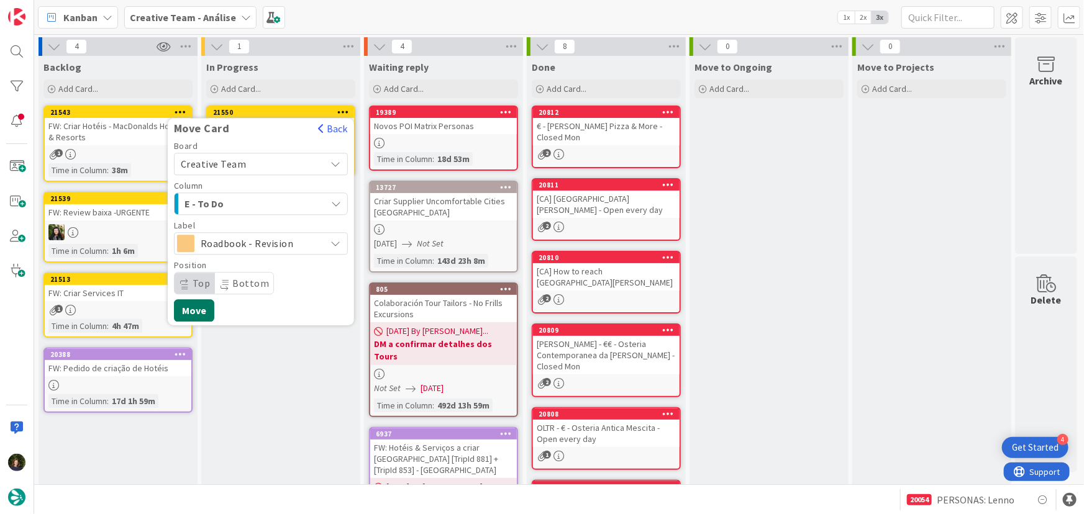
click at [200, 315] on button "Move" at bounding box center [194, 310] width 40 height 22
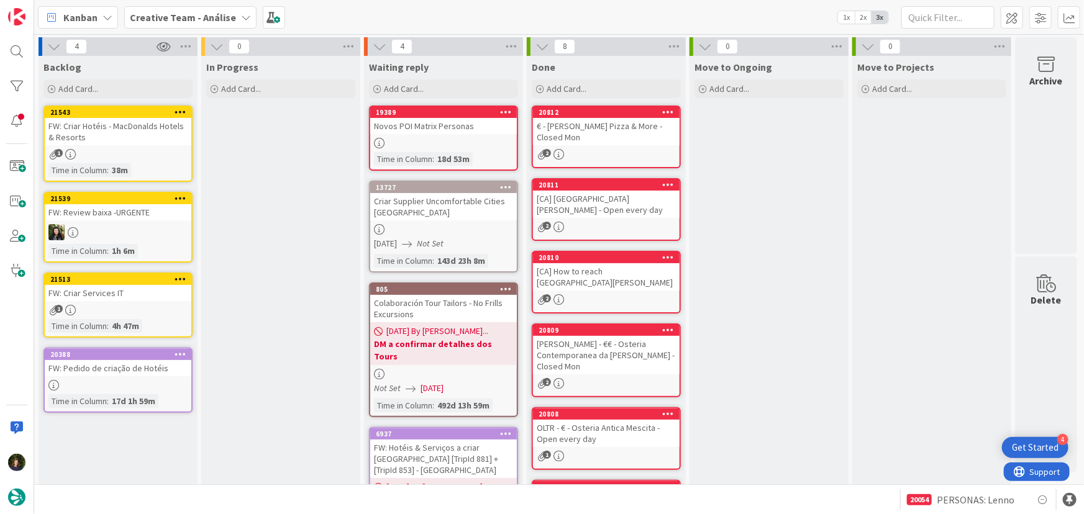
click at [188, 18] on b "Creative Team - Análise" at bounding box center [183, 17] width 106 height 12
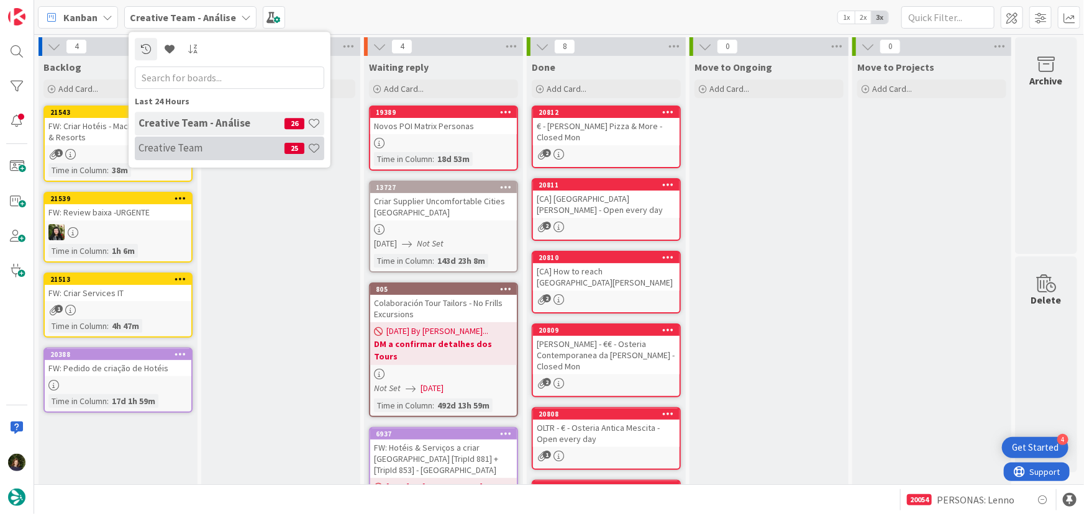
click at [222, 154] on h4 "Creative Team" at bounding box center [211, 148] width 146 height 12
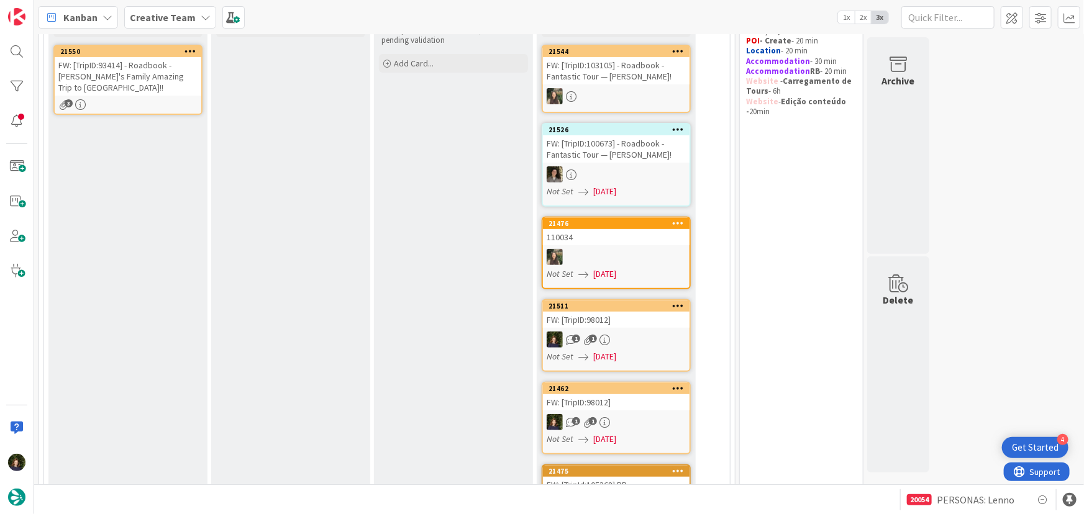
scroll to position [112, 0]
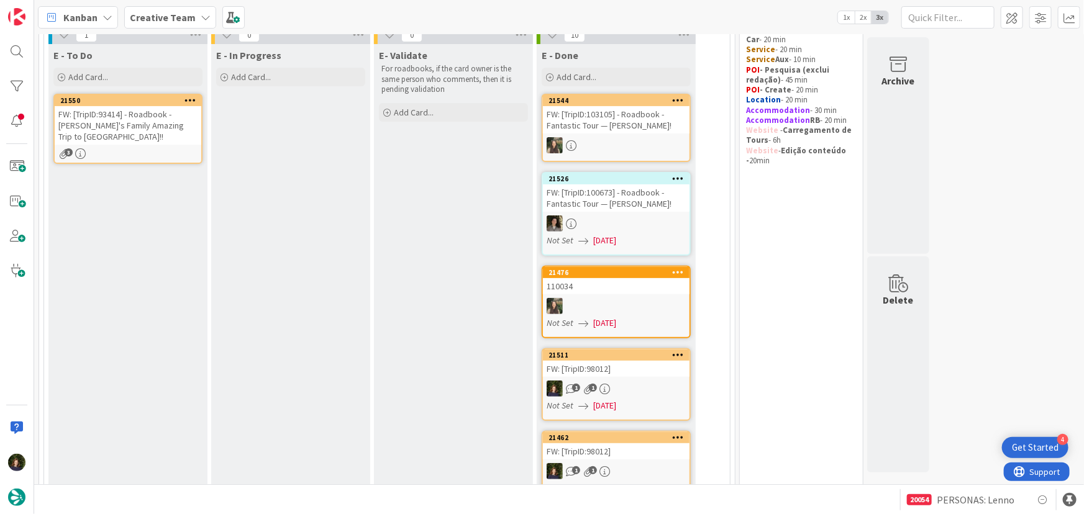
click at [145, 19] on b "Creative Team" at bounding box center [163, 17] width 66 height 12
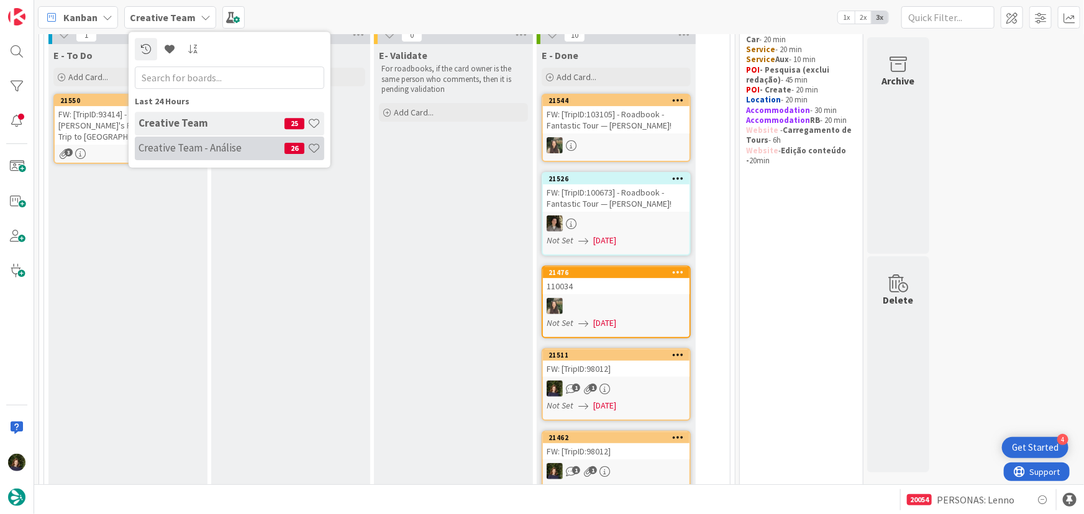
click at [168, 160] on div "Creative Team - Análise 26" at bounding box center [229, 149] width 189 height 24
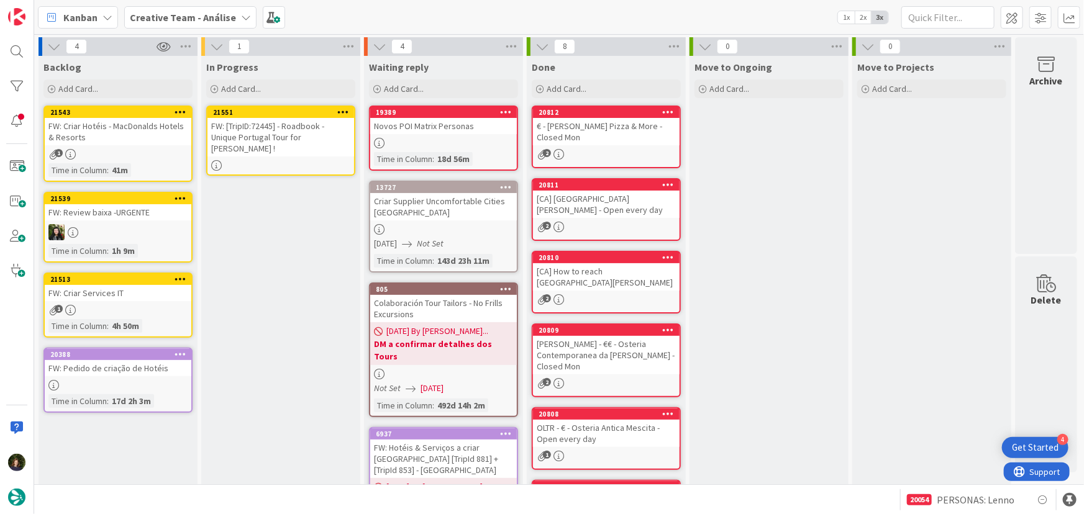
click at [340, 111] on icon at bounding box center [343, 111] width 12 height 9
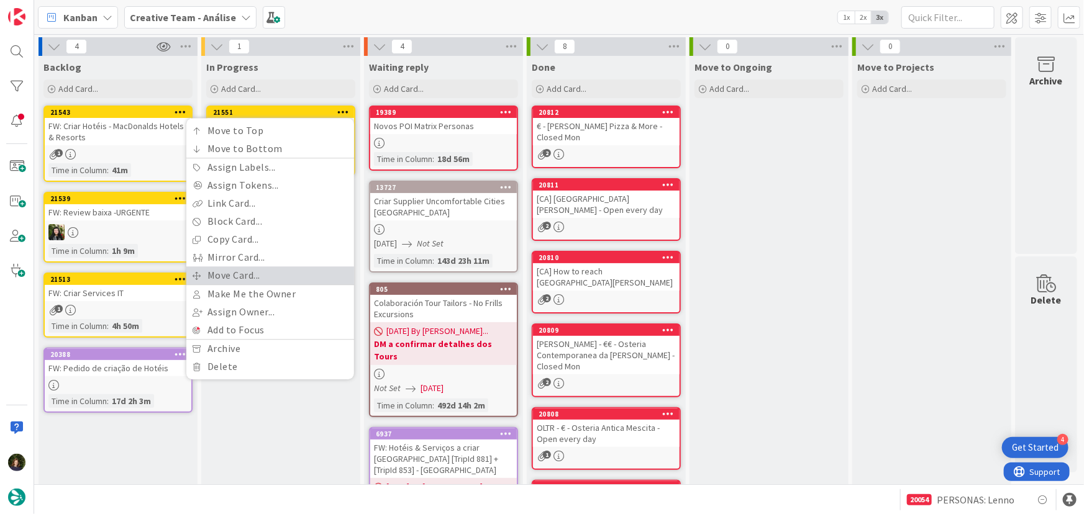
click at [278, 275] on link "Move Card..." at bounding box center [270, 275] width 168 height 18
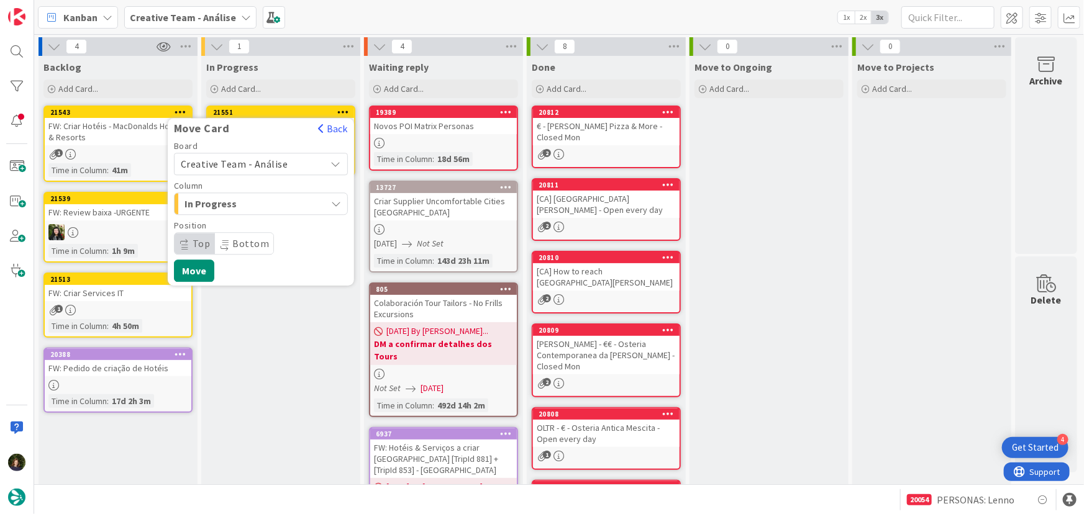
click at [284, 157] on span "Creative Team - Análise" at bounding box center [250, 163] width 139 height 17
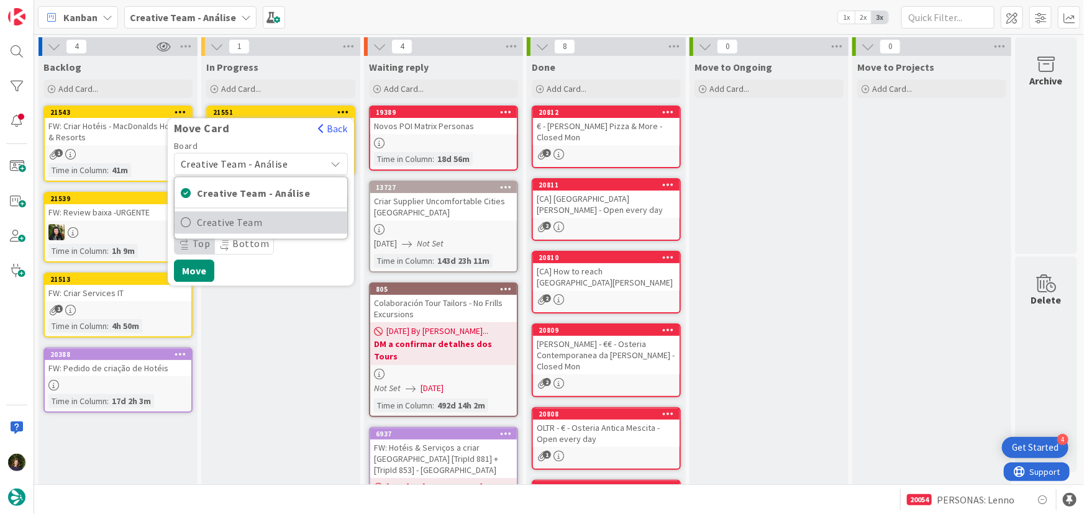
click at [296, 216] on span "Creative Team" at bounding box center [269, 223] width 144 height 19
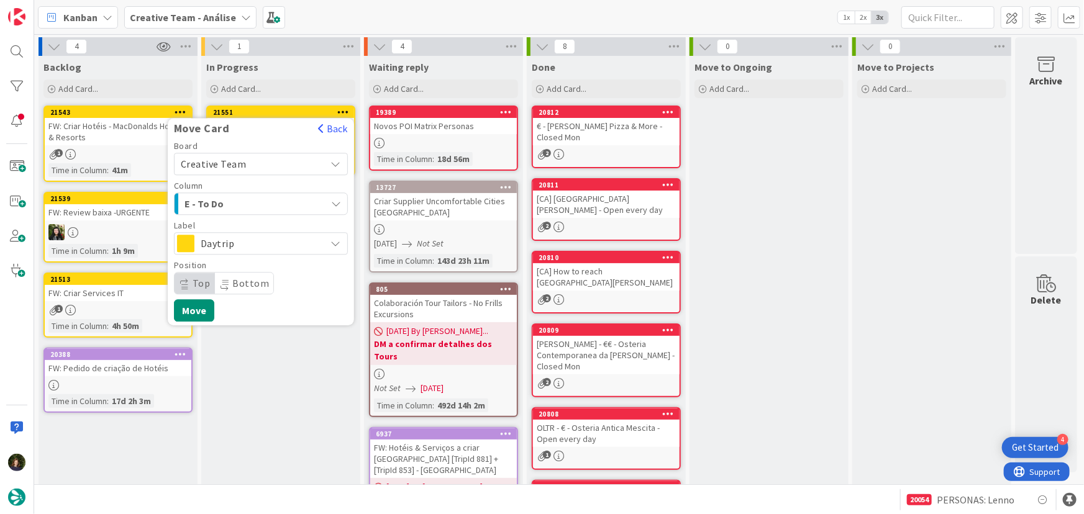
click at [278, 204] on div "E - To Do" at bounding box center [253, 204] width 145 height 20
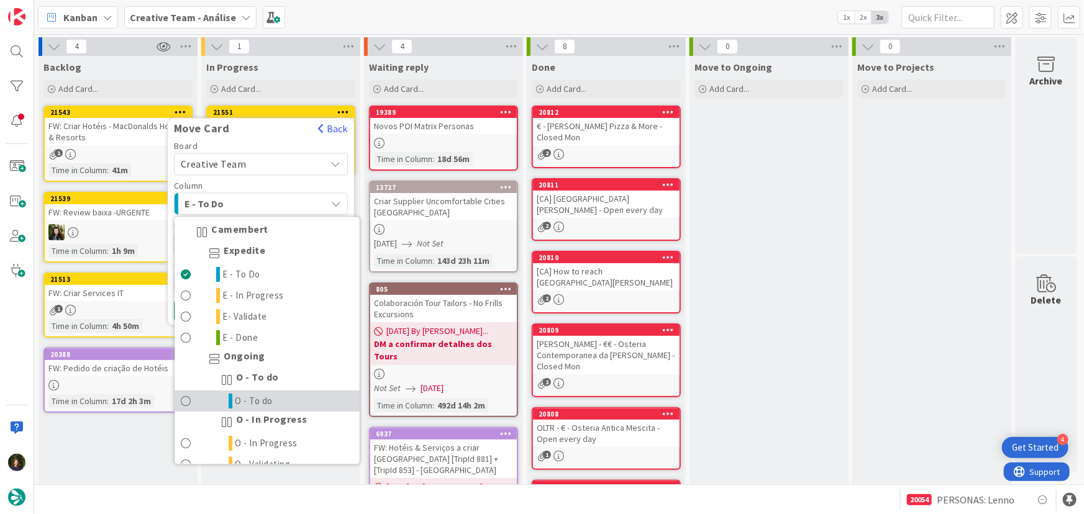
click at [279, 396] on link "O - To do" at bounding box center [267, 401] width 185 height 21
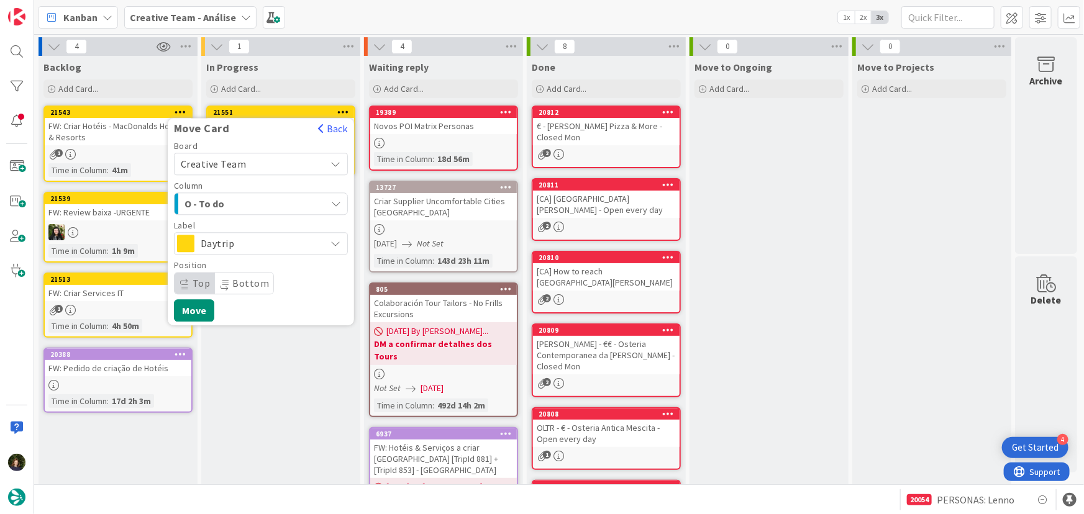
click at [266, 199] on span "O - To do" at bounding box center [230, 204] width 93 height 16
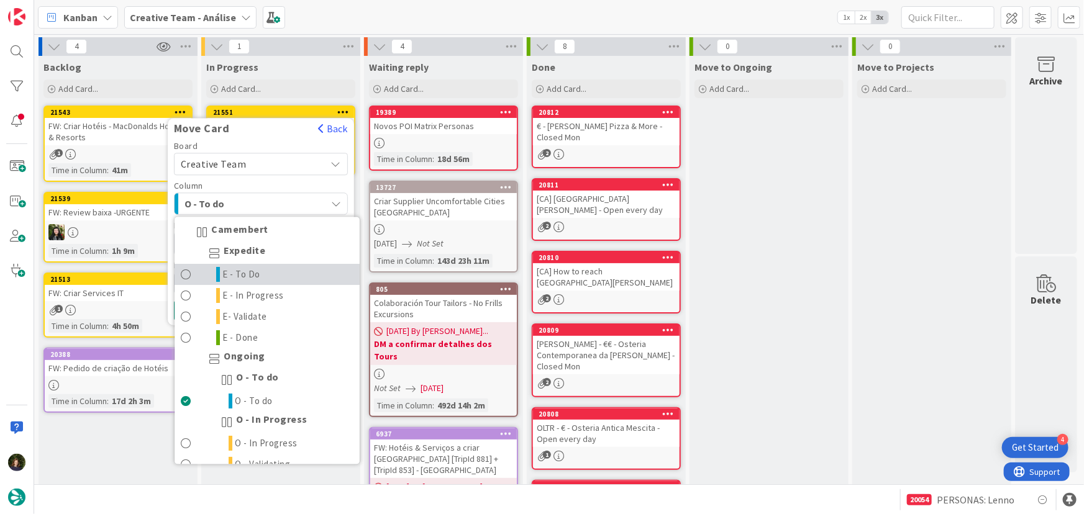
click at [273, 278] on link "E - To Do" at bounding box center [267, 275] width 185 height 21
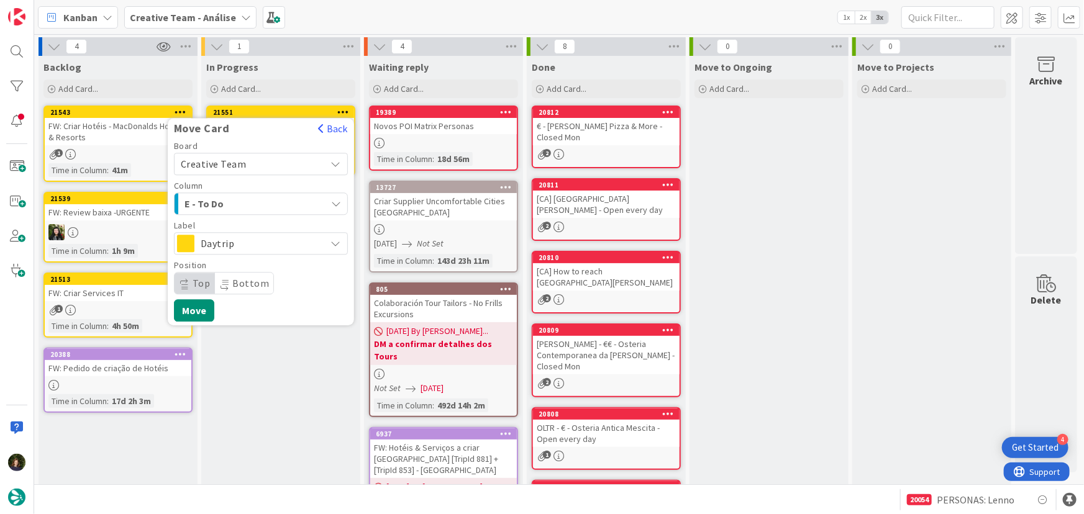
click at [261, 247] on span "Daytrip" at bounding box center [260, 243] width 119 height 17
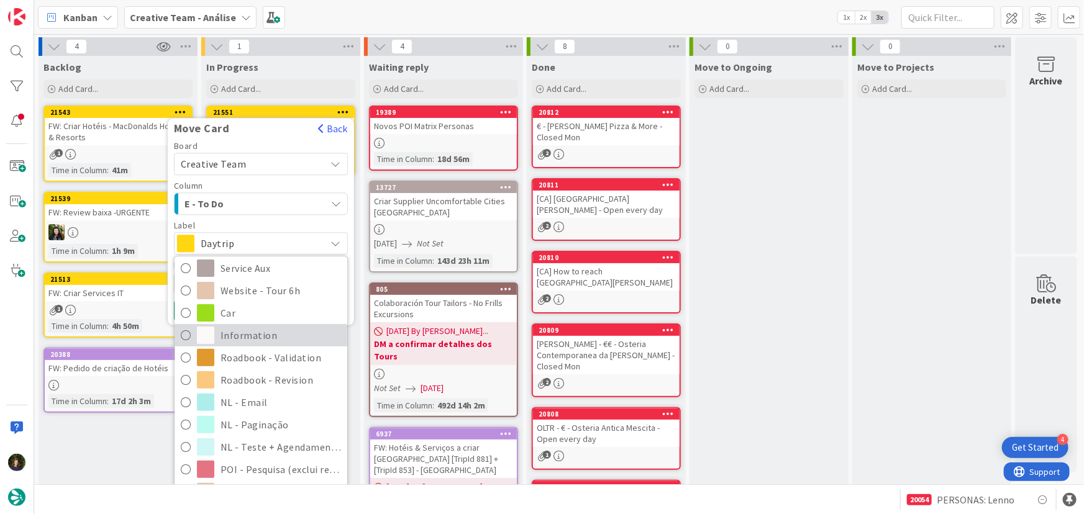
scroll to position [225, 0]
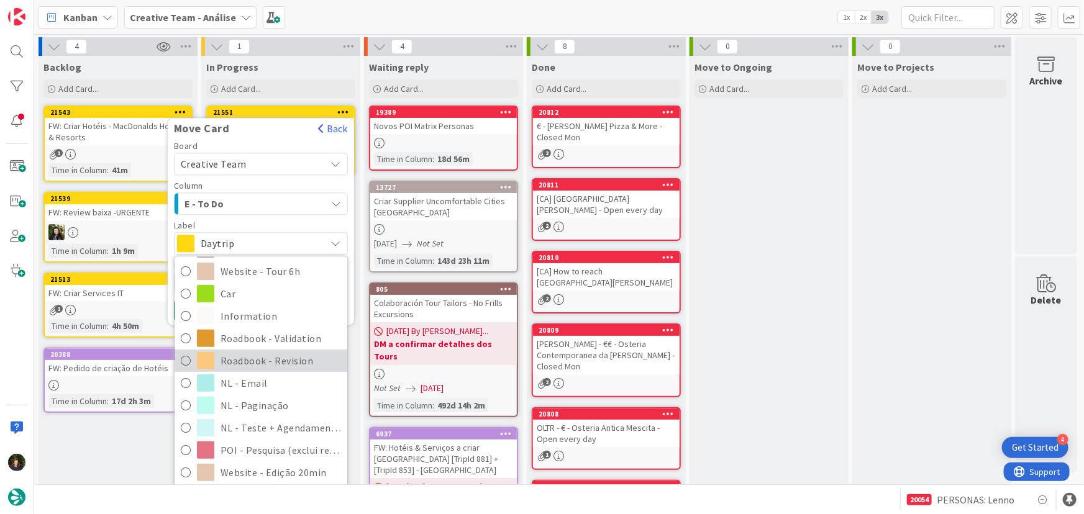
click at [288, 357] on span "Roadbook - Revision" at bounding box center [280, 360] width 120 height 19
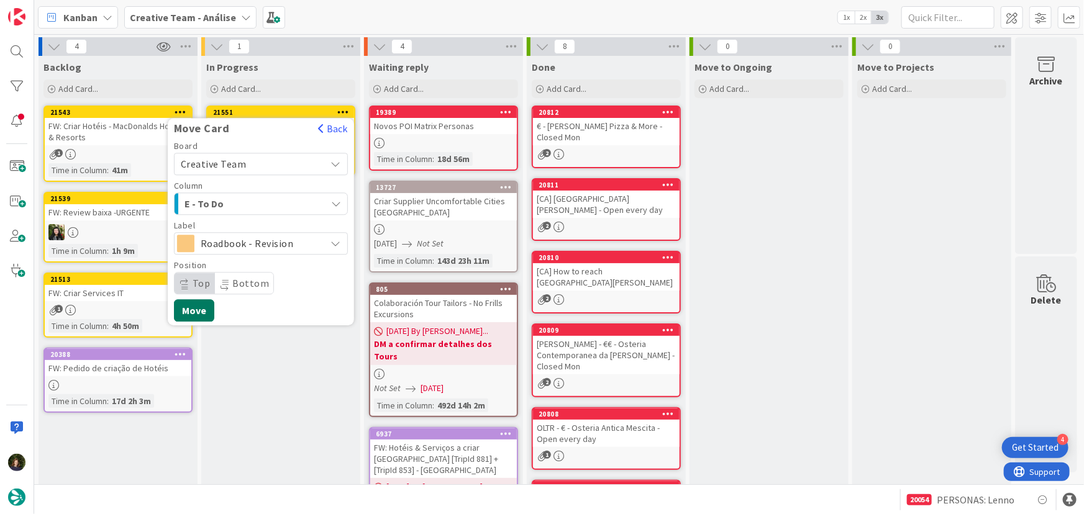
click at [198, 314] on button "Move" at bounding box center [194, 310] width 40 height 22
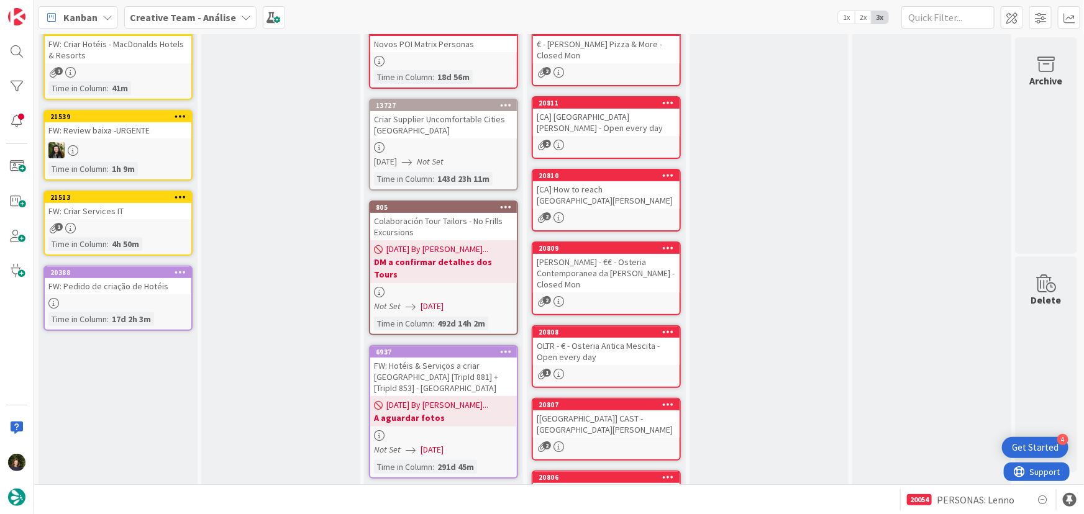
scroll to position [0, 0]
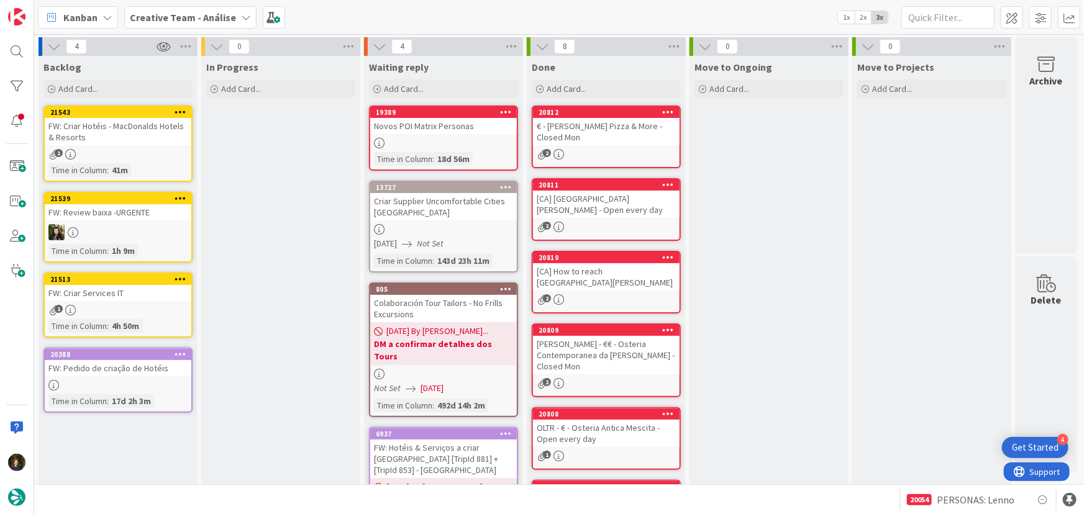
click at [219, 14] on b "Creative Team - Análise" at bounding box center [183, 17] width 106 height 12
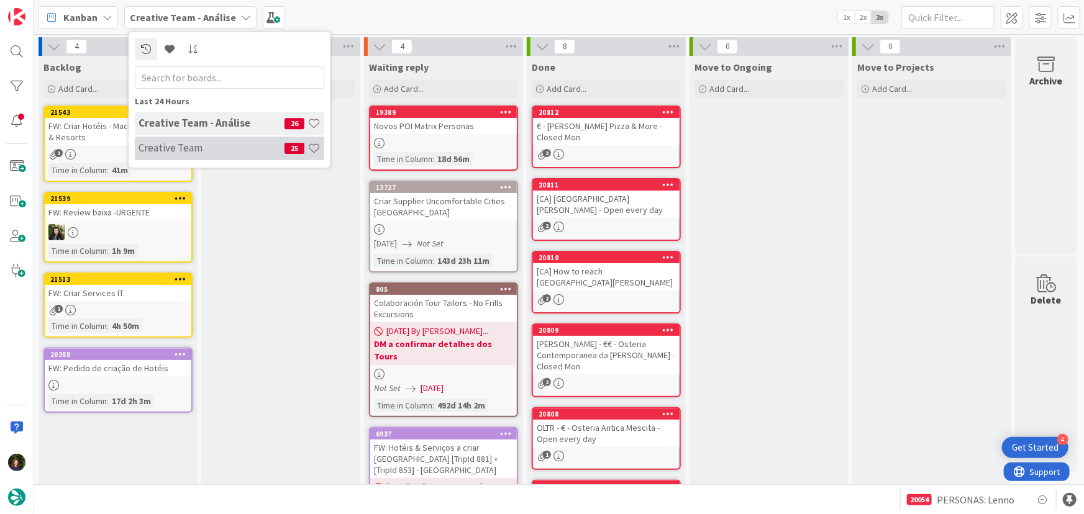
click at [206, 155] on div "Creative Team 25" at bounding box center [229, 149] width 189 height 24
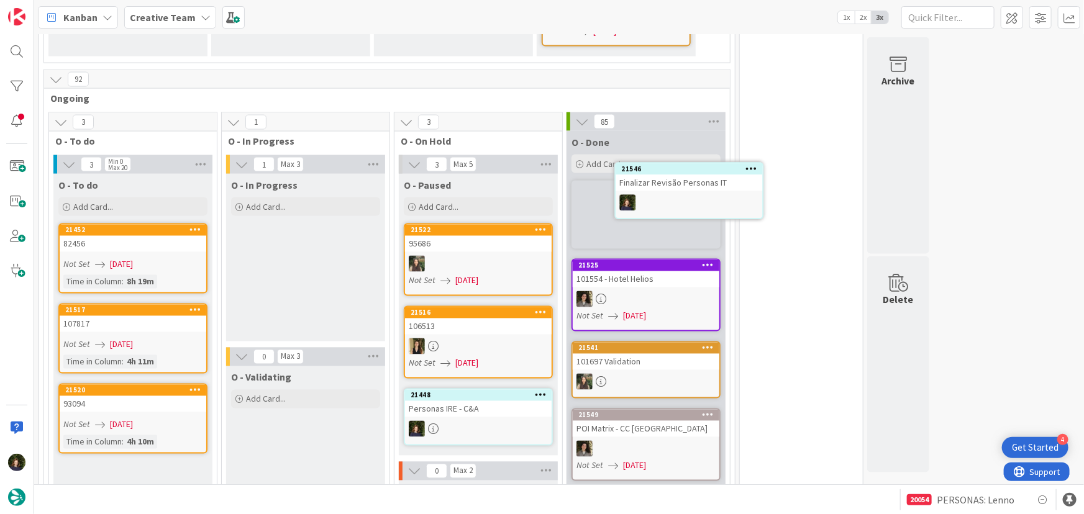
scroll to position [1007, 0]
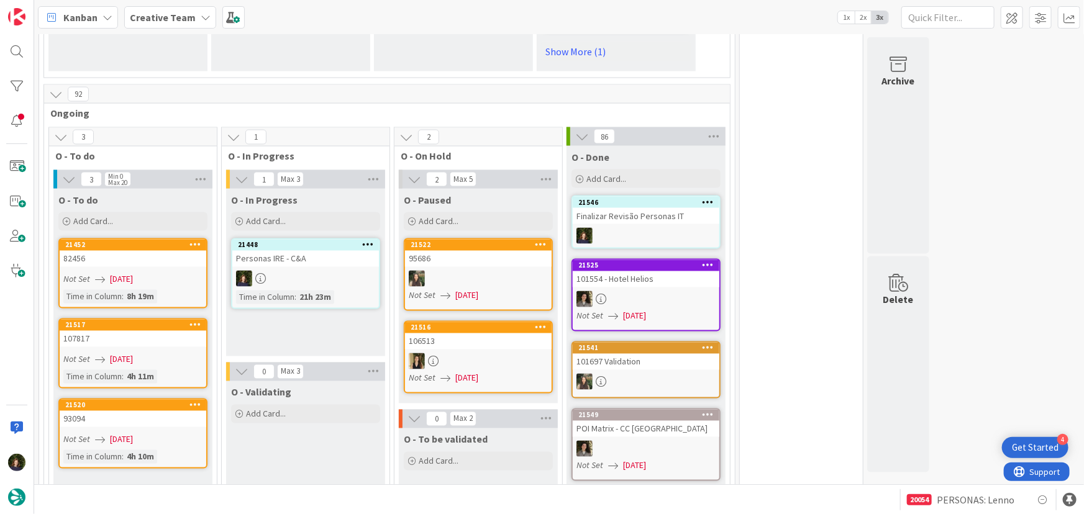
click at [178, 21] on b "Creative Team" at bounding box center [163, 17] width 66 height 12
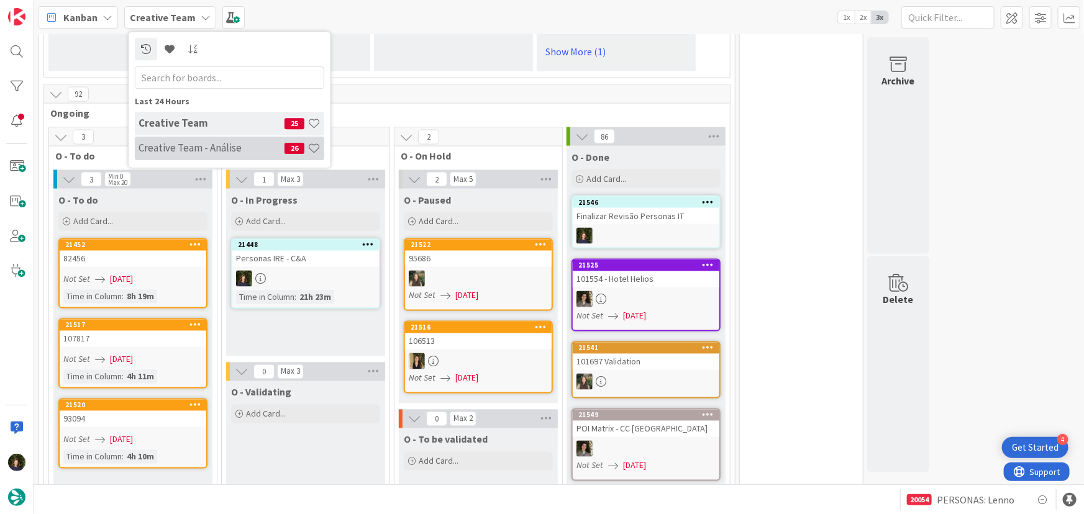
click at [183, 145] on h4 "Creative Team - Análise" at bounding box center [211, 148] width 146 height 12
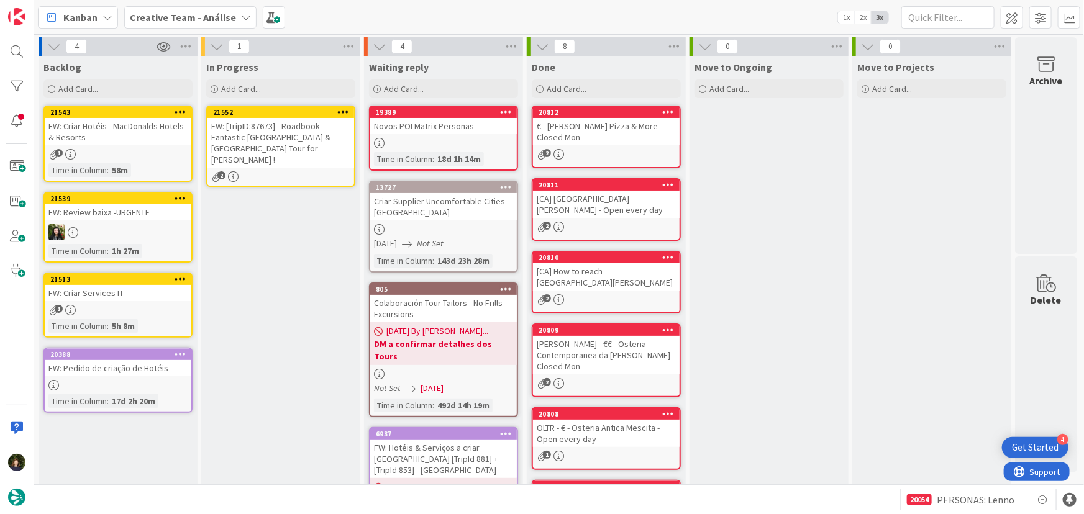
click at [343, 112] on icon at bounding box center [343, 111] width 12 height 9
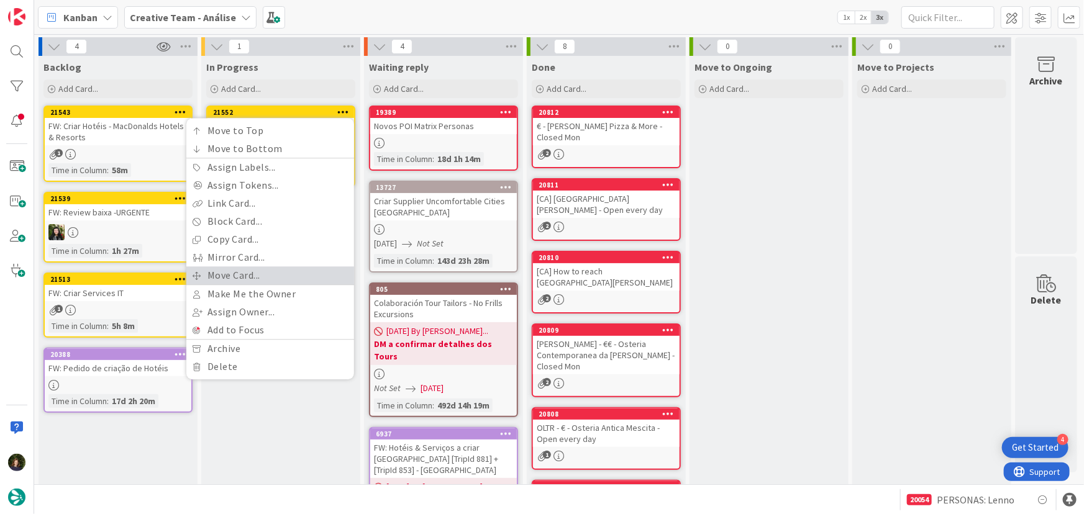
click at [301, 270] on link "Move Card..." at bounding box center [270, 275] width 168 height 18
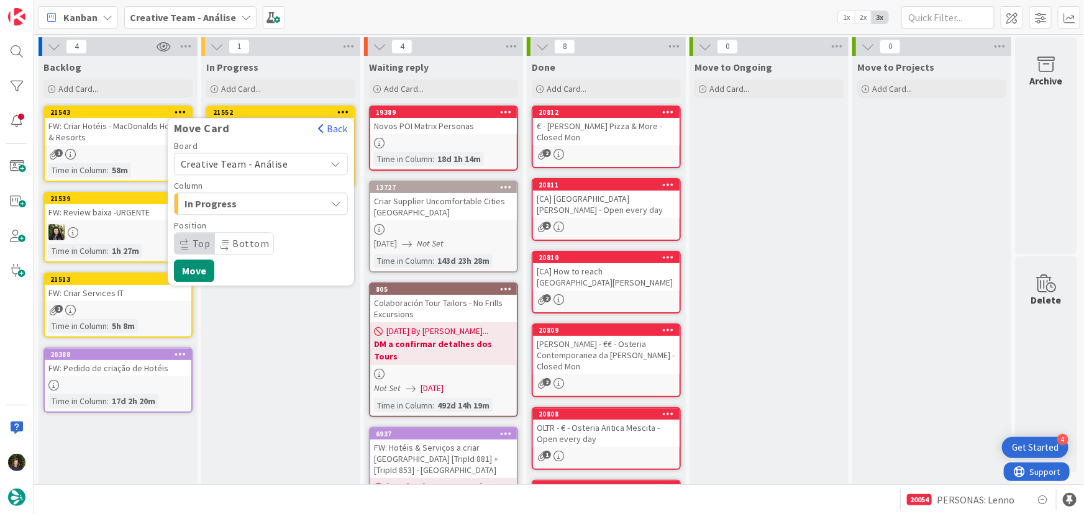
click at [297, 166] on span "Creative Team - Análise" at bounding box center [250, 163] width 139 height 17
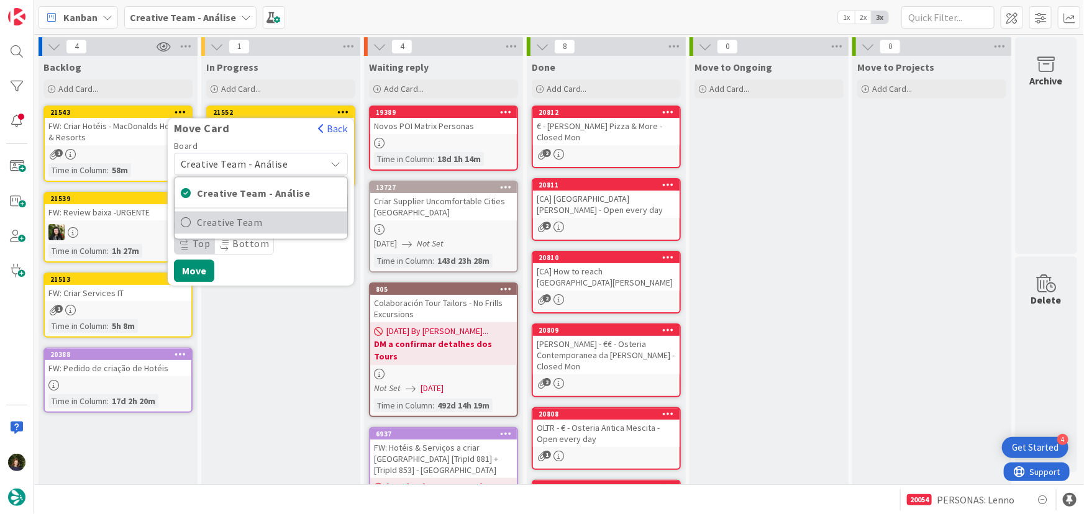
click at [309, 222] on span "Creative Team" at bounding box center [269, 223] width 144 height 19
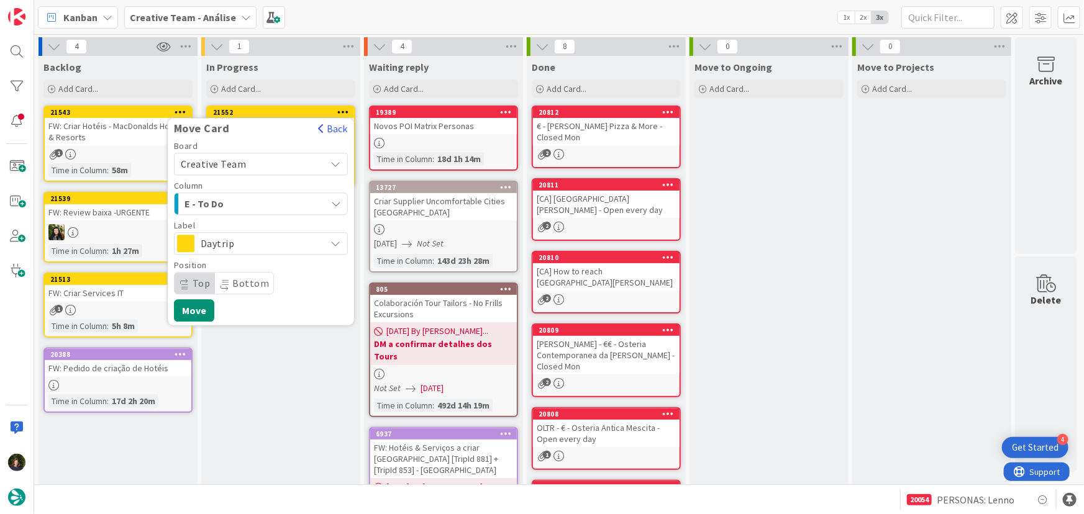
click at [302, 205] on div "E - To Do" at bounding box center [253, 204] width 145 height 20
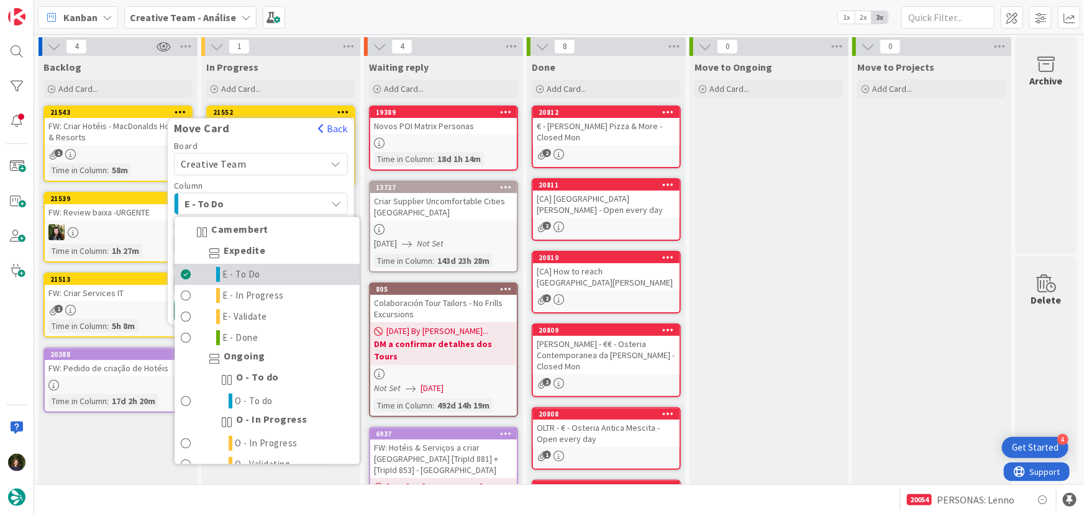
click at [289, 273] on link "E - To Do" at bounding box center [267, 275] width 185 height 21
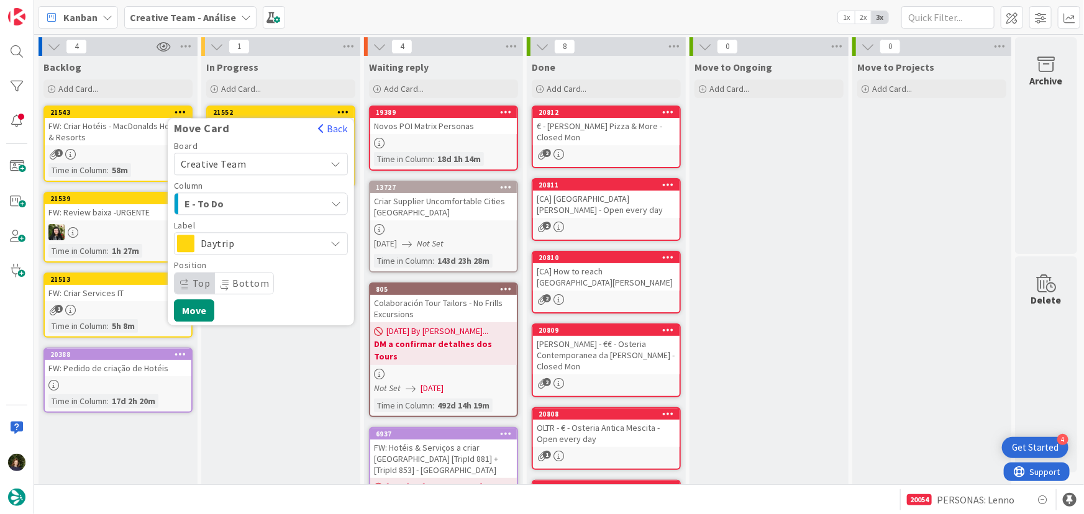
click at [284, 247] on span "Daytrip" at bounding box center [260, 243] width 119 height 17
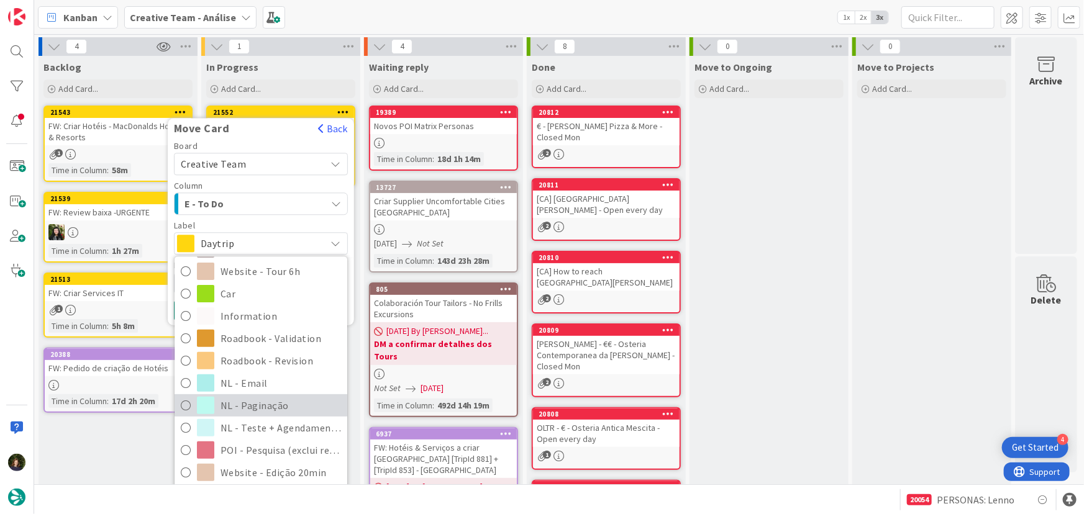
scroll to position [265, 0]
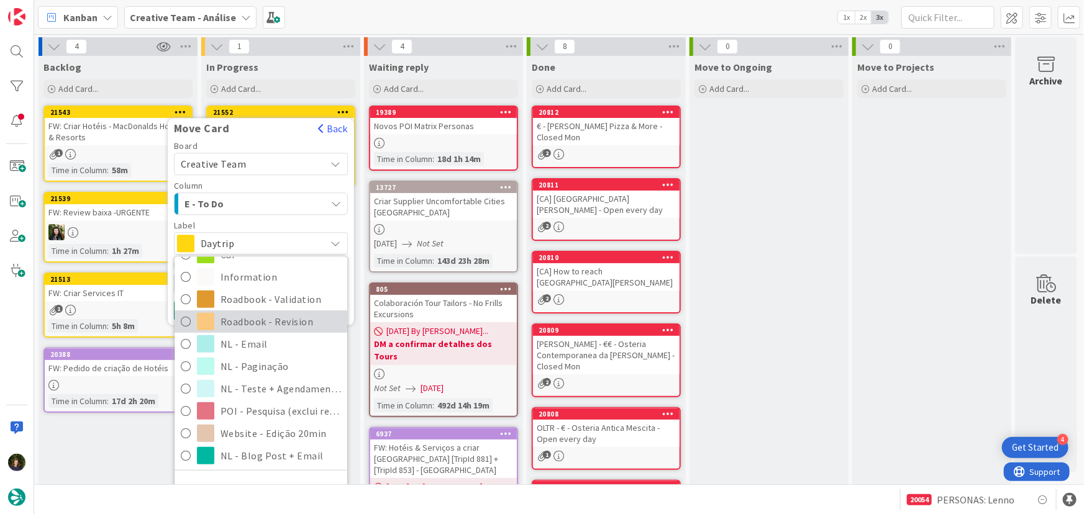
click at [287, 319] on span "Roadbook - Revision" at bounding box center [280, 321] width 120 height 19
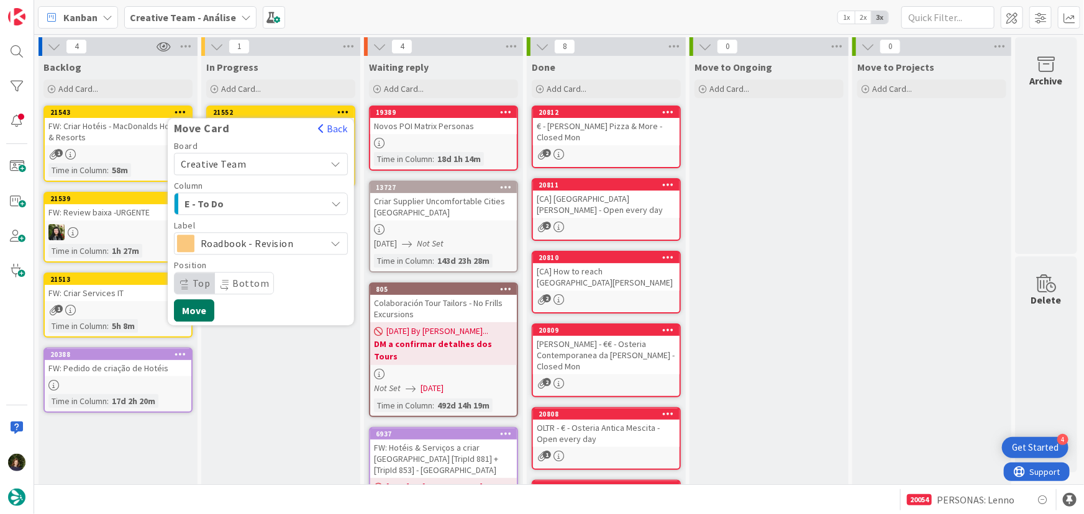
click at [186, 314] on button "Move" at bounding box center [194, 310] width 40 height 22
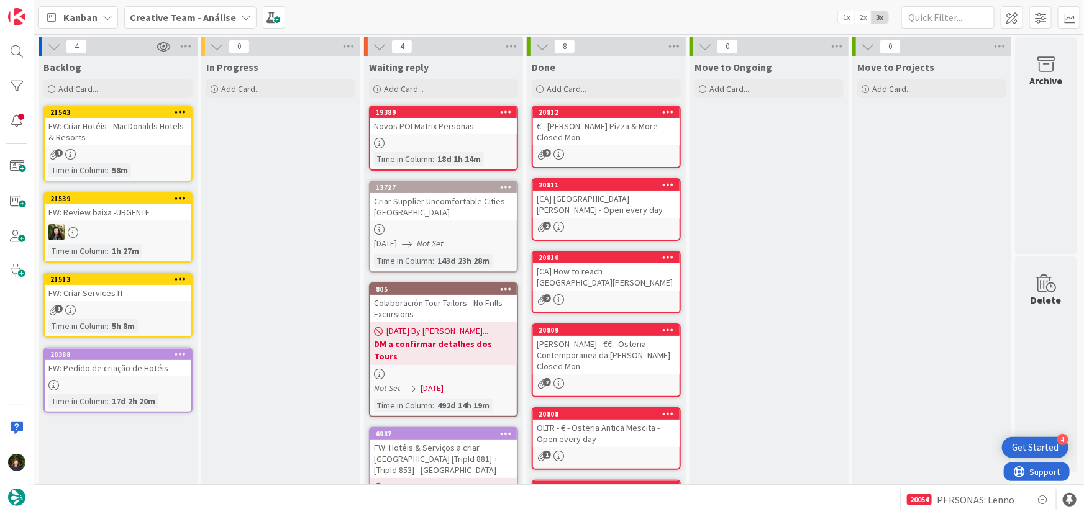
click at [232, 15] on div "Creative Team - Análise" at bounding box center [190, 17] width 132 height 22
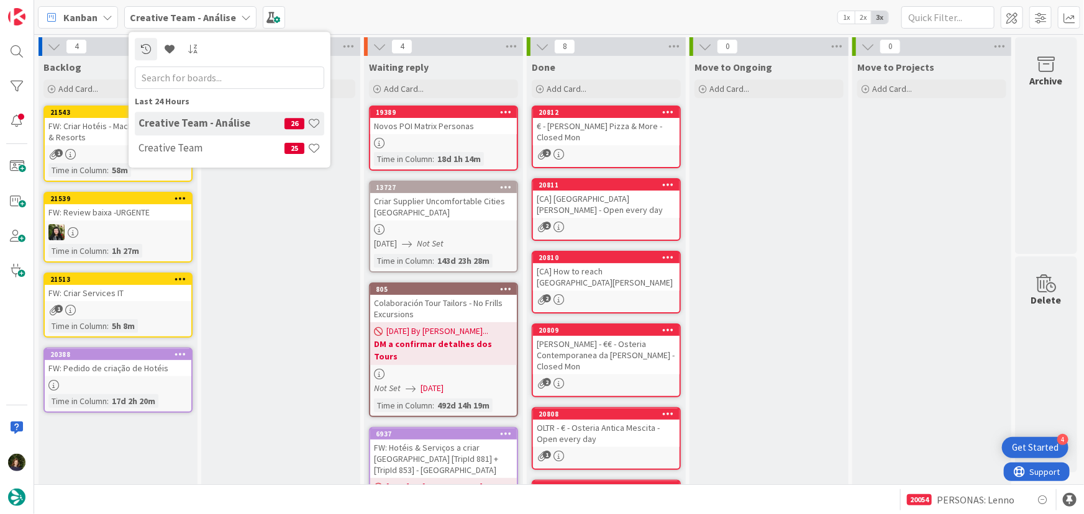
click at [227, 148] on h4 "Creative Team" at bounding box center [211, 148] width 146 height 12
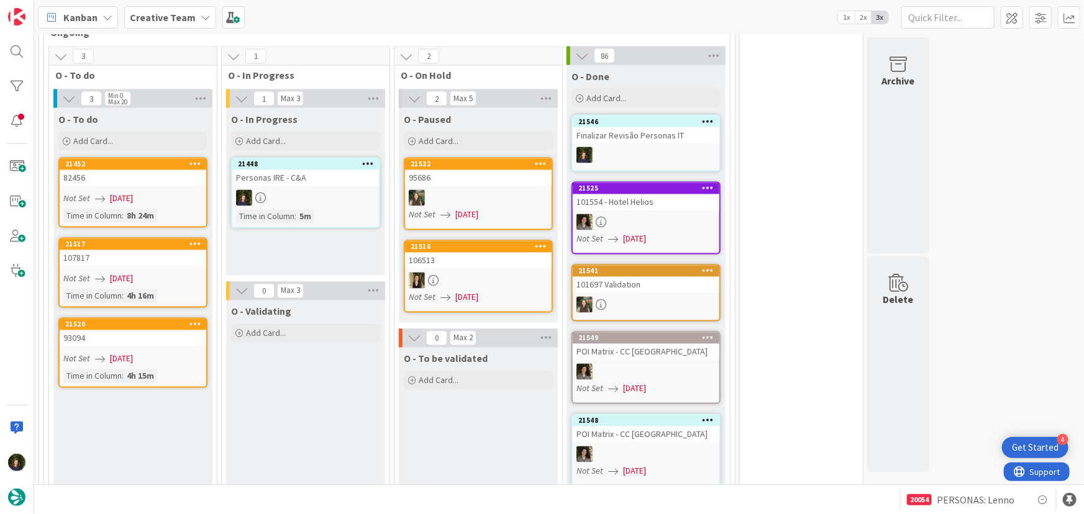
scroll to position [1053, 0]
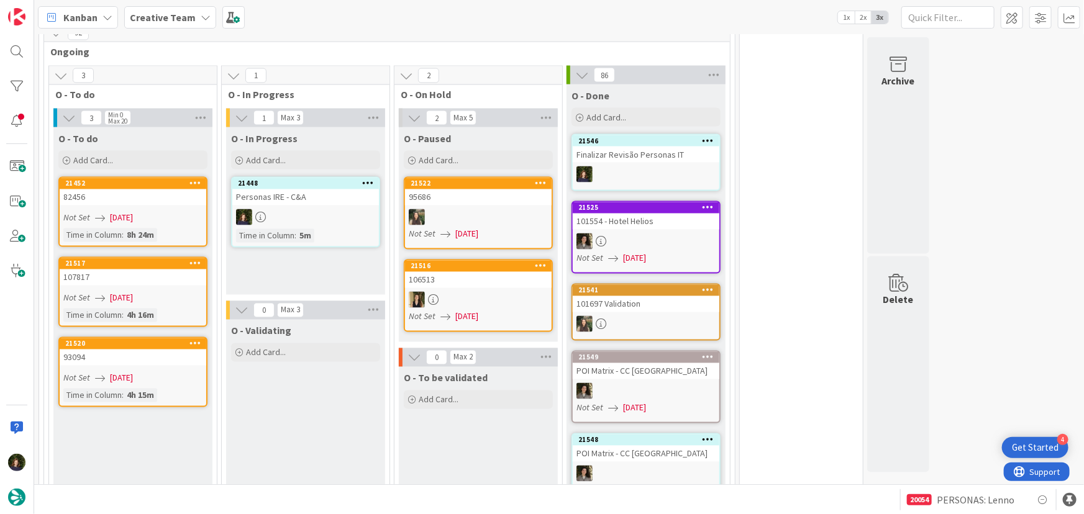
click at [154, 20] on b "Creative Team" at bounding box center [163, 17] width 66 height 12
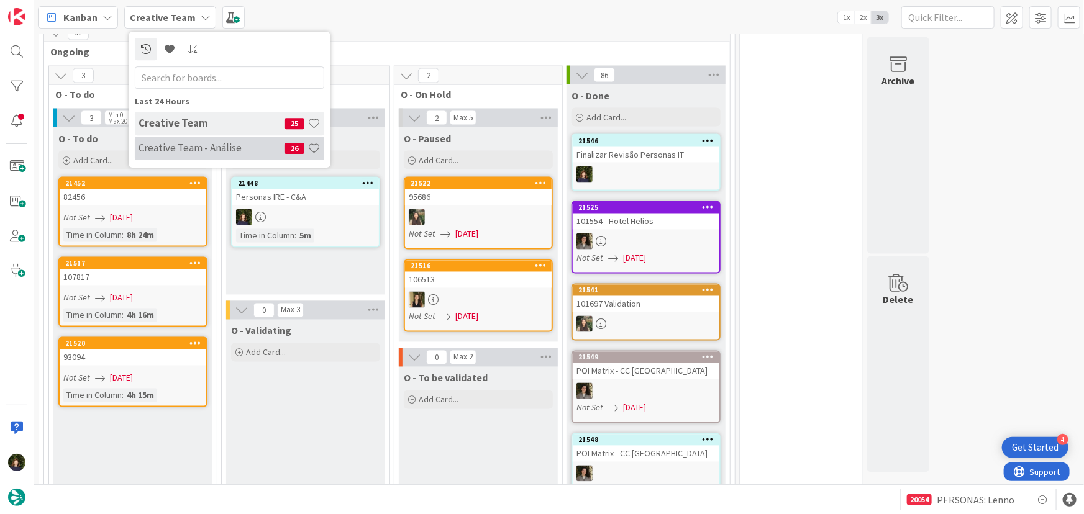
click at [171, 150] on h4 "Creative Team - Análise" at bounding box center [211, 148] width 146 height 12
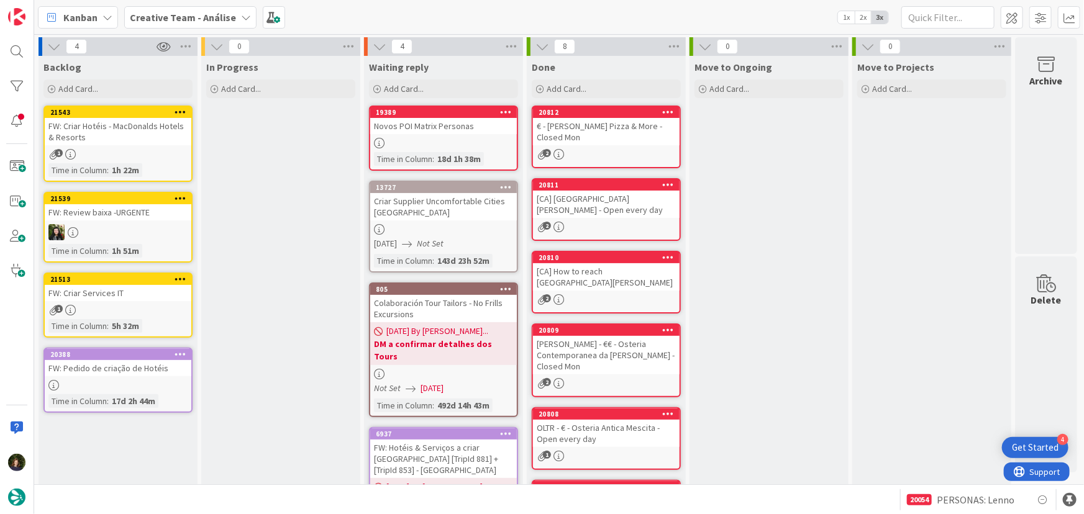
click at [127, 380] on div at bounding box center [118, 385] width 147 height 11
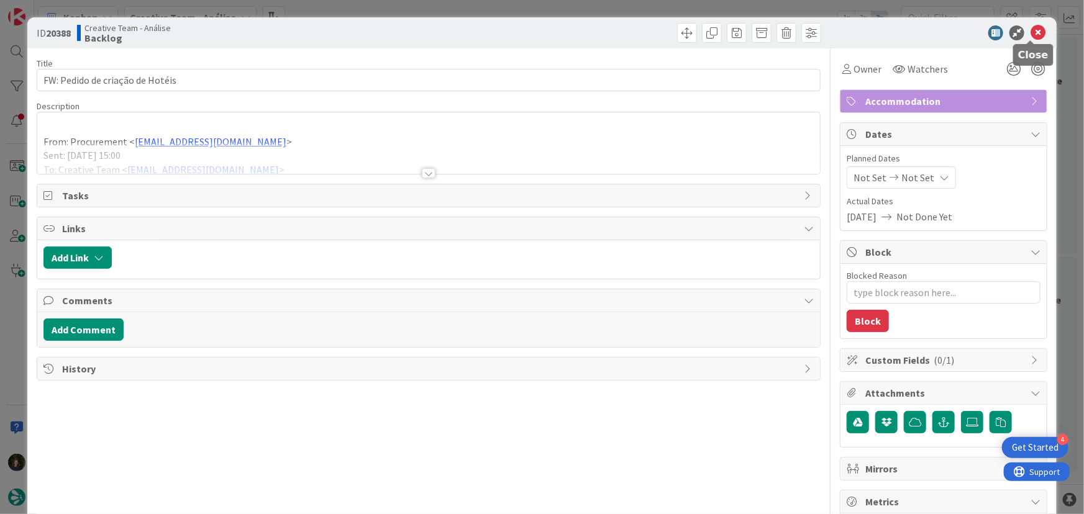
click at [1030, 39] on icon at bounding box center [1037, 32] width 15 height 15
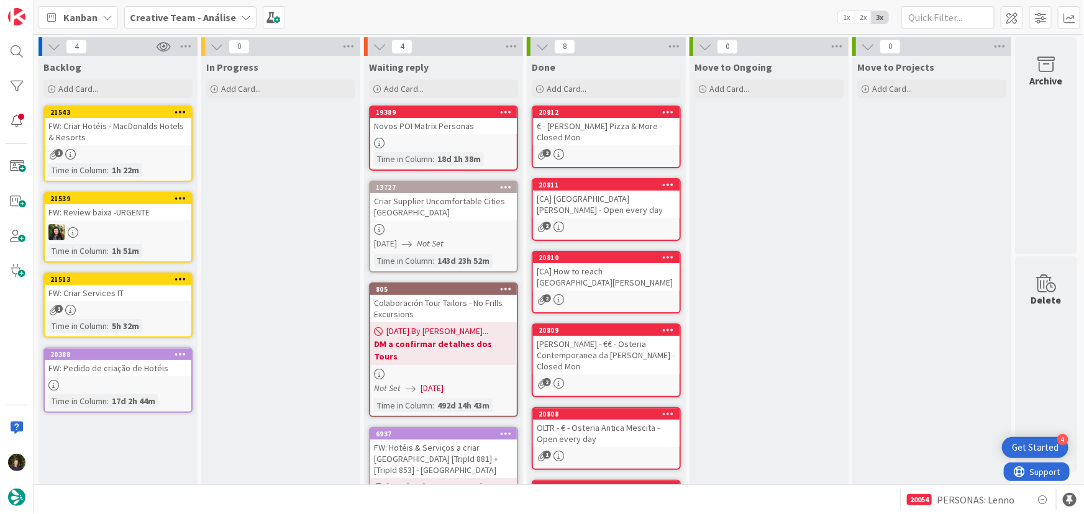
click at [135, 138] on div "FW: Criar Hotéis - MacDonalds Hotels & Resorts" at bounding box center [118, 131] width 147 height 27
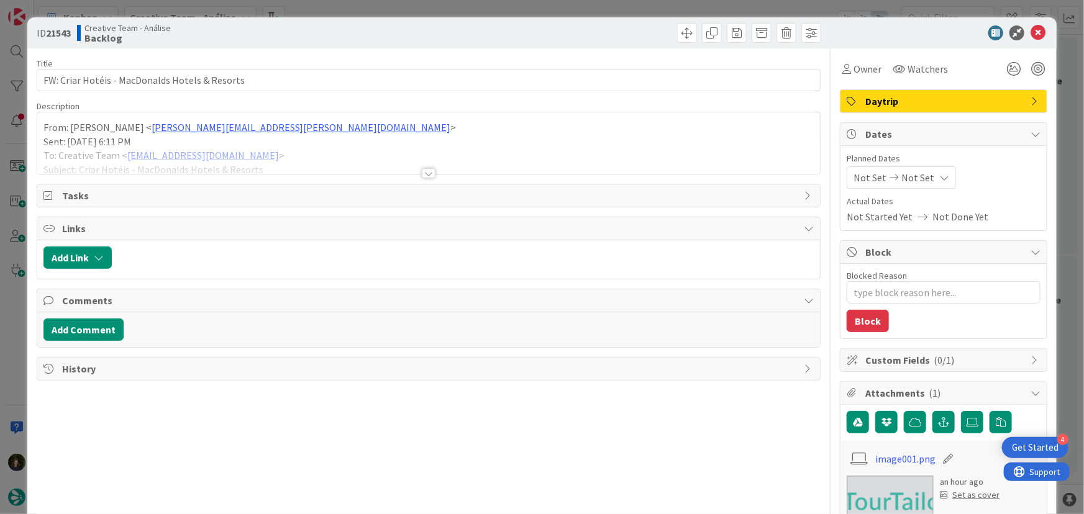
click at [896, 103] on span "Daytrip" at bounding box center [944, 101] width 159 height 15
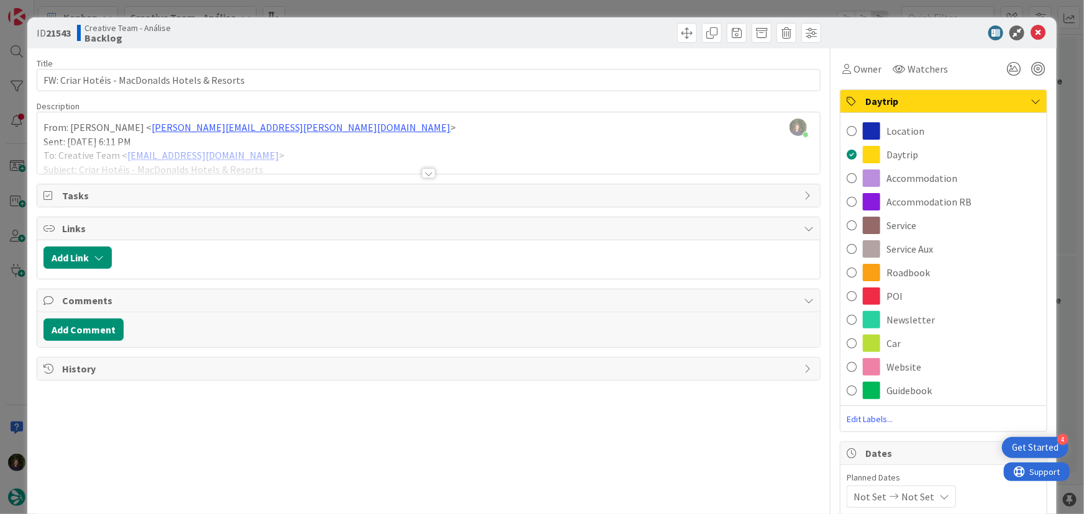
click at [925, 177] on span "Accommodation" at bounding box center [921, 178] width 71 height 15
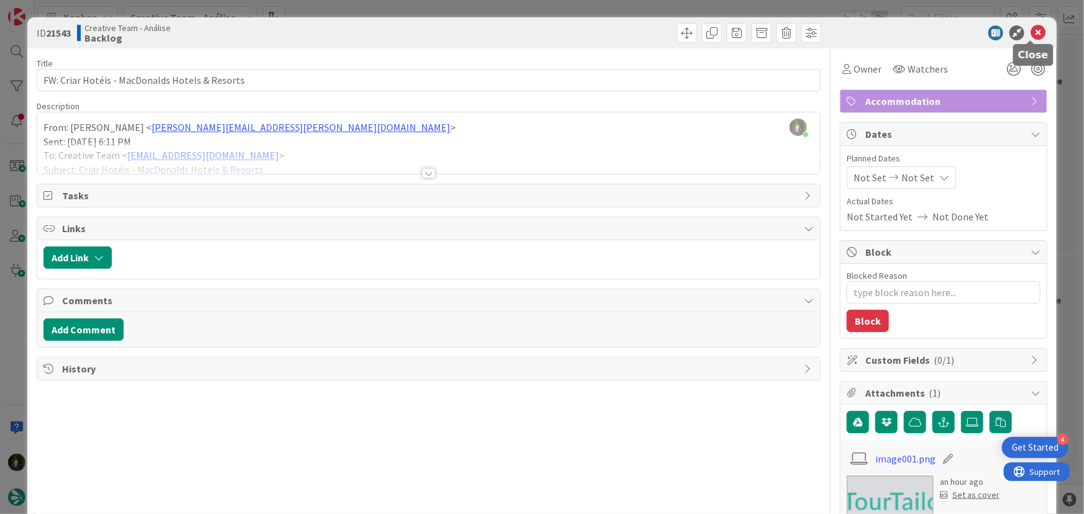
click at [1032, 31] on icon at bounding box center [1037, 32] width 15 height 15
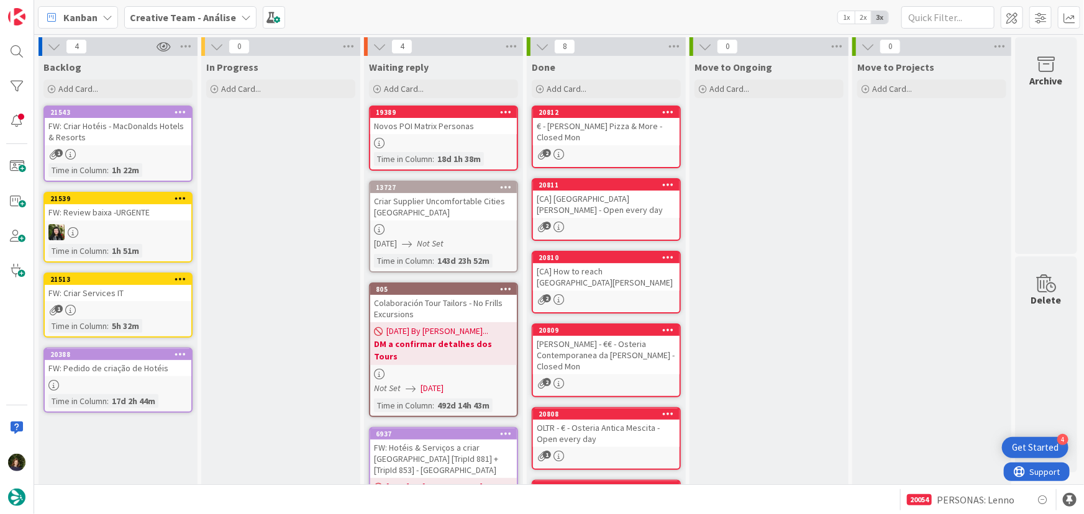
click at [166, 13] on b "Creative Team - Análise" at bounding box center [183, 17] width 106 height 12
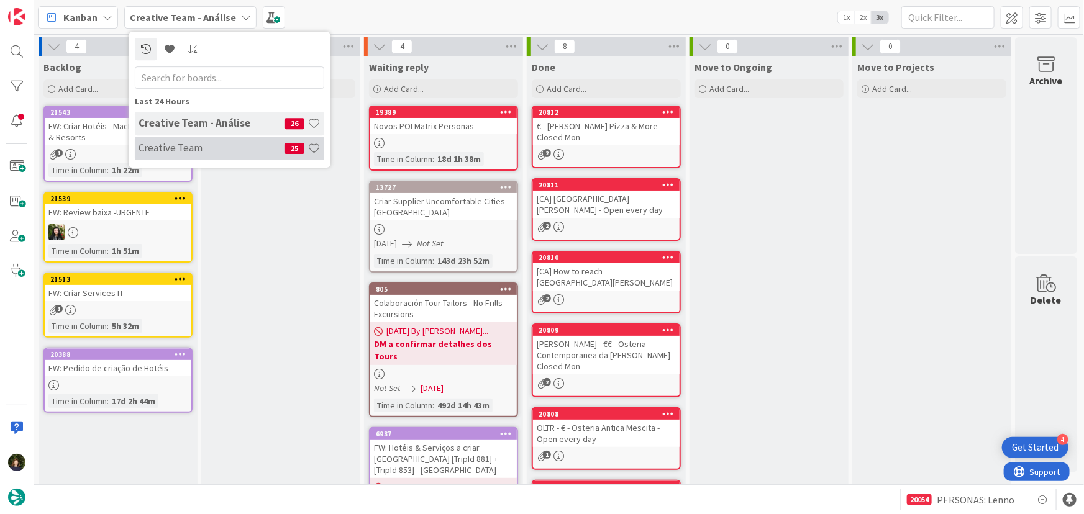
click at [180, 147] on h4 "Creative Team" at bounding box center [211, 148] width 146 height 12
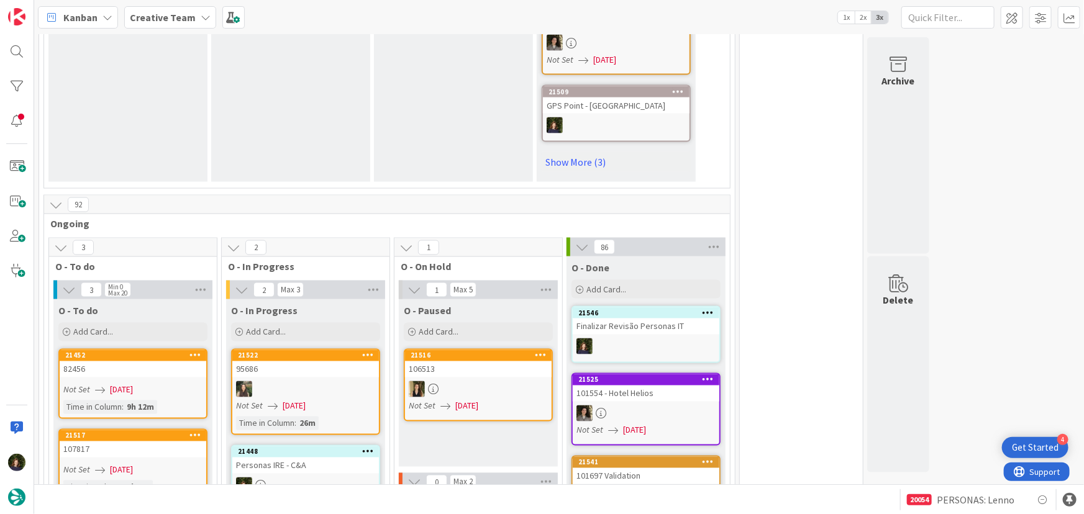
scroll to position [1129, 0]
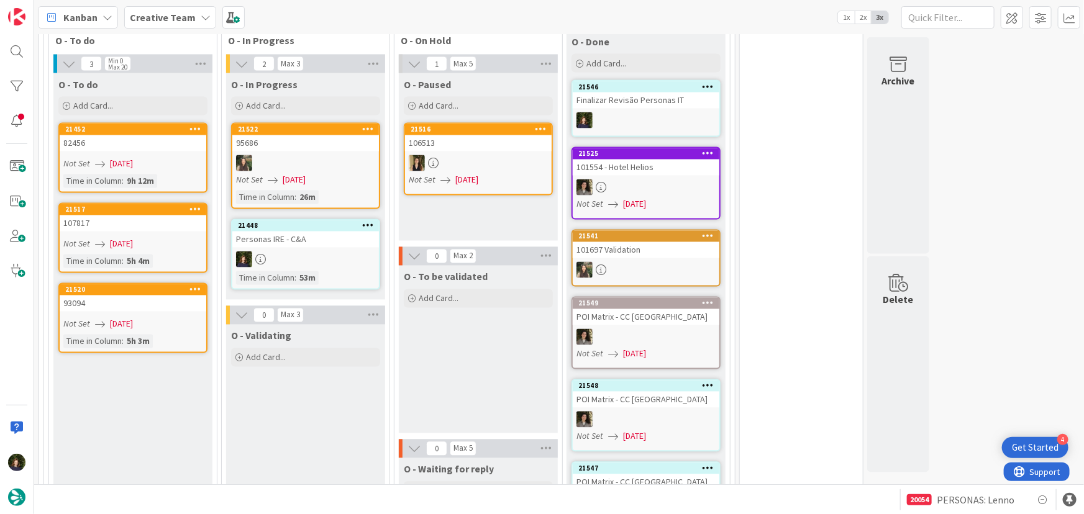
click at [186, 14] on b "Creative Team" at bounding box center [163, 17] width 66 height 12
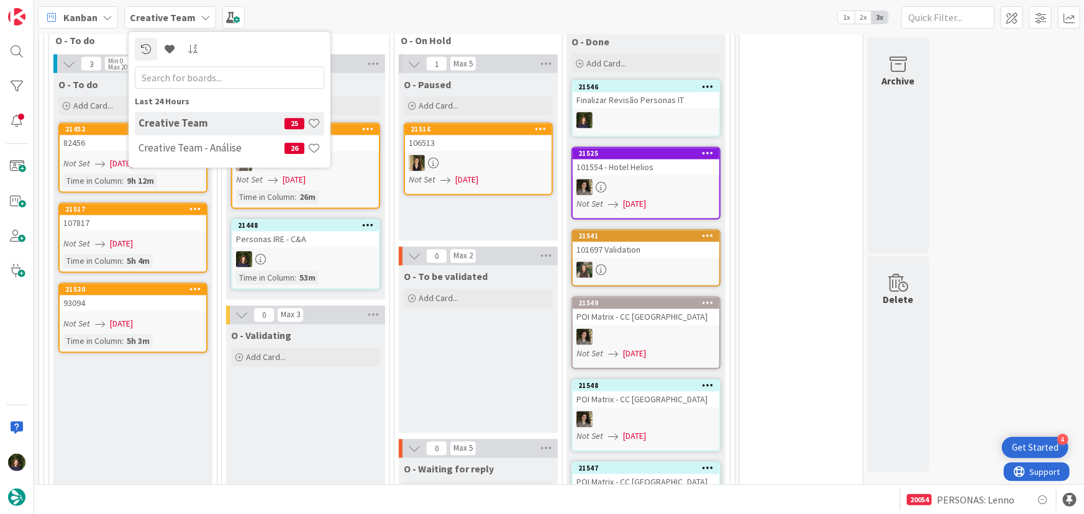
click at [175, 155] on div "Creative Team - Análise 26" at bounding box center [229, 149] width 189 height 24
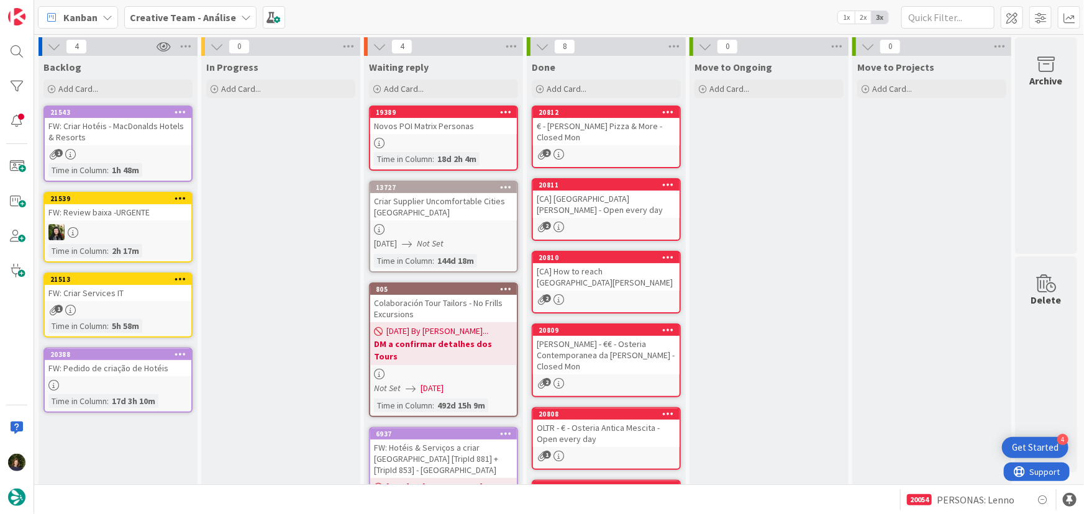
click at [228, 21] on b "Creative Team - Análise" at bounding box center [183, 17] width 106 height 12
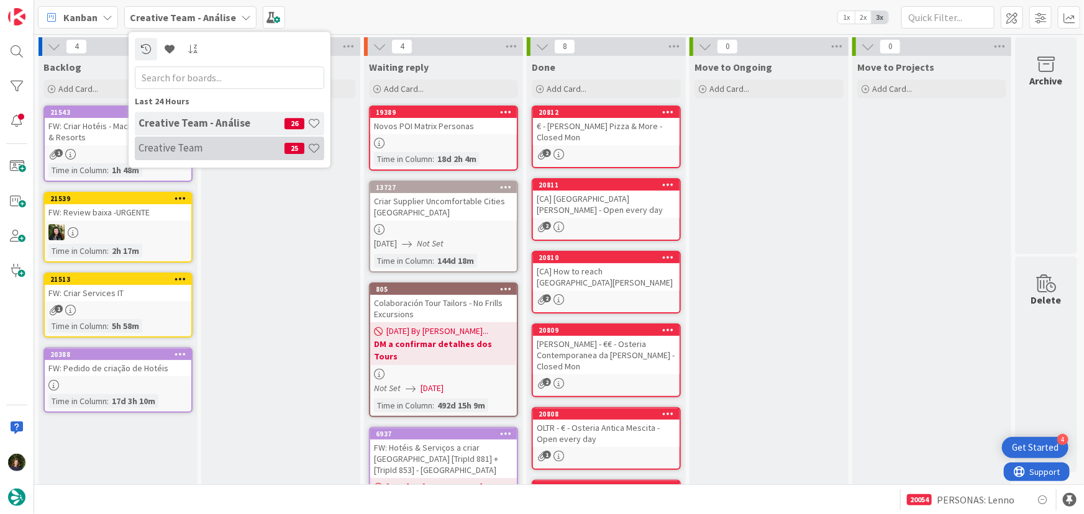
click at [232, 147] on h4 "Creative Team" at bounding box center [211, 148] width 146 height 12
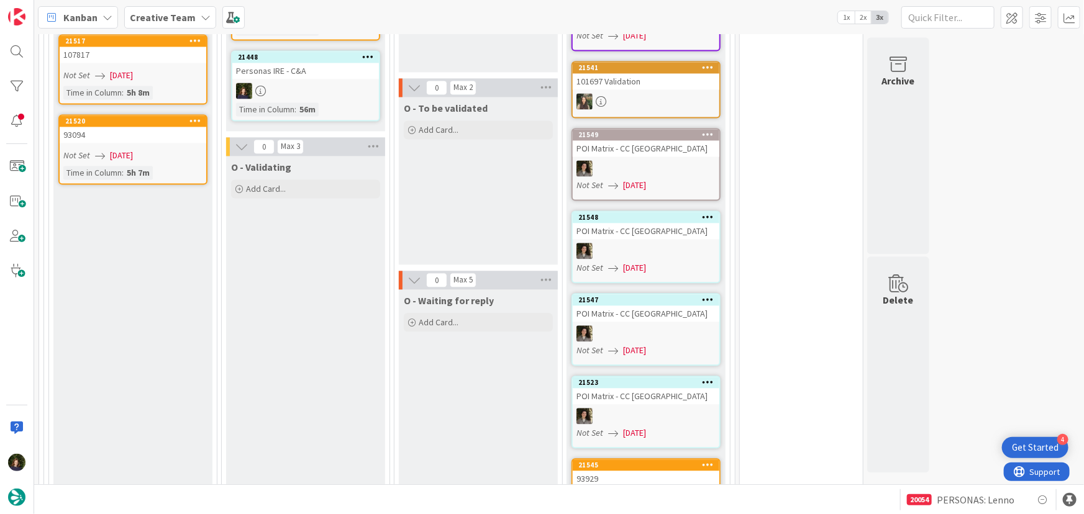
scroll to position [1072, 0]
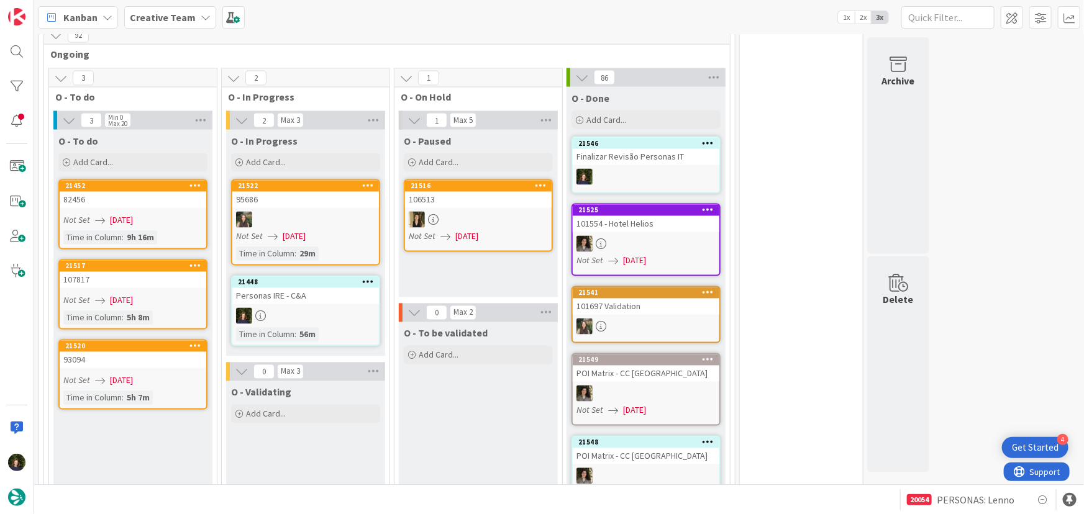
click at [362, 278] on icon at bounding box center [368, 282] width 12 height 9
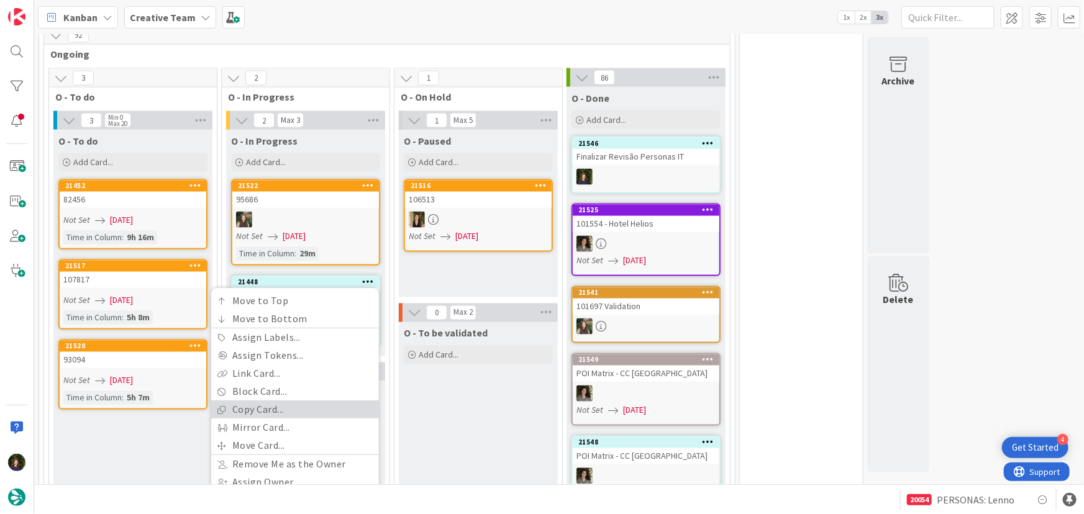
click at [291, 401] on link "Copy Card..." at bounding box center [295, 410] width 168 height 18
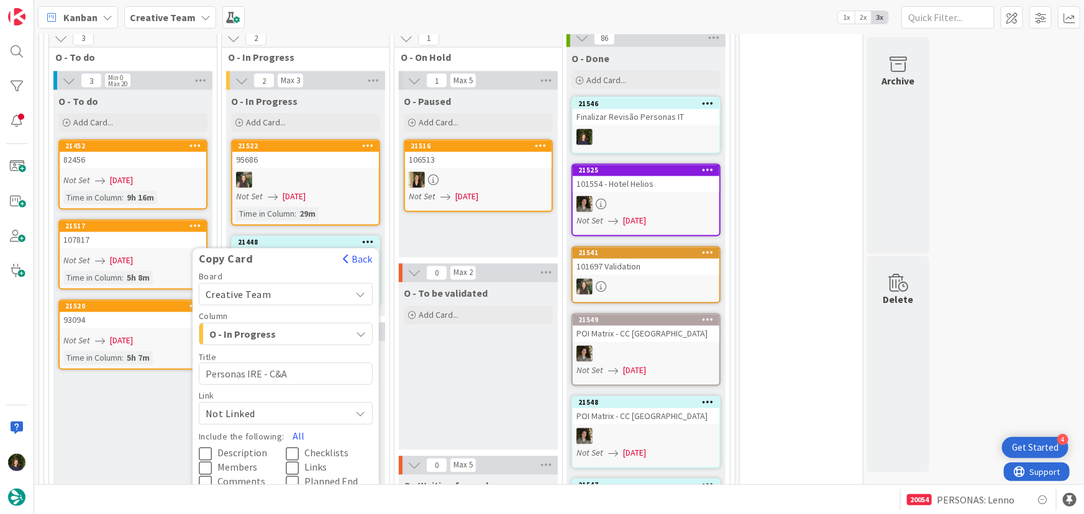
scroll to position [1186, 0]
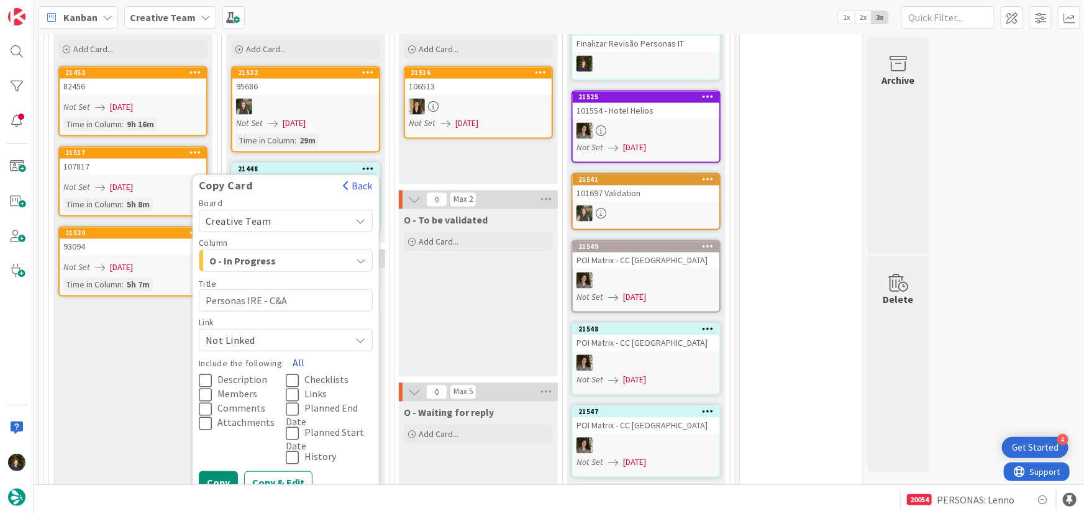
click at [301, 352] on button "All" at bounding box center [298, 363] width 28 height 22
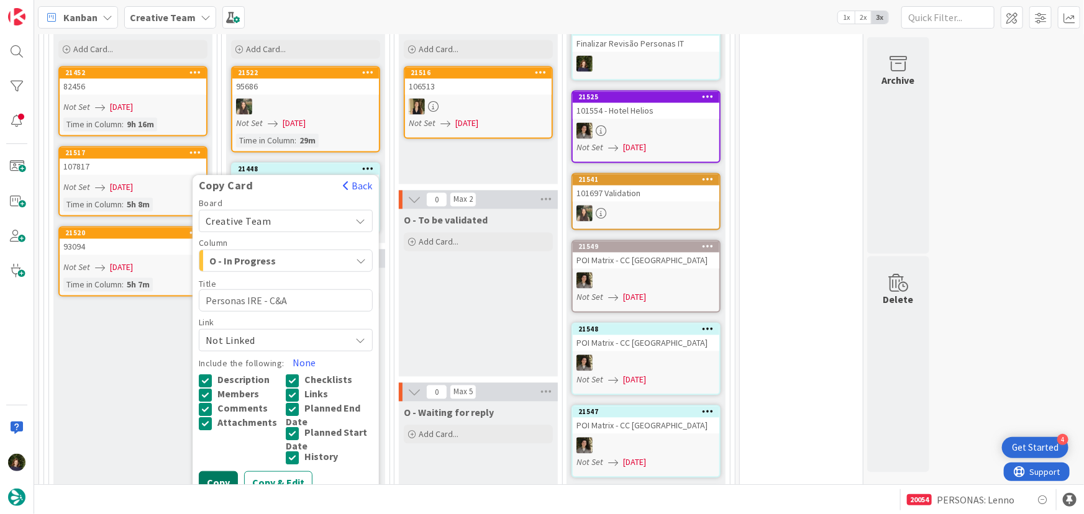
click at [214, 472] on button "Copy" at bounding box center [218, 483] width 39 height 22
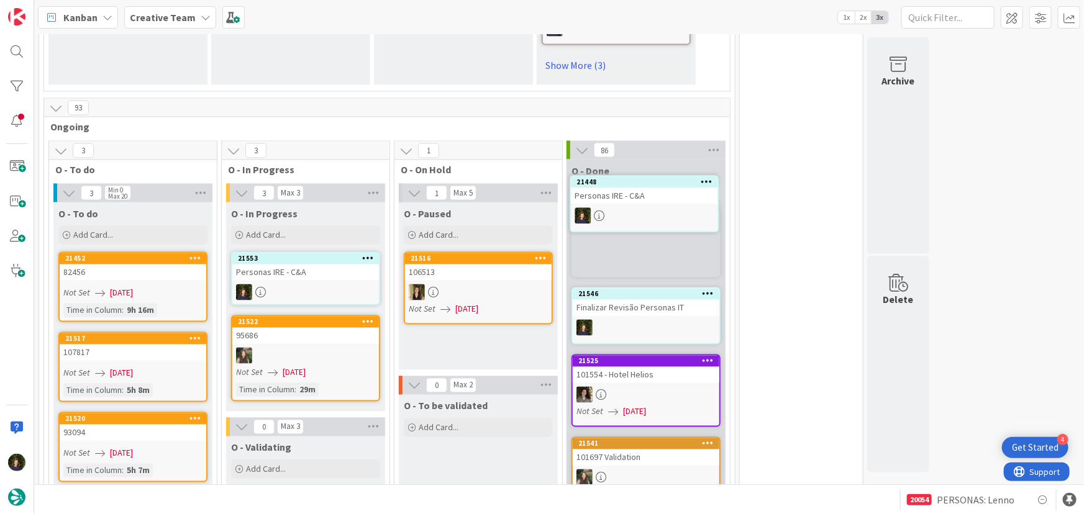
scroll to position [986, 0]
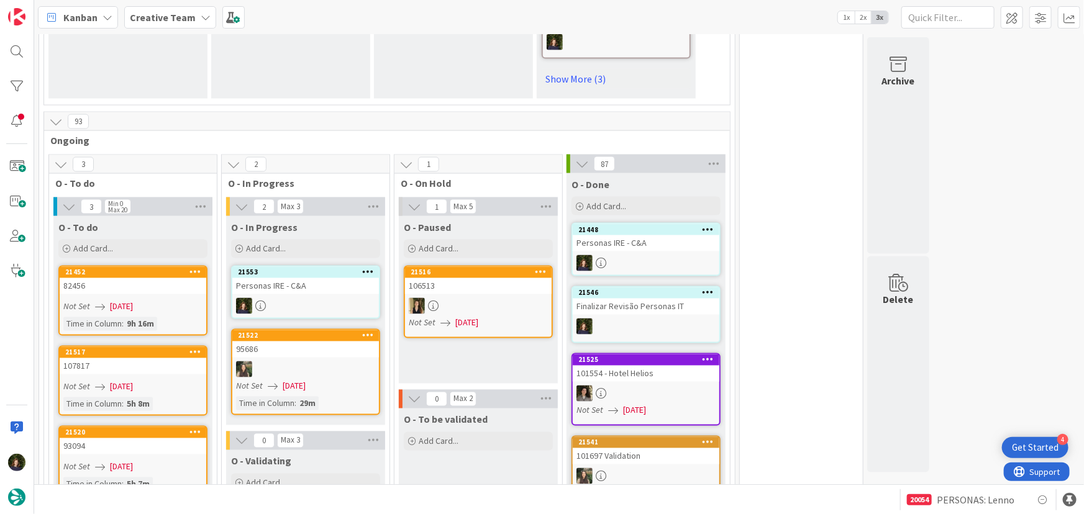
click at [366, 268] on icon at bounding box center [368, 272] width 12 height 9
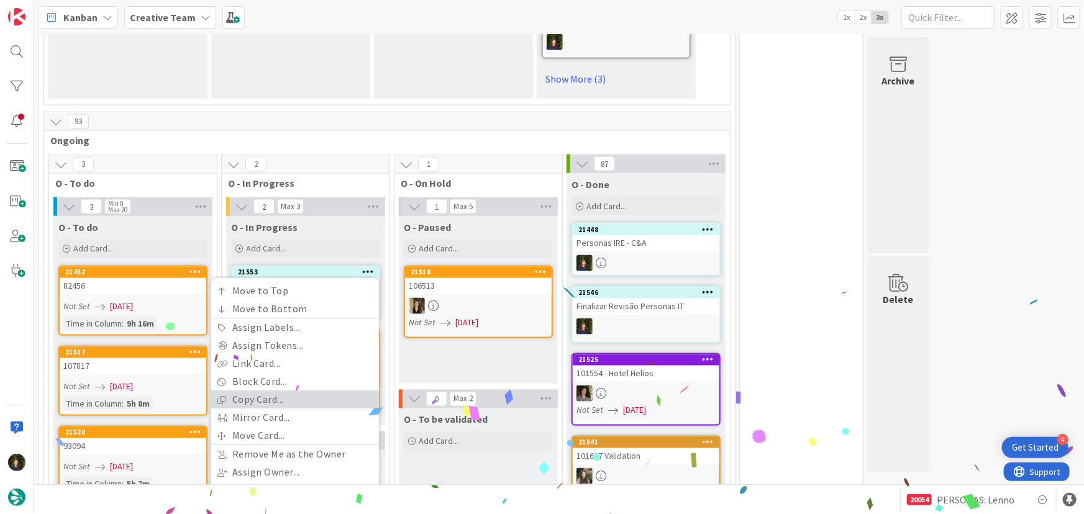
click at [304, 391] on link "Copy Card..." at bounding box center [295, 400] width 168 height 18
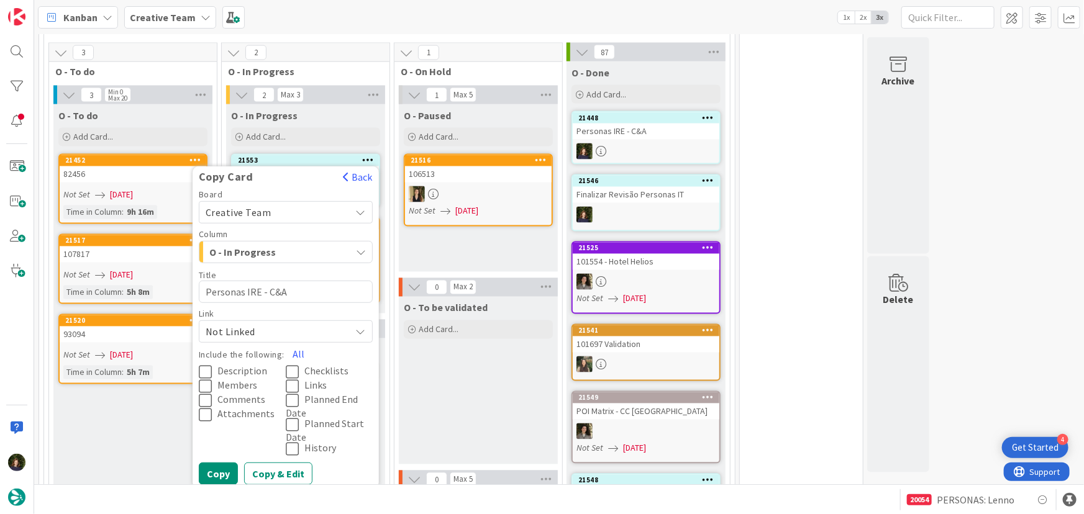
scroll to position [1099, 0]
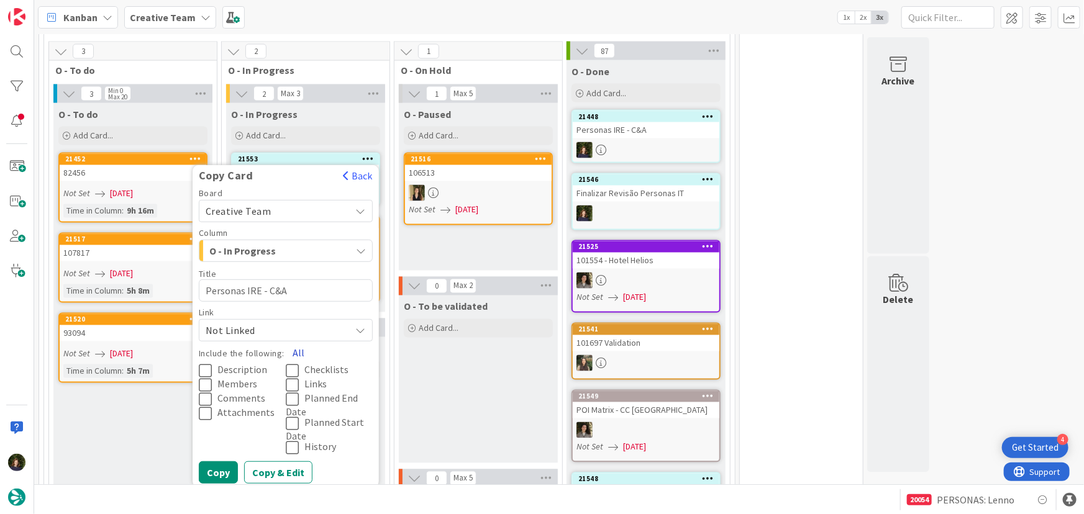
click at [296, 342] on button "All" at bounding box center [298, 353] width 28 height 22
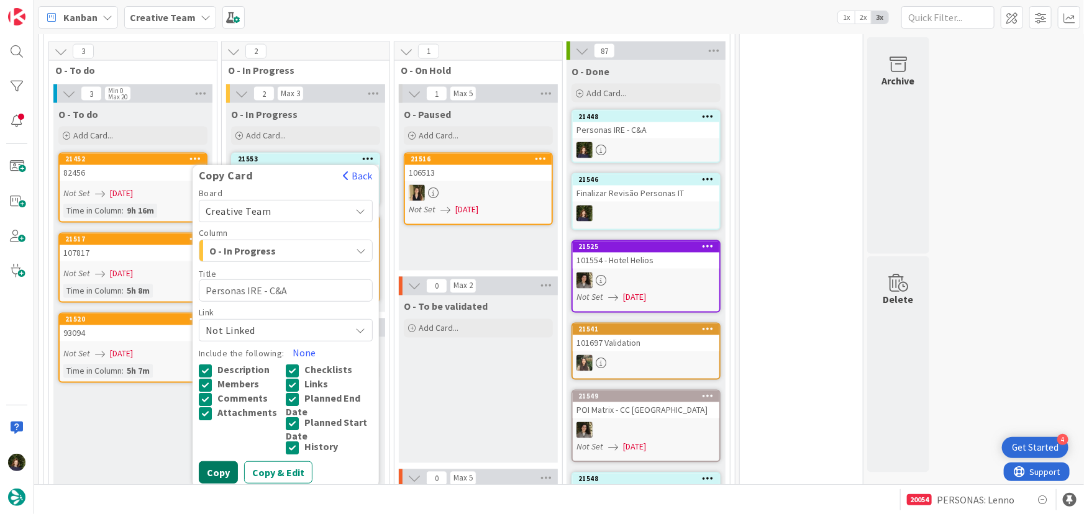
click at [217, 462] on button "Copy" at bounding box center [218, 473] width 39 height 22
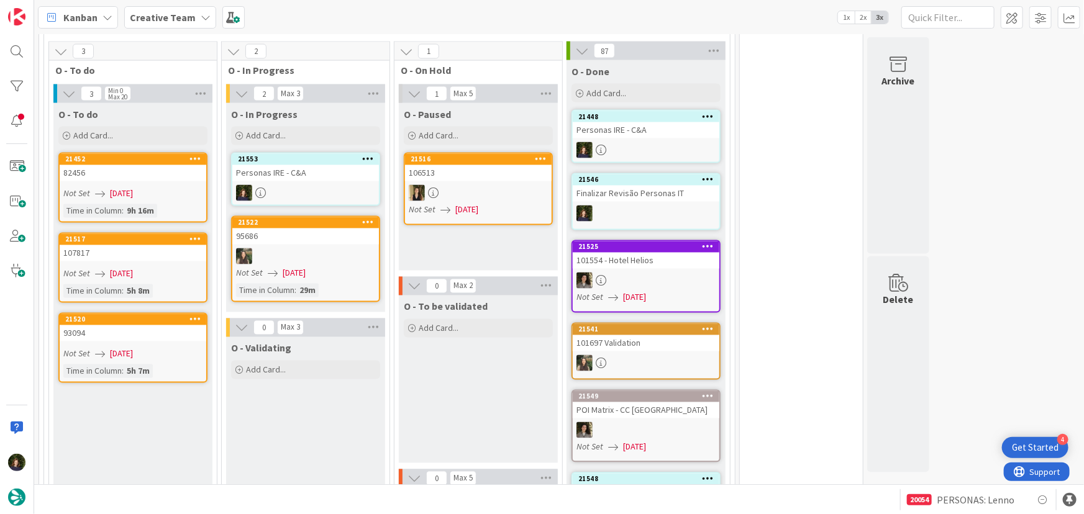
type textarea "x"
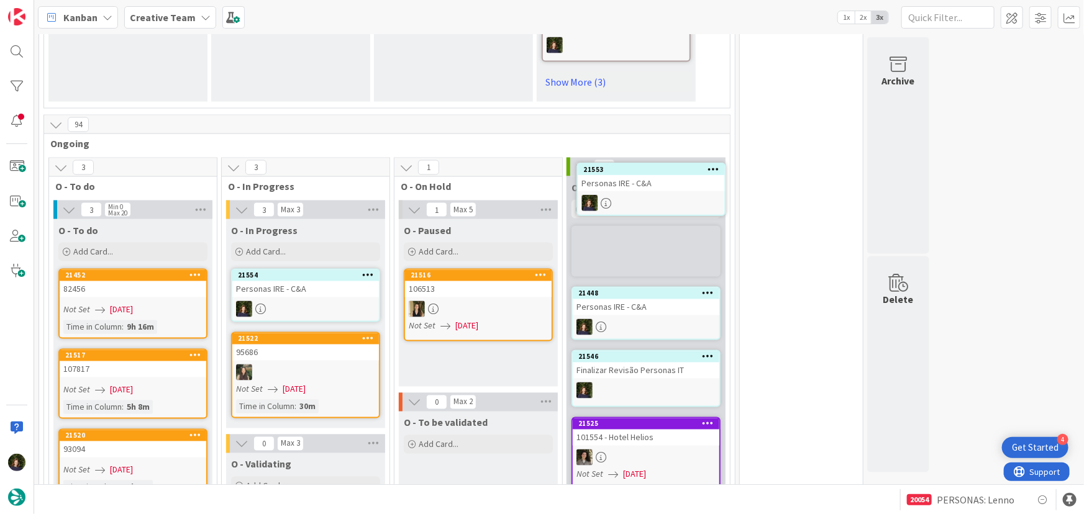
scroll to position [980, 0]
